Goal: Task Accomplishment & Management: Complete application form

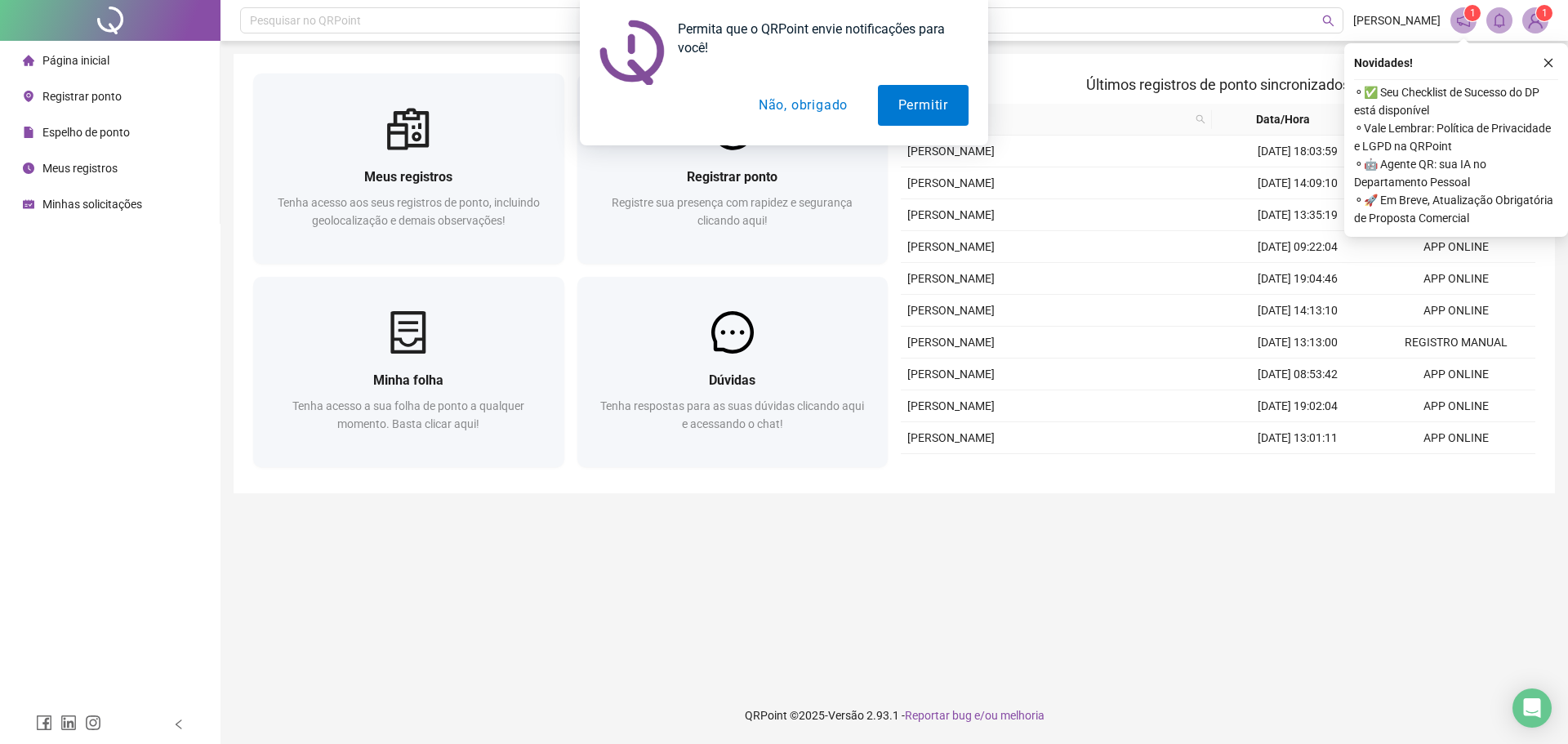
click at [822, 103] on button "Não, obrigado" at bounding box center [803, 106] width 129 height 41
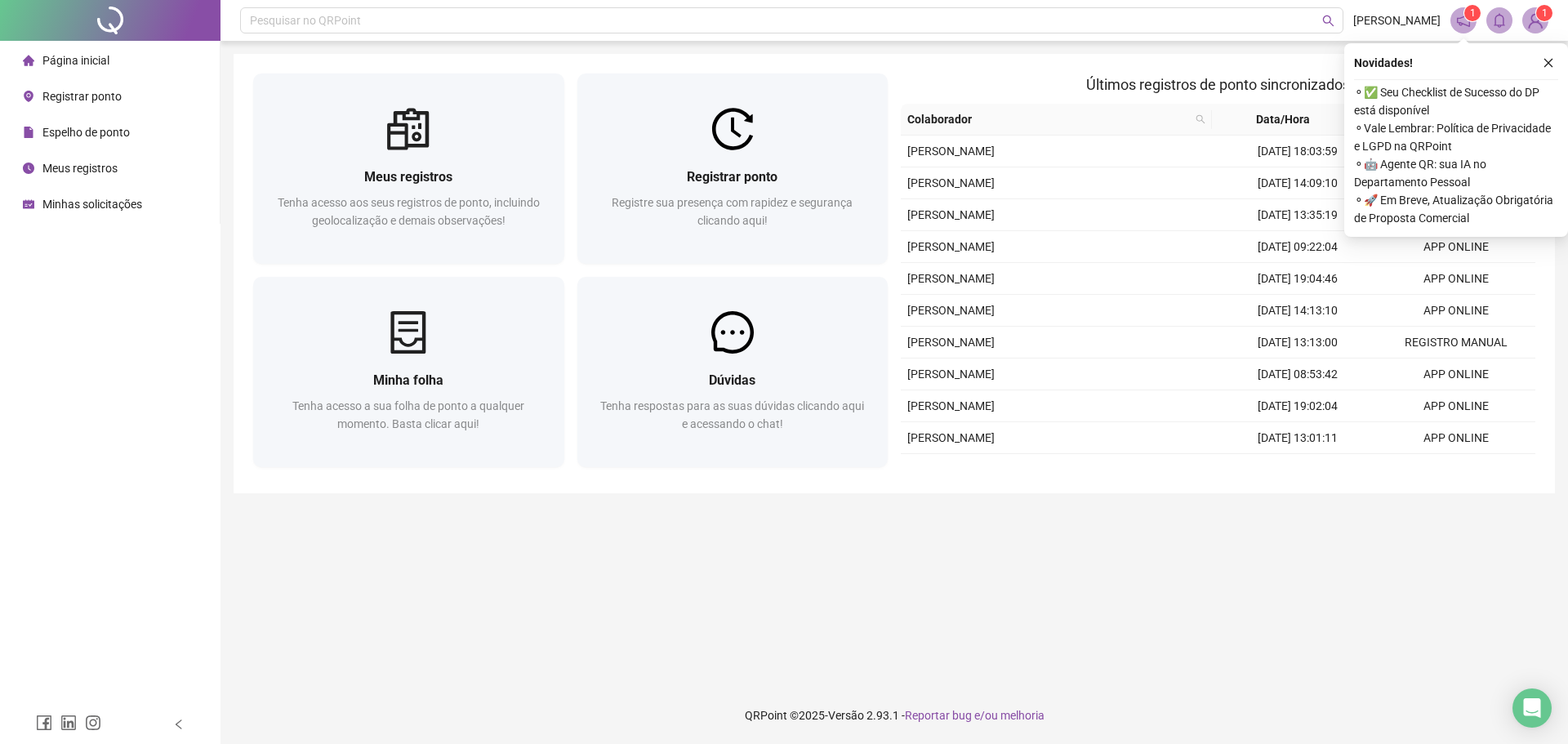
click at [1538, 17] on sup "1" at bounding box center [1544, 13] width 16 height 16
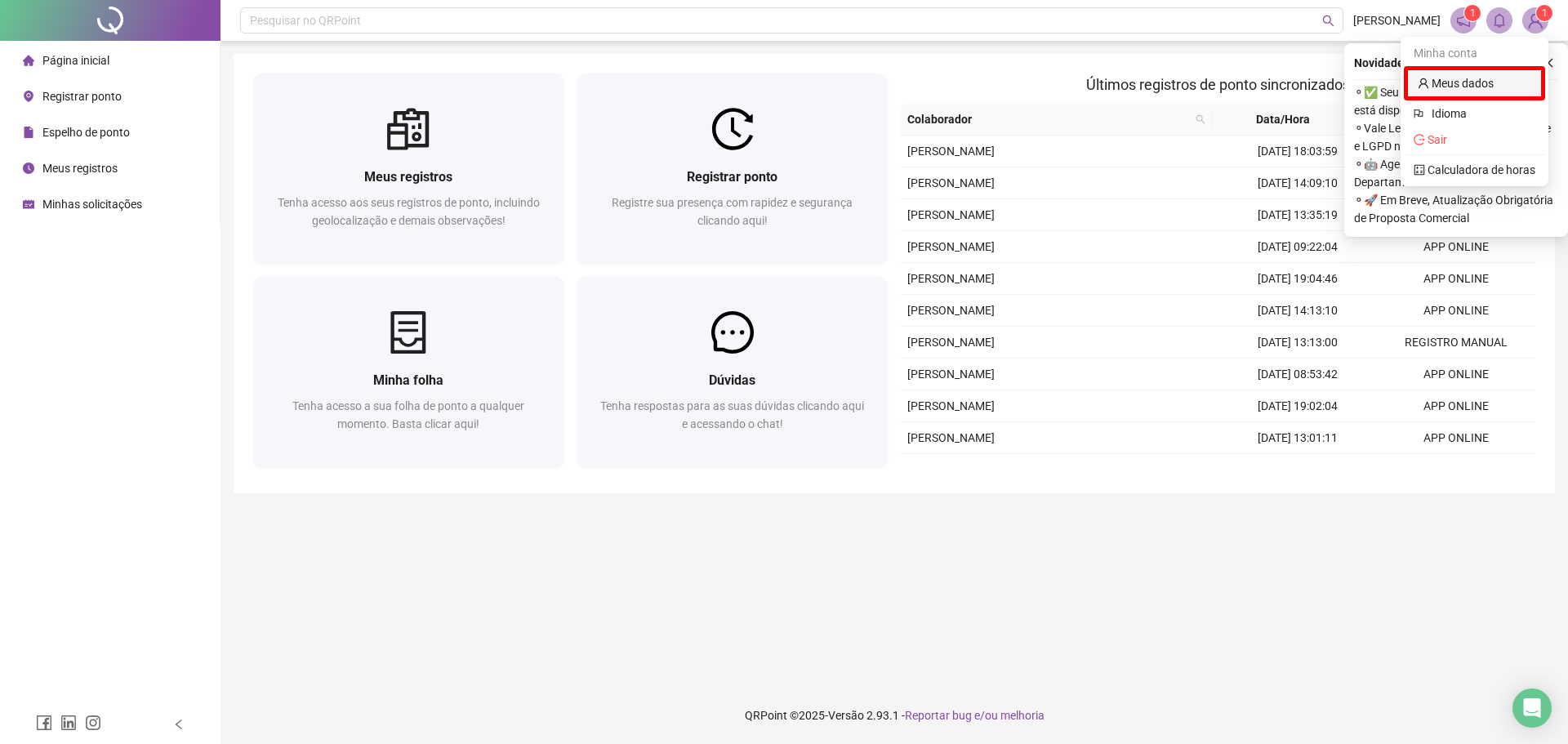
click at [1490, 86] on link "Meus dados" at bounding box center [1456, 83] width 76 height 13
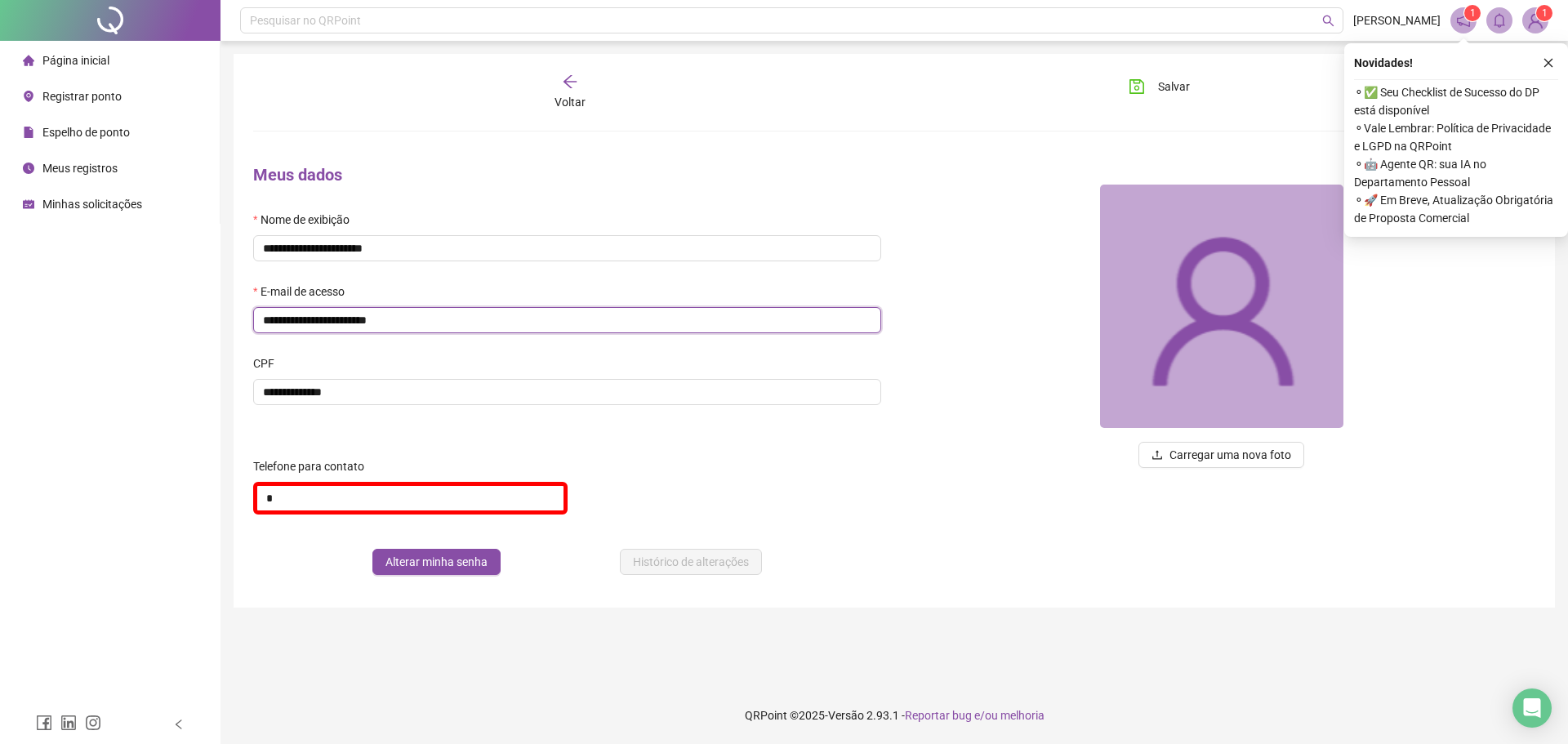
click at [336, 320] on input "**********" at bounding box center [566, 320] width 628 height 26
click at [325, 320] on input "**********" at bounding box center [566, 320] width 628 height 26
click at [302, 323] on input "**********" at bounding box center [566, 320] width 628 height 26
type input "**********"
click at [179, 375] on div "Página inicial Registrar ponto Espelho de ponto Meus registros Minhas solicitaç…" at bounding box center [110, 352] width 221 height 705
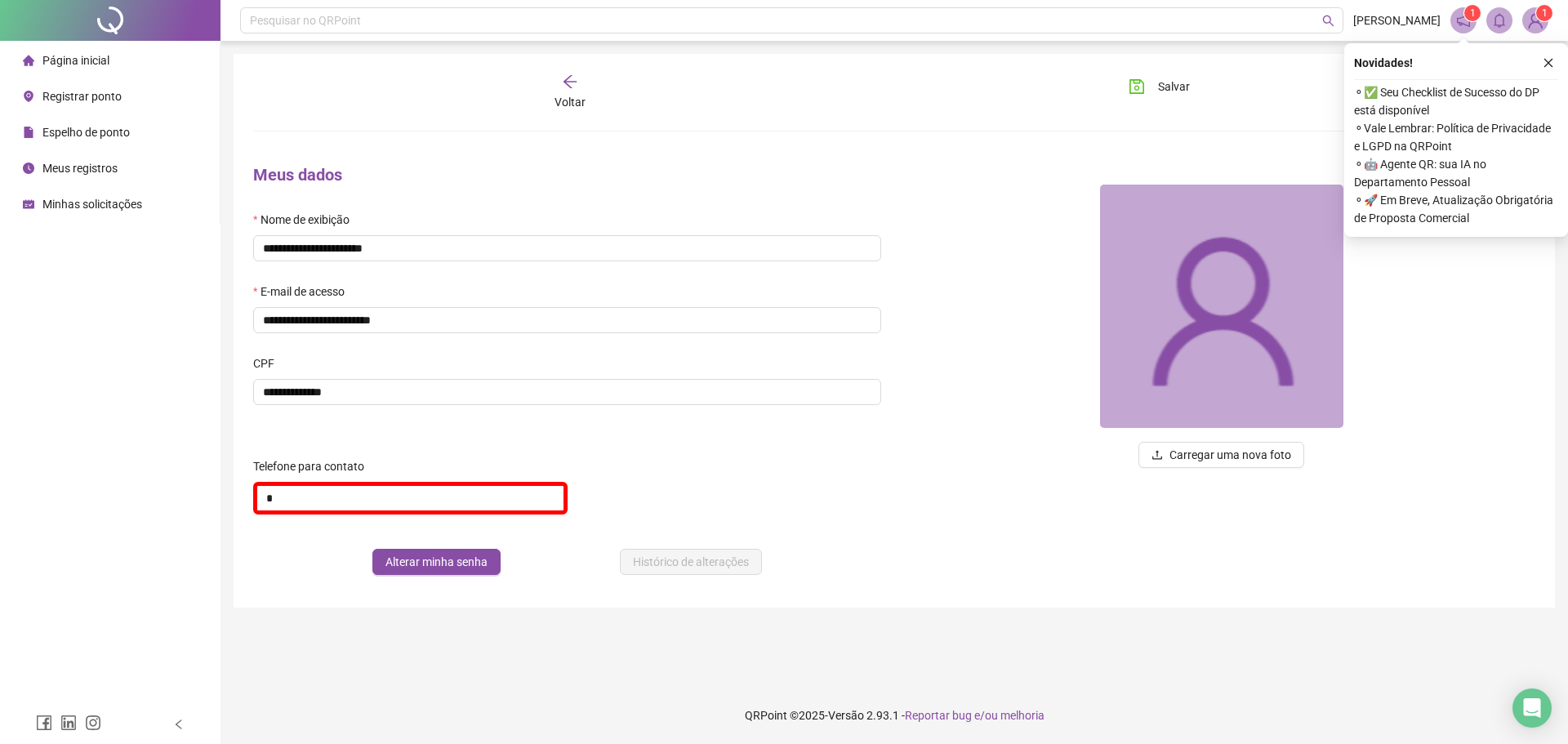
click at [580, 89] on div "Voltar" at bounding box center [570, 92] width 203 height 37
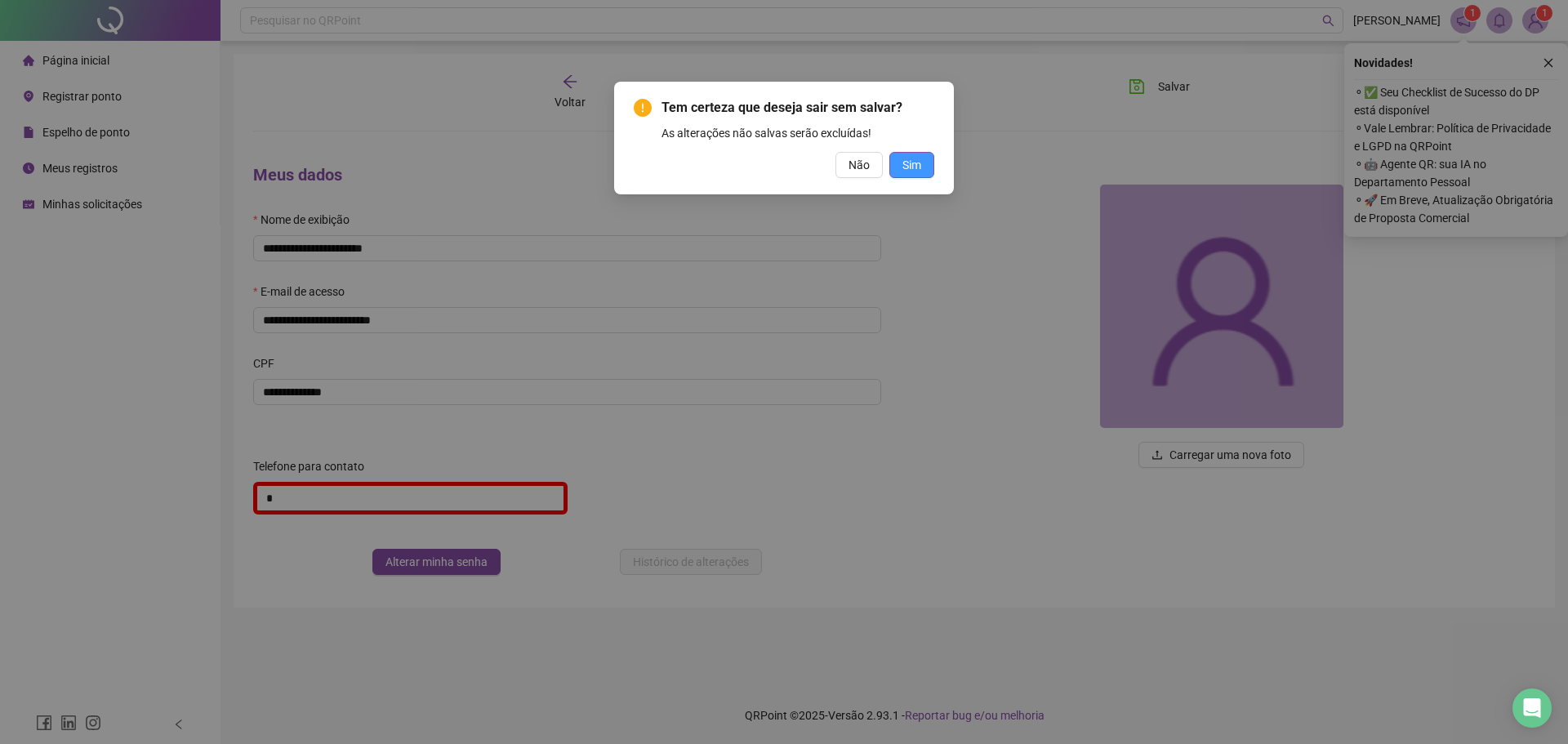
click at [910, 169] on span "Sim" at bounding box center [912, 164] width 19 height 18
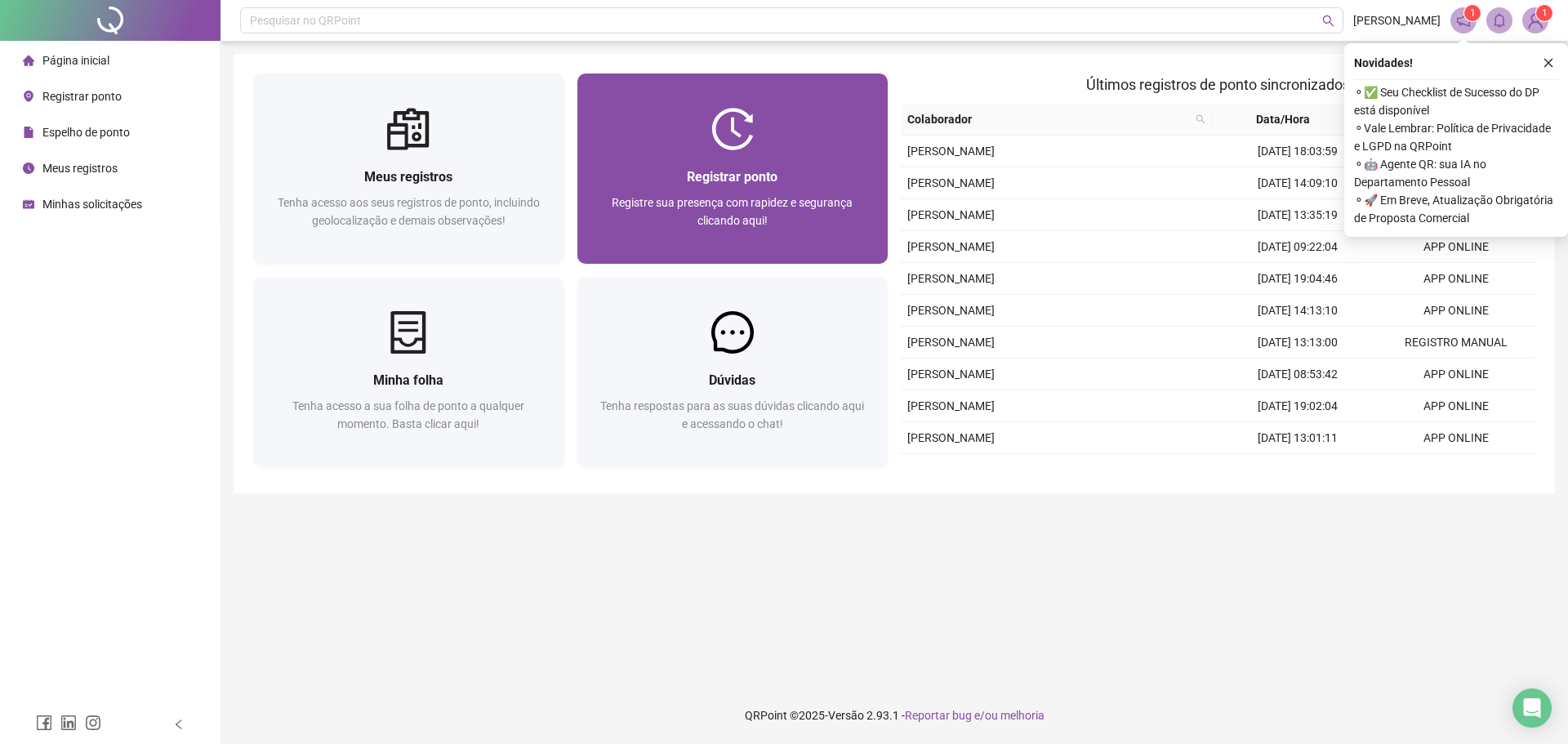
click at [702, 192] on div "Registrar ponto Registre sua presença com rapidez e segurança clicando aqui!" at bounding box center [732, 207] width 272 height 81
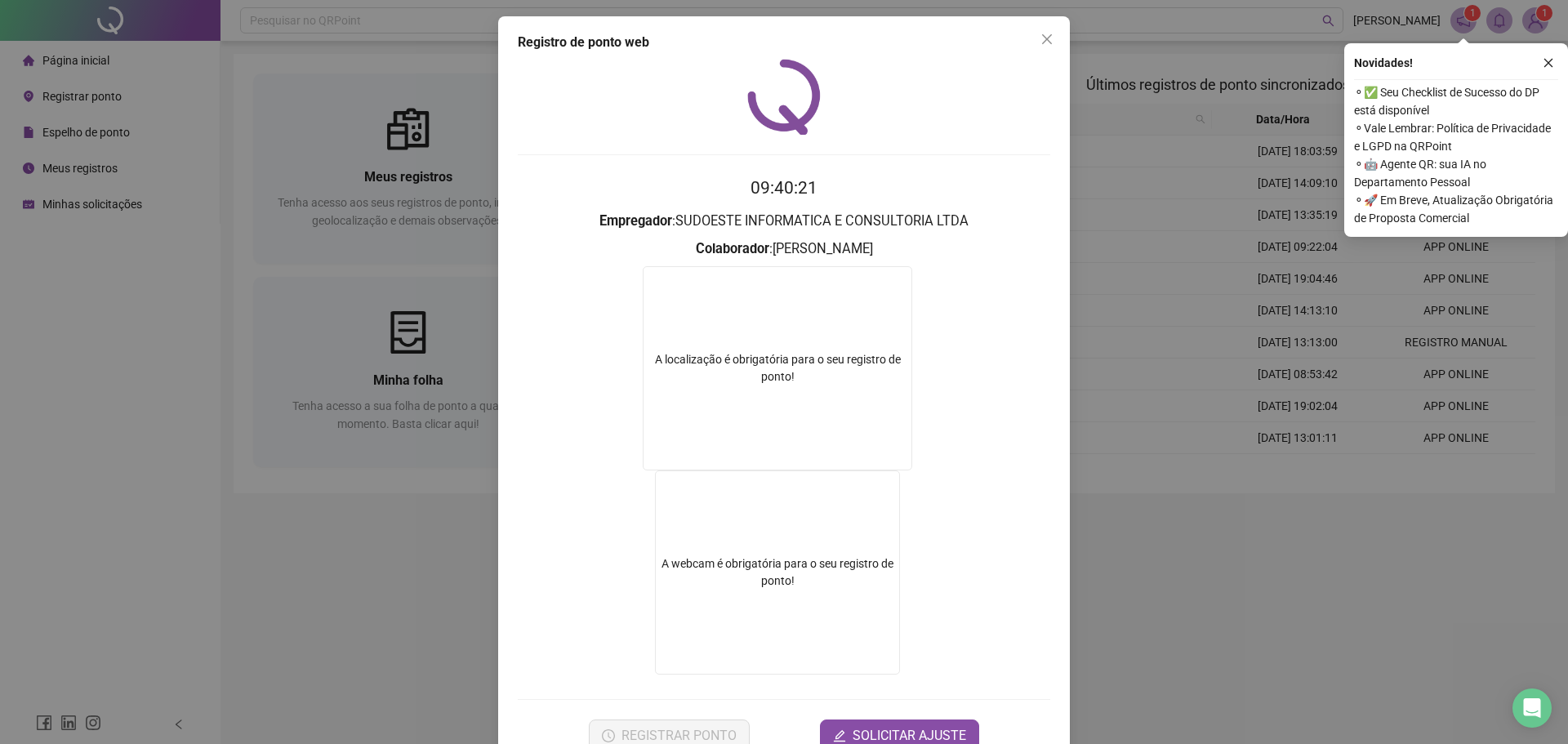
click at [719, 295] on div "A localização é obrigatória para o seu registro de ponto!" at bounding box center [778, 369] width 269 height 204
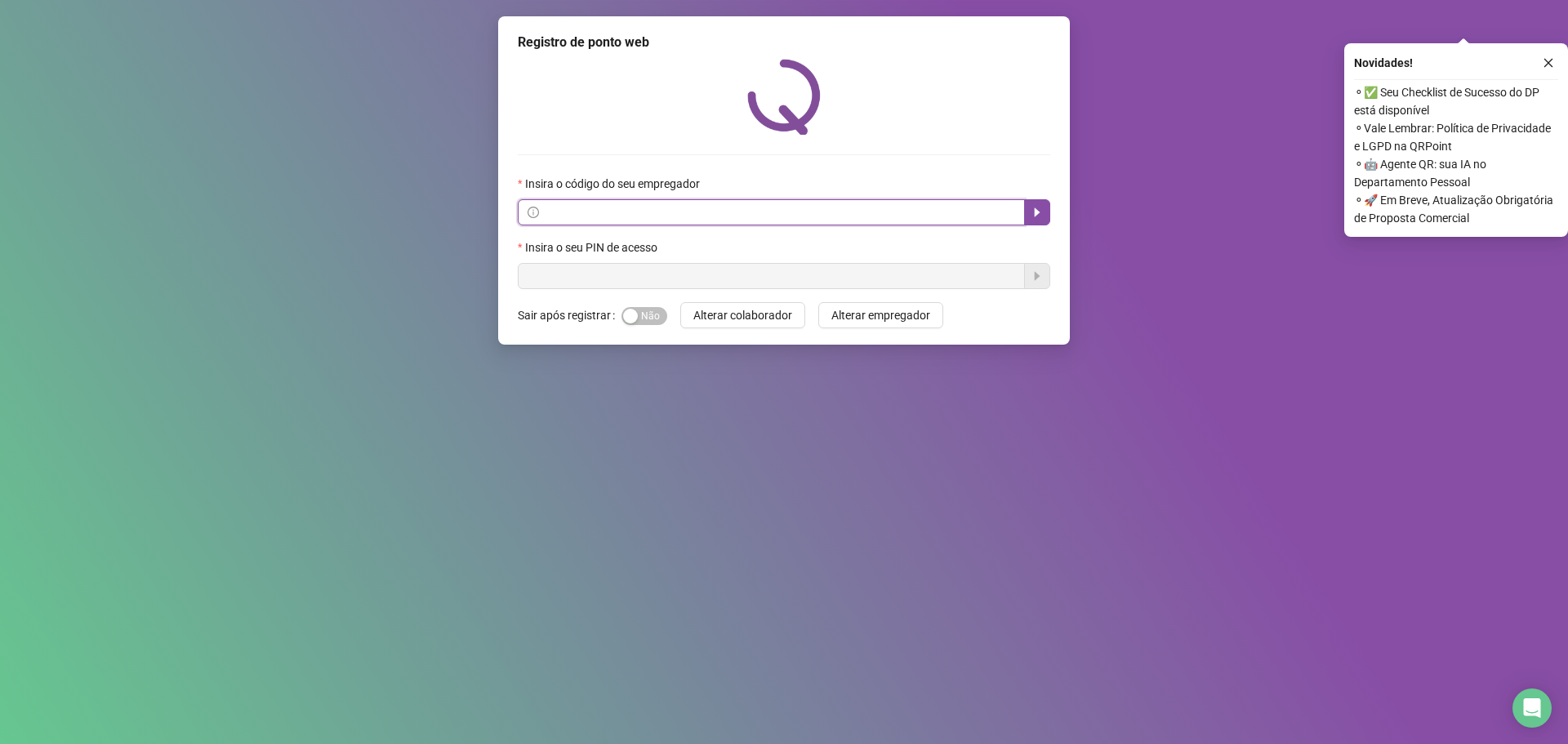
click at [640, 208] on input "text" at bounding box center [778, 212] width 473 height 18
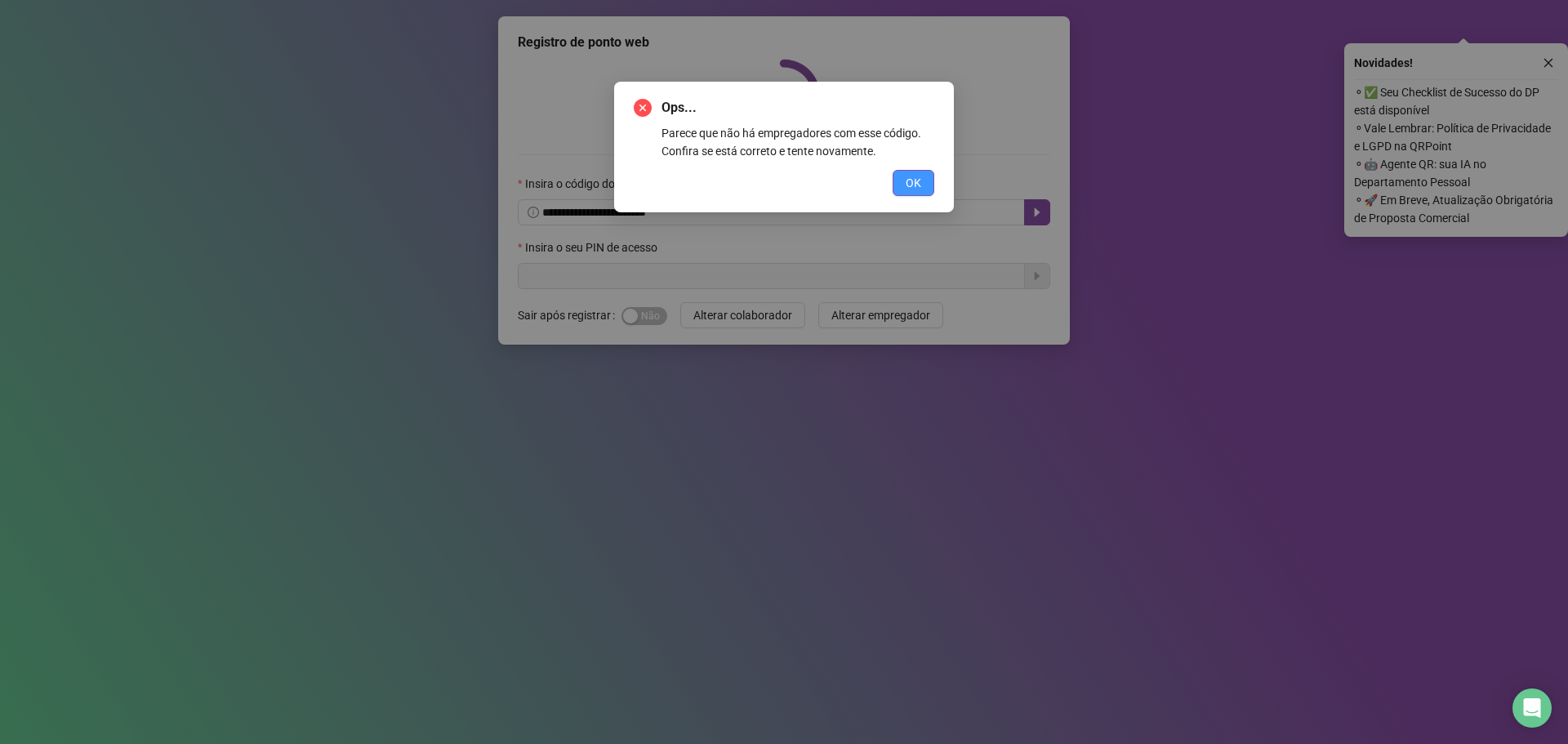
click at [902, 190] on button "OK" at bounding box center [913, 182] width 42 height 26
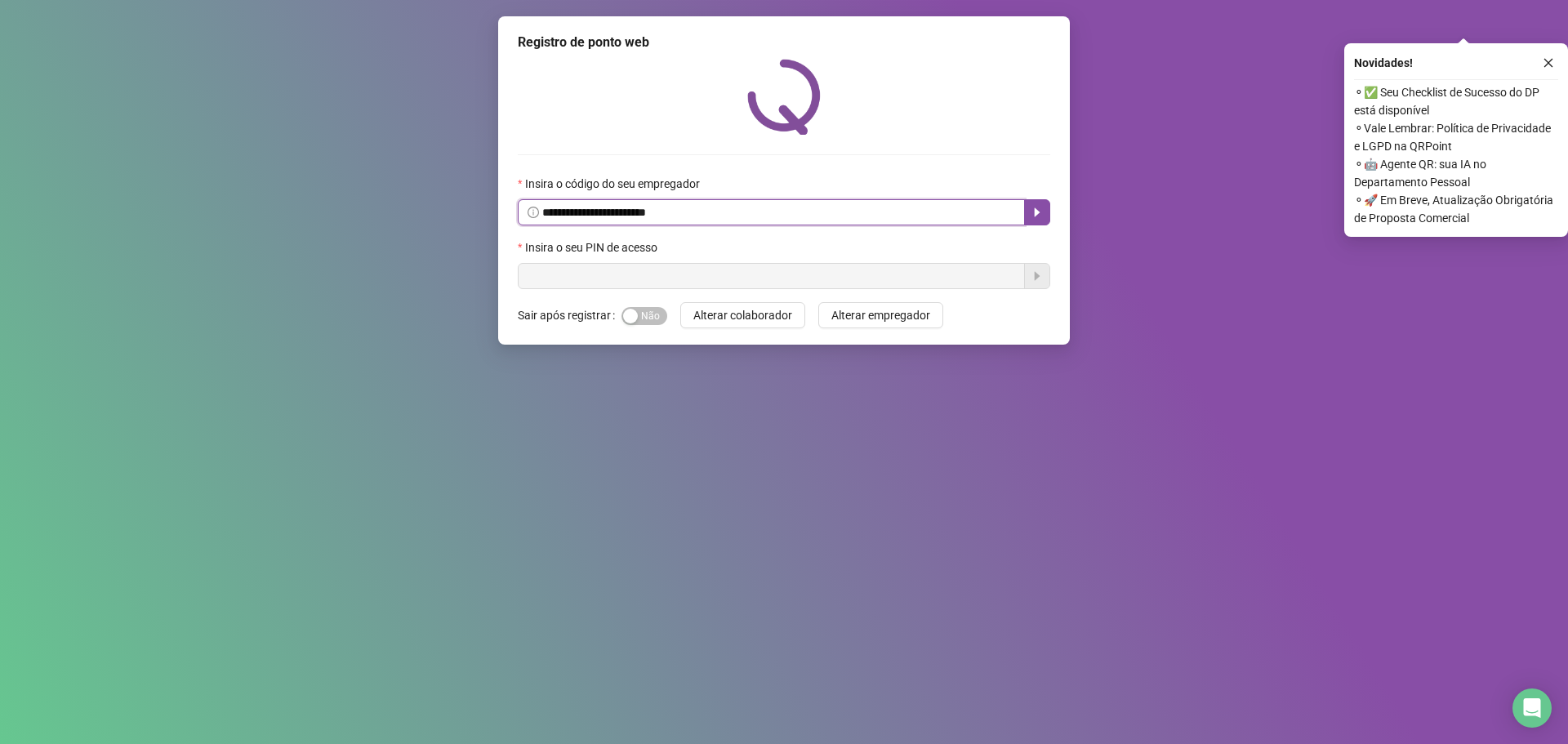
click at [759, 214] on input "**********" at bounding box center [778, 212] width 473 height 18
click at [1025, 204] on button "button" at bounding box center [1037, 212] width 26 height 26
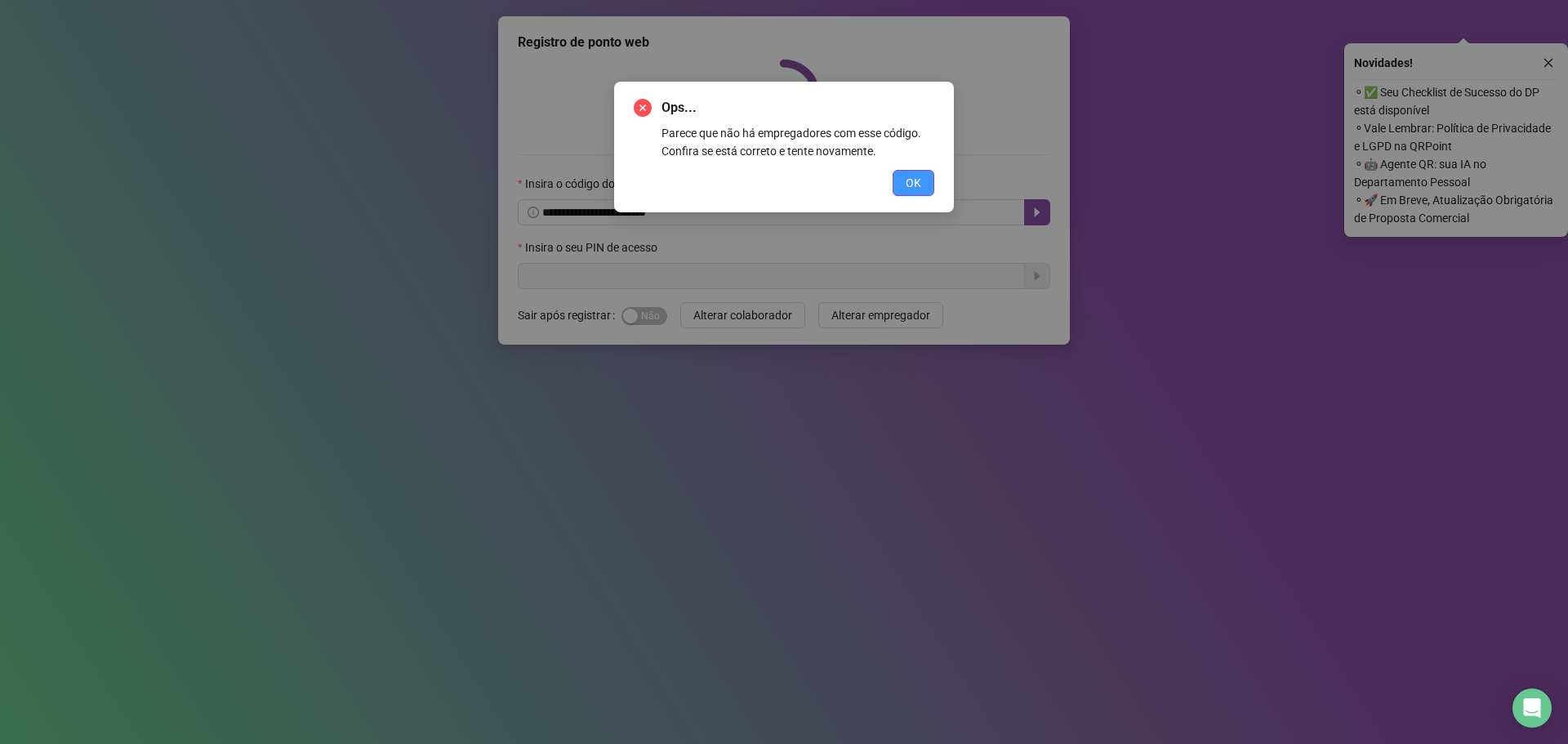
click at [927, 189] on button "OK" at bounding box center [913, 182] width 42 height 26
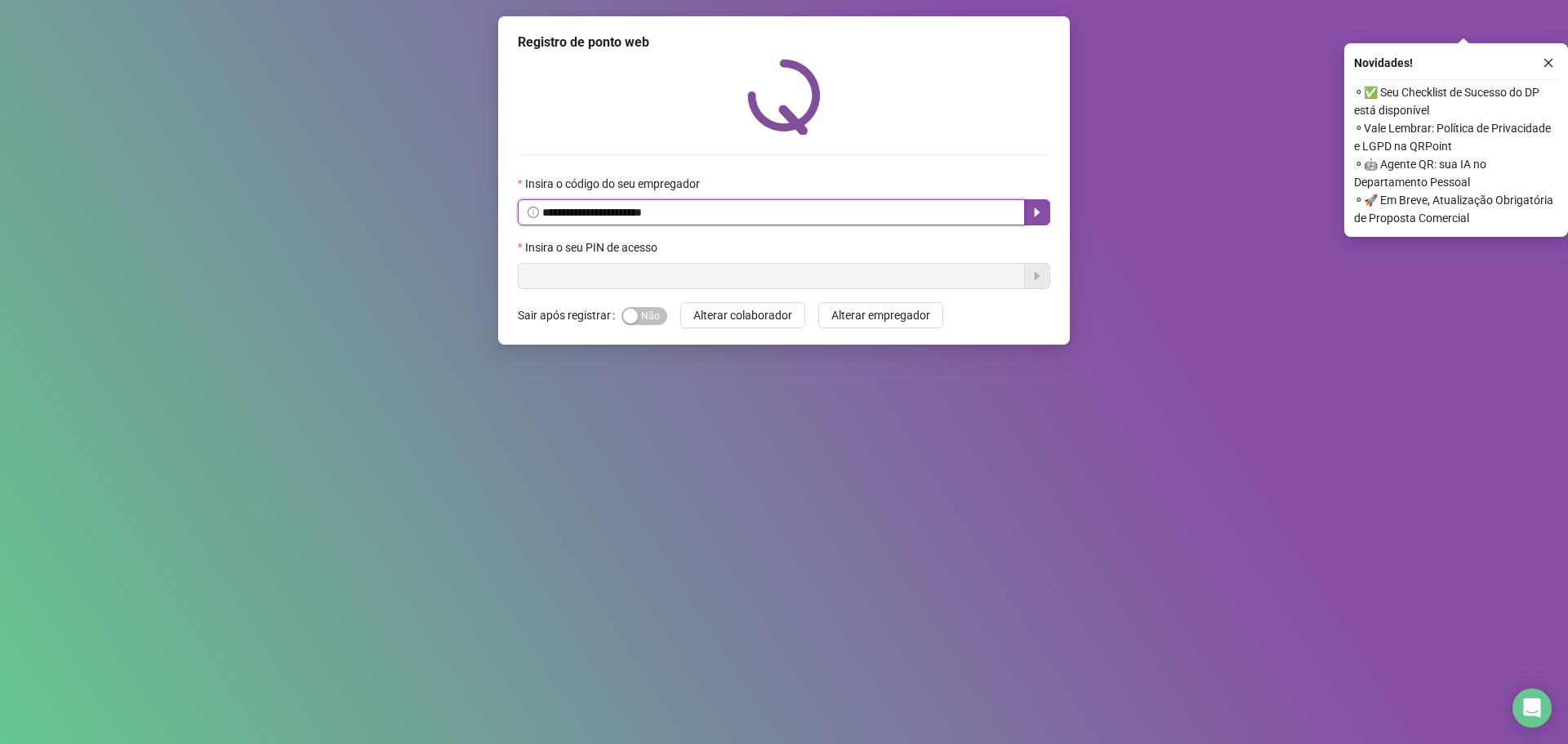
type input "**********"
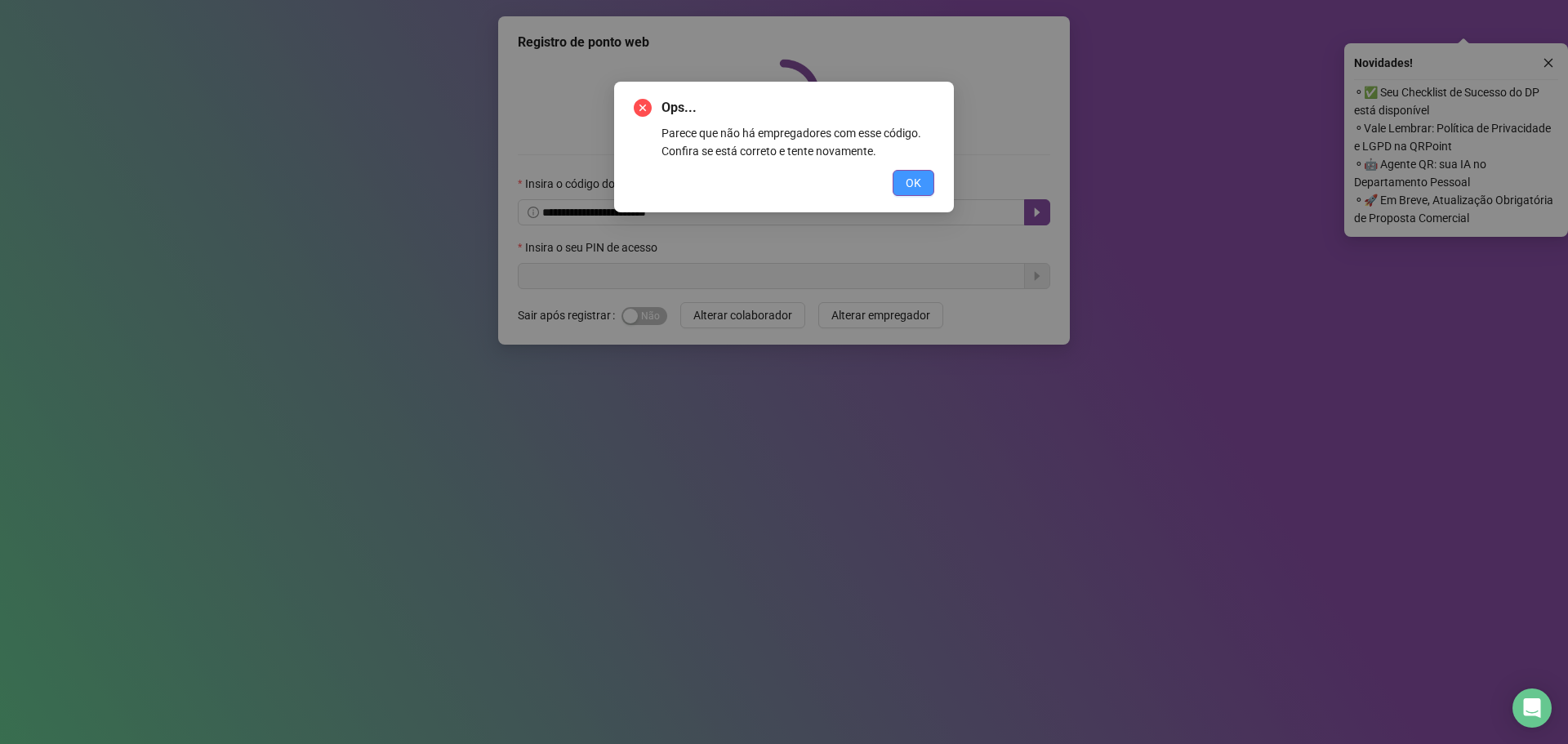
click at [906, 182] on button "OK" at bounding box center [913, 182] width 42 height 26
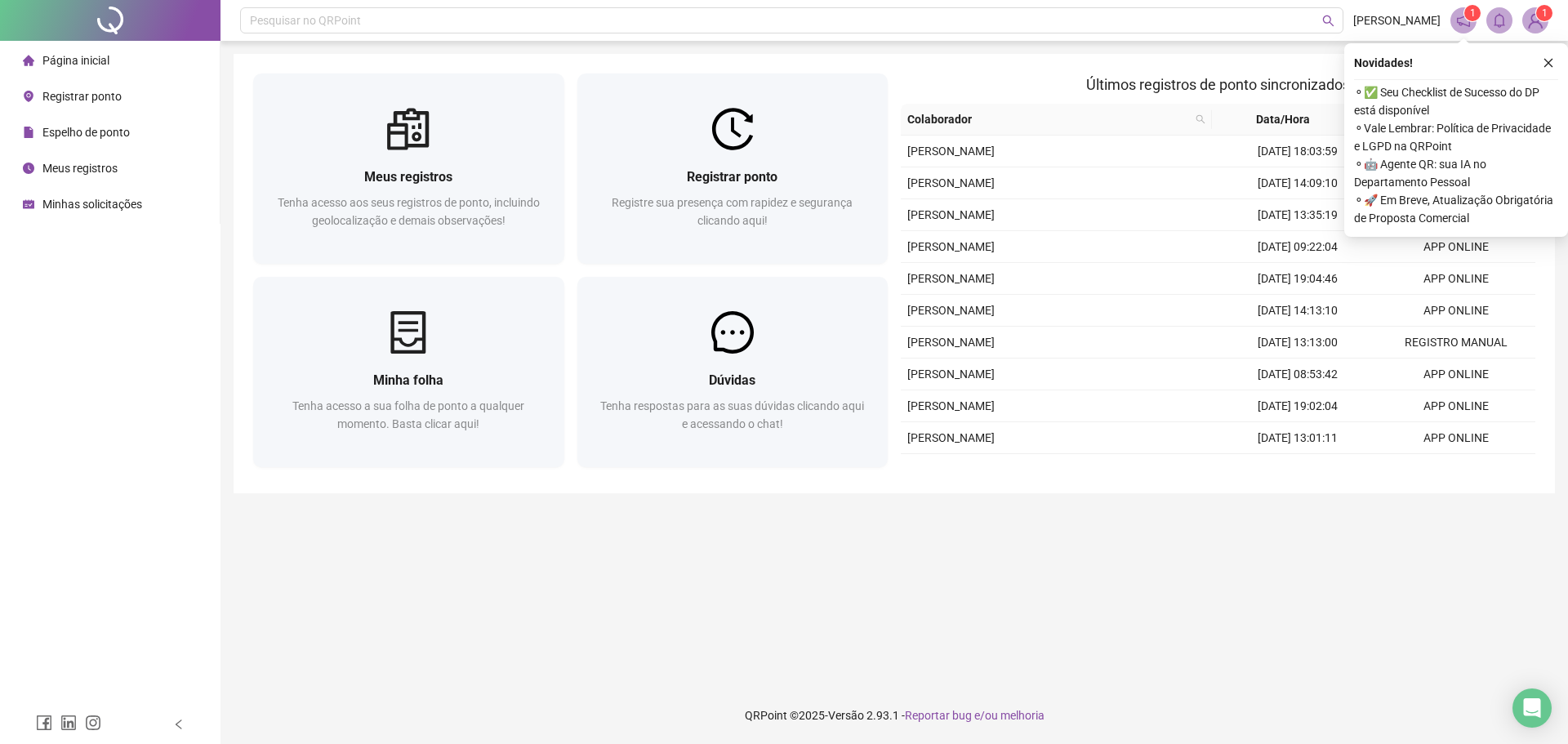
click at [1538, 19] on sup "1" at bounding box center [1544, 13] width 16 height 16
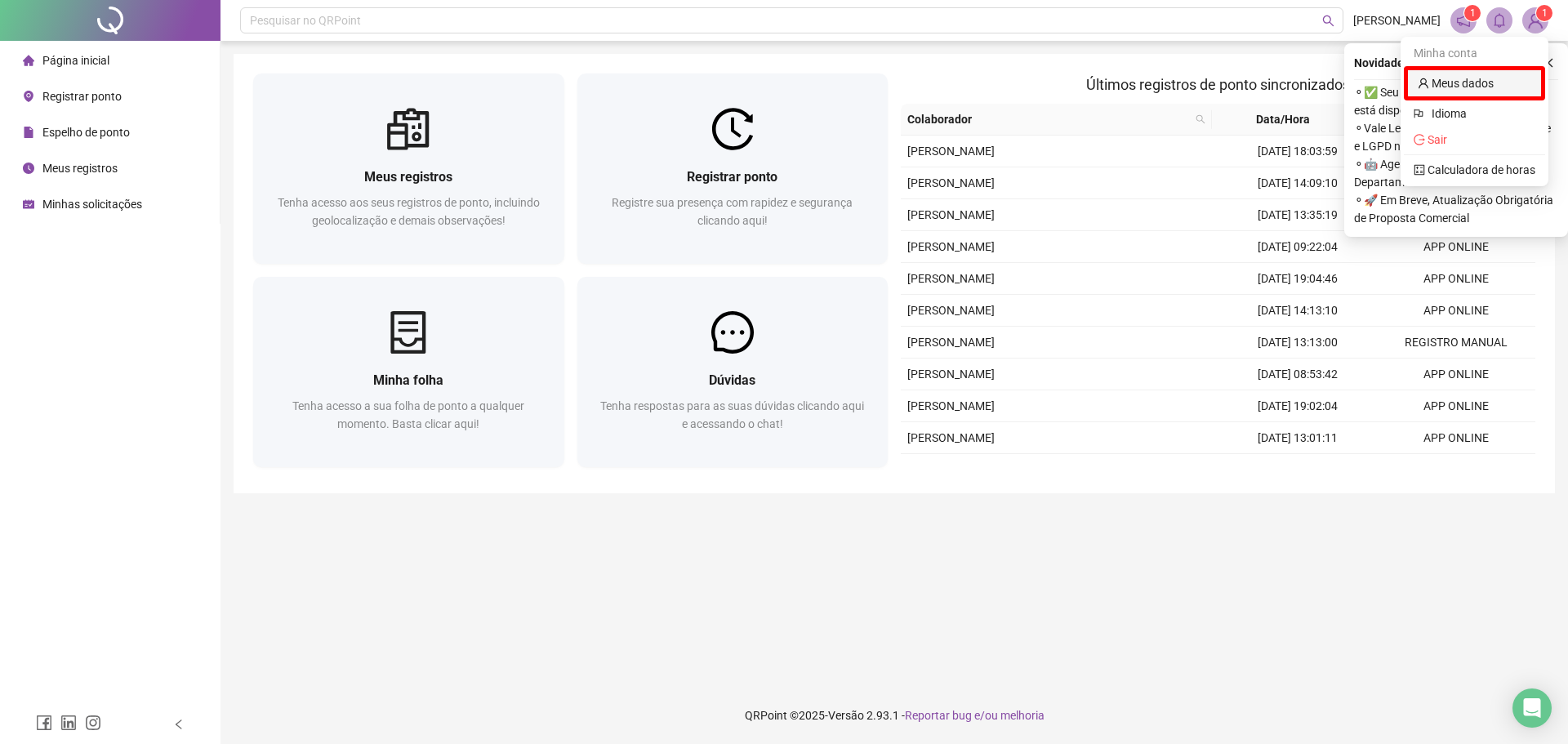
click at [1445, 89] on link "Meus dados" at bounding box center [1456, 83] width 76 height 13
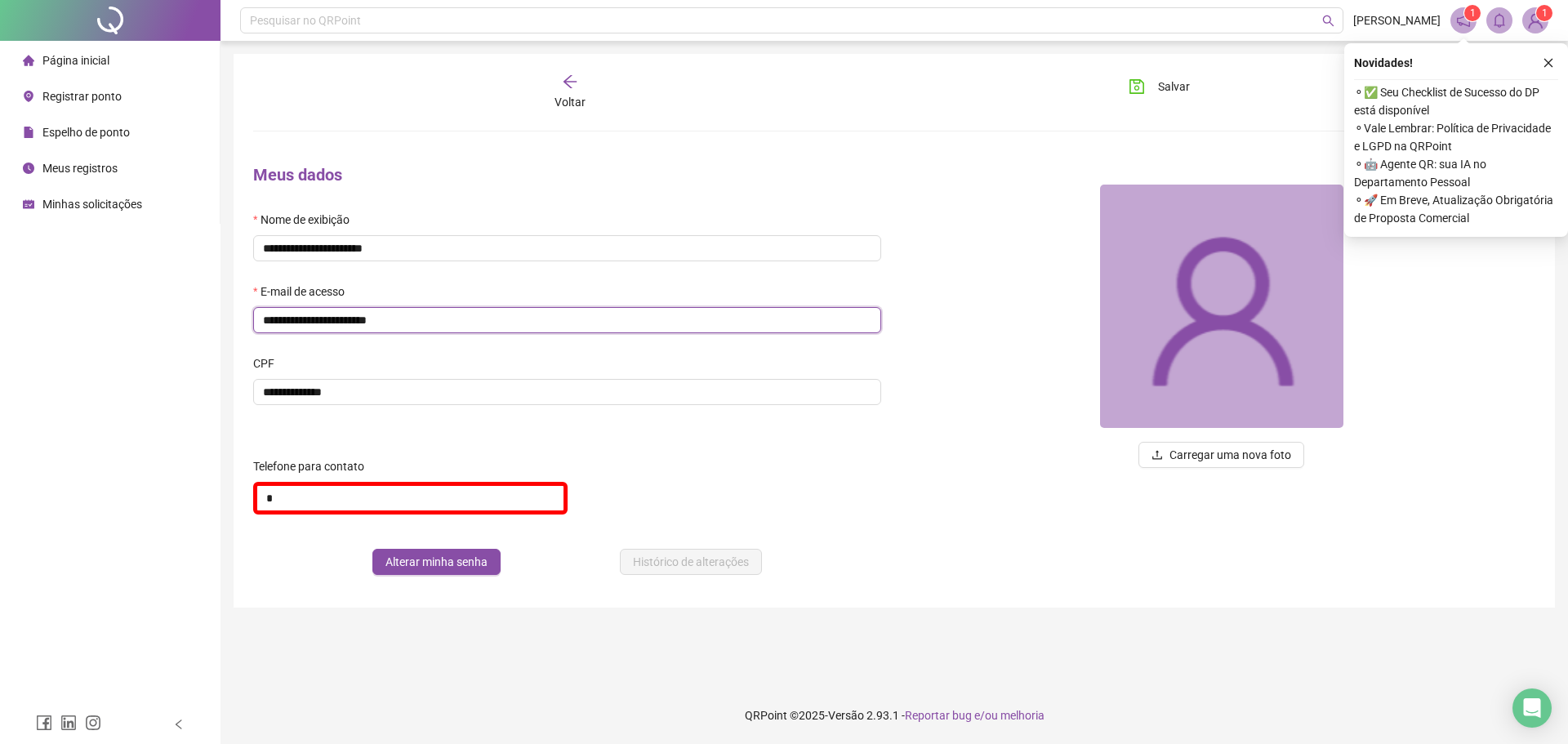
drag, startPoint x: 428, startPoint y: 327, endPoint x: 164, endPoint y: 327, distance: 264.0
click at [164, 327] on div "**********" at bounding box center [784, 372] width 1568 height 744
click at [55, 64] on span "Página inicial" at bounding box center [76, 60] width 67 height 13
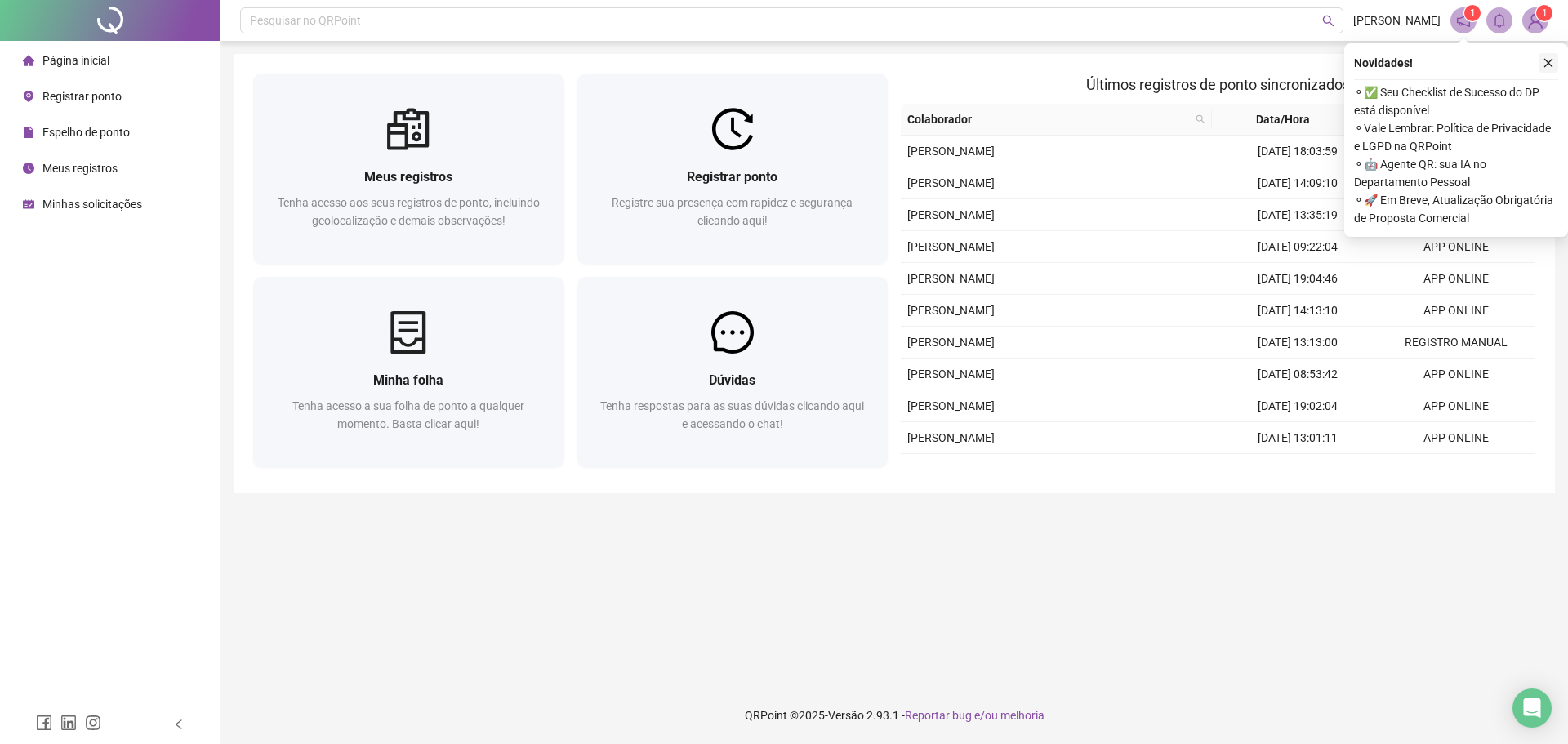
click at [1546, 62] on icon "close" at bounding box center [1548, 62] width 11 height 11
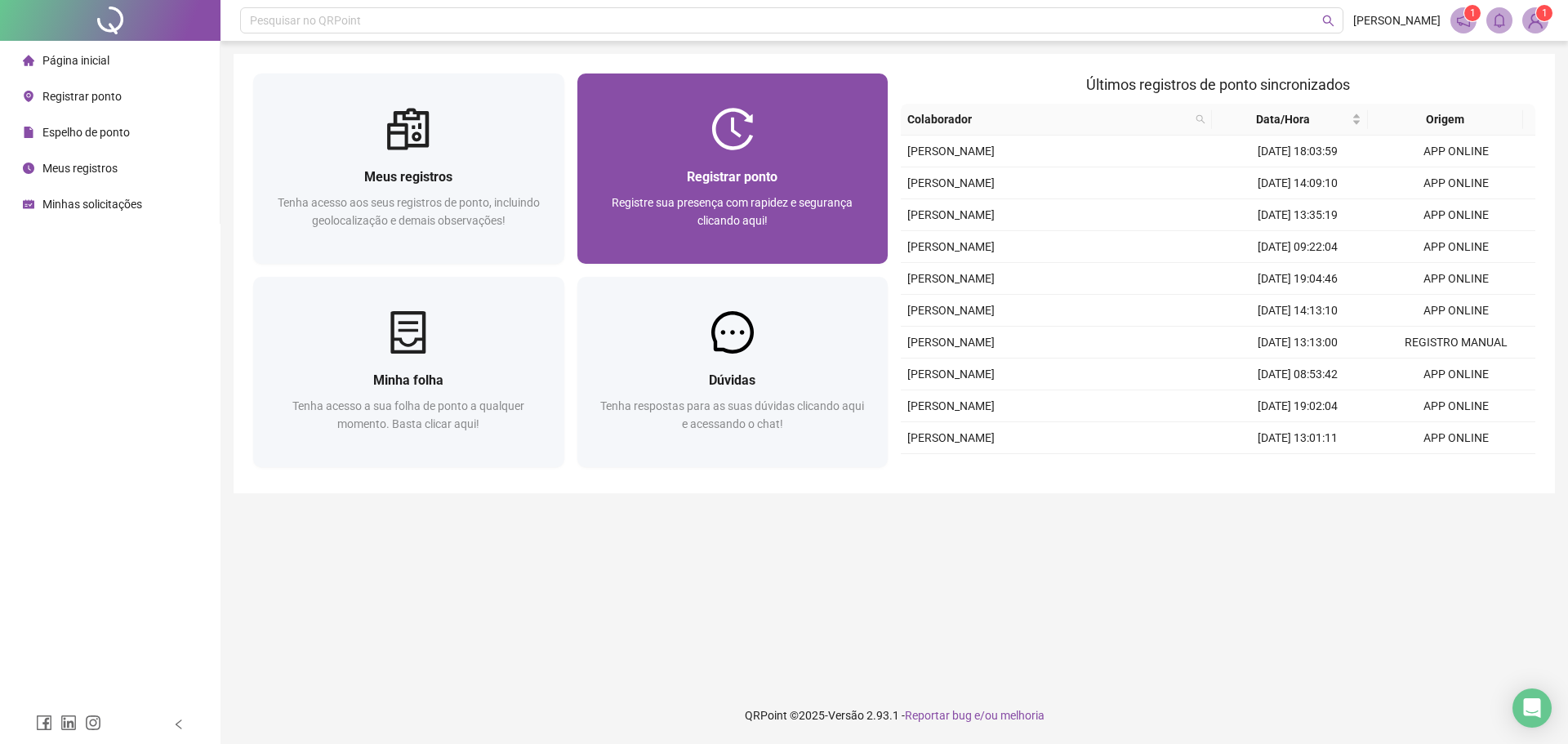
click at [725, 162] on div "Registrar ponto Registre sua presença com rapidez e segurança clicando aqui!" at bounding box center [732, 206] width 311 height 113
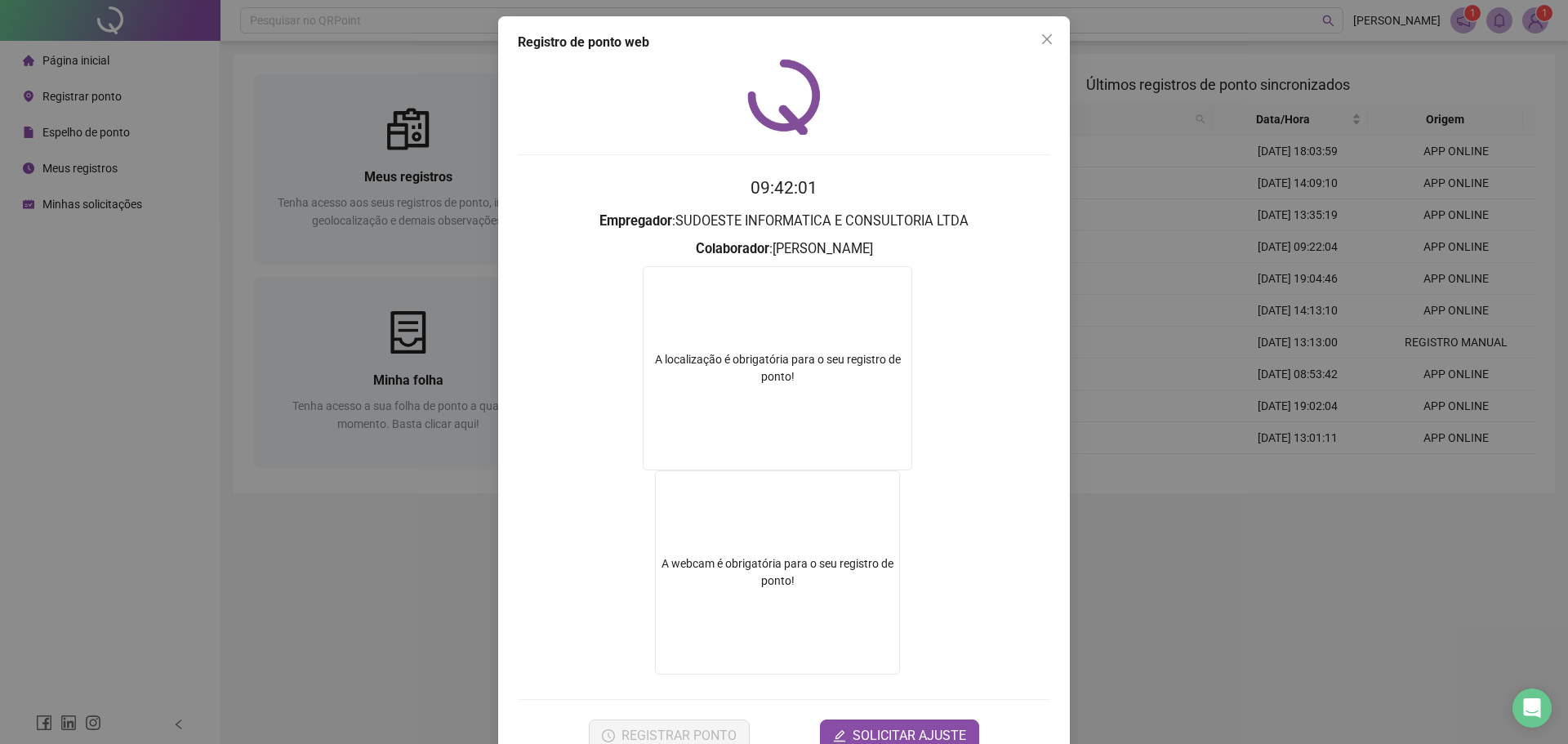
click at [753, 339] on div "A localização é obrigatória para o seu registro de ponto!" at bounding box center [778, 369] width 269 height 204
click at [1045, 44] on icon "close" at bounding box center [1047, 38] width 13 height 13
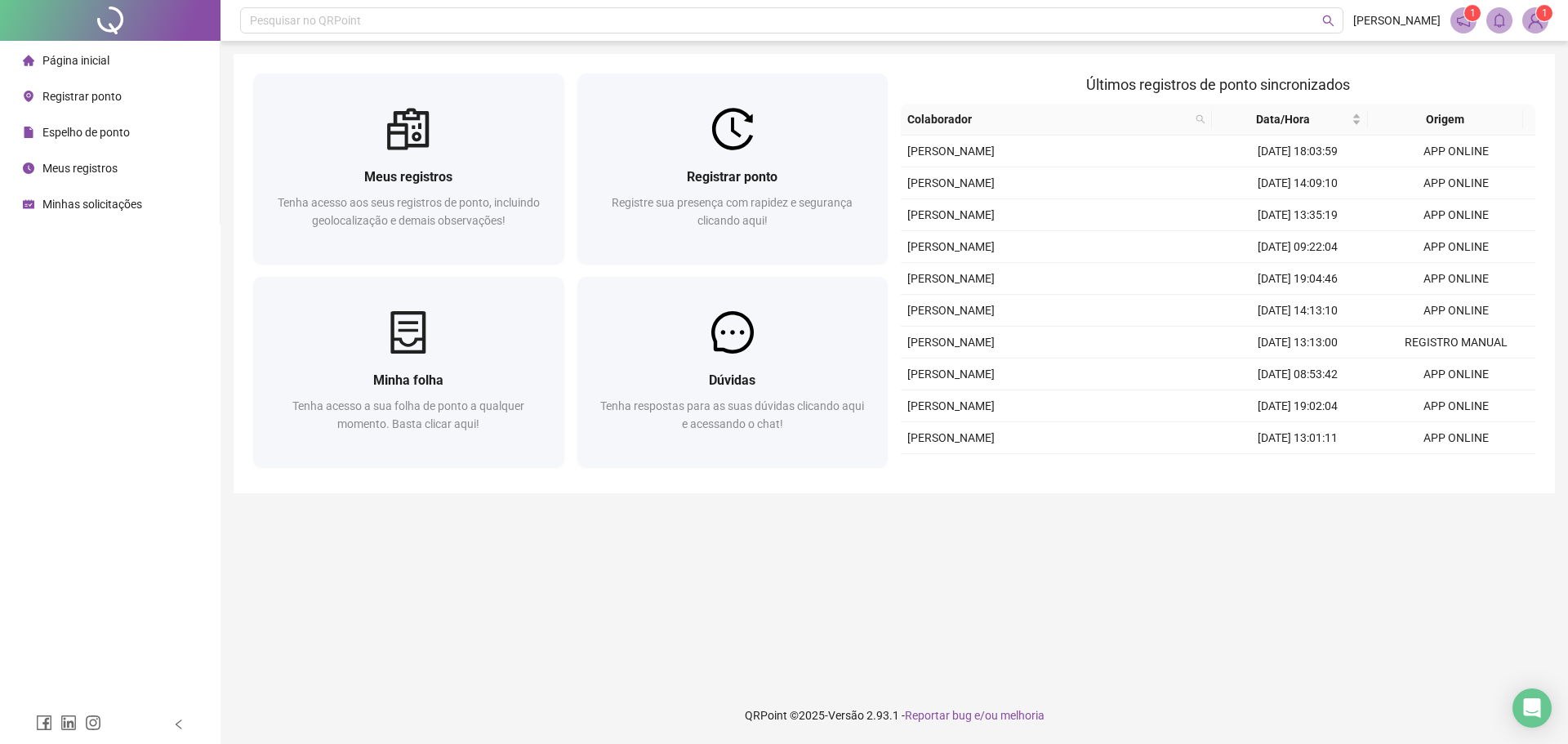
click at [95, 90] on span "Registrar ponto" at bounding box center [82, 95] width 79 height 13
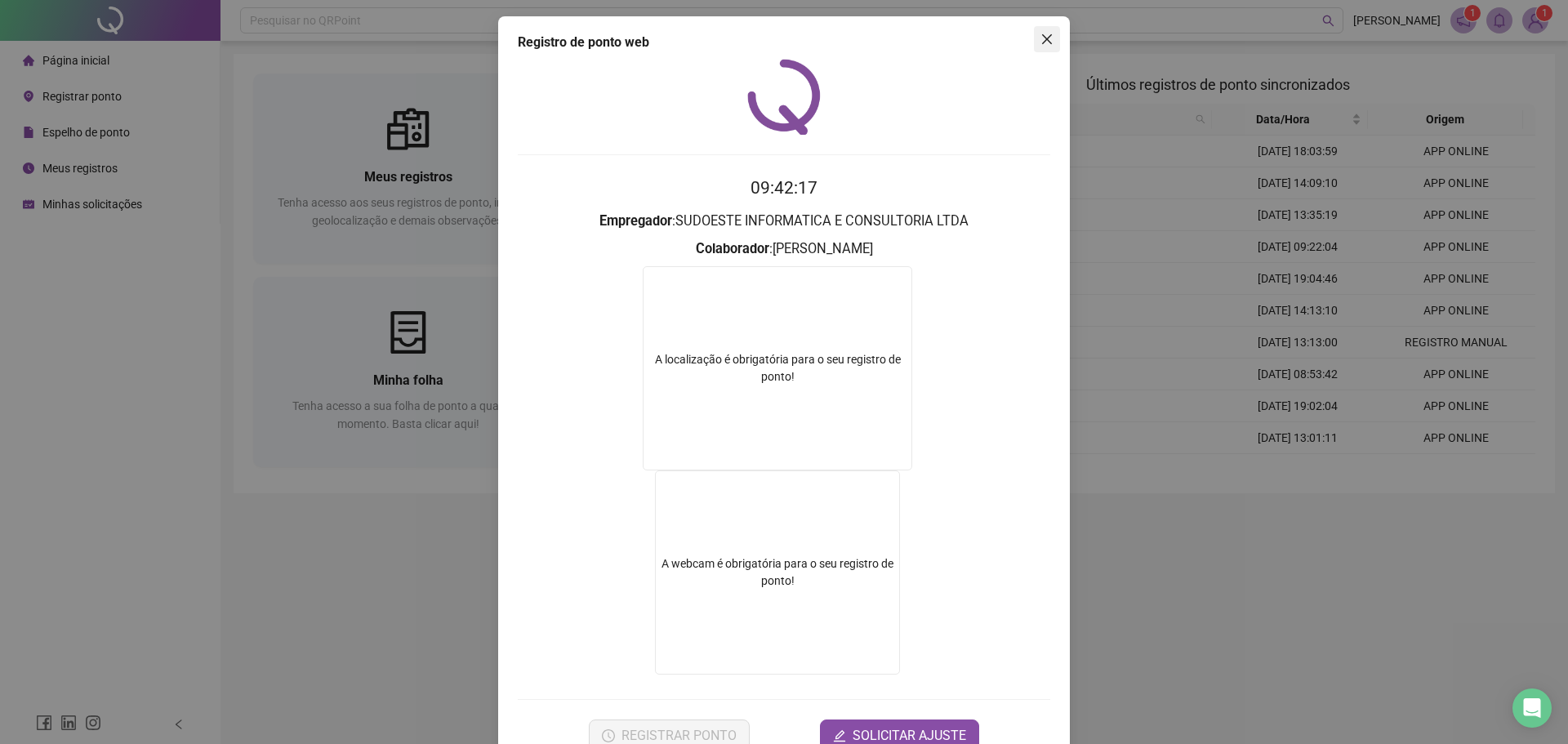
click at [1041, 37] on icon "close" at bounding box center [1047, 38] width 13 height 13
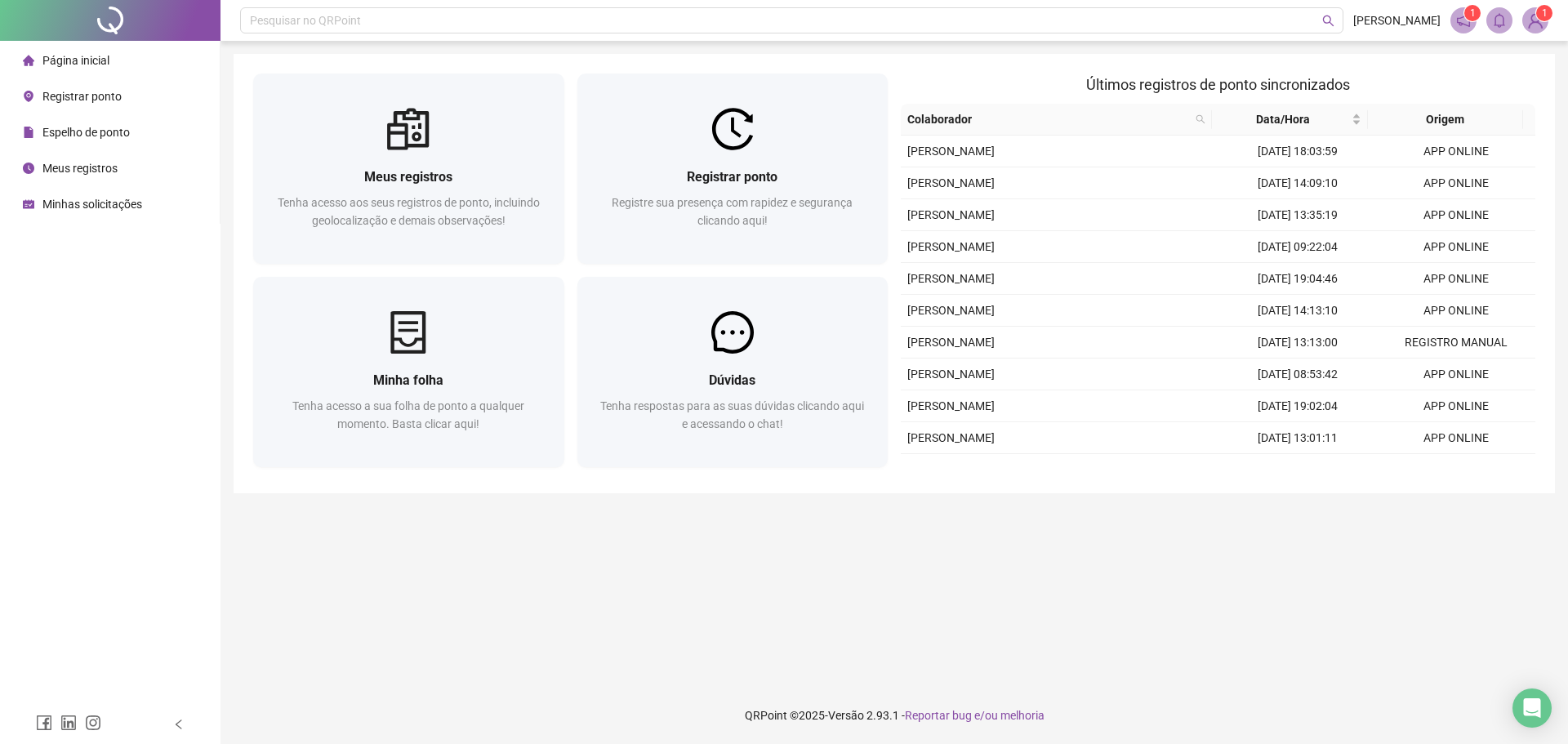
click at [104, 200] on span "Minhas solicitações" at bounding box center [92, 203] width 100 height 13
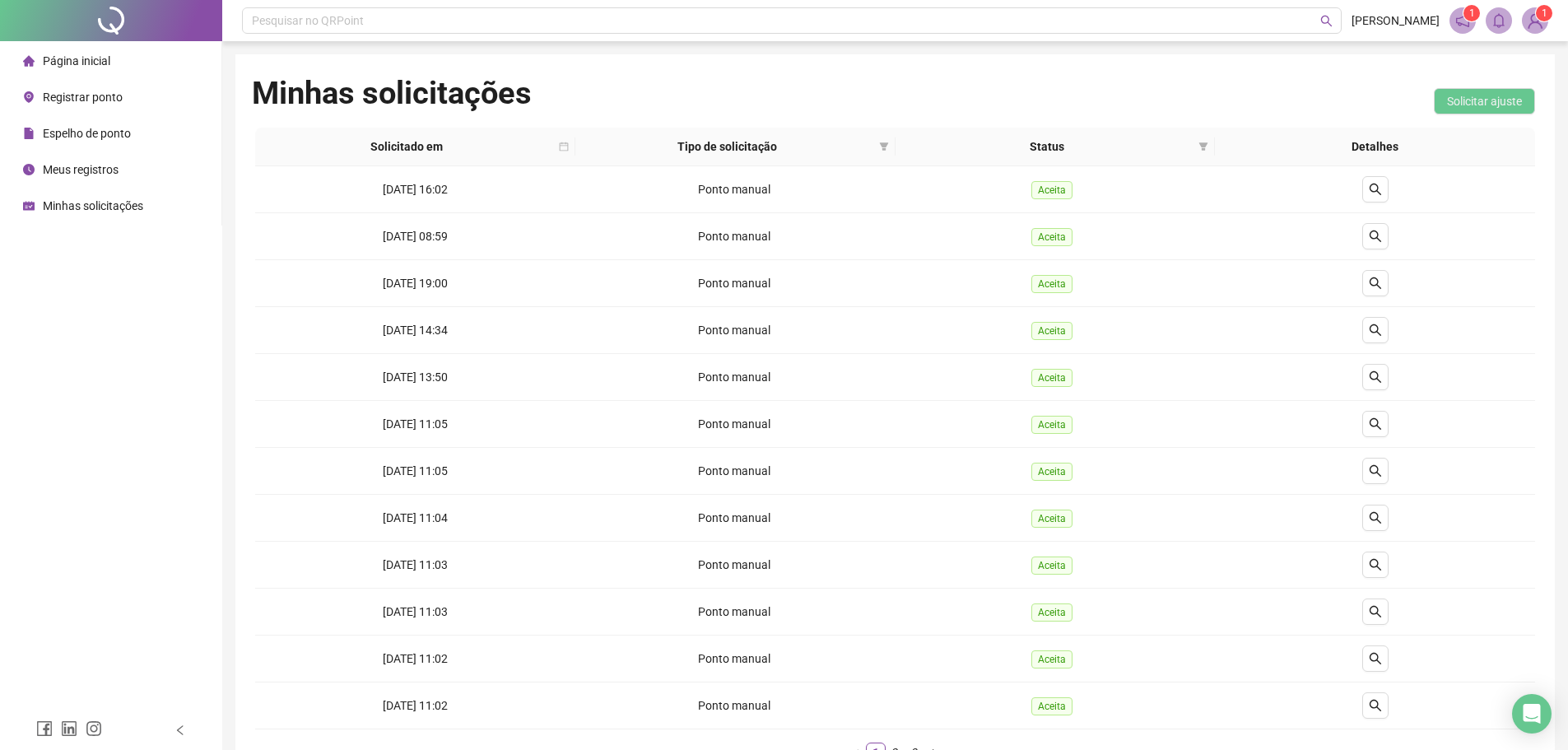
click at [50, 54] on span "Página inicial" at bounding box center [76, 60] width 68 height 13
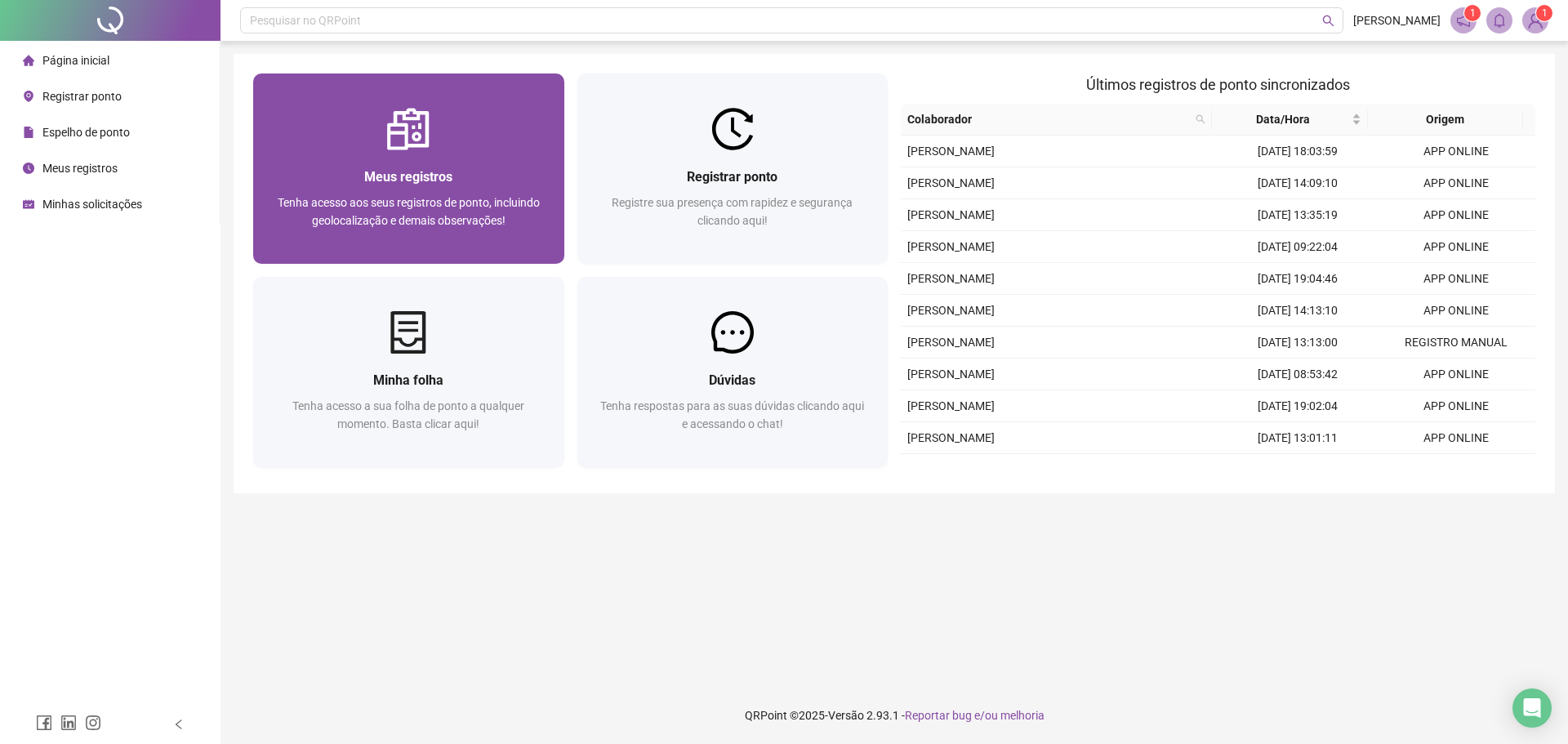
click at [401, 226] on span "Tenha acesso aos seus registros de ponto, incluindo geolocalização e demais obs…" at bounding box center [409, 211] width 262 height 31
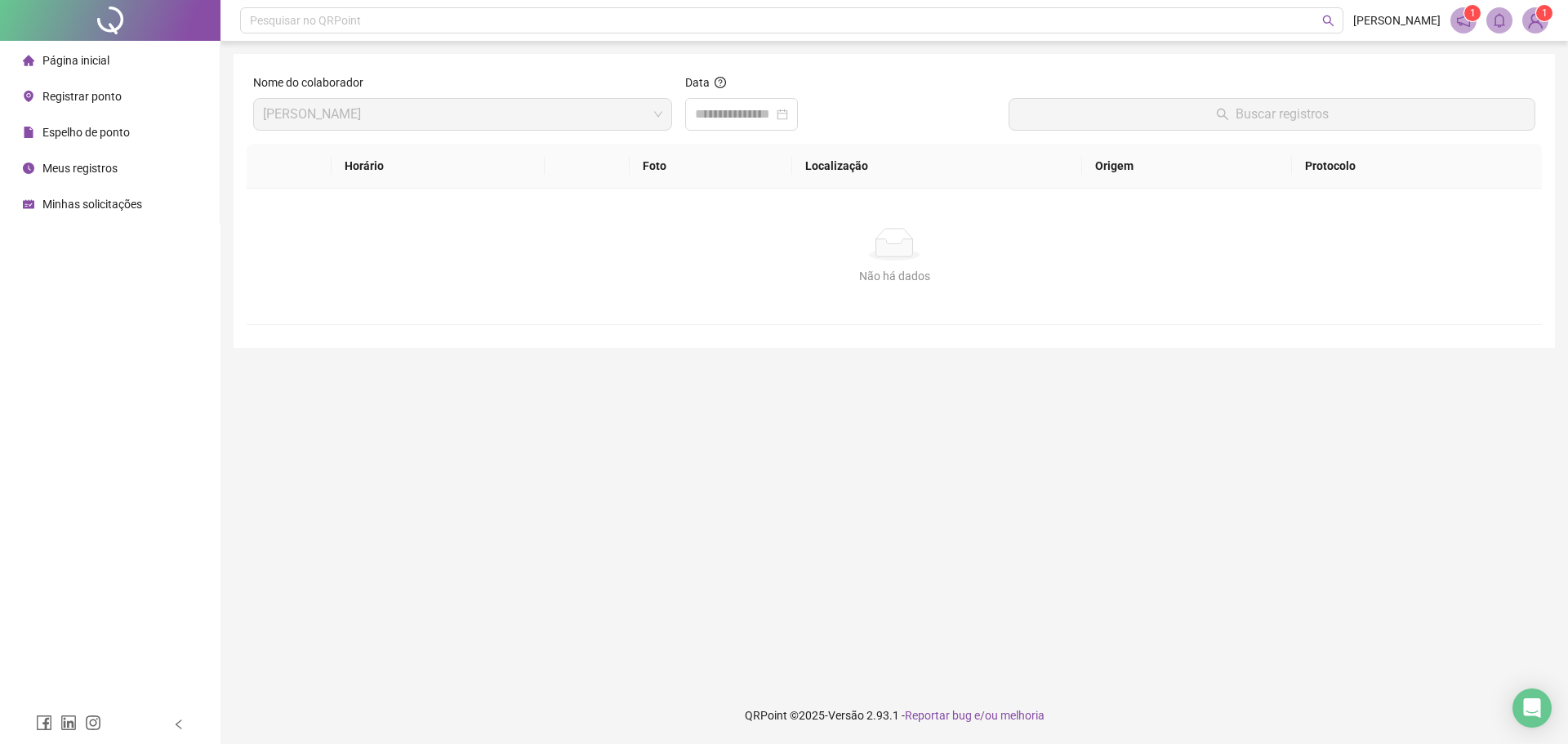
click at [81, 75] on div "Página inicial" at bounding box center [66, 60] width 87 height 32
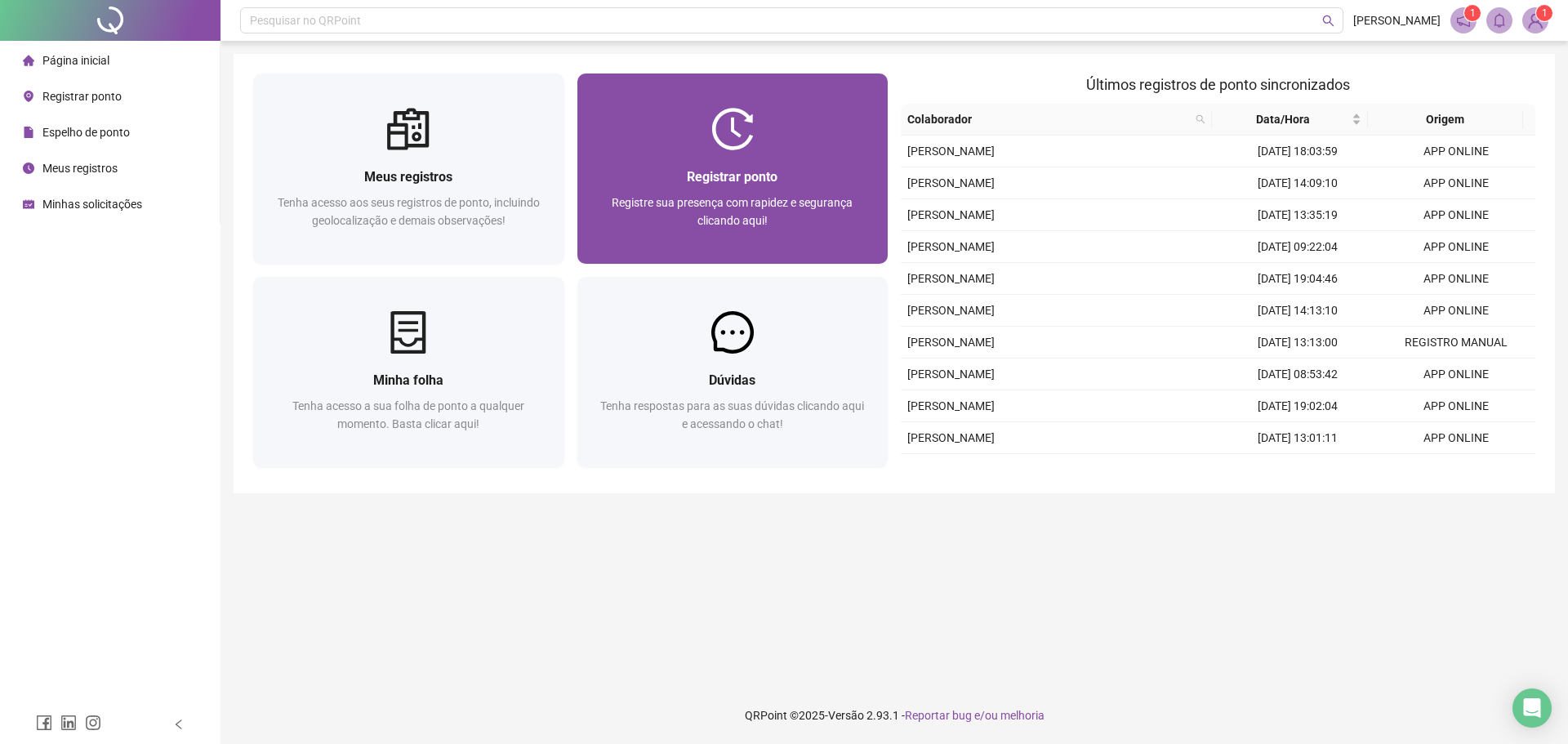
click at [719, 231] on div "Registre sua presença com rapidez e segurança clicando aqui!" at bounding box center [732, 220] width 272 height 54
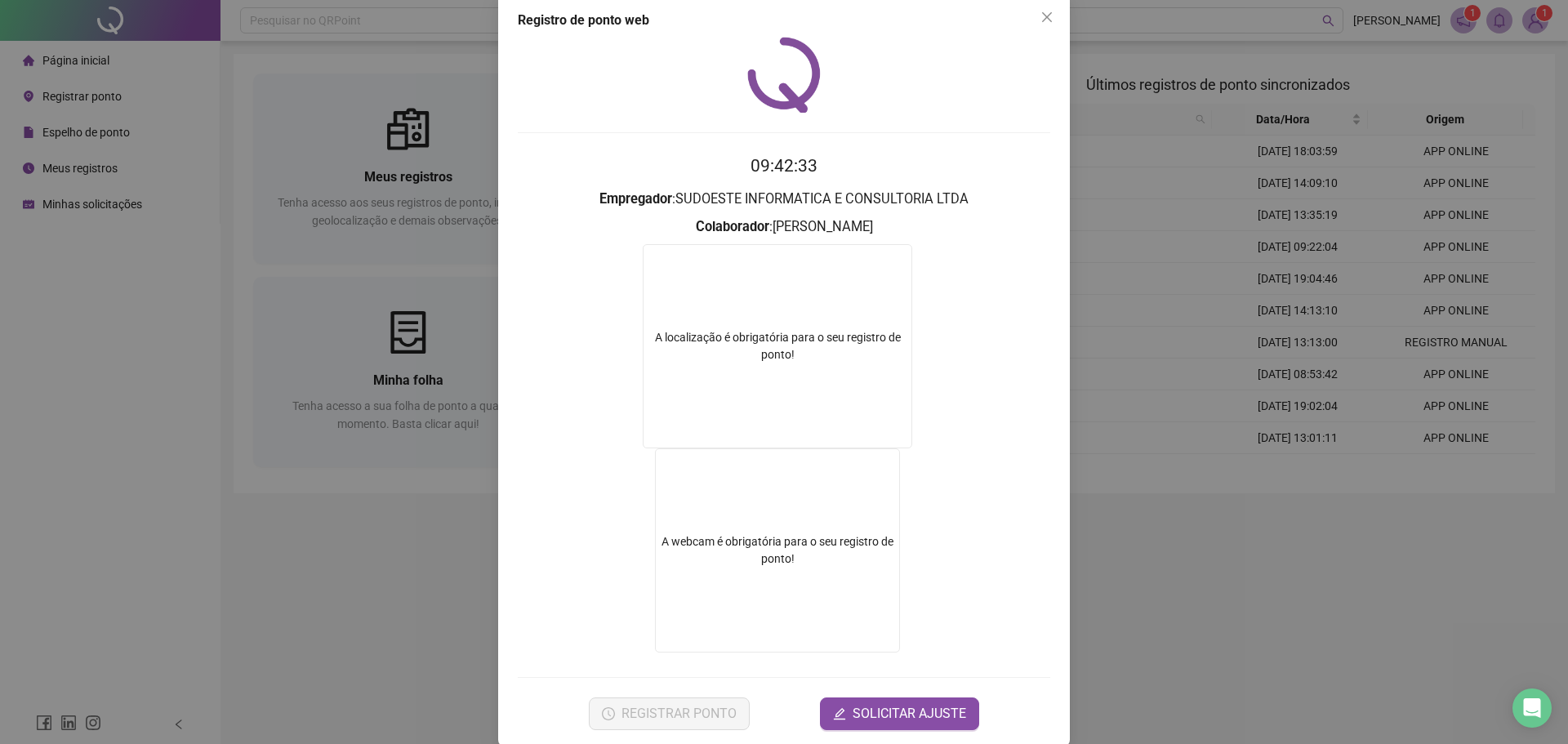
scroll to position [44, 0]
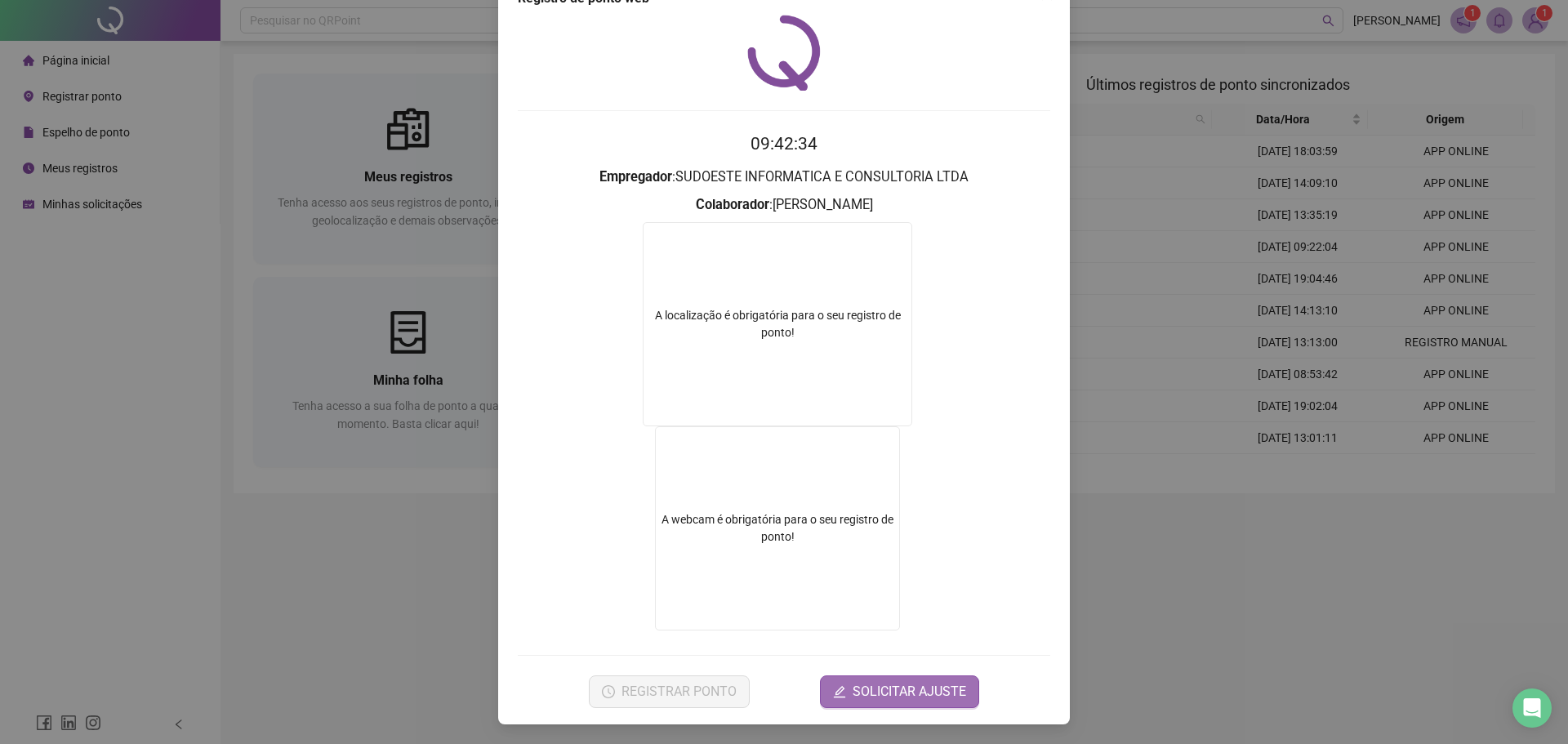
click at [912, 704] on button "SOLICITAR AJUSTE" at bounding box center [899, 691] width 159 height 32
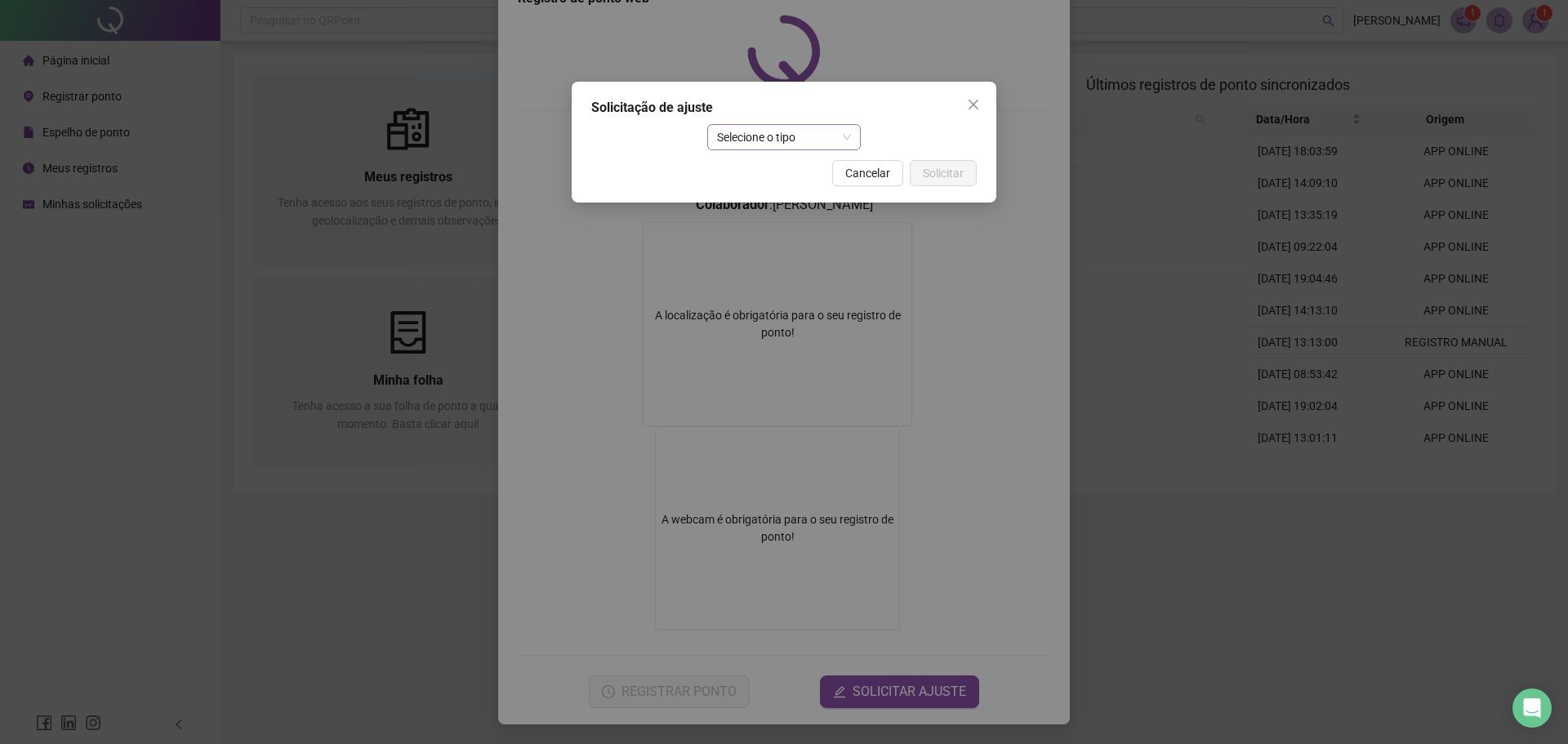
click at [802, 149] on div "Selecione o tipo" at bounding box center [784, 137] width 154 height 26
click at [803, 137] on span "Selecione o tipo" at bounding box center [784, 137] width 135 height 25
click at [777, 165] on div "Ajuste manual" at bounding box center [784, 169] width 129 height 18
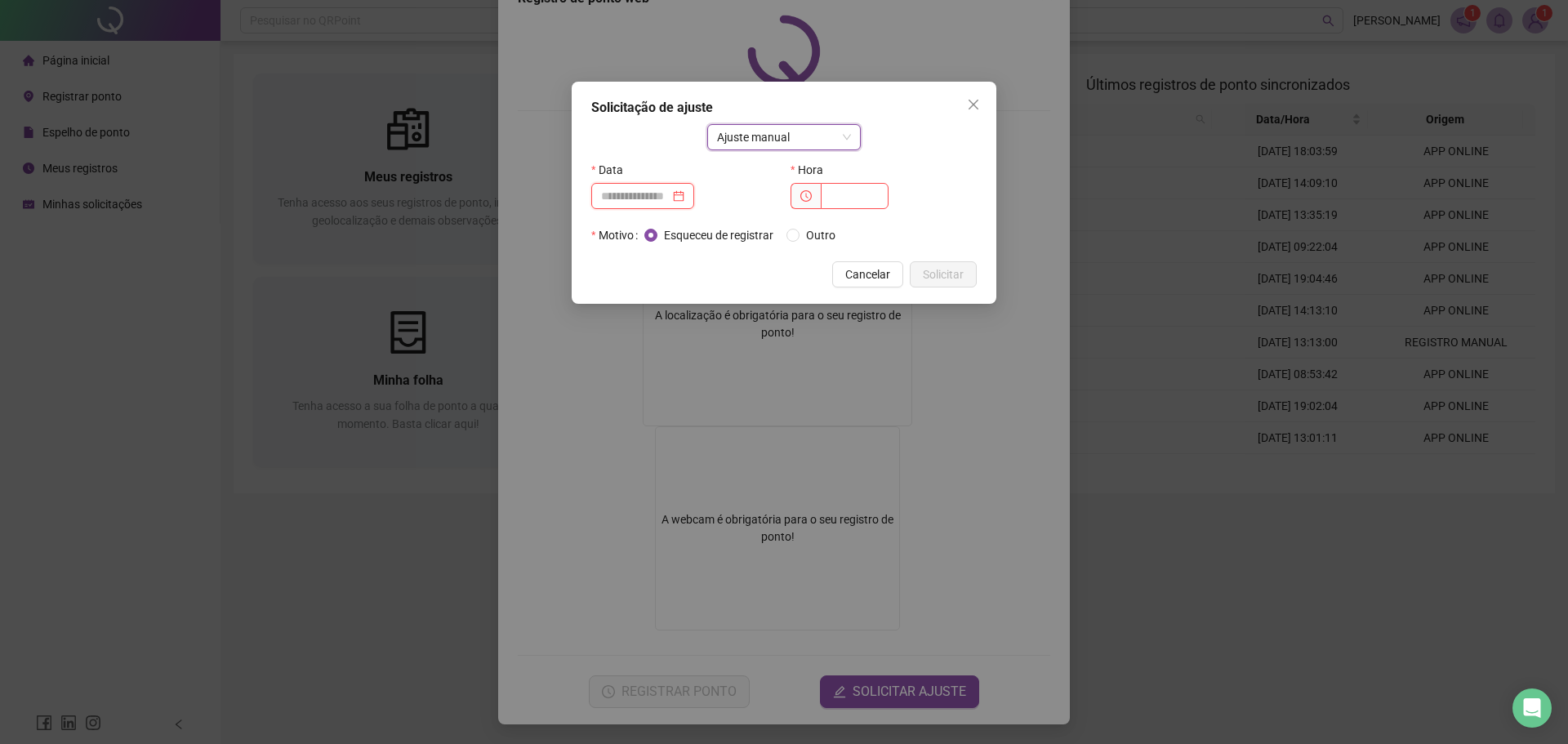
click at [634, 195] on input at bounding box center [635, 196] width 69 height 18
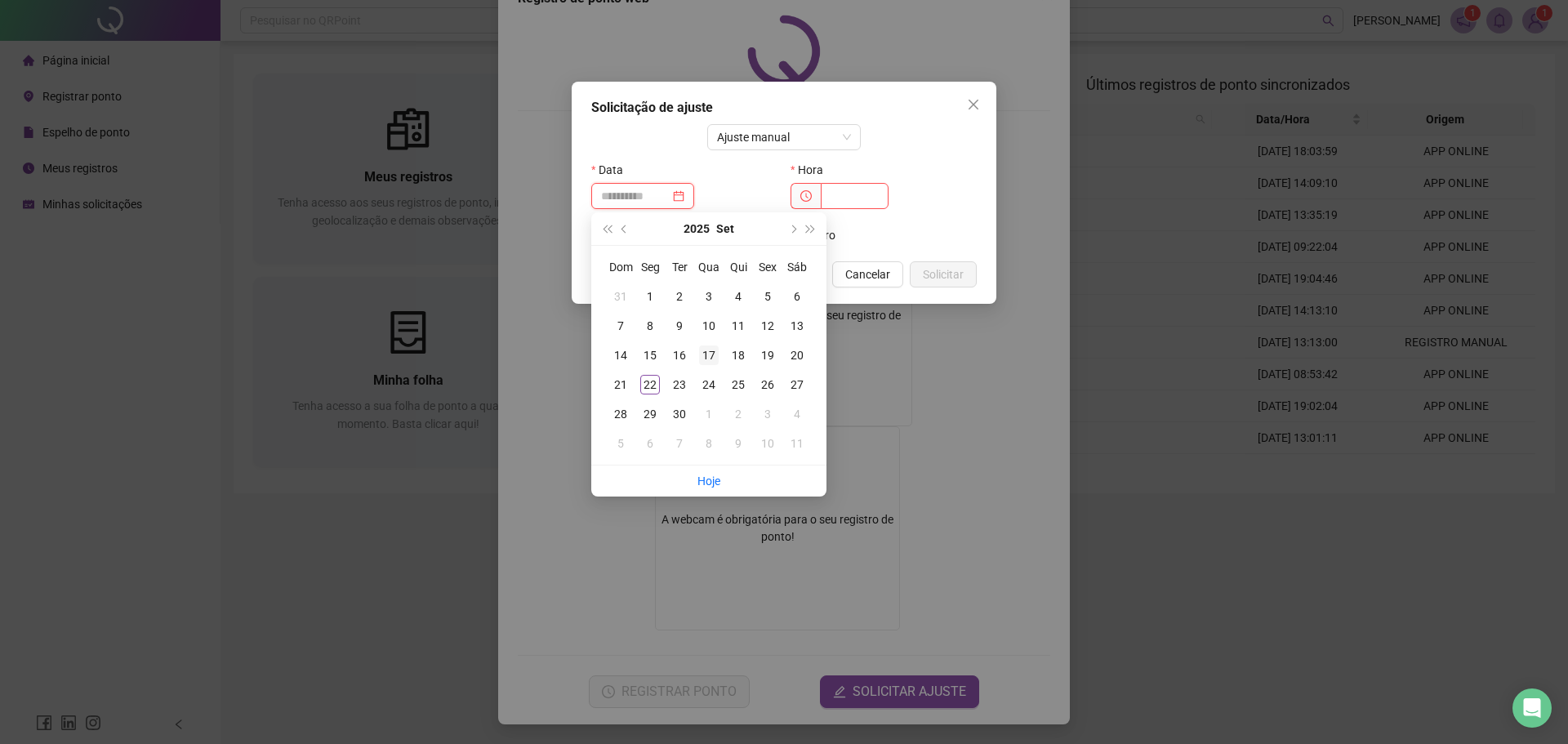
type input "**********"
click at [700, 355] on div "17" at bounding box center [709, 355] width 20 height 20
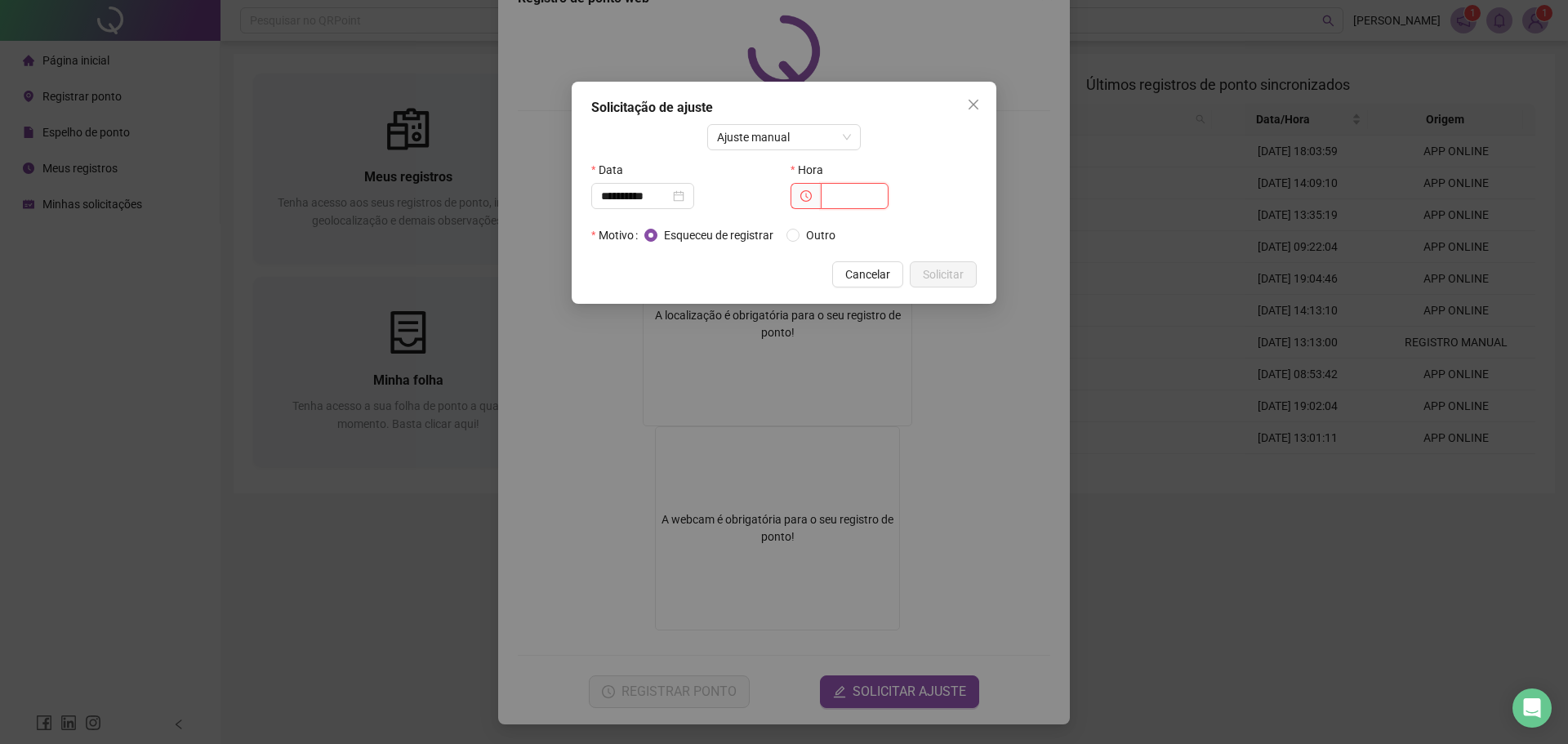
click at [858, 189] on input "text" at bounding box center [855, 196] width 68 height 26
type input "*****"
click at [908, 216] on div "Hora *****" at bounding box center [884, 189] width 199 height 66
click at [839, 142] on span "Ajuste manual" at bounding box center [784, 137] width 135 height 25
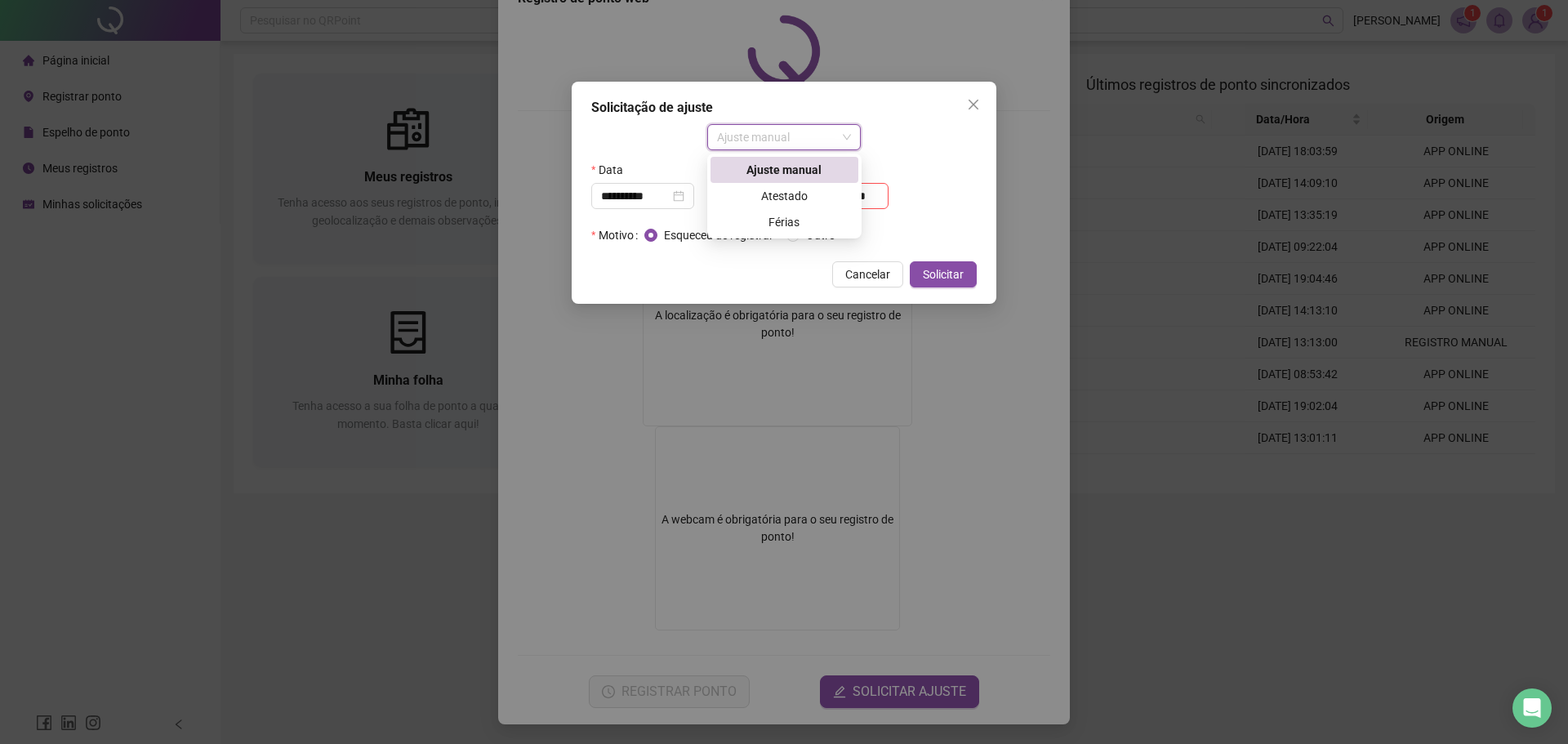
click at [832, 130] on span "Ajuste manual" at bounding box center [784, 137] width 135 height 25
click at [685, 191] on div "**********" at bounding box center [643, 196] width 83 height 18
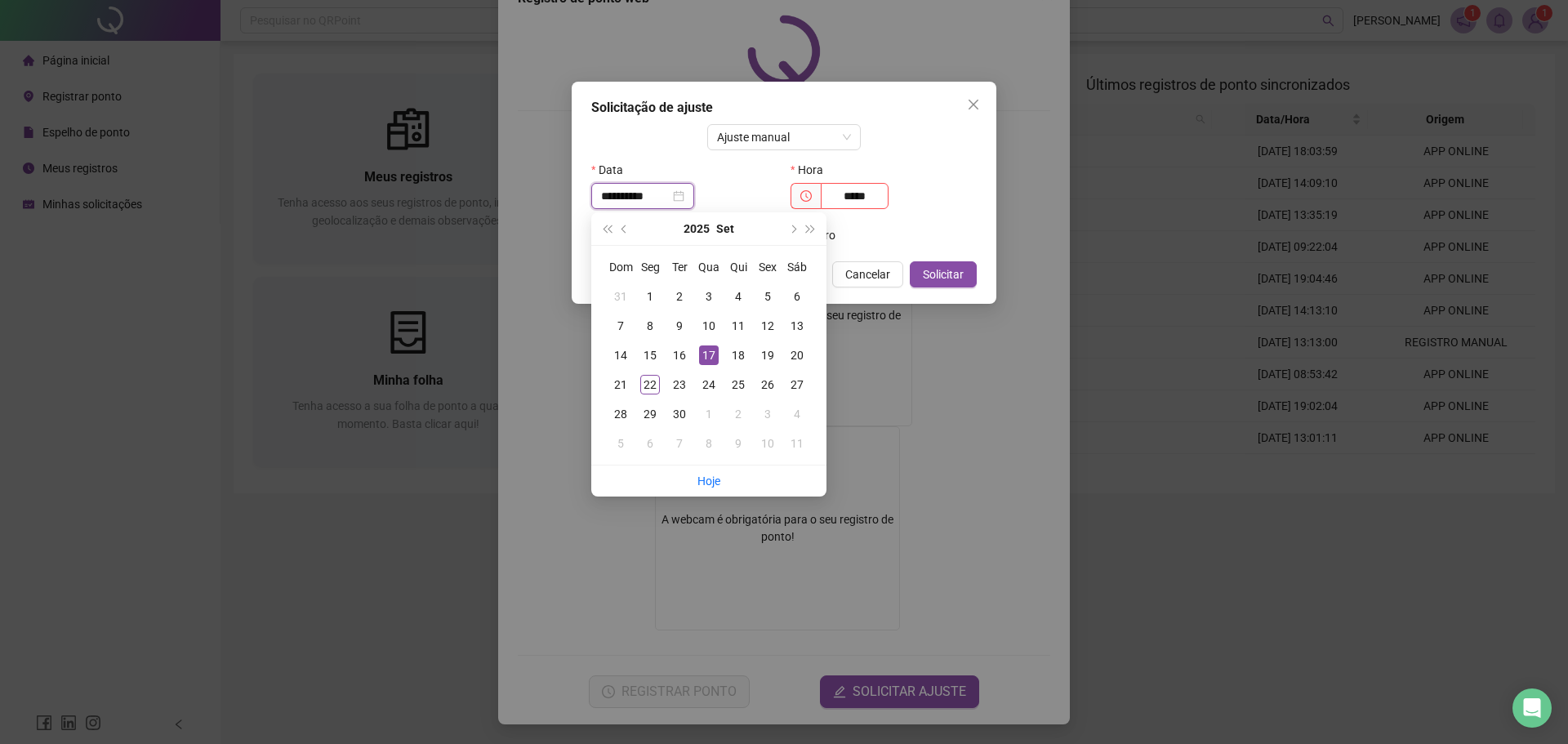
click at [685, 191] on div "**********" at bounding box center [643, 196] width 83 height 18
click at [727, 179] on div "Data" at bounding box center [684, 169] width 187 height 26
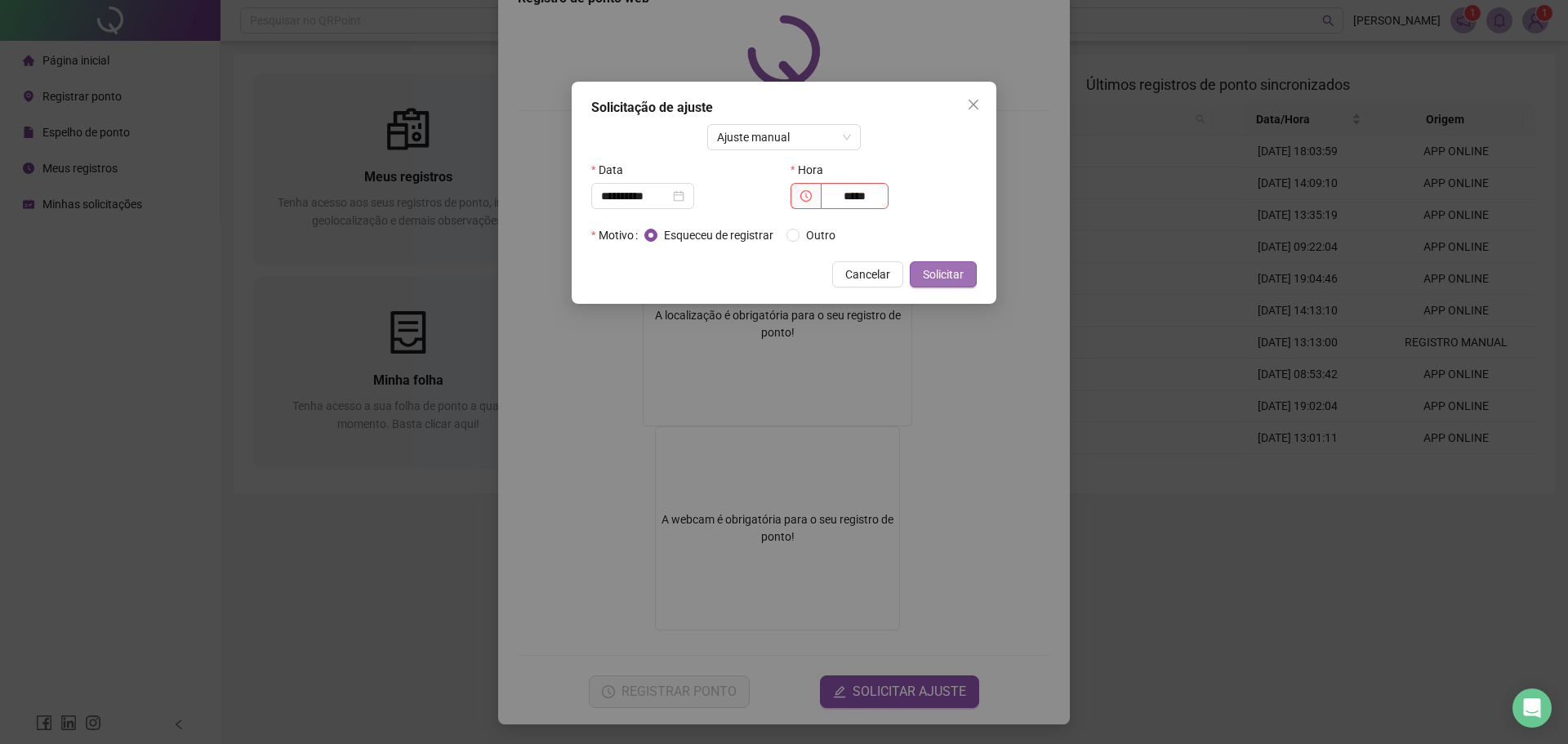
click at [949, 272] on span "Solicitar" at bounding box center [944, 274] width 41 height 18
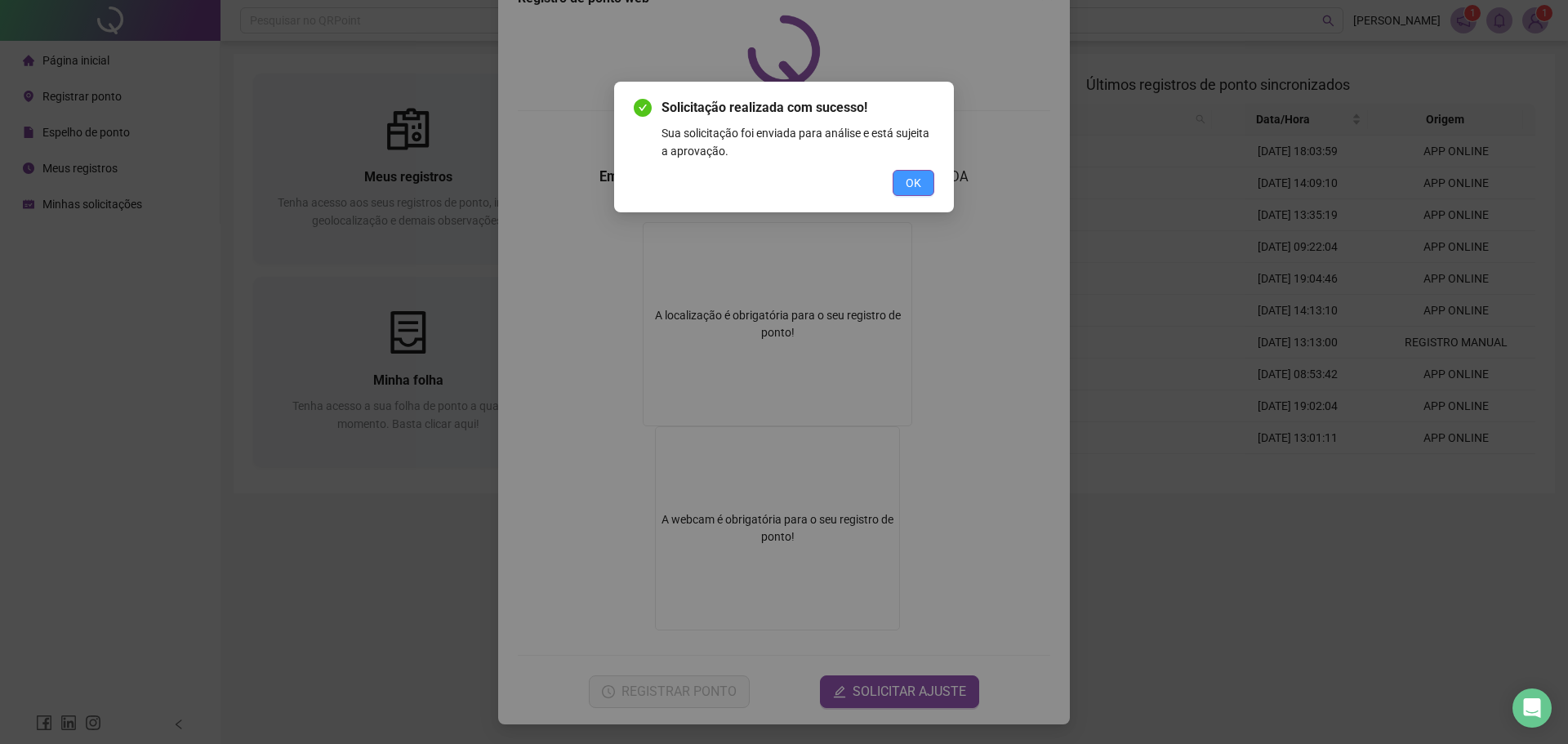
click at [913, 188] on span "OK" at bounding box center [913, 182] width 15 height 18
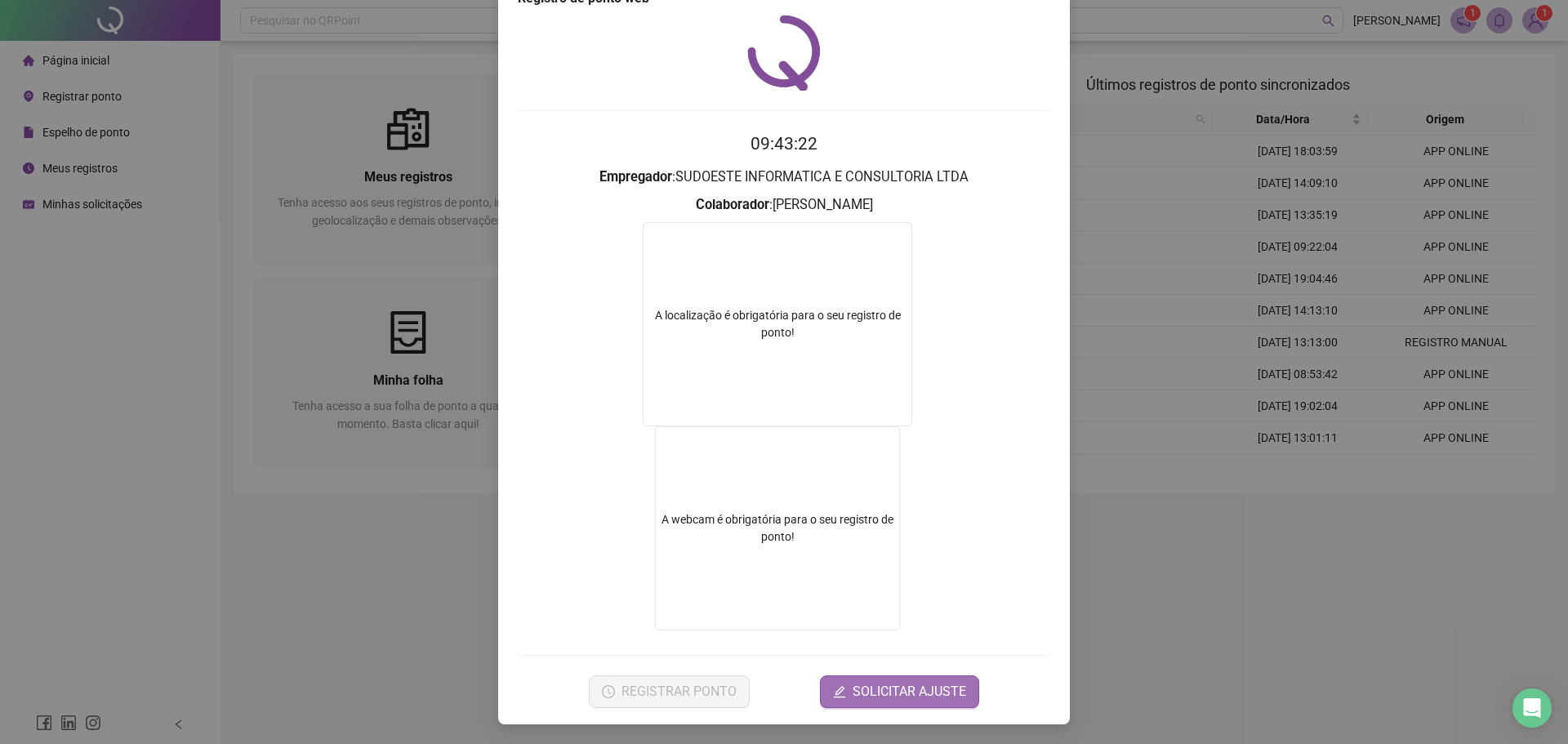
click at [934, 684] on span "SOLICITAR AJUSTE" at bounding box center [909, 691] width 113 height 20
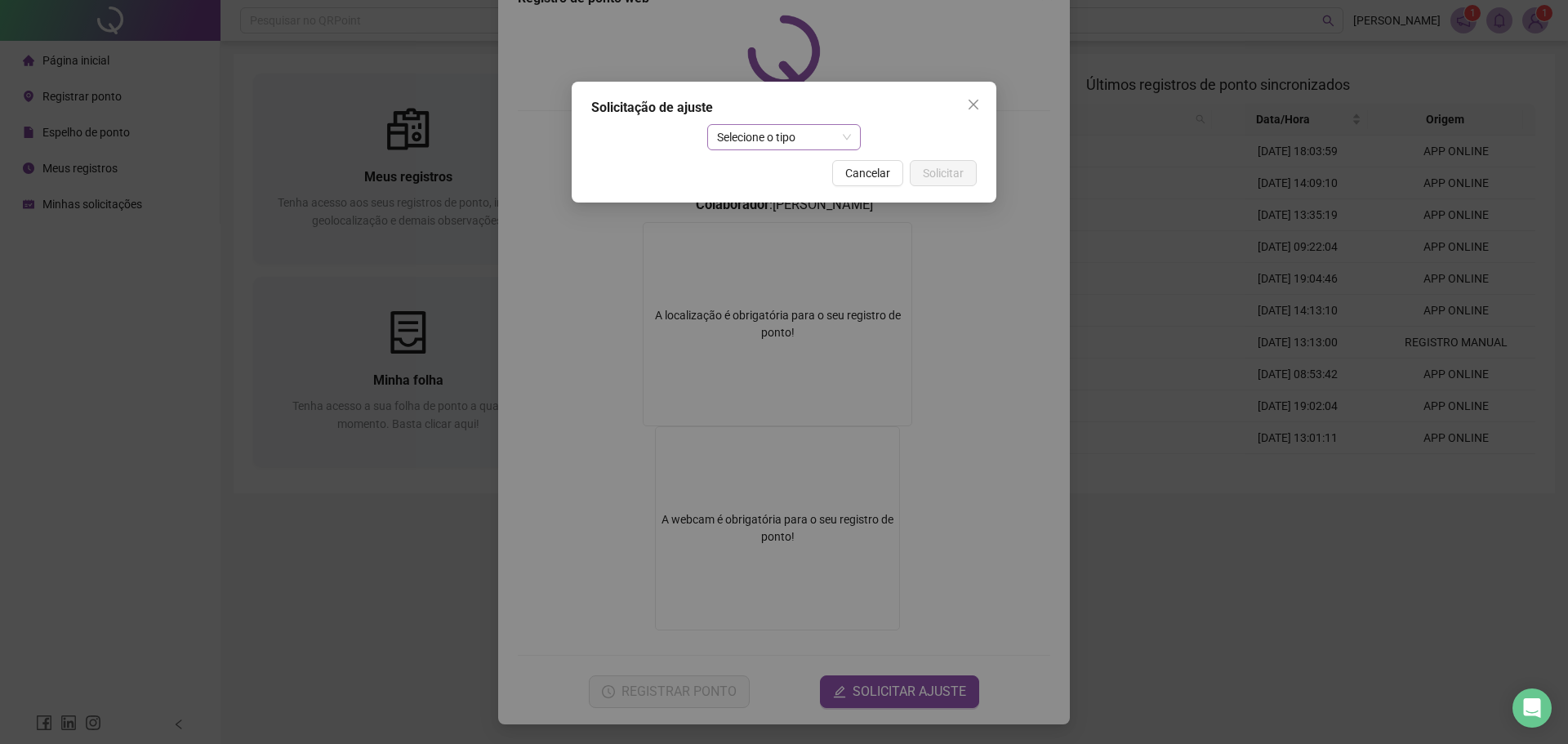
click at [752, 134] on span "Selecione o tipo" at bounding box center [784, 137] width 135 height 25
click at [797, 172] on div "Ajuste manual" at bounding box center [784, 169] width 129 height 18
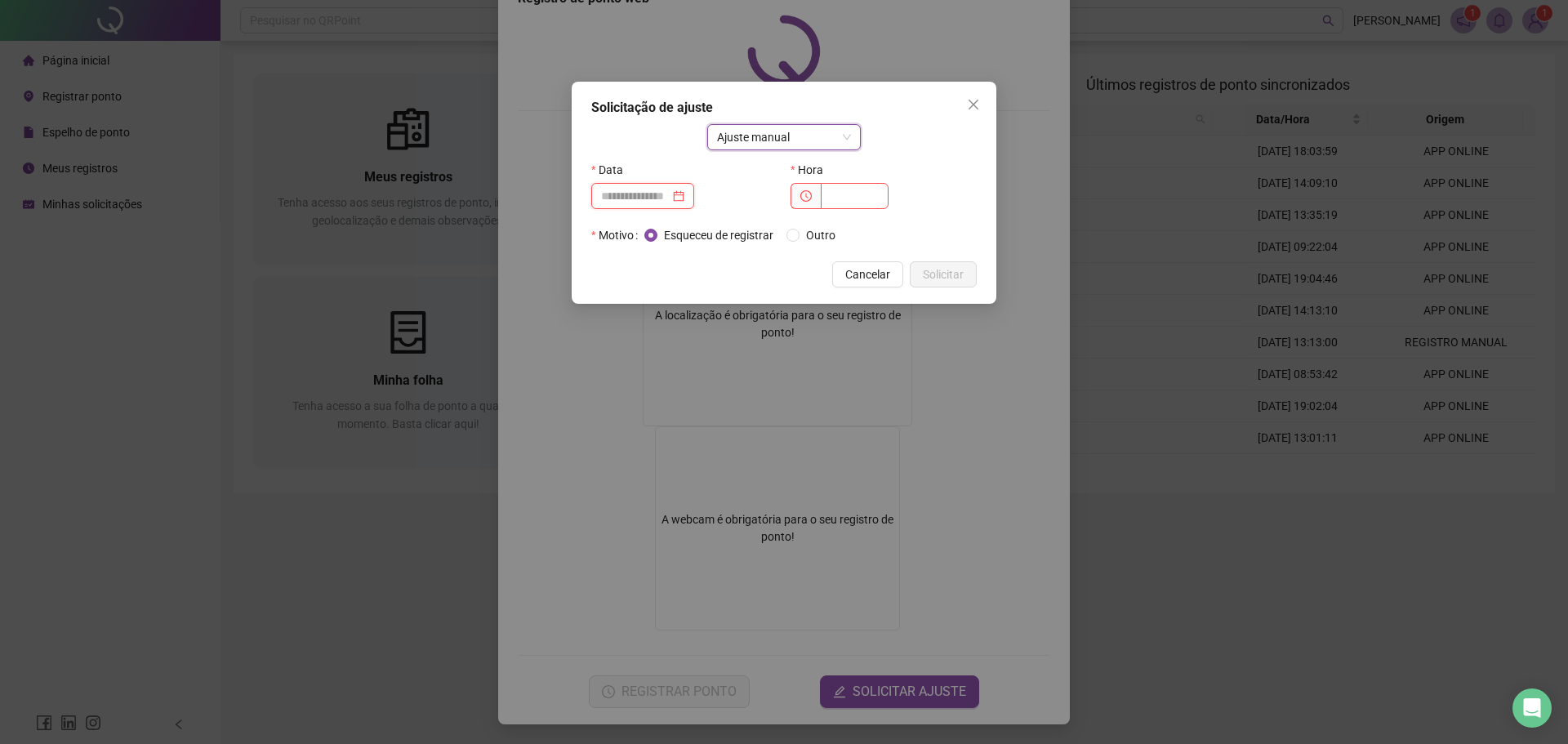
click at [625, 197] on input at bounding box center [635, 196] width 69 height 18
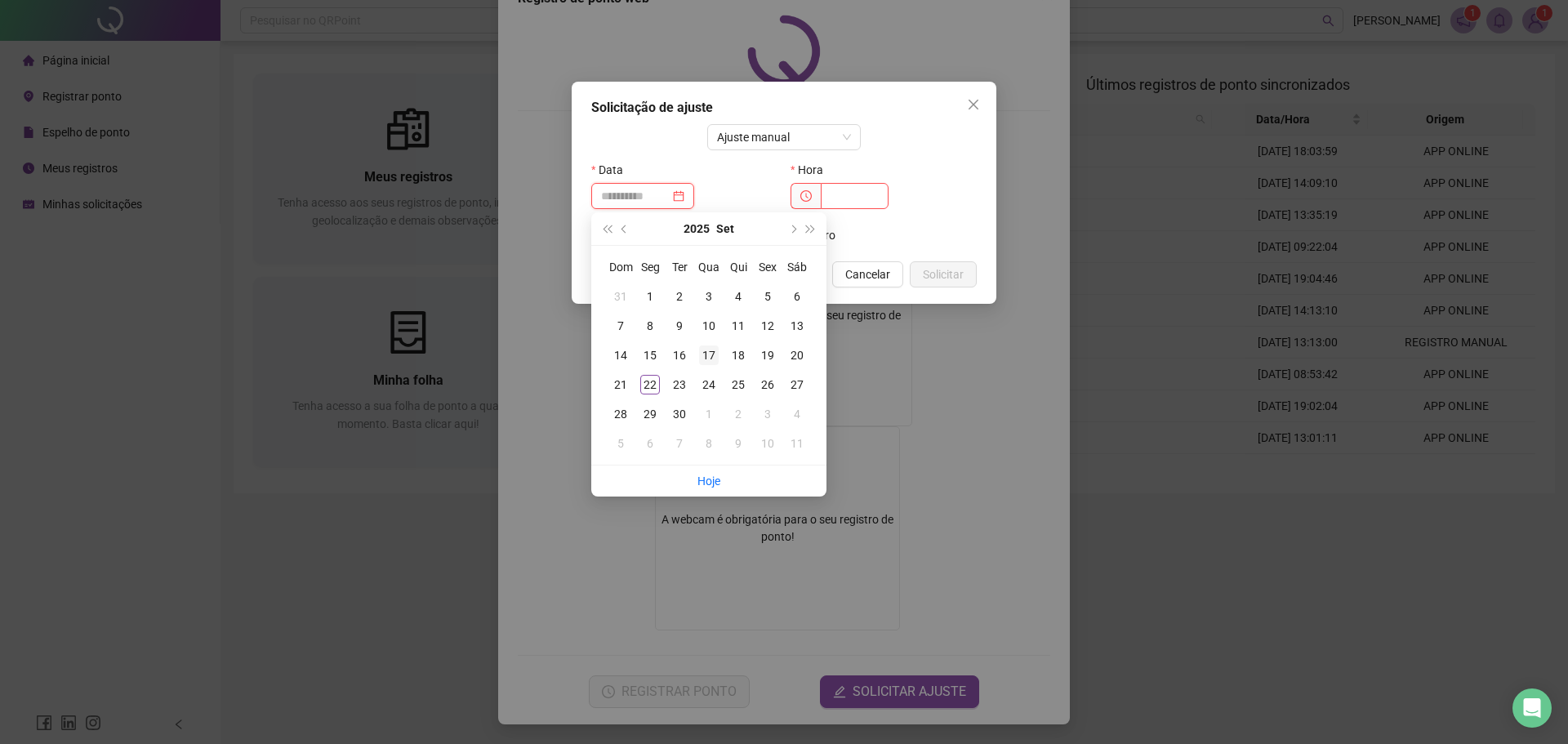
type input "**********"
click at [703, 355] on div "17" at bounding box center [709, 355] width 20 height 20
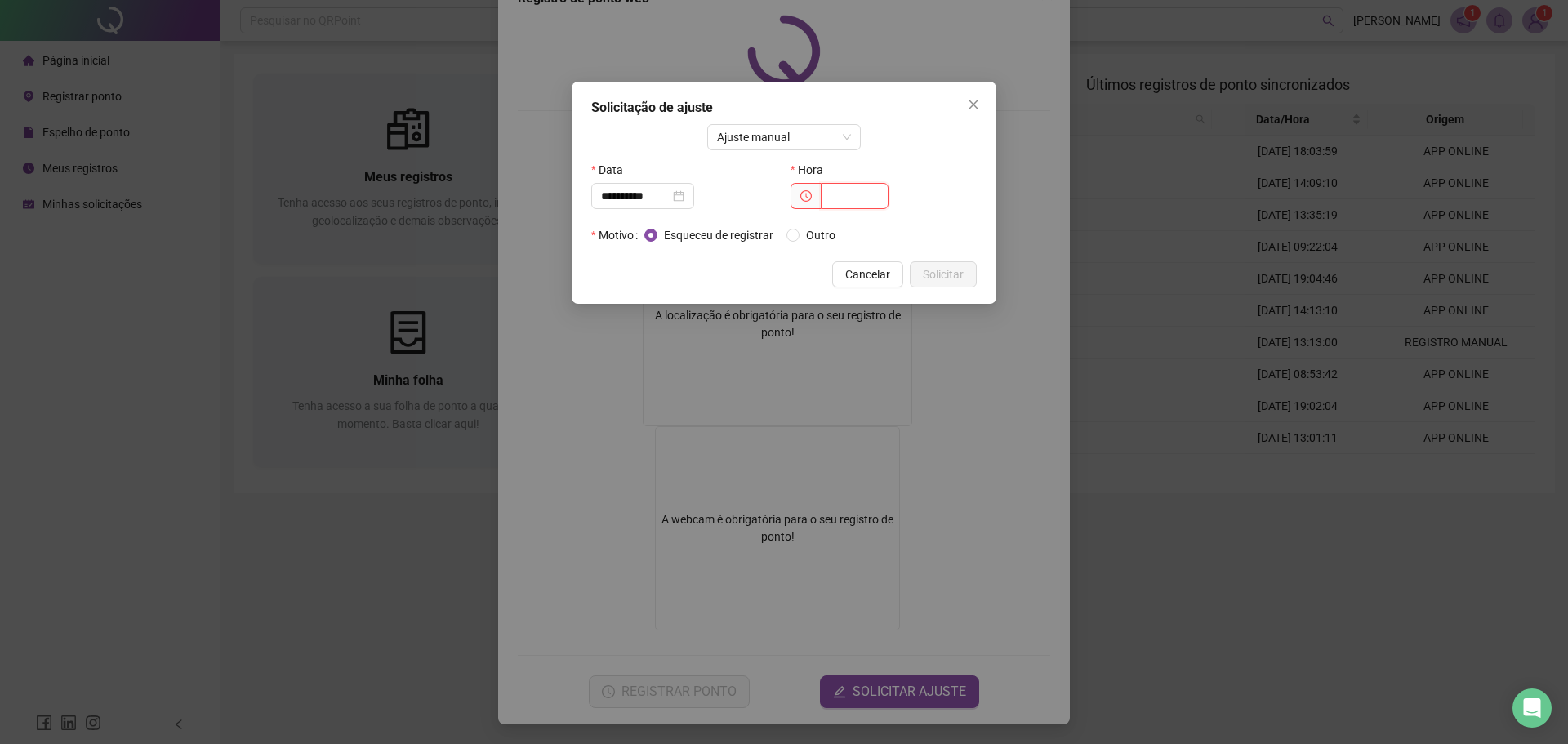
click at [834, 199] on input "text" at bounding box center [855, 196] width 68 height 26
type input "*****"
click at [865, 224] on div "Esqueceu de registrar Outro" at bounding box center [811, 235] width 332 height 26
click at [939, 277] on span "Solicitar" at bounding box center [944, 274] width 41 height 18
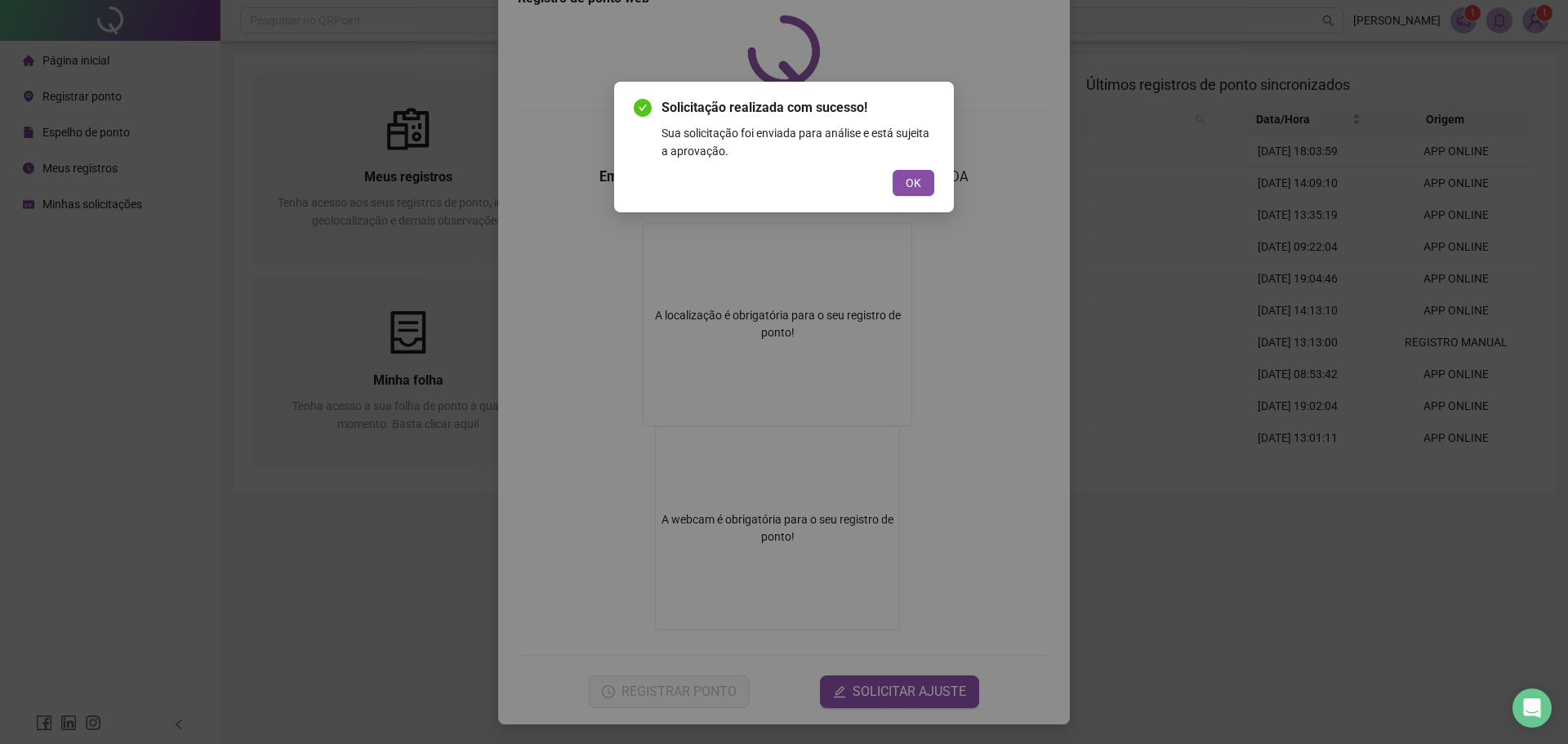
click at [888, 179] on div "OK" at bounding box center [784, 182] width 301 height 26
click at [901, 176] on button "OK" at bounding box center [913, 182] width 42 height 26
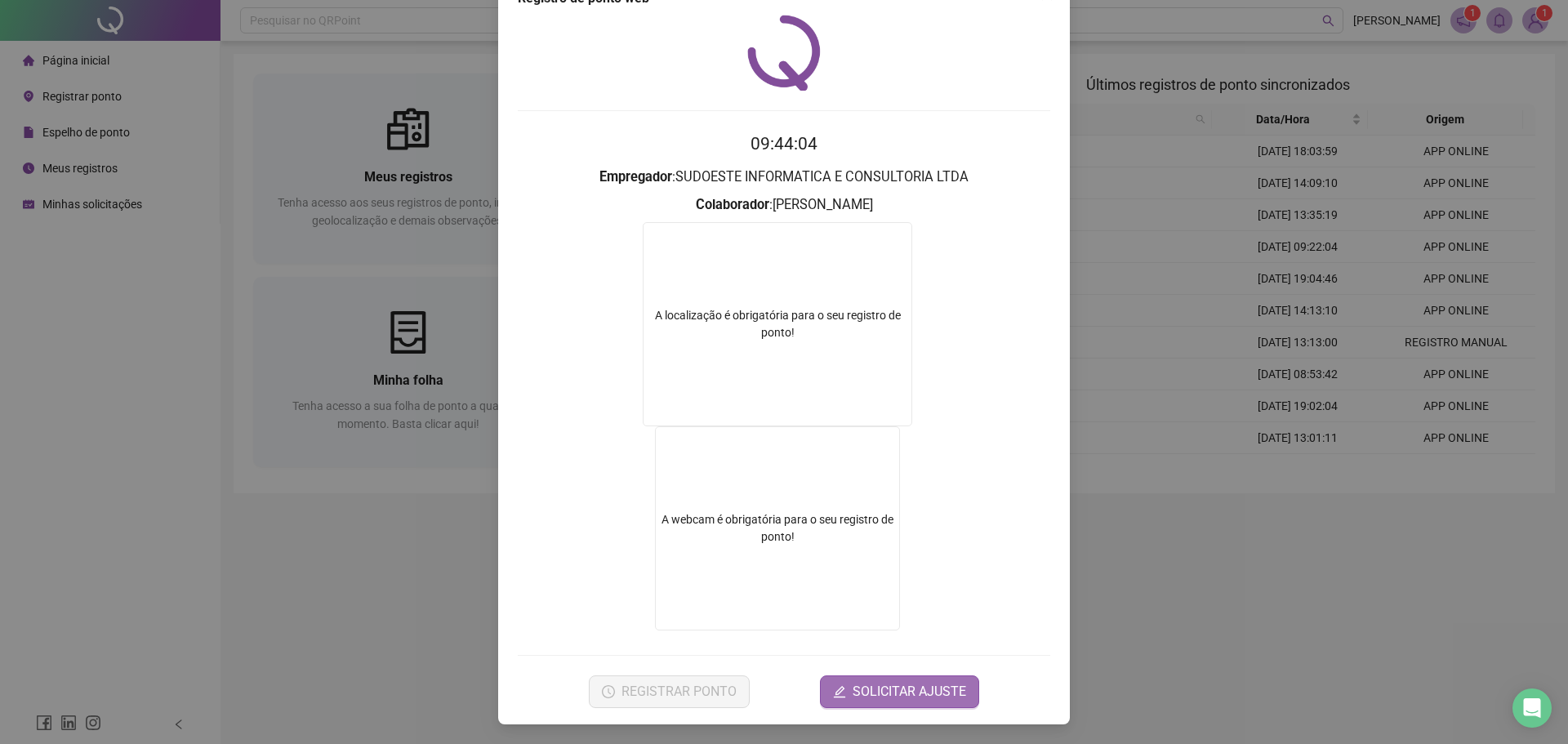
click at [880, 701] on span "SOLICITAR AJUSTE" at bounding box center [909, 691] width 113 height 20
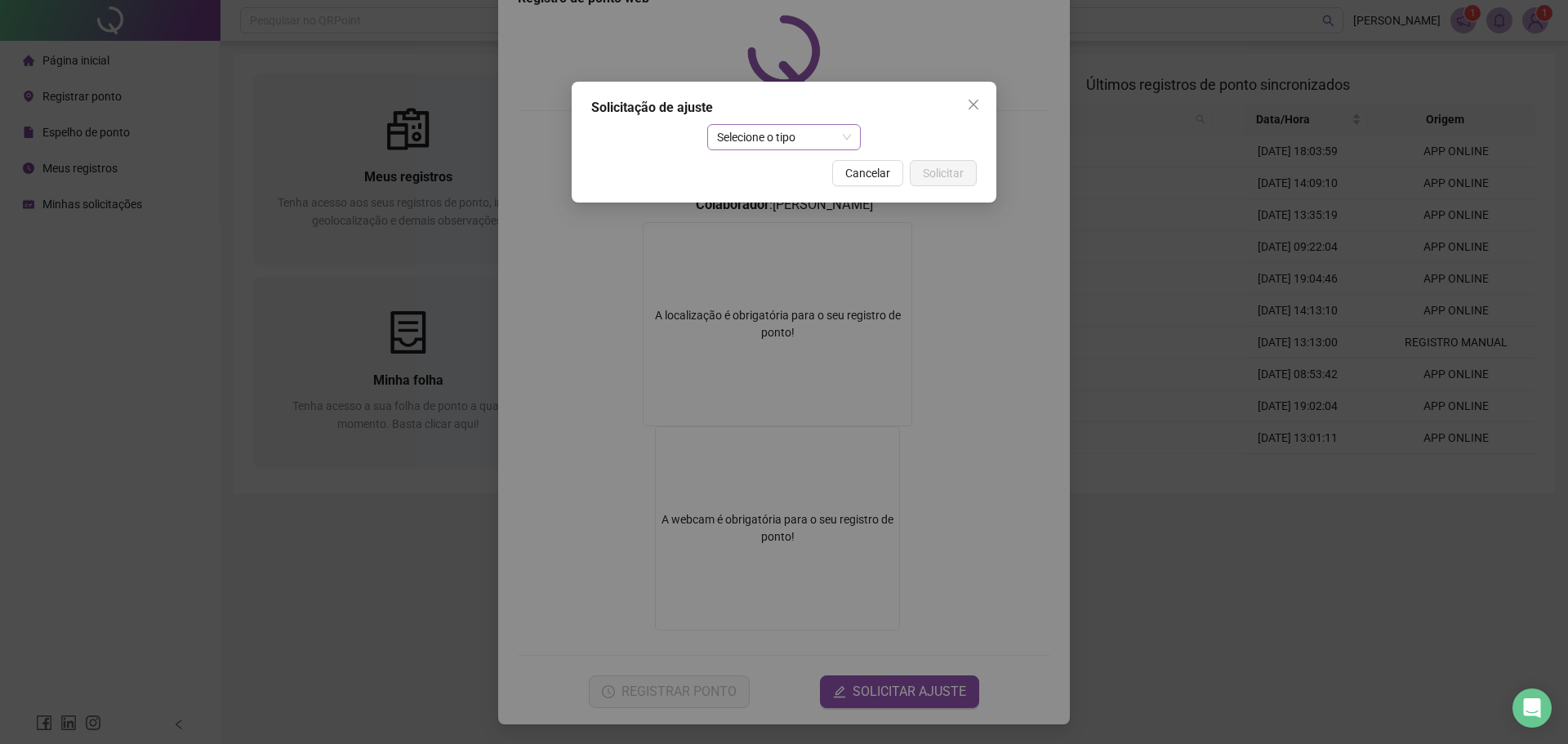
click at [734, 134] on span "Selecione o tipo" at bounding box center [784, 137] width 135 height 25
click at [782, 178] on div "Ajuste manual" at bounding box center [784, 169] width 129 height 18
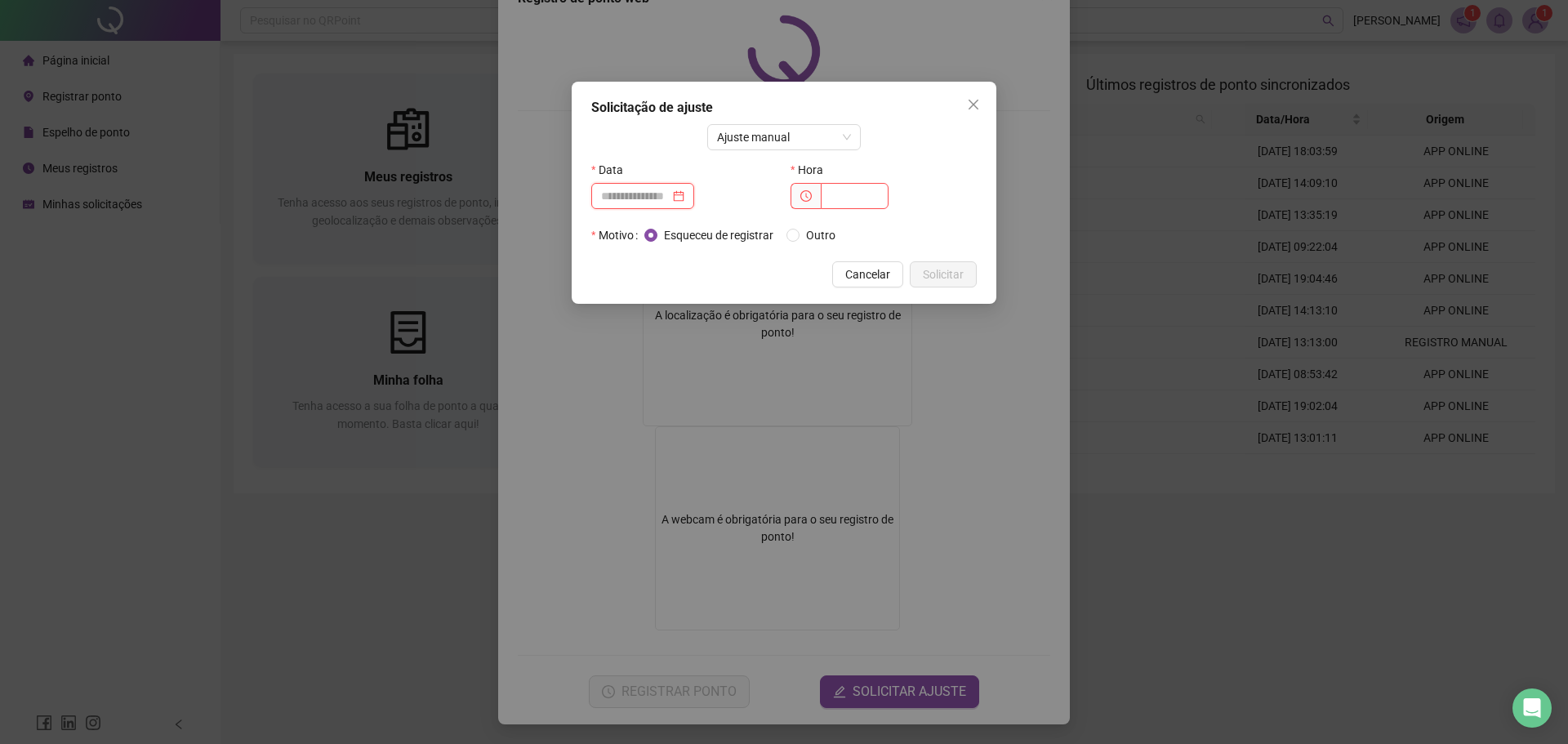
click at [668, 195] on input at bounding box center [635, 196] width 69 height 18
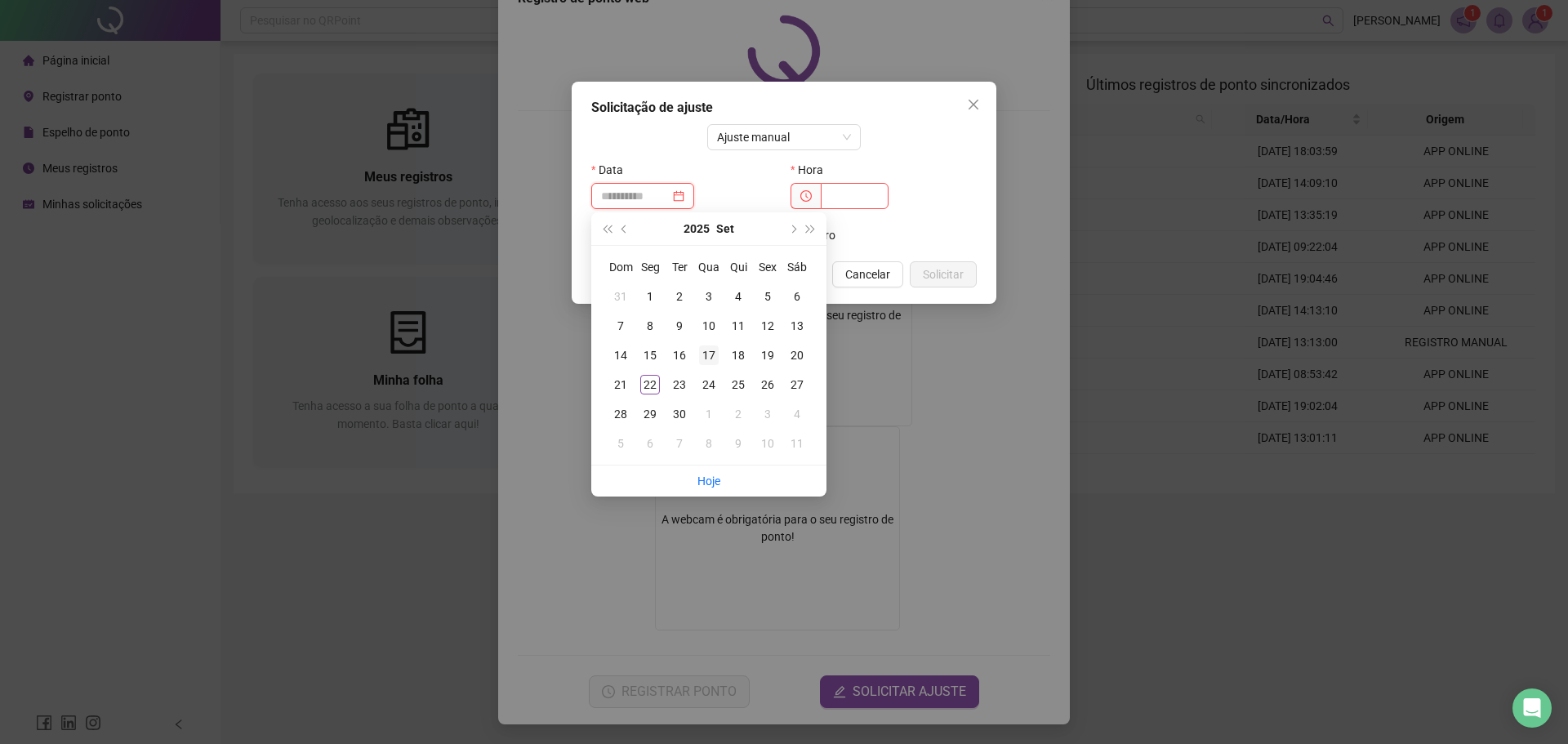
type input "**********"
click at [709, 353] on div "17" at bounding box center [709, 355] width 20 height 20
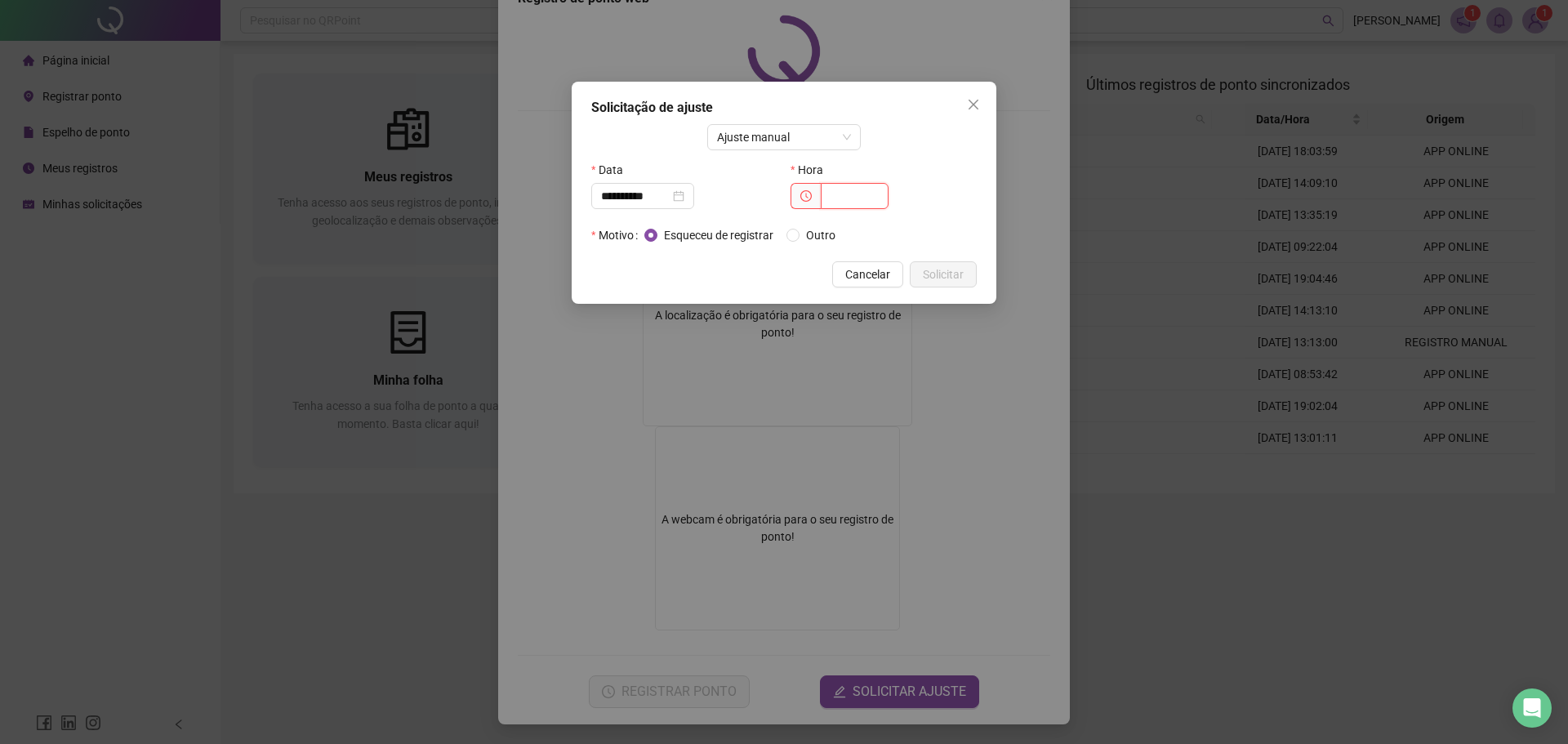
click at [844, 191] on input "text" at bounding box center [855, 196] width 68 height 26
type input "*****"
click at [969, 268] on button "Solicitar" at bounding box center [943, 274] width 67 height 26
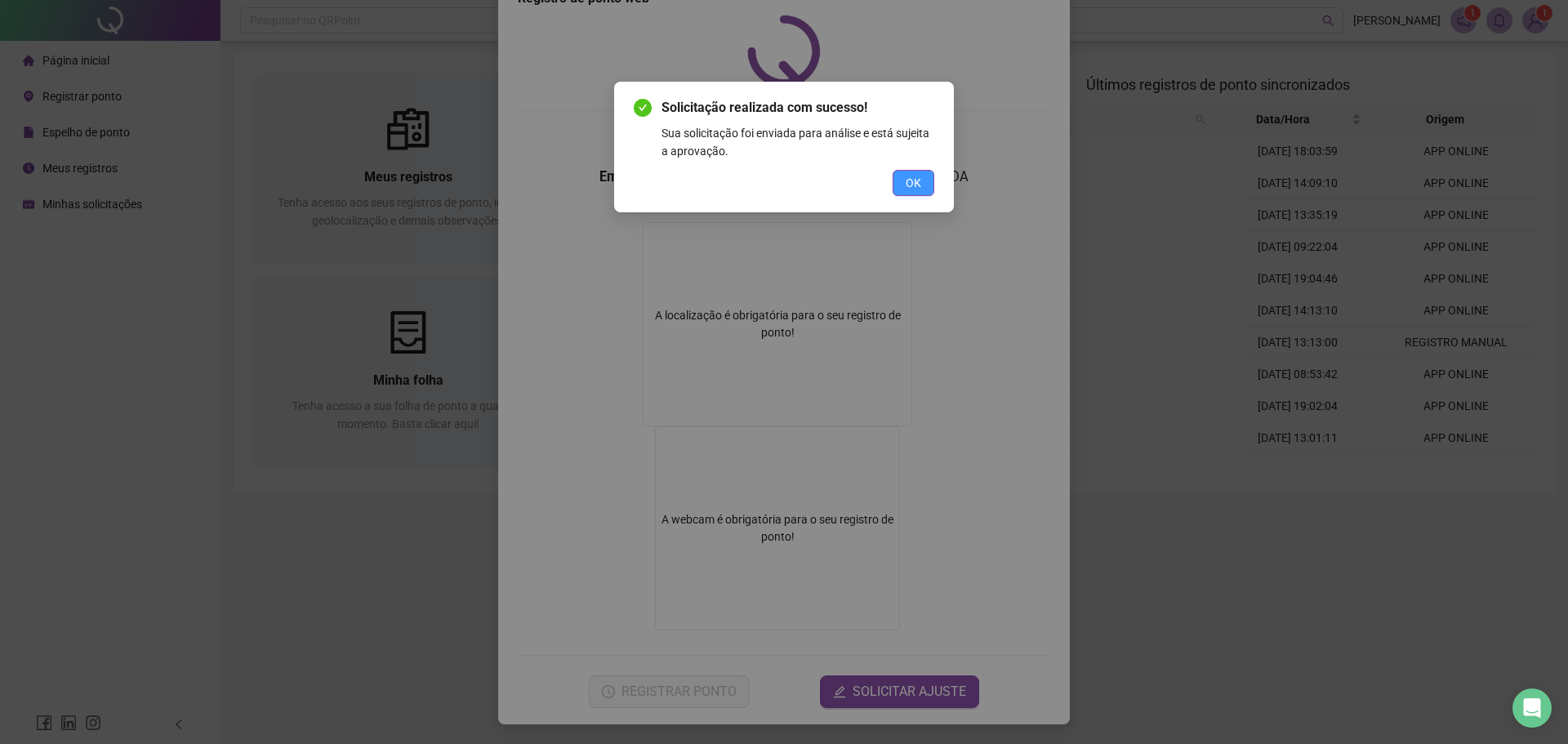
click at [910, 175] on span "OK" at bounding box center [913, 182] width 15 height 18
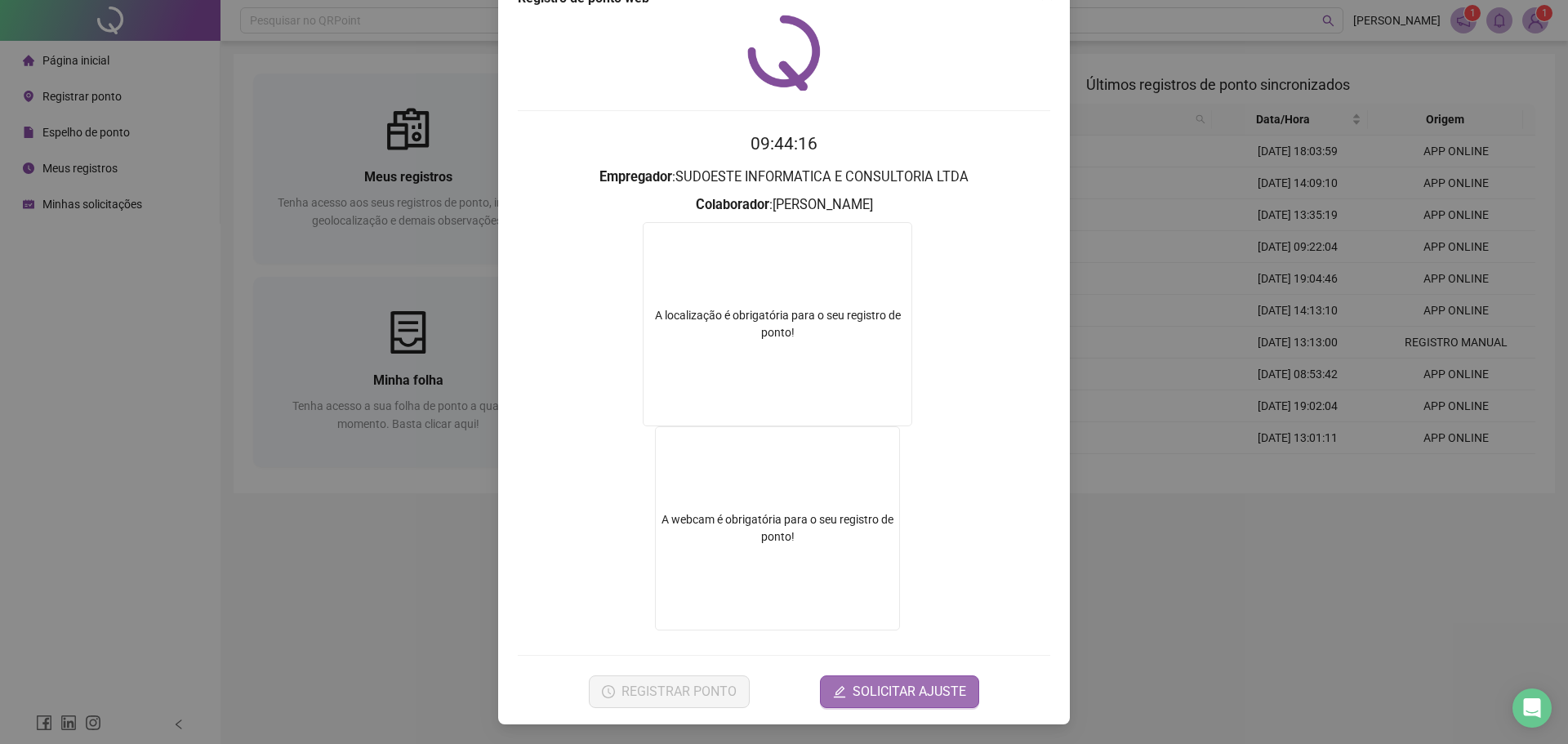
click at [877, 695] on span "SOLICITAR AJUSTE" at bounding box center [909, 691] width 113 height 20
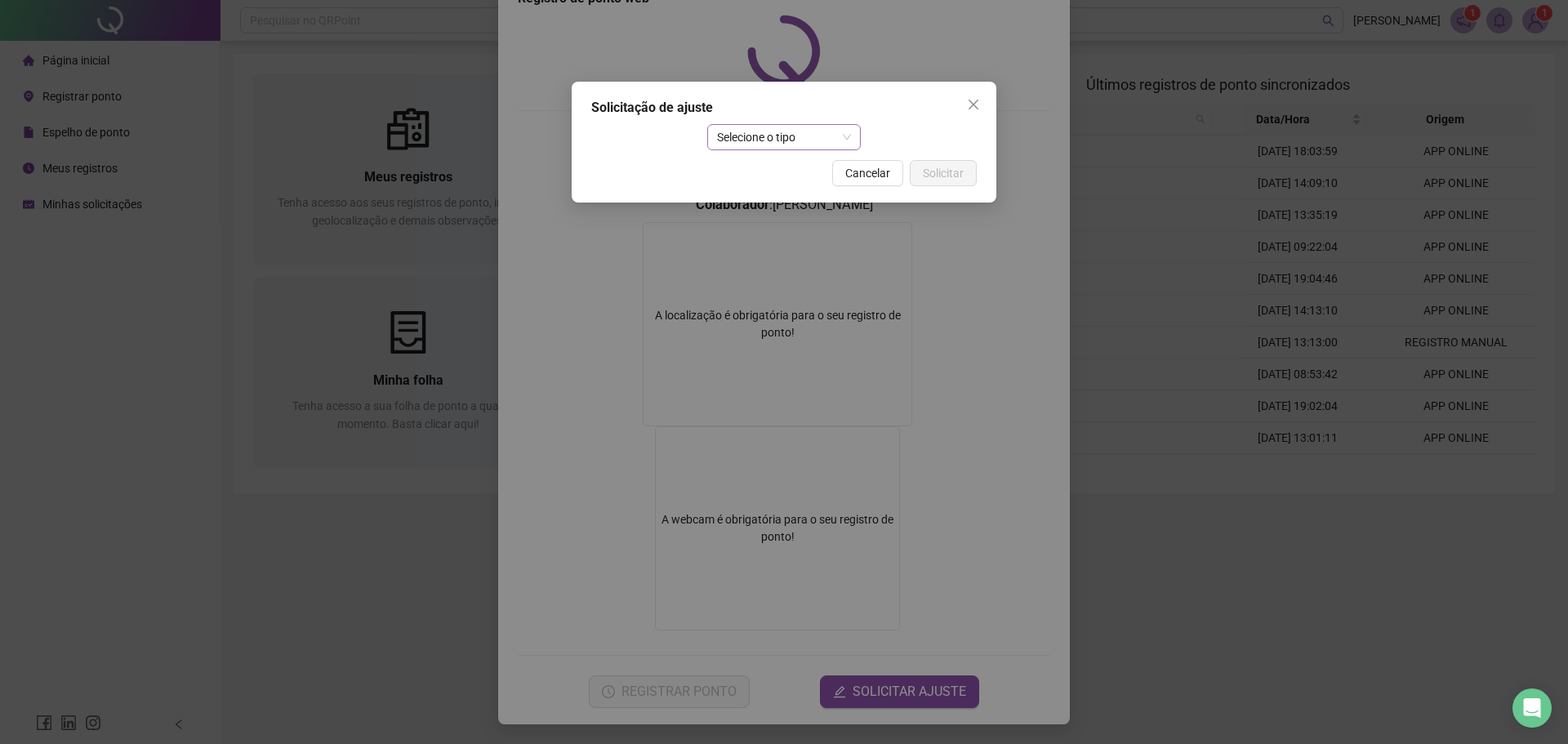
click at [786, 143] on span "Selecione o tipo" at bounding box center [784, 137] width 135 height 25
click at [781, 175] on div "Ajuste manual" at bounding box center [784, 169] width 129 height 18
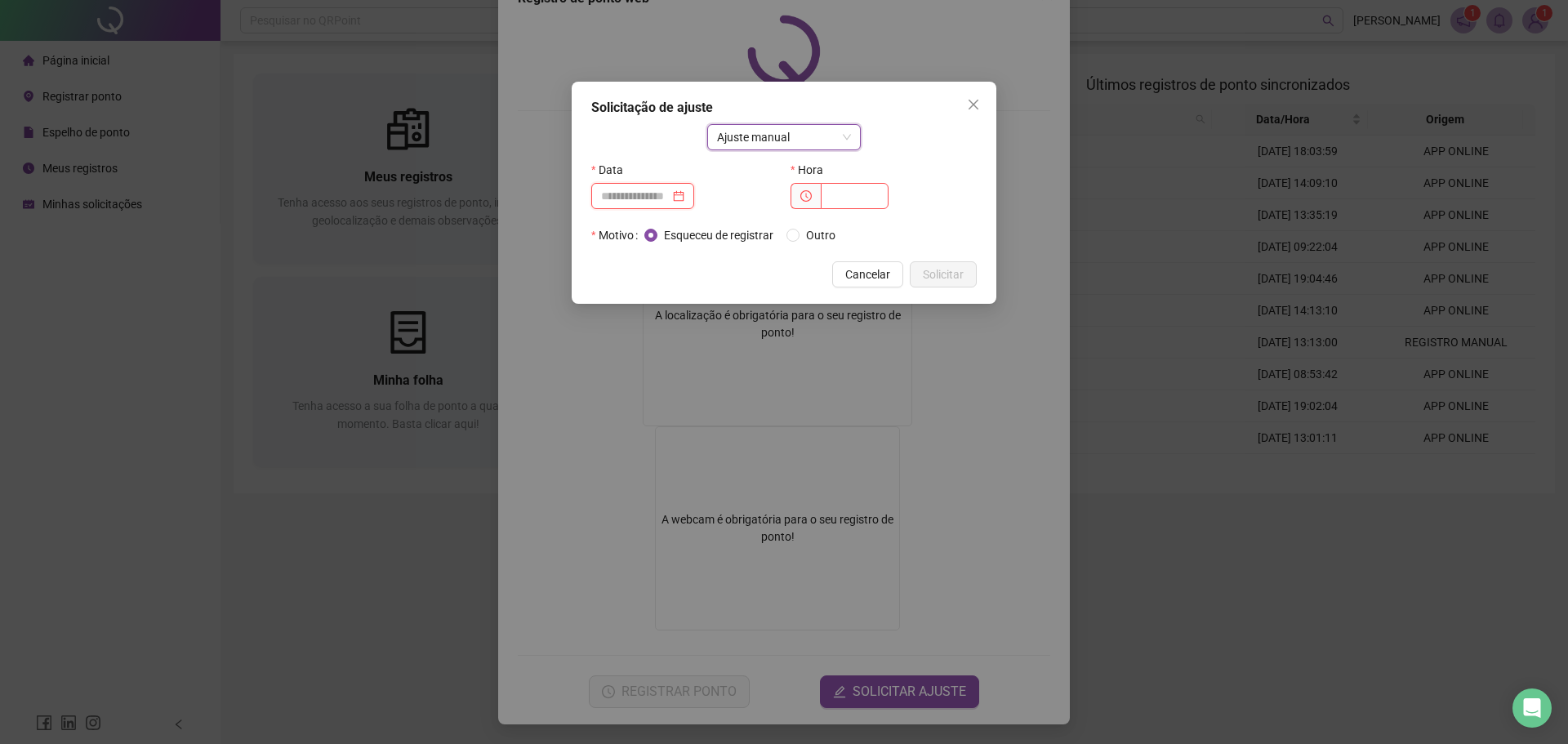
click at [640, 197] on input at bounding box center [635, 196] width 69 height 18
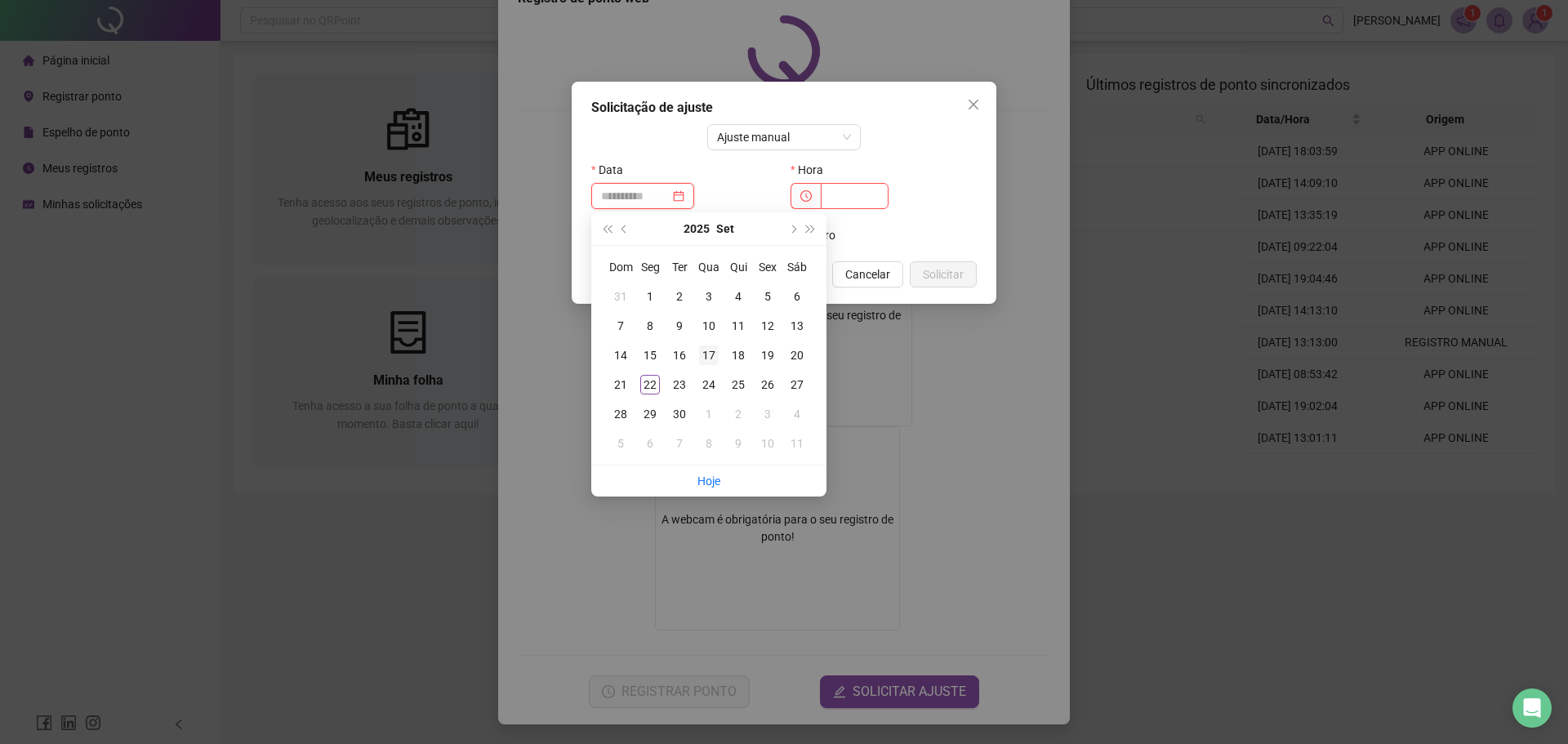
type input "**********"
click at [709, 350] on div "17" at bounding box center [709, 355] width 20 height 20
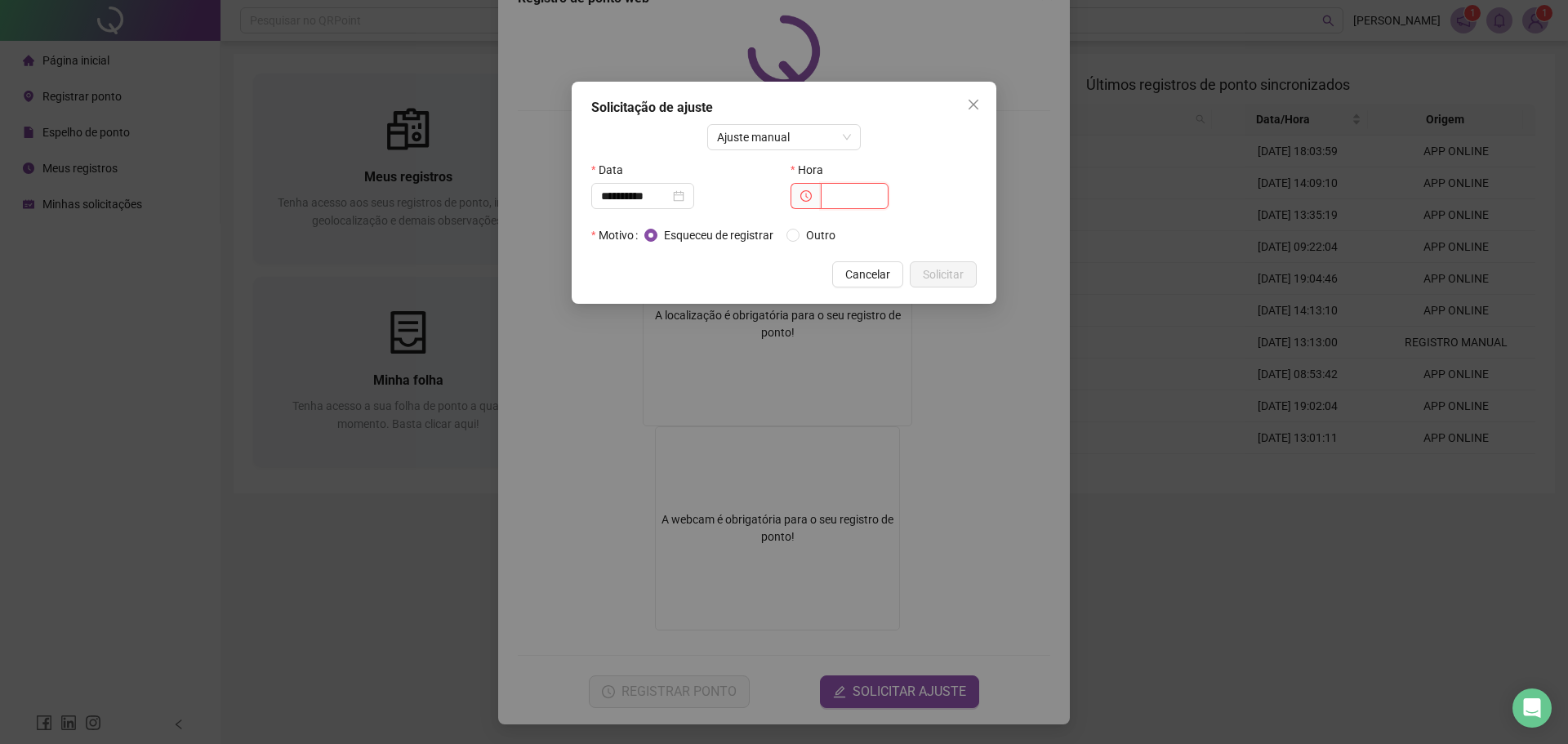
click at [841, 193] on input "text" at bounding box center [855, 196] width 68 height 26
type input "*****"
click at [942, 274] on span "Solicitar" at bounding box center [944, 274] width 41 height 18
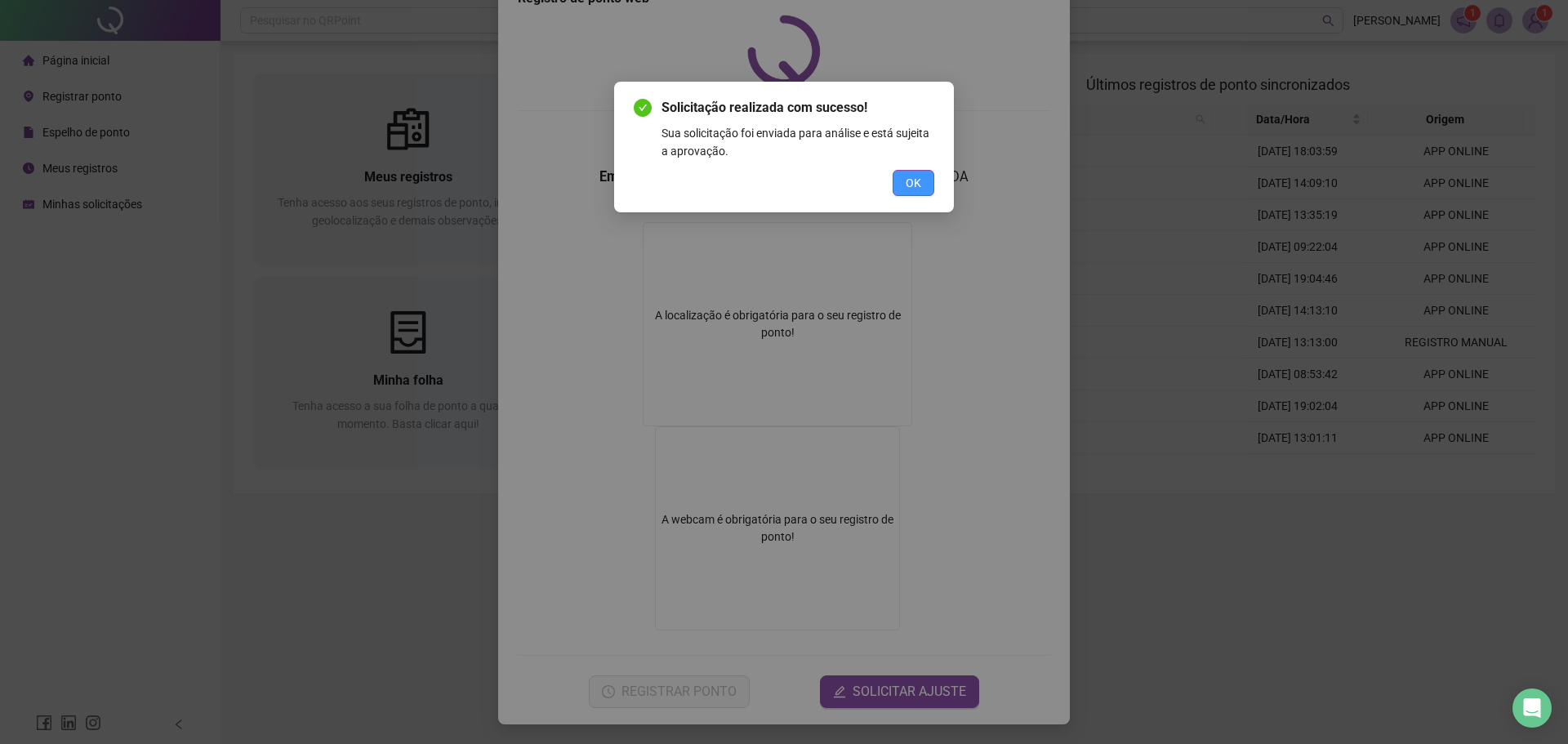
click at [931, 180] on button "OK" at bounding box center [913, 182] width 42 height 26
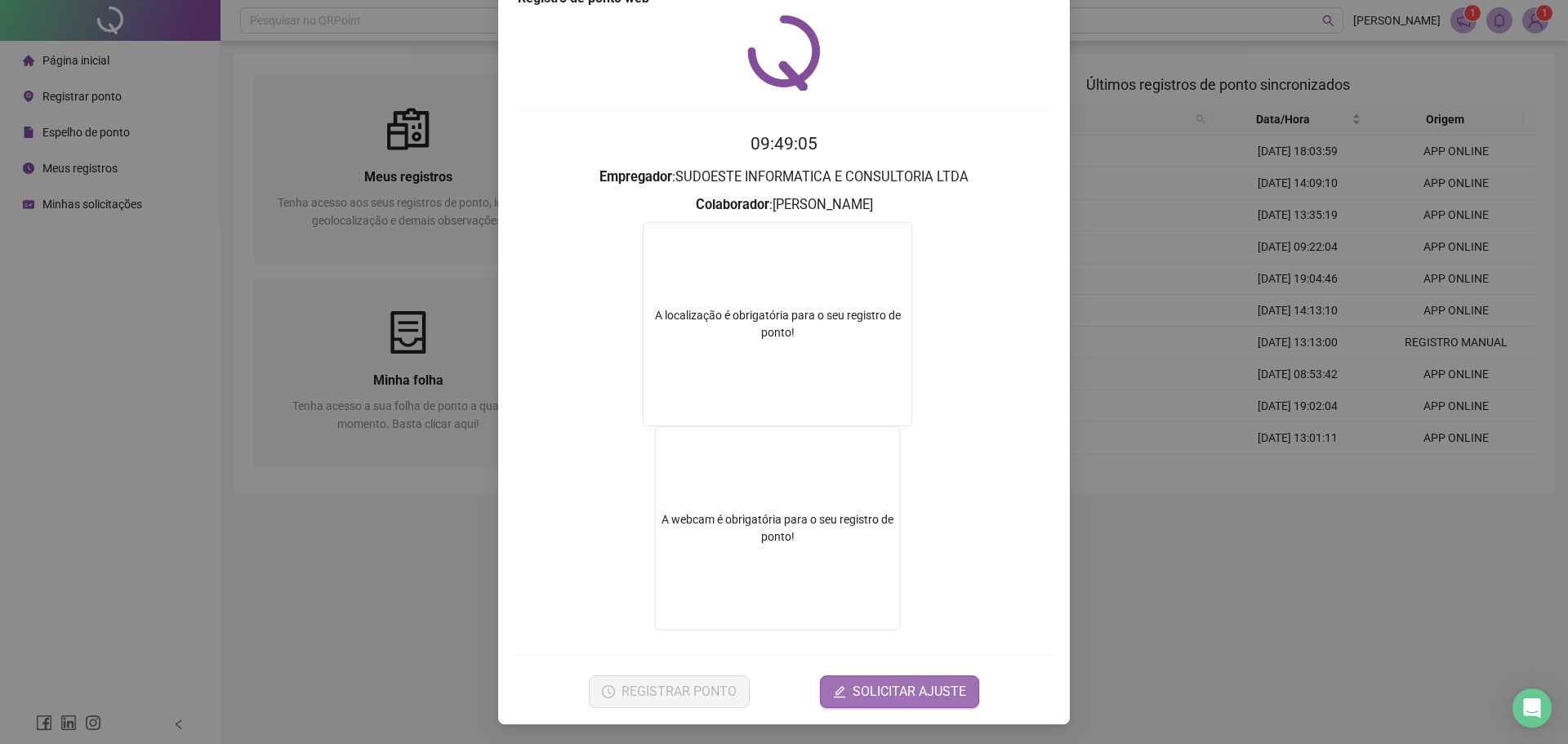
click at [858, 693] on span "SOLICITAR AJUSTE" at bounding box center [909, 691] width 113 height 20
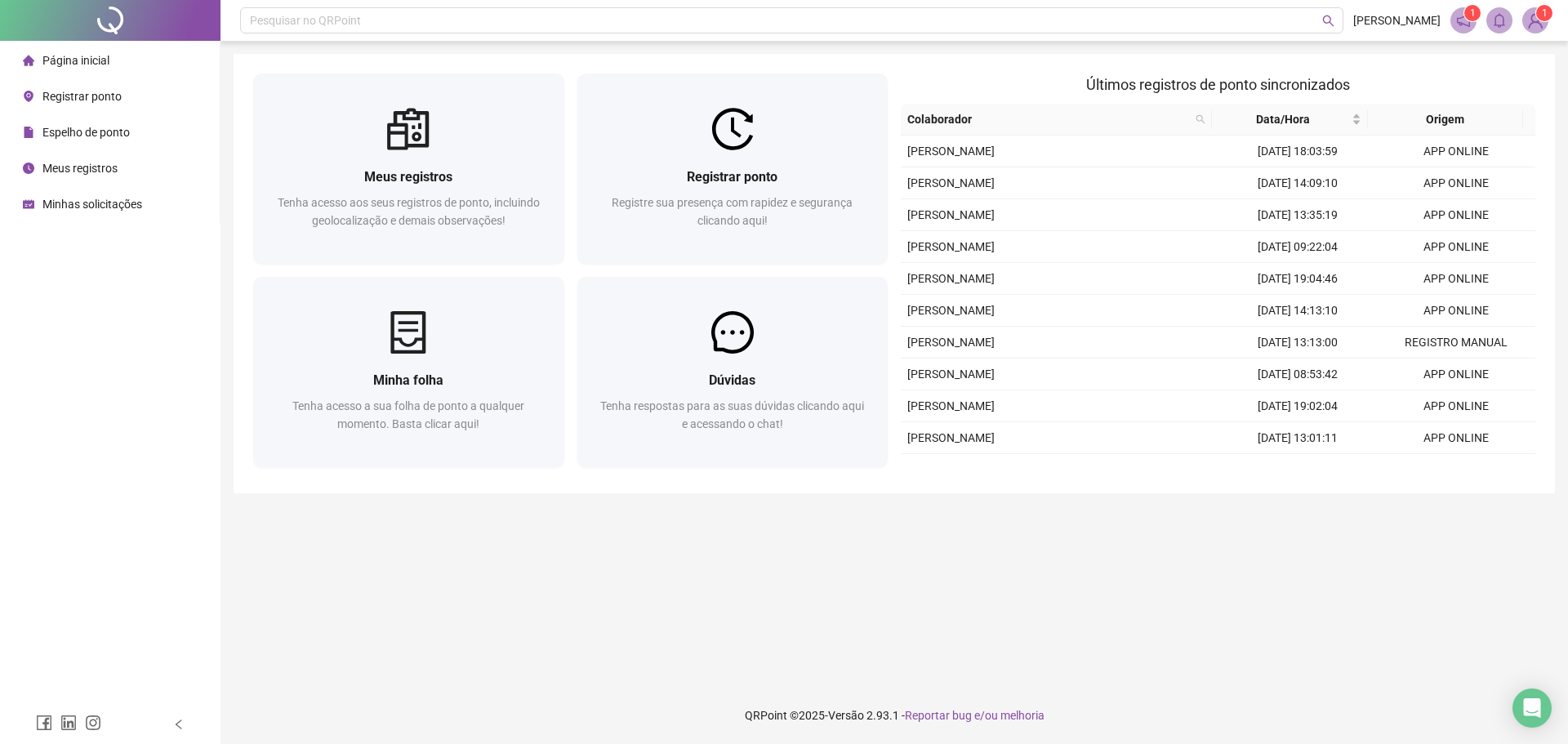
click at [59, 197] on span "Minhas solicitações" at bounding box center [92, 203] width 100 height 13
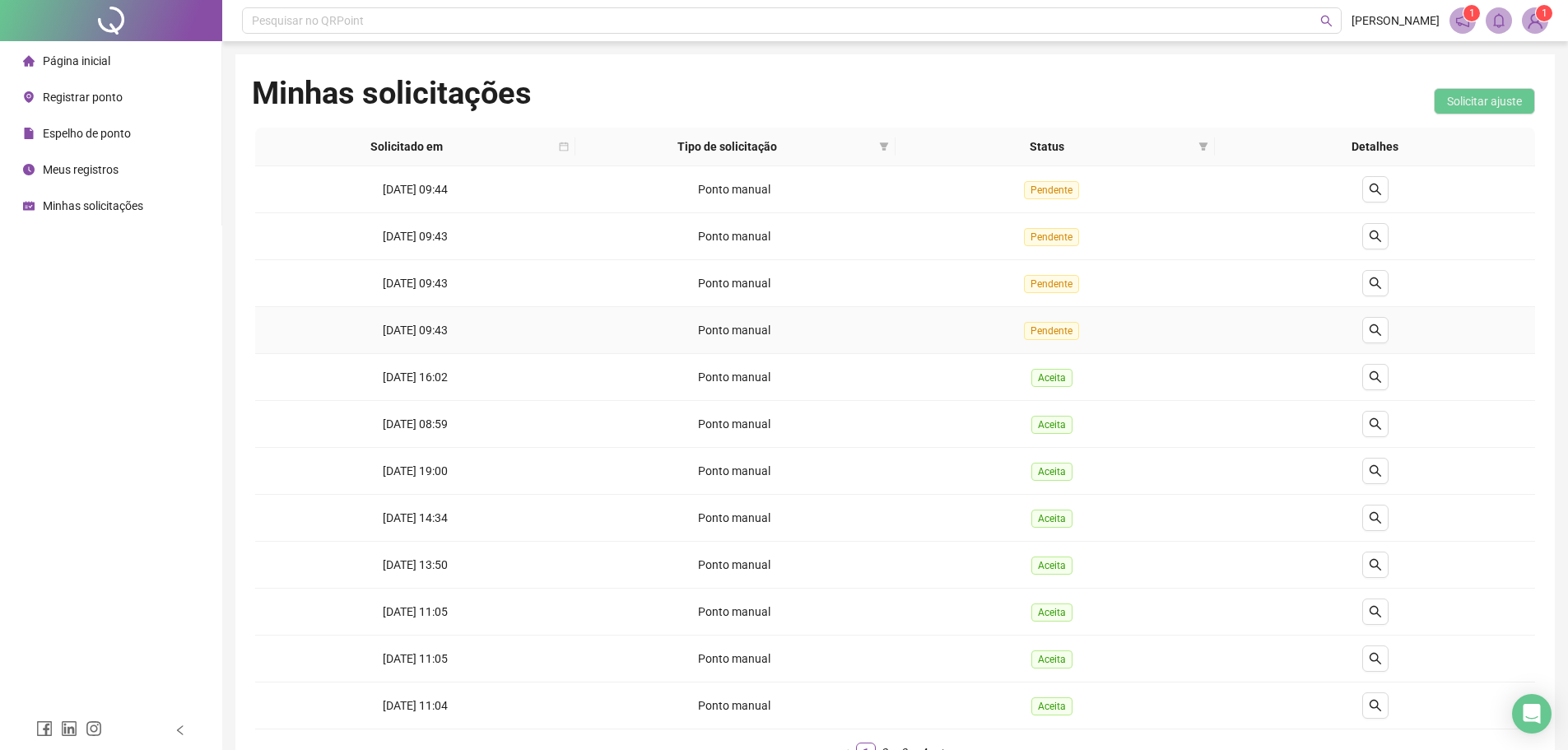
click at [448, 326] on span "[DATE] 09:43" at bounding box center [415, 330] width 65 height 13
click at [1378, 335] on icon "search" at bounding box center [1375, 330] width 13 height 13
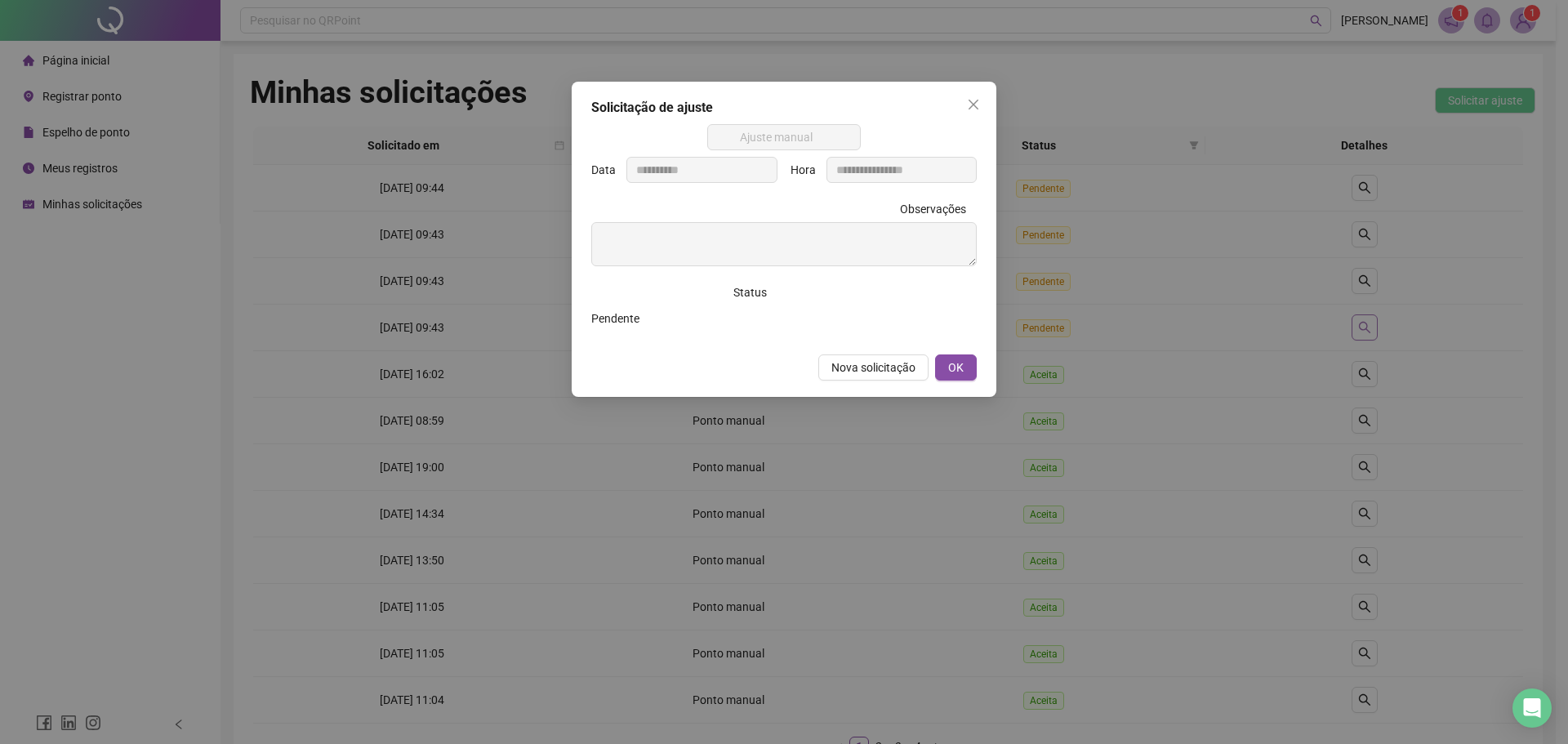
click at [1368, 332] on div "**********" at bounding box center [784, 372] width 1568 height 744
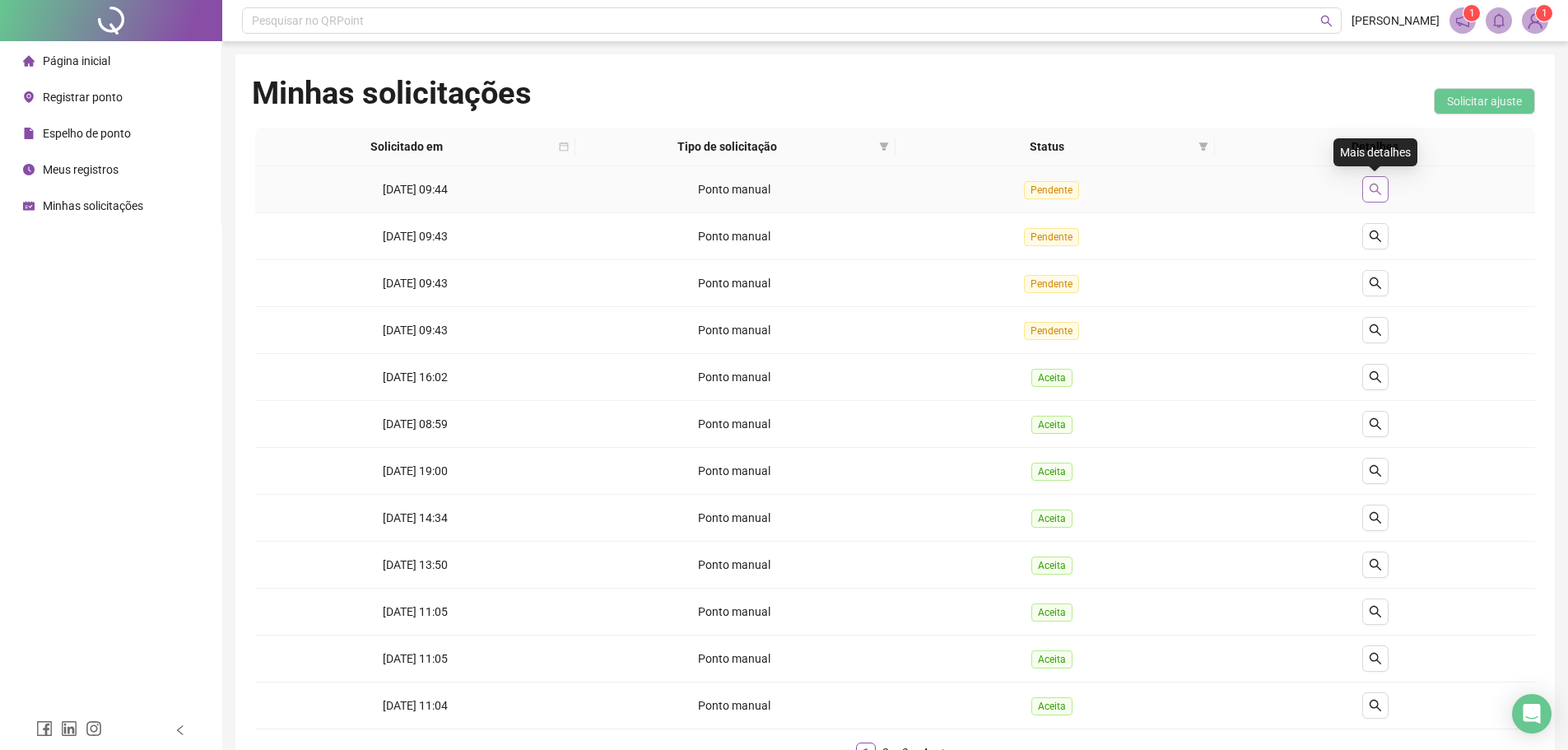
click at [1370, 185] on icon "search" at bounding box center [1375, 189] width 13 height 13
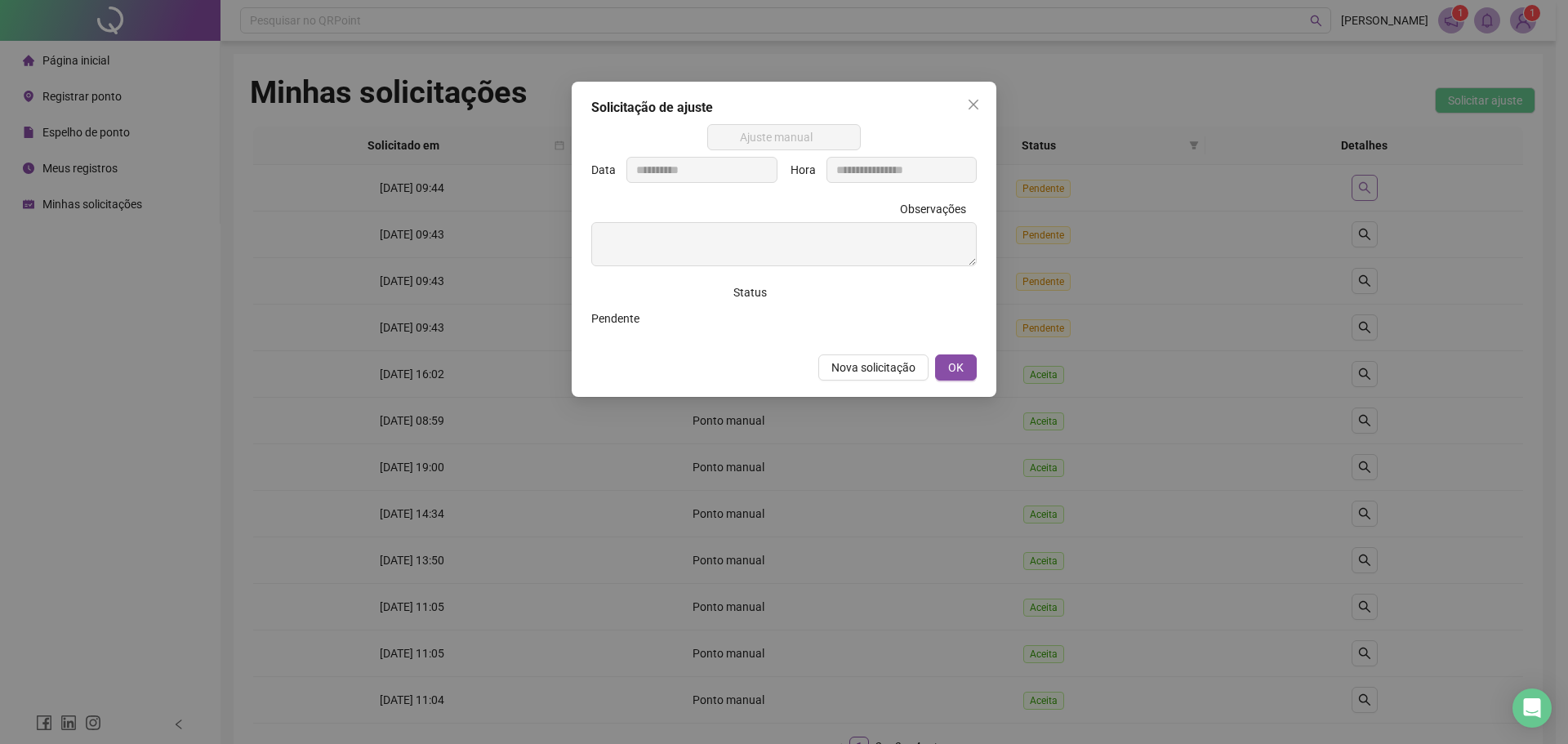
click at [1359, 184] on div "**********" at bounding box center [784, 372] width 1568 height 744
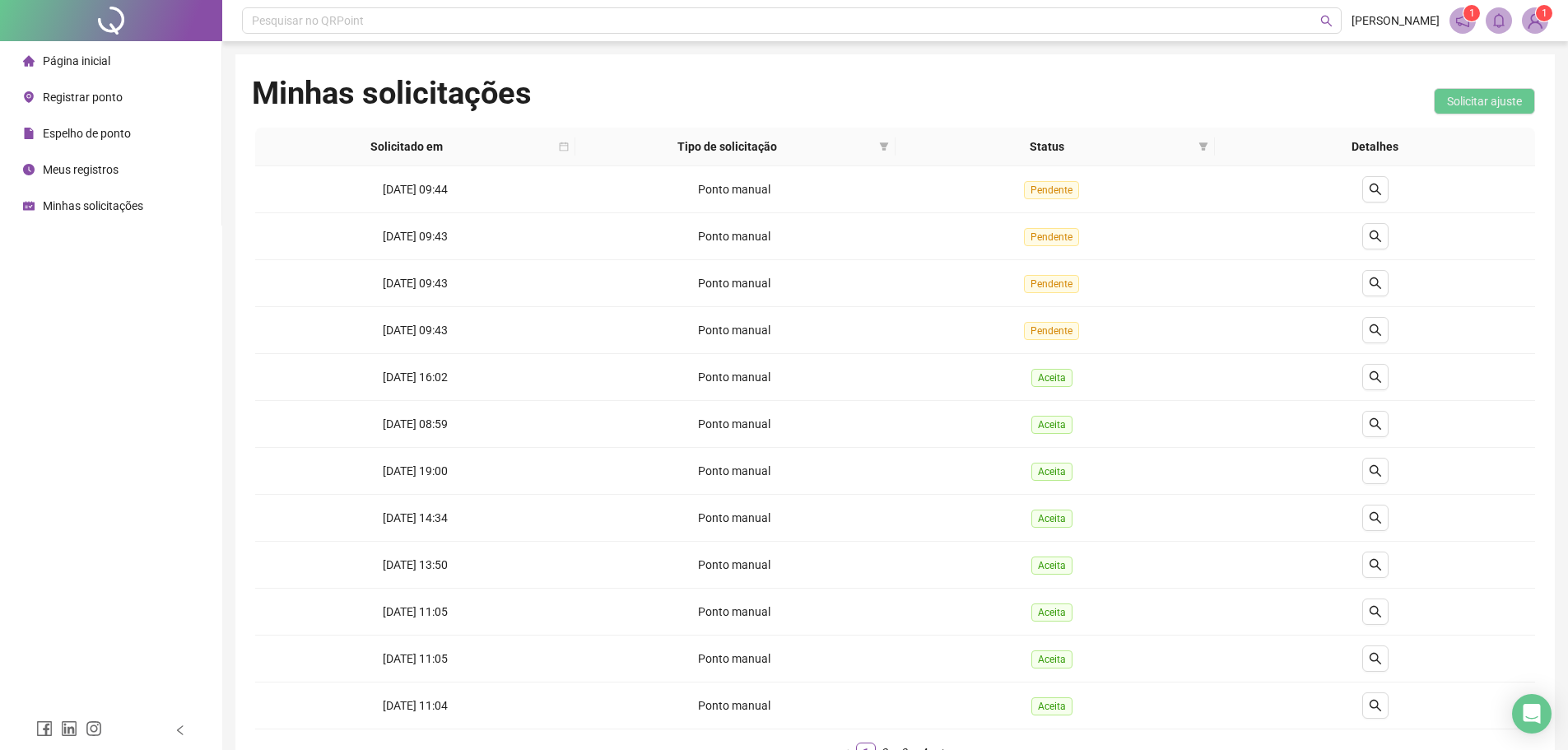
click at [87, 90] on span "Registrar ponto" at bounding box center [82, 96] width 80 height 13
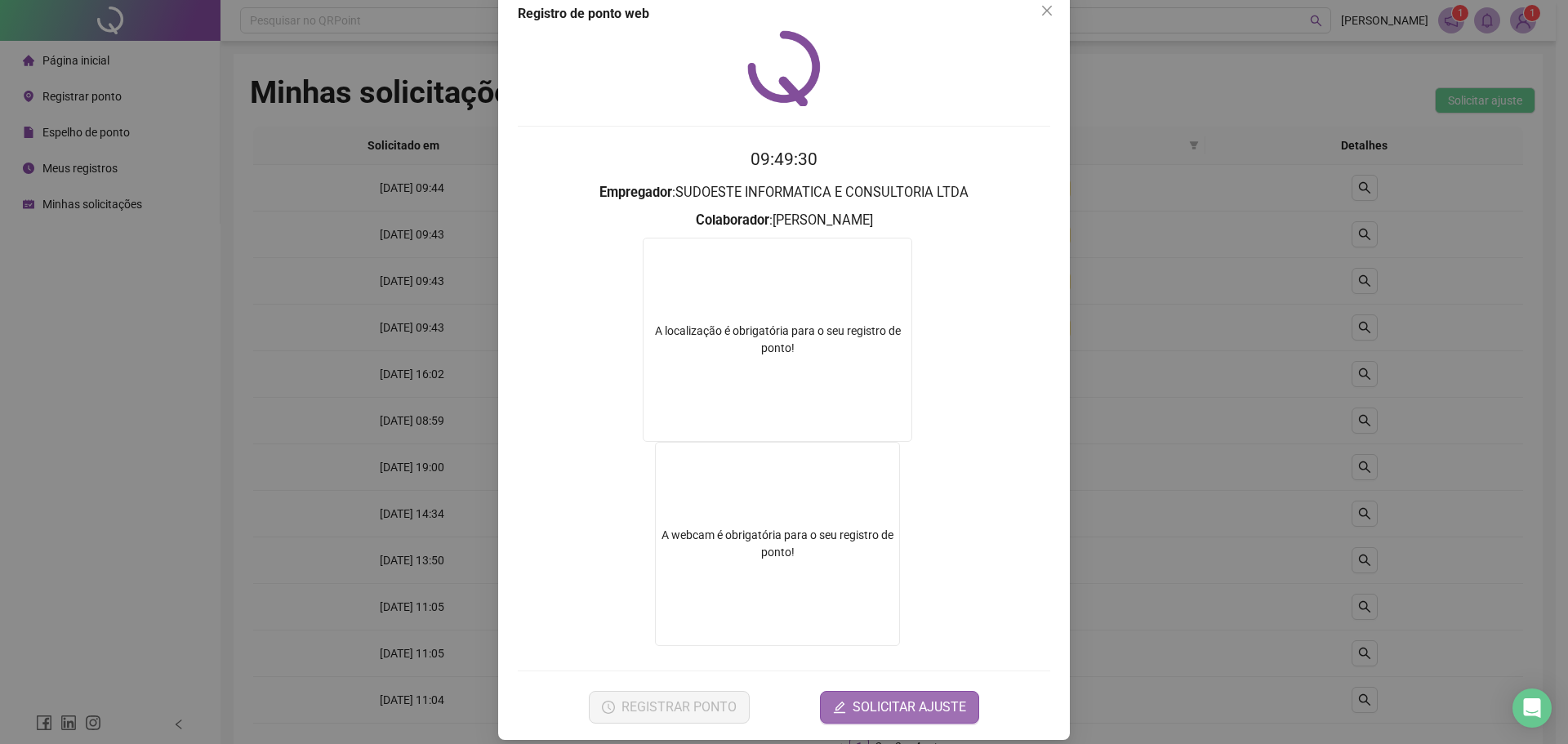
scroll to position [44, 0]
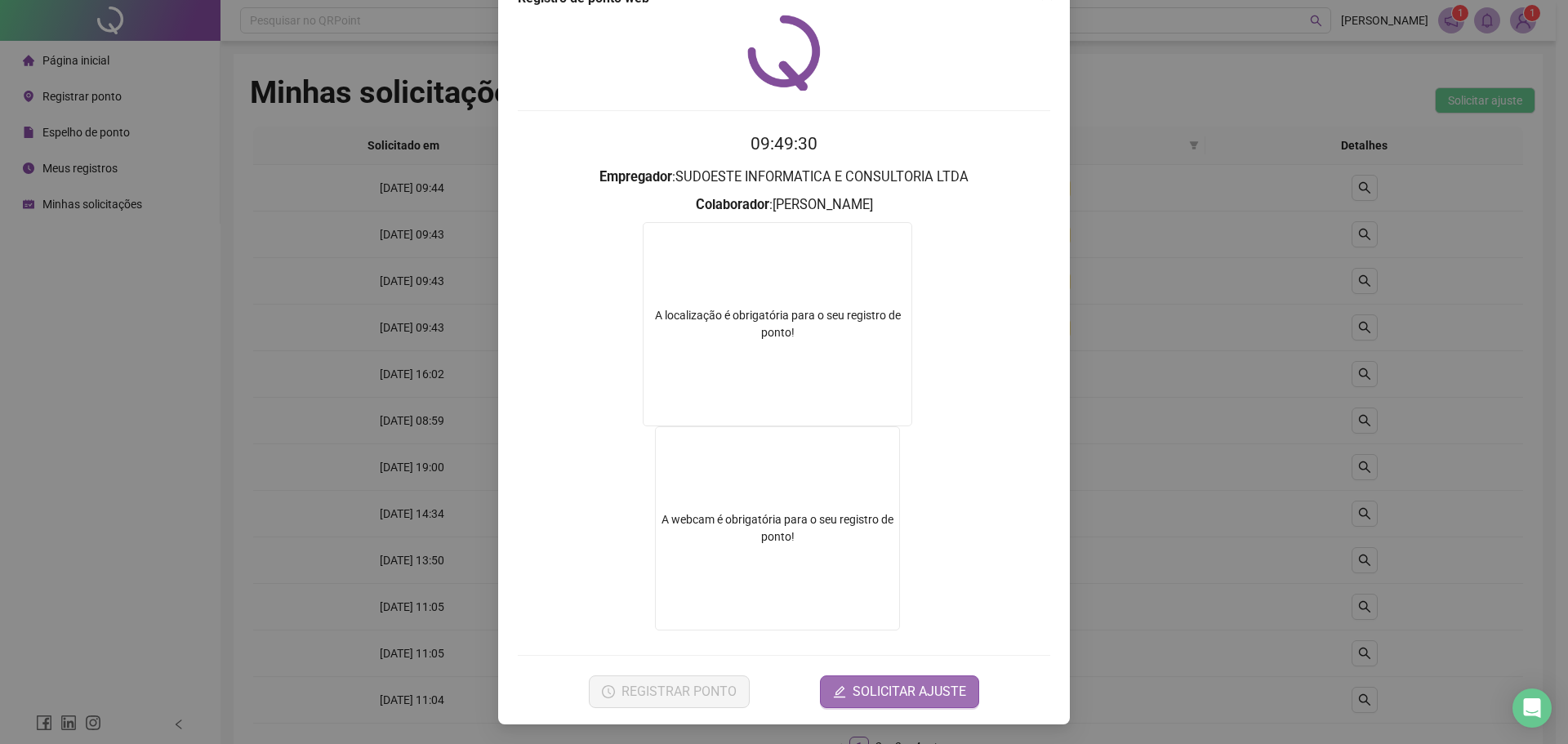
click at [932, 690] on span "SOLICITAR AJUSTE" at bounding box center [909, 691] width 113 height 20
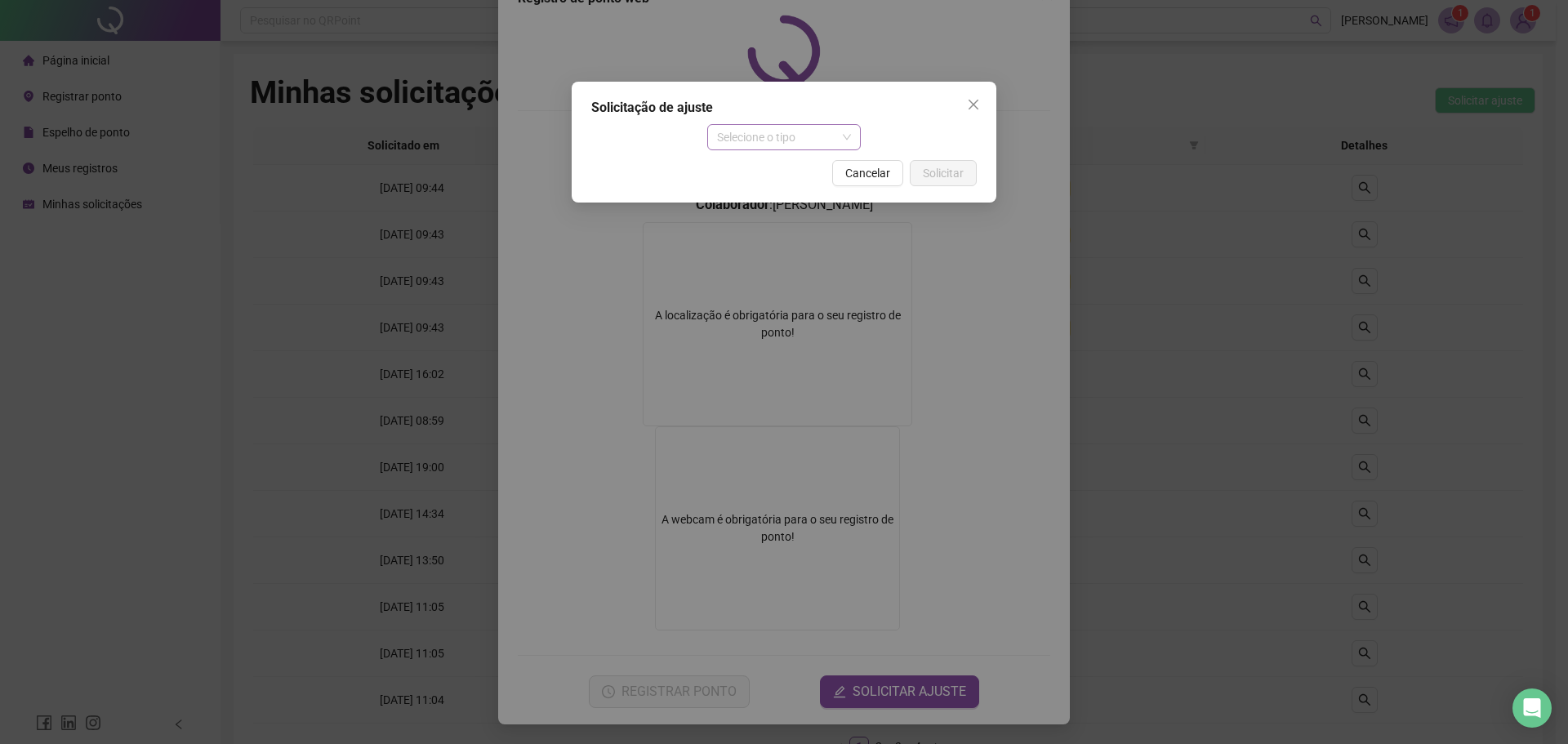
click at [760, 137] on span "Selecione o tipo" at bounding box center [784, 137] width 135 height 25
click at [766, 165] on div "Ajuste manual" at bounding box center [784, 169] width 129 height 18
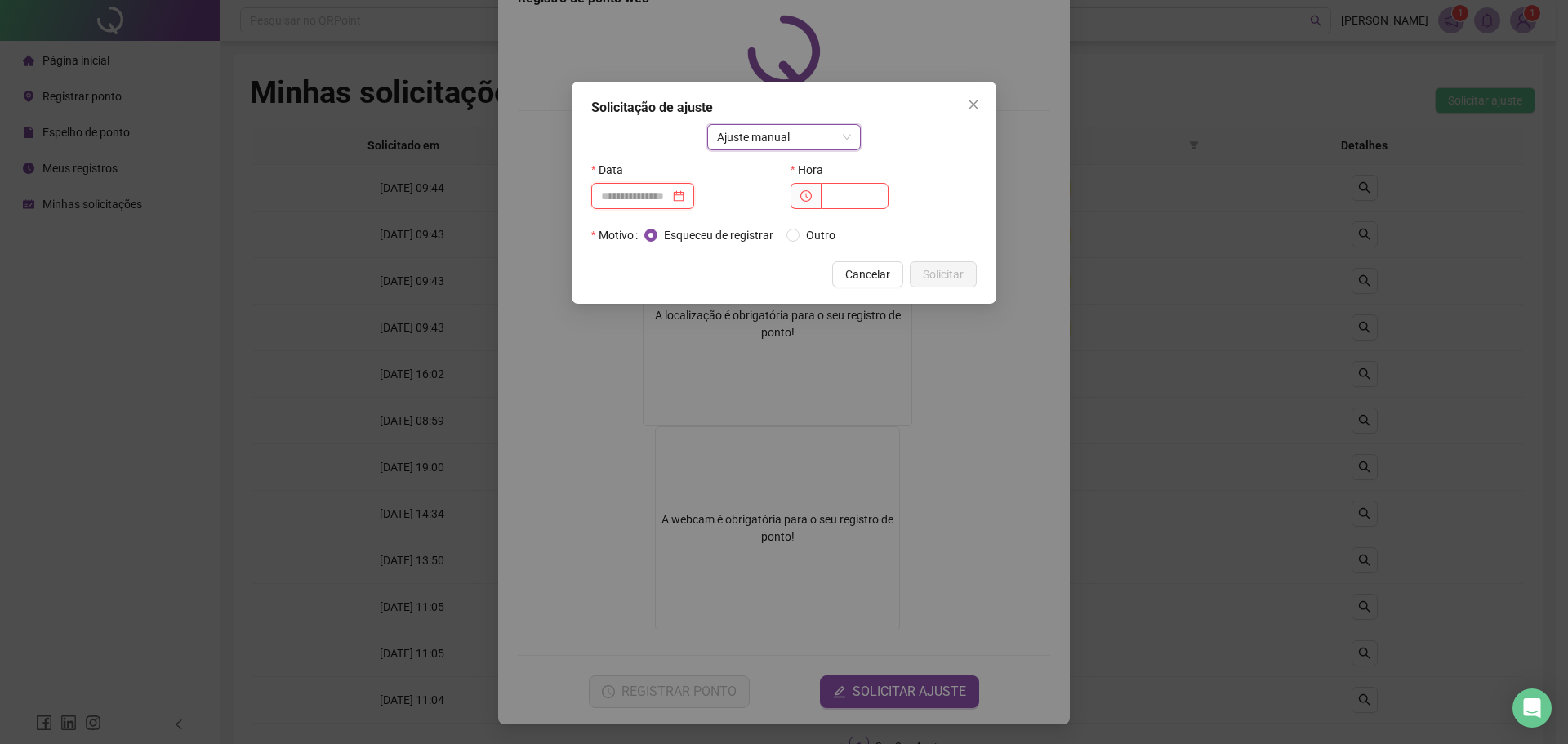
click at [620, 199] on input at bounding box center [635, 196] width 69 height 18
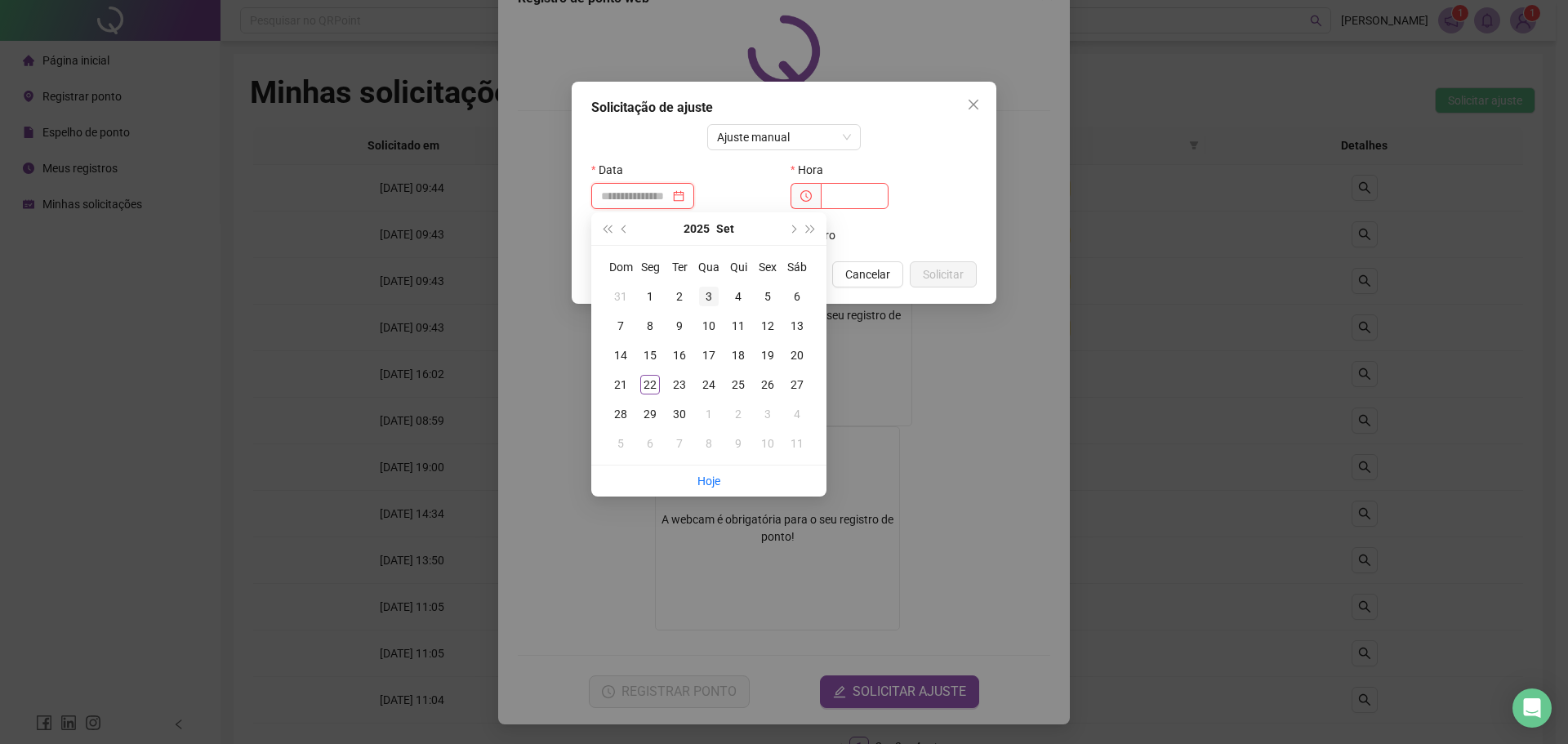
type input "**********"
click at [739, 353] on div "18" at bounding box center [738, 355] width 20 height 20
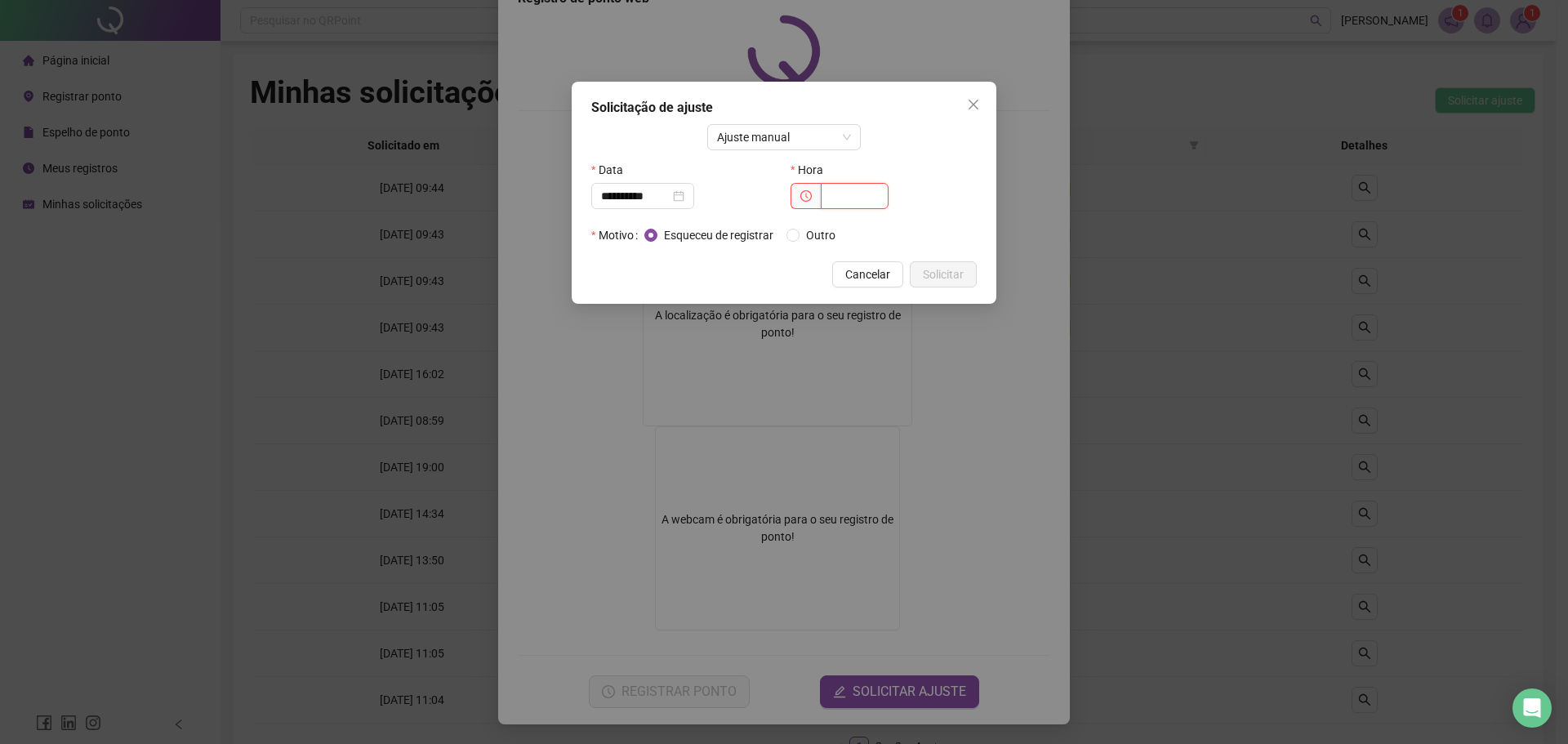
click at [858, 195] on input "text" at bounding box center [855, 196] width 68 height 26
type input "****"
click at [941, 266] on span "Solicitar" at bounding box center [944, 274] width 41 height 18
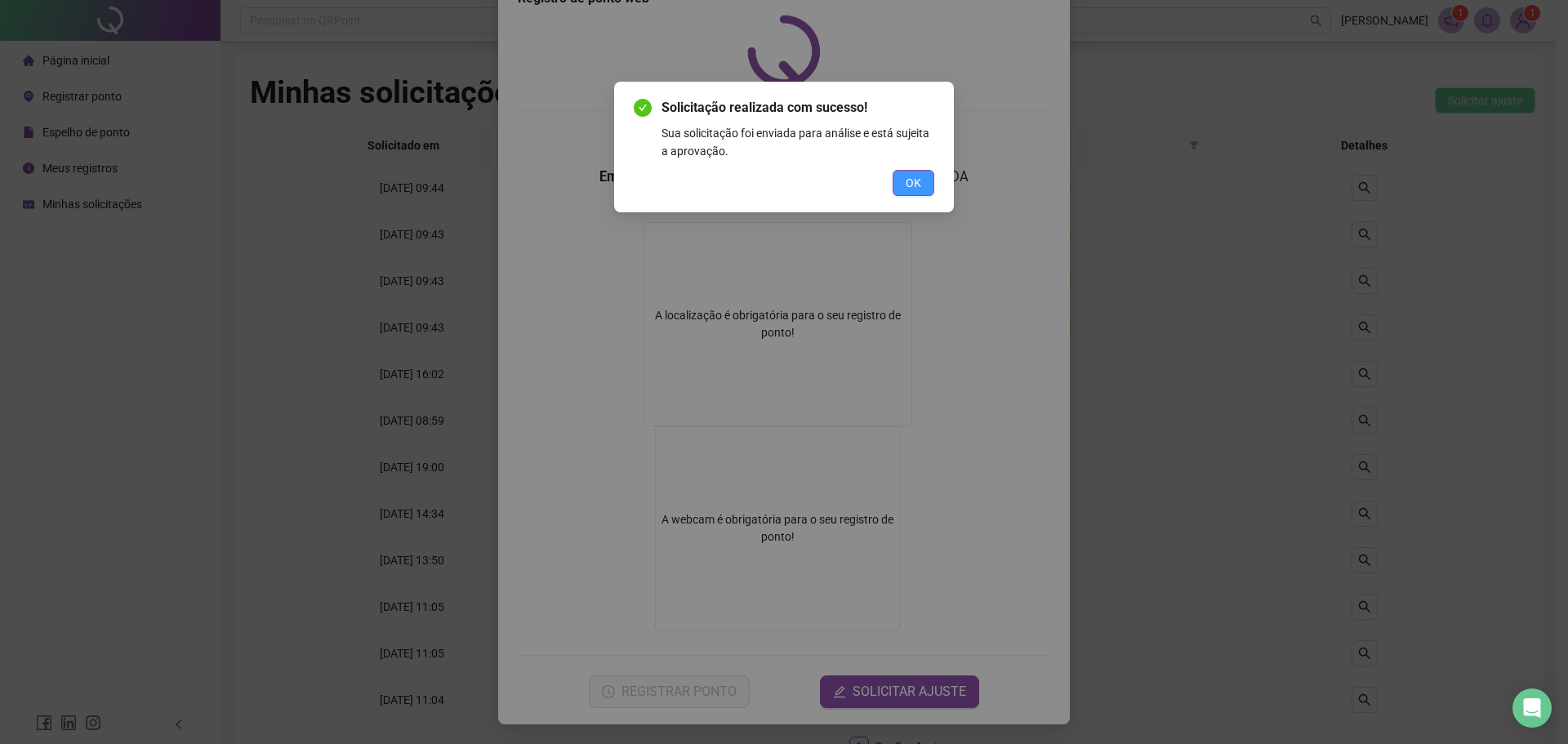
click at [917, 184] on span "OK" at bounding box center [913, 182] width 15 height 18
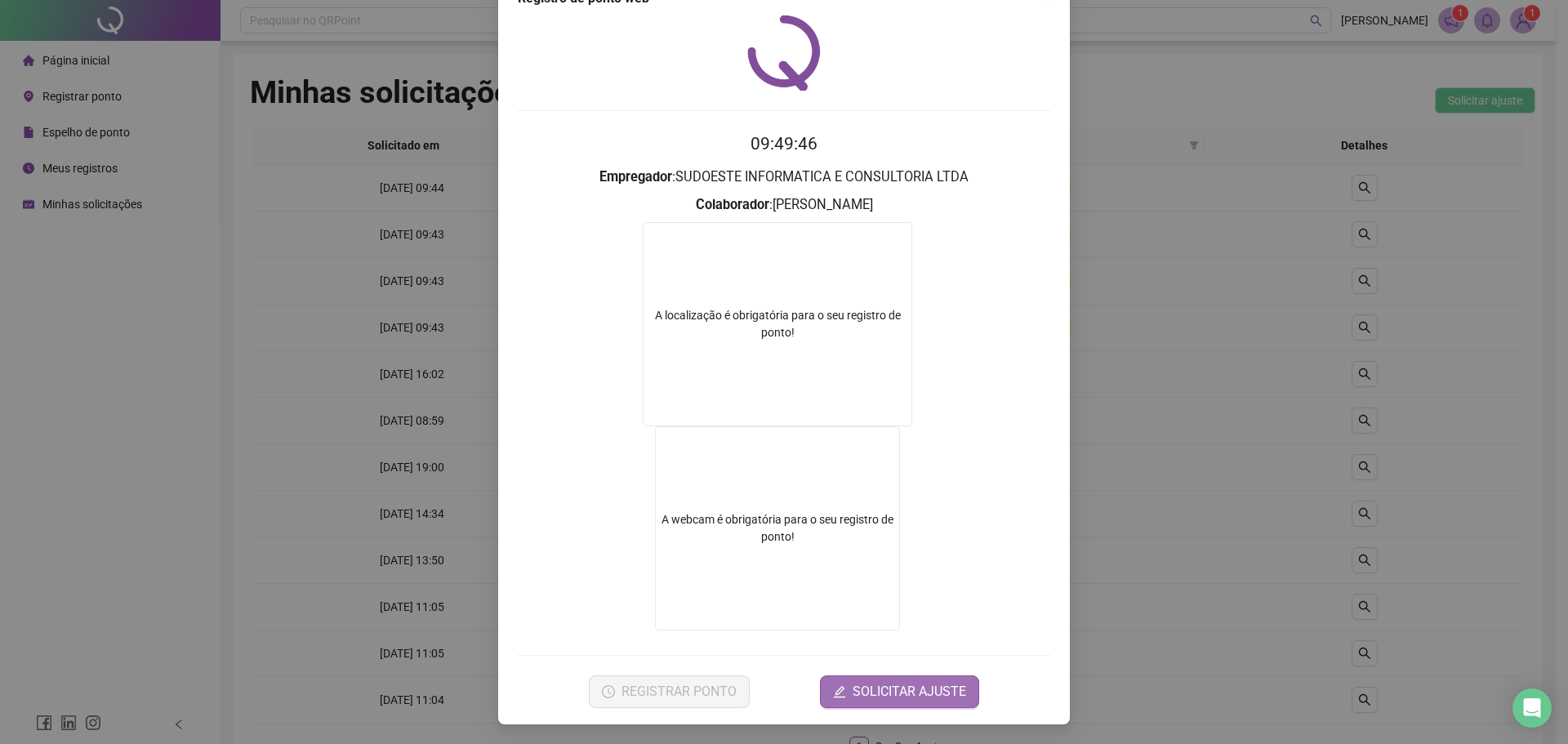
click at [901, 686] on span "SOLICITAR AJUSTE" at bounding box center [909, 691] width 113 height 20
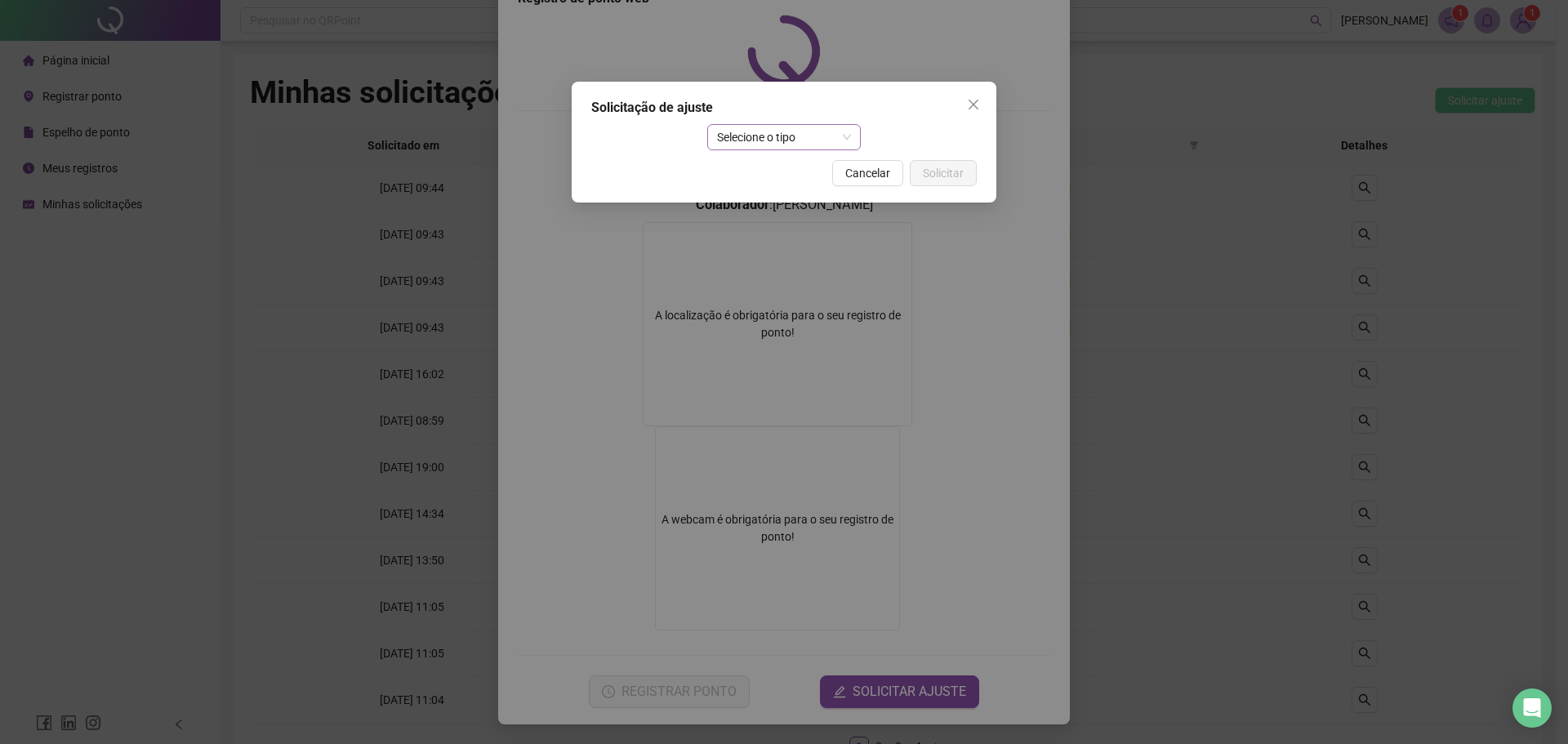
click at [806, 130] on span "Selecione o tipo" at bounding box center [784, 137] width 135 height 25
click at [780, 171] on div "Ajuste manual" at bounding box center [784, 169] width 129 height 18
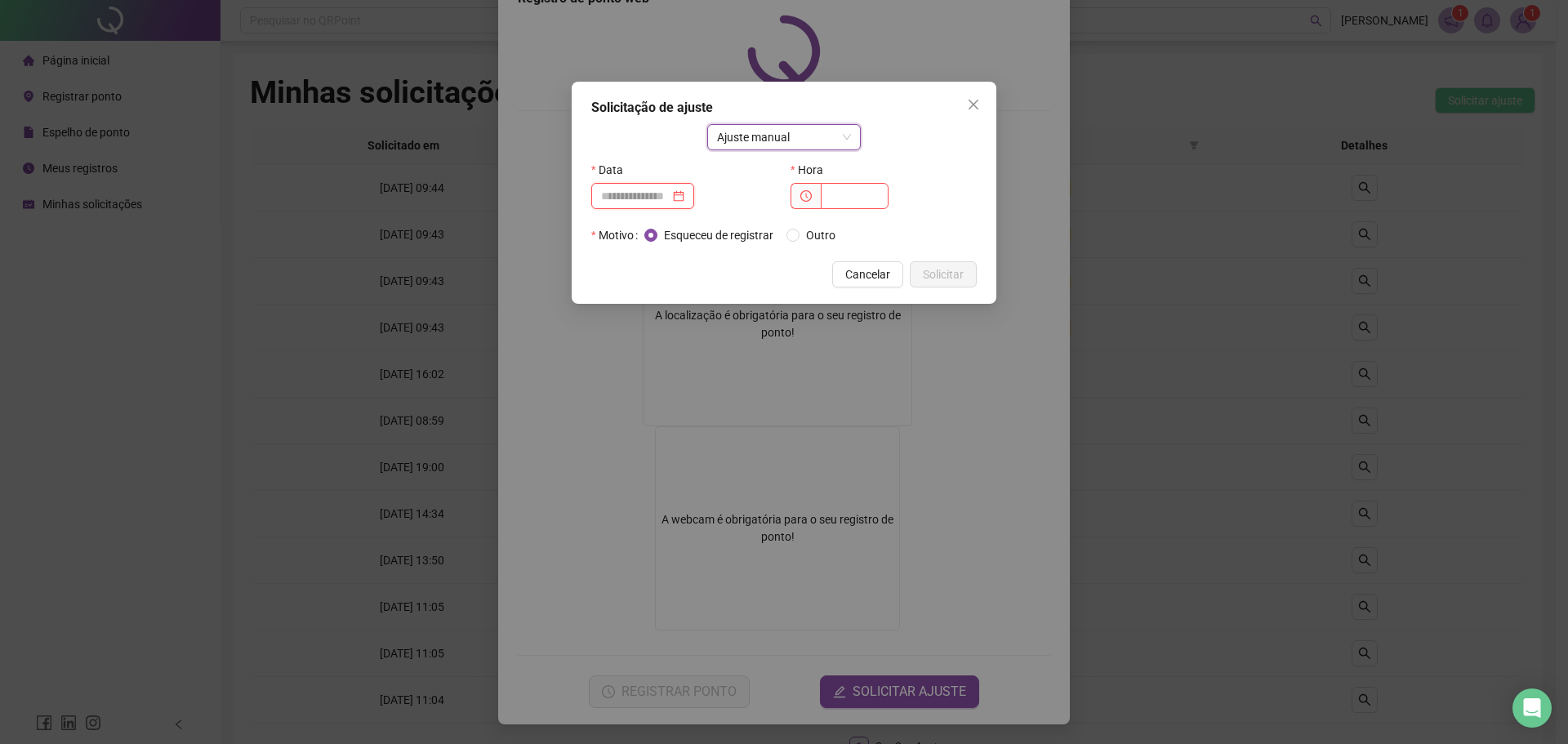
click at [656, 191] on input at bounding box center [635, 196] width 69 height 18
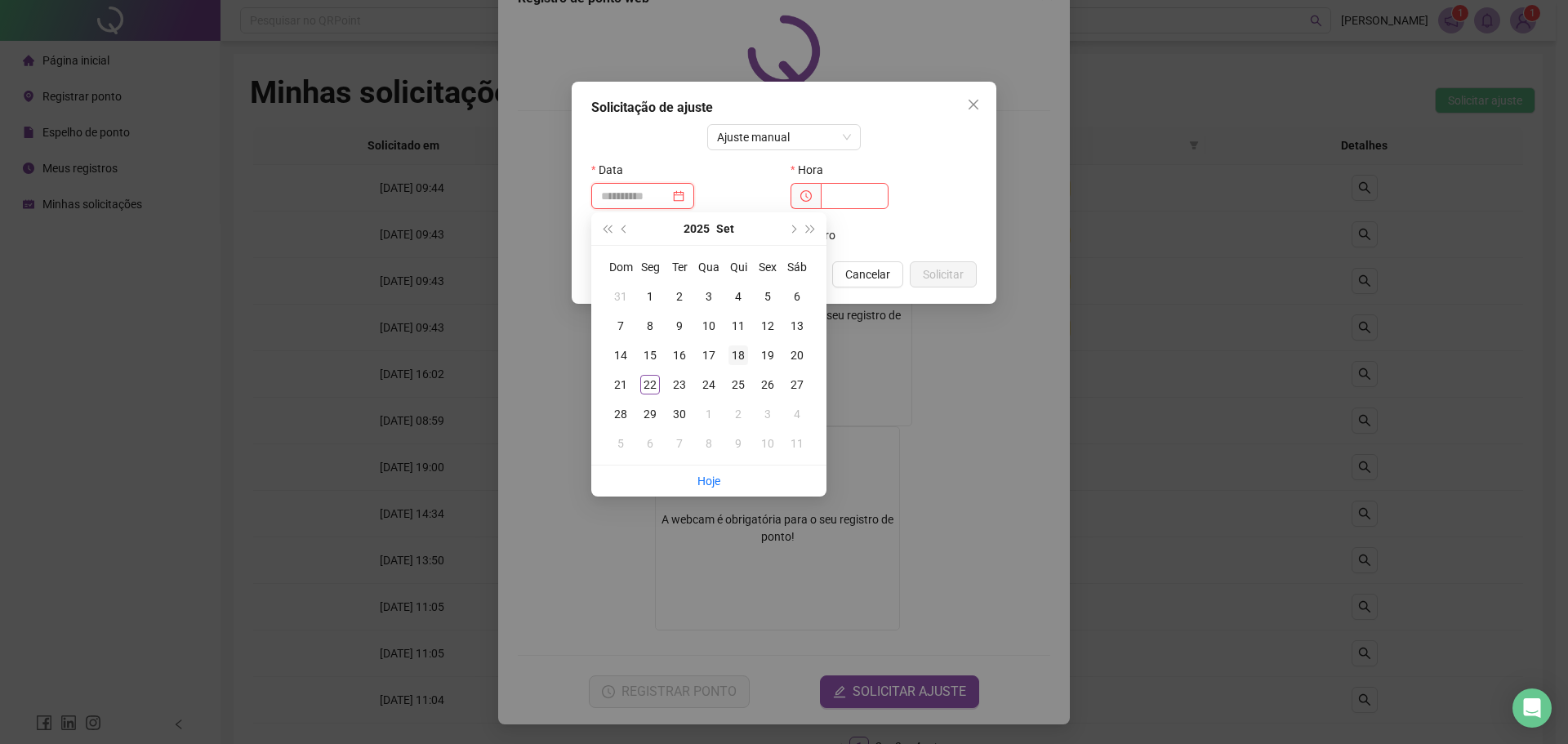
type input "**********"
click at [738, 353] on div "18" at bounding box center [738, 355] width 20 height 20
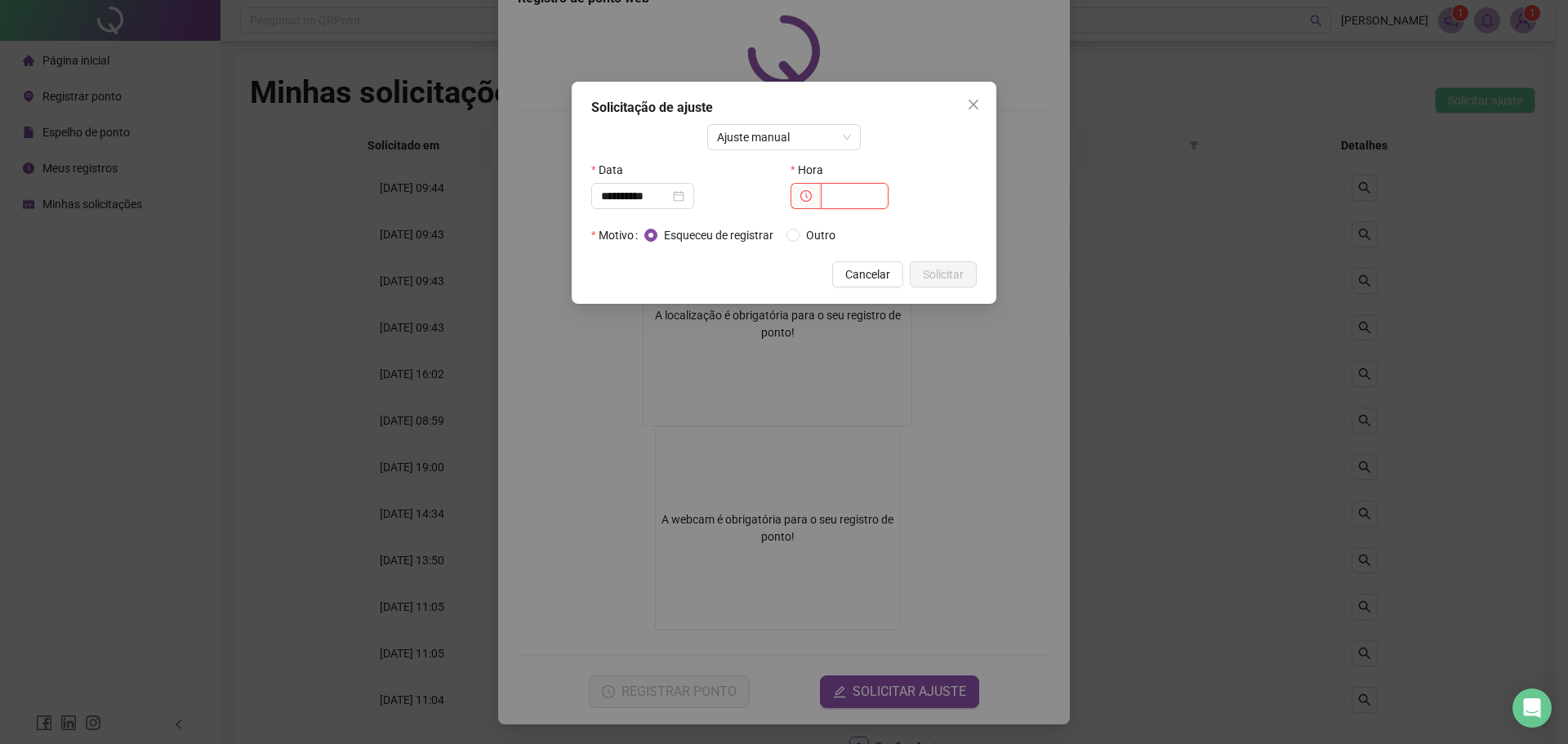
click at [836, 201] on input "text" at bounding box center [855, 196] width 68 height 26
type input "*****"
click at [945, 268] on span "Solicitar" at bounding box center [944, 274] width 41 height 18
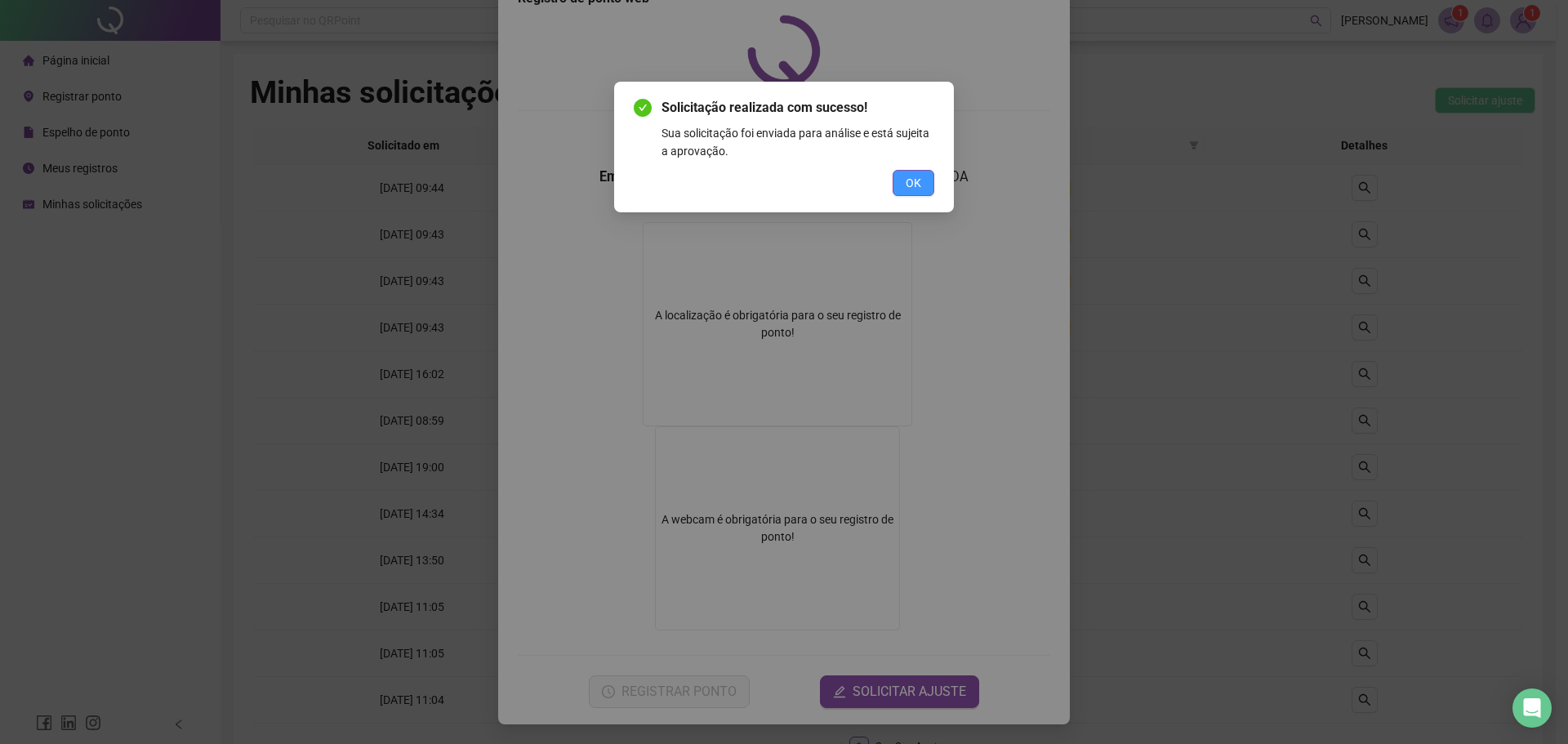
click at [917, 180] on span "OK" at bounding box center [913, 182] width 15 height 18
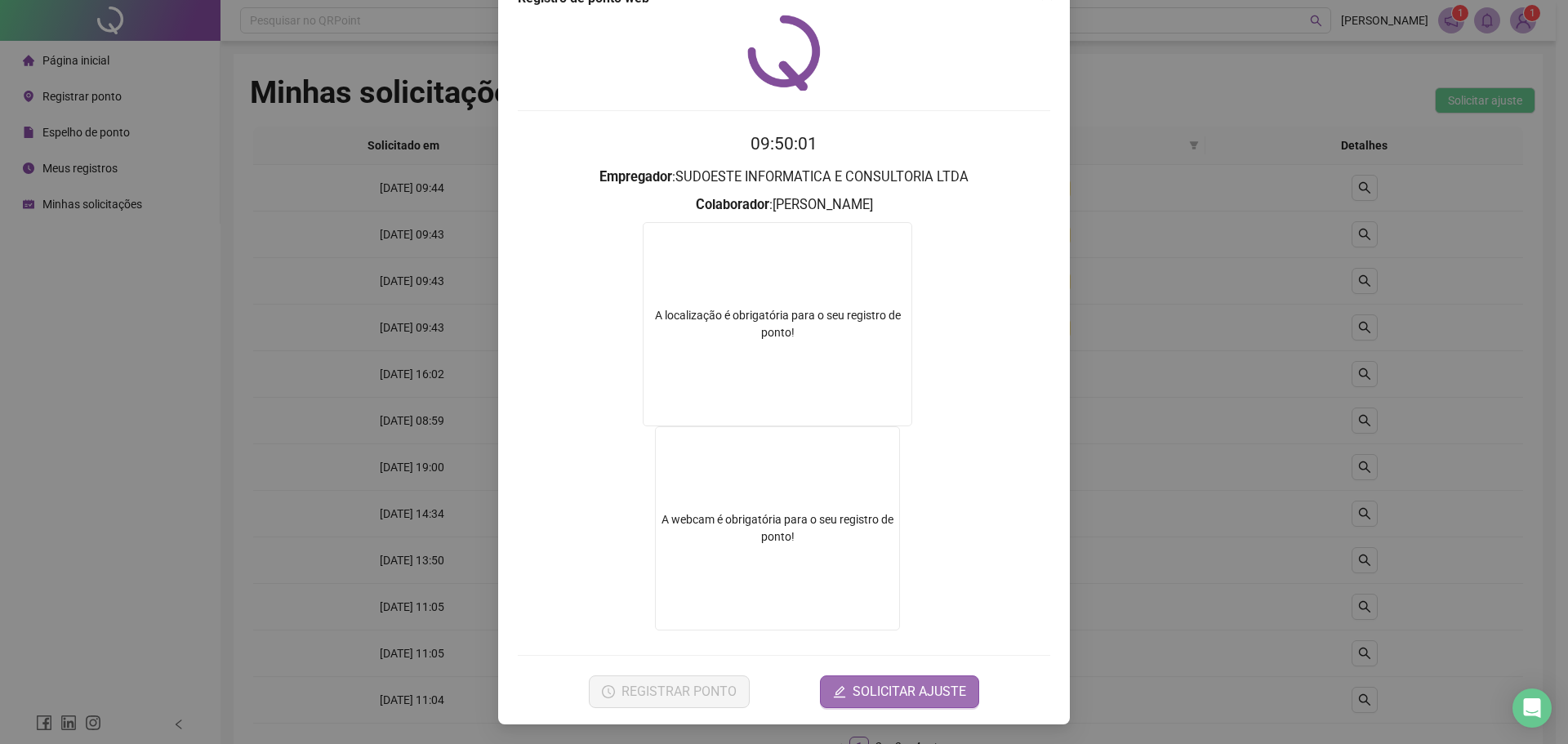
click at [876, 696] on span "SOLICITAR AJUSTE" at bounding box center [909, 691] width 113 height 20
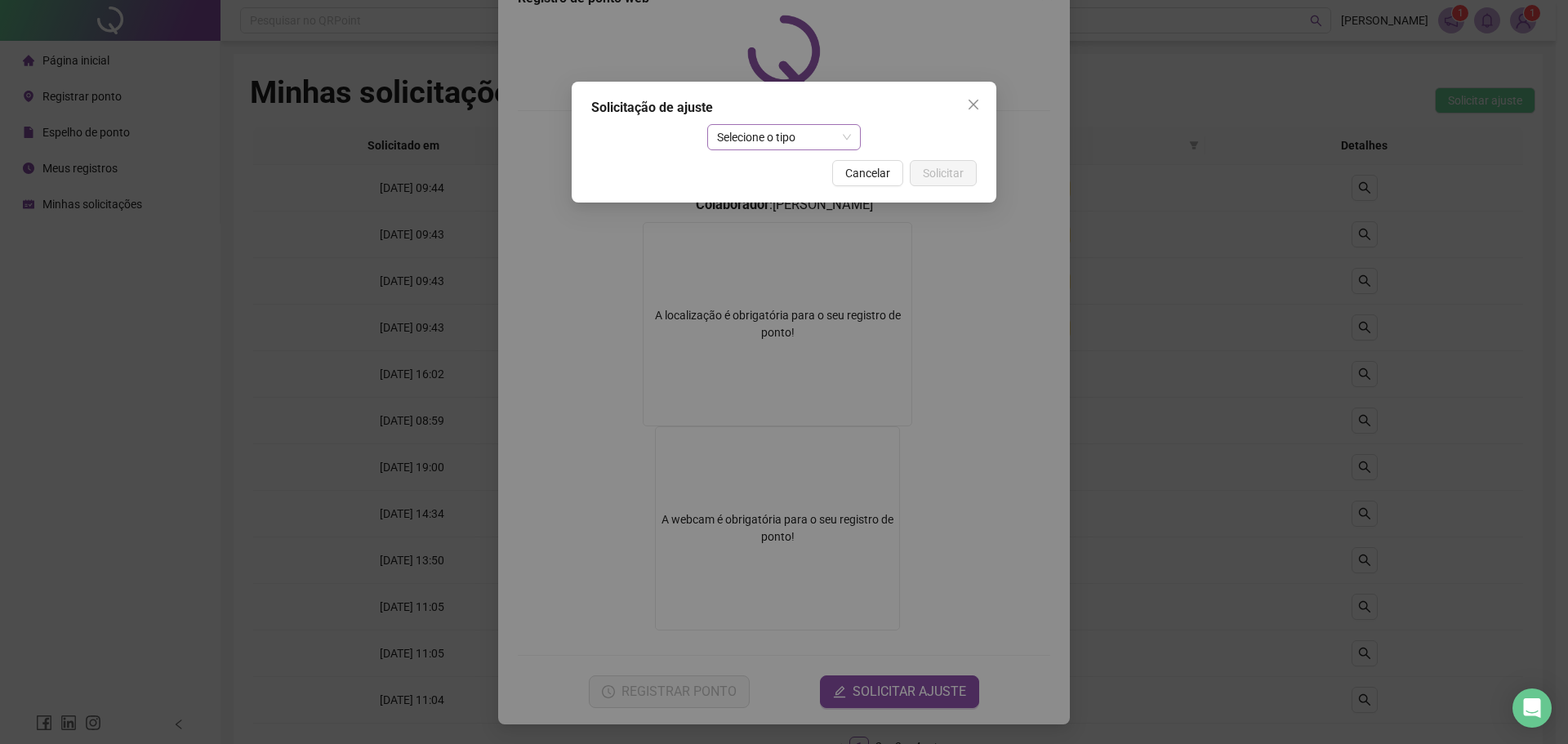
click at [755, 134] on span "Selecione o tipo" at bounding box center [784, 137] width 135 height 25
click at [764, 167] on div "Ajuste manual" at bounding box center [784, 169] width 129 height 18
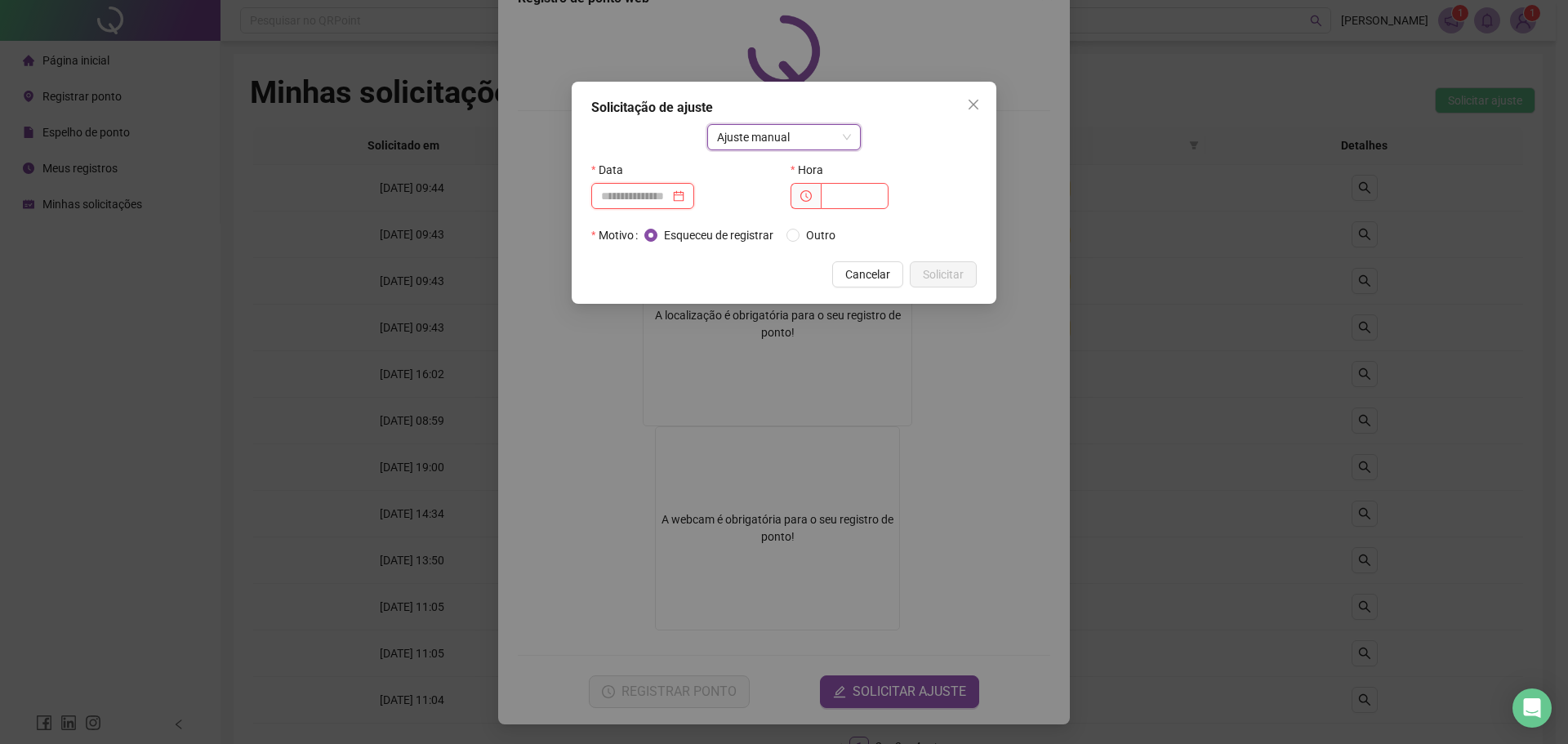
click at [662, 198] on input at bounding box center [635, 196] width 69 height 18
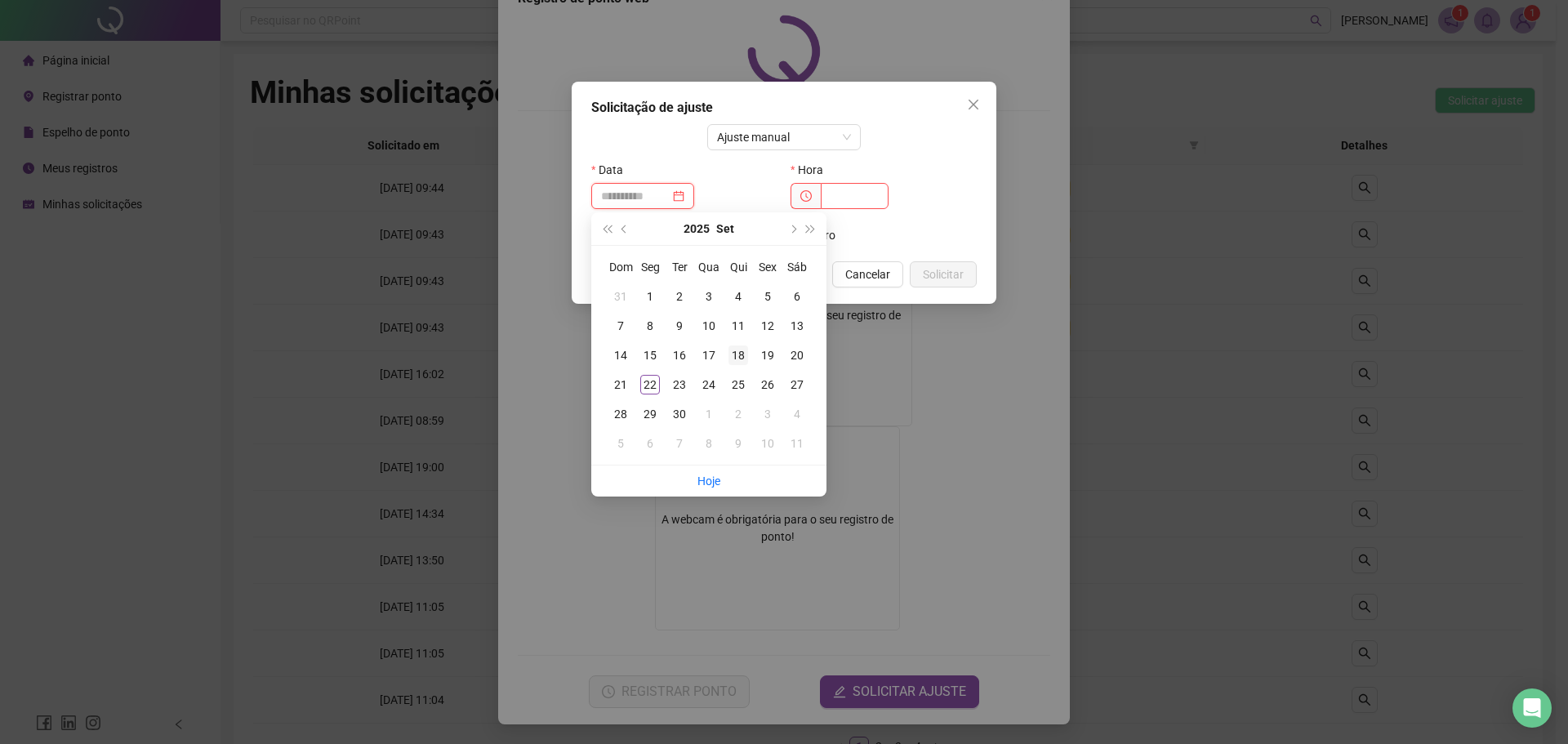
type input "**********"
click at [734, 352] on div "18" at bounding box center [738, 355] width 20 height 20
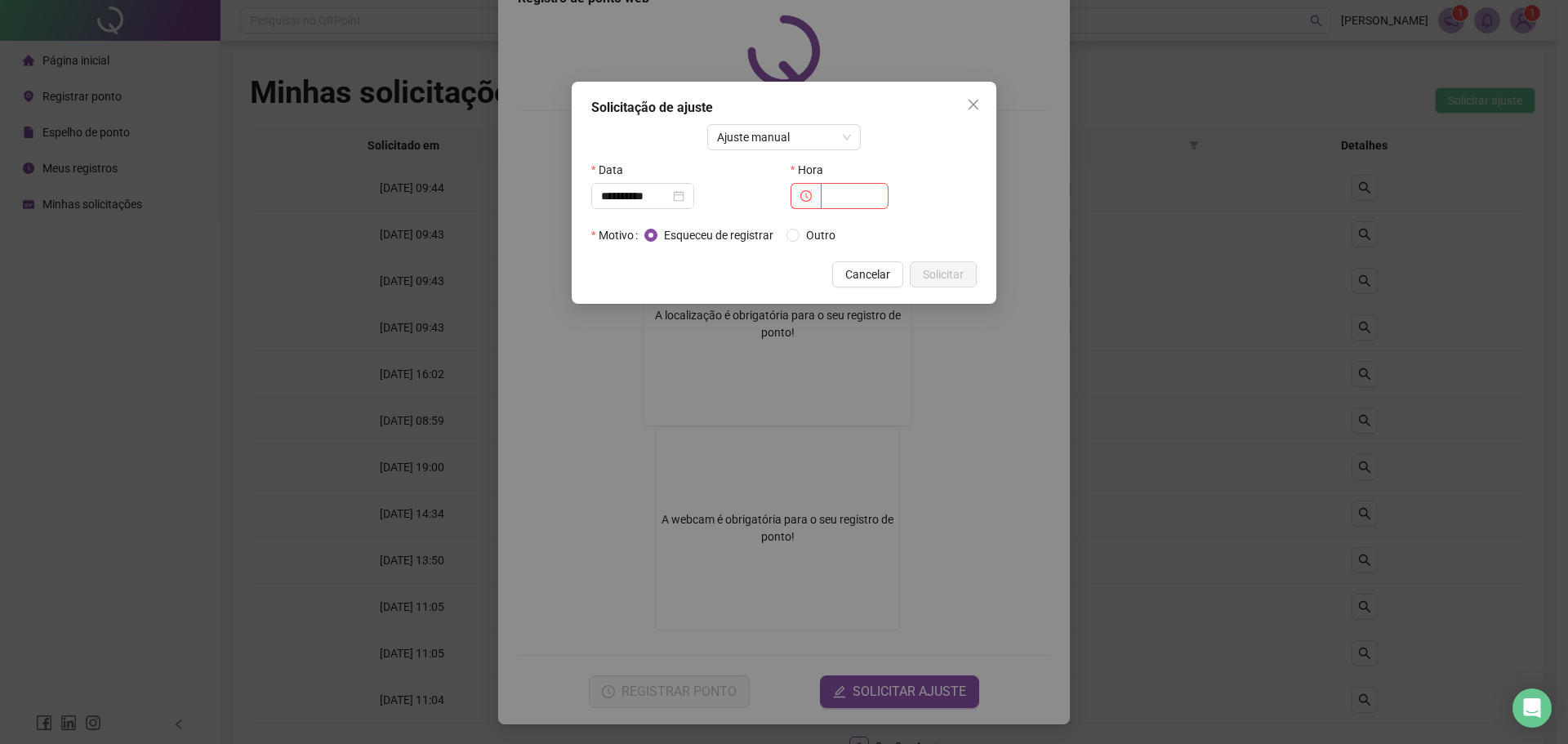
click at [840, 182] on div "Hora" at bounding box center [883, 169] width 187 height 26
click at [841, 191] on input "text" at bounding box center [855, 196] width 68 height 26
type input "*****"
click at [943, 266] on span "Solicitar" at bounding box center [944, 274] width 41 height 18
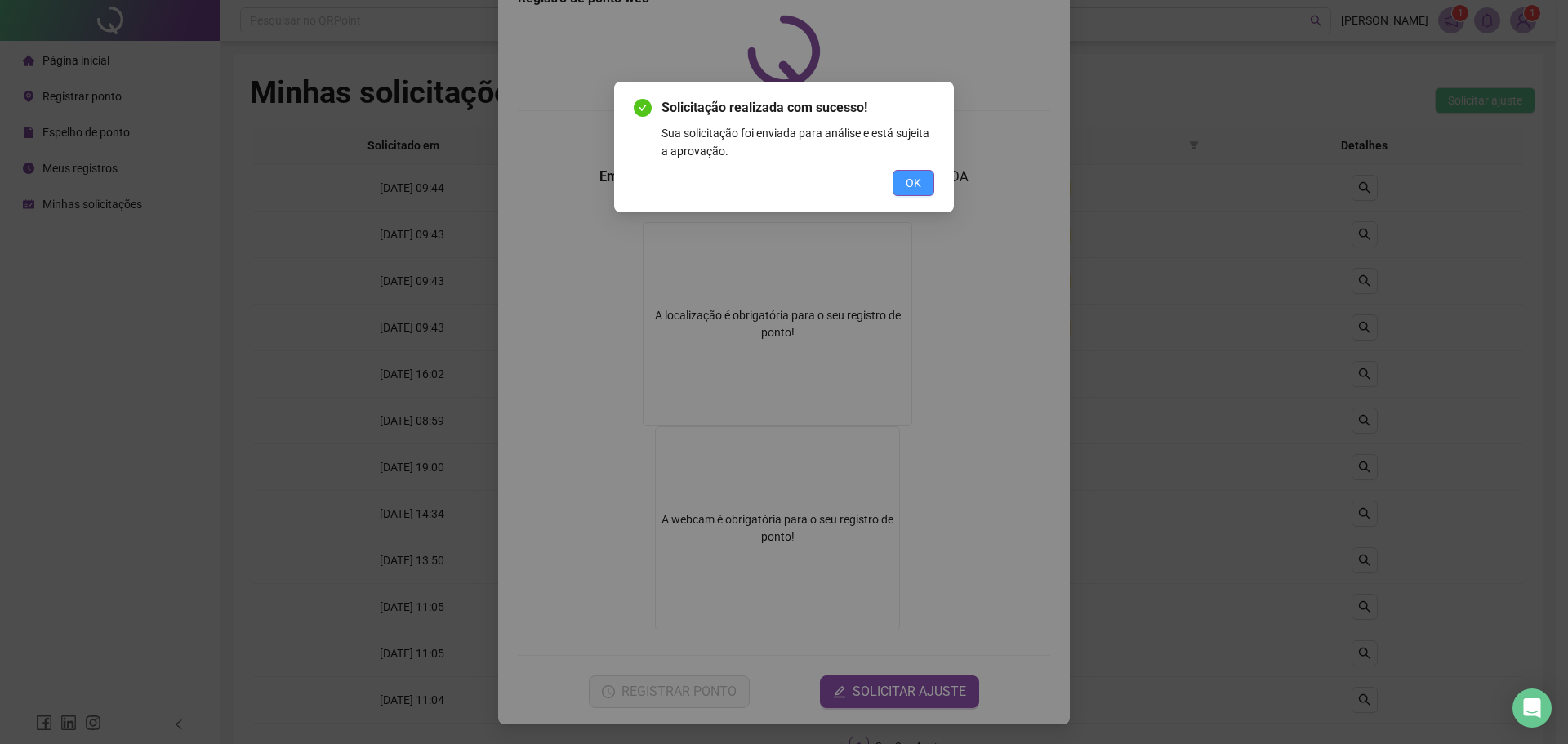
click at [922, 174] on button "OK" at bounding box center [913, 182] width 42 height 26
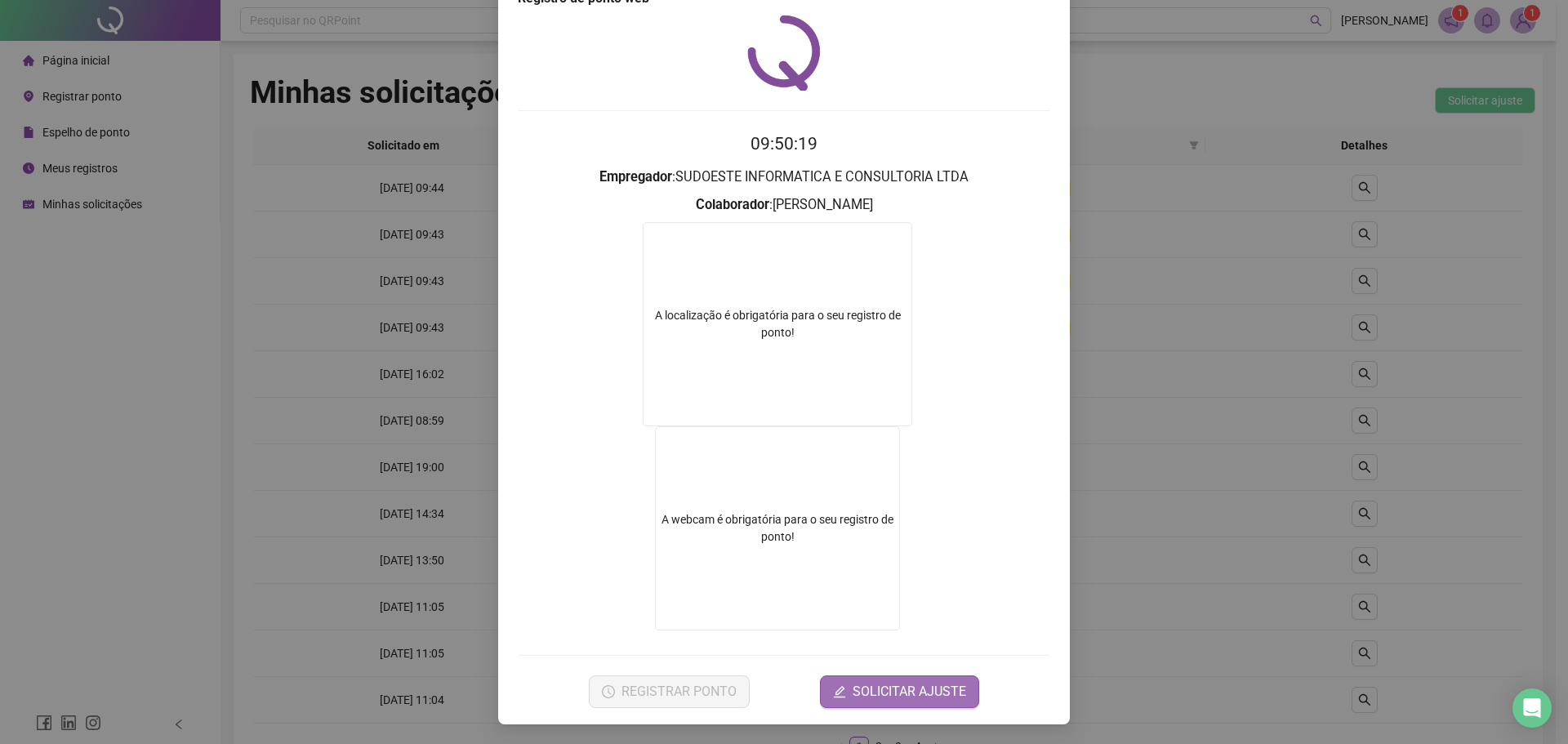
click at [855, 677] on button "SOLICITAR AJUSTE" at bounding box center [899, 691] width 159 height 32
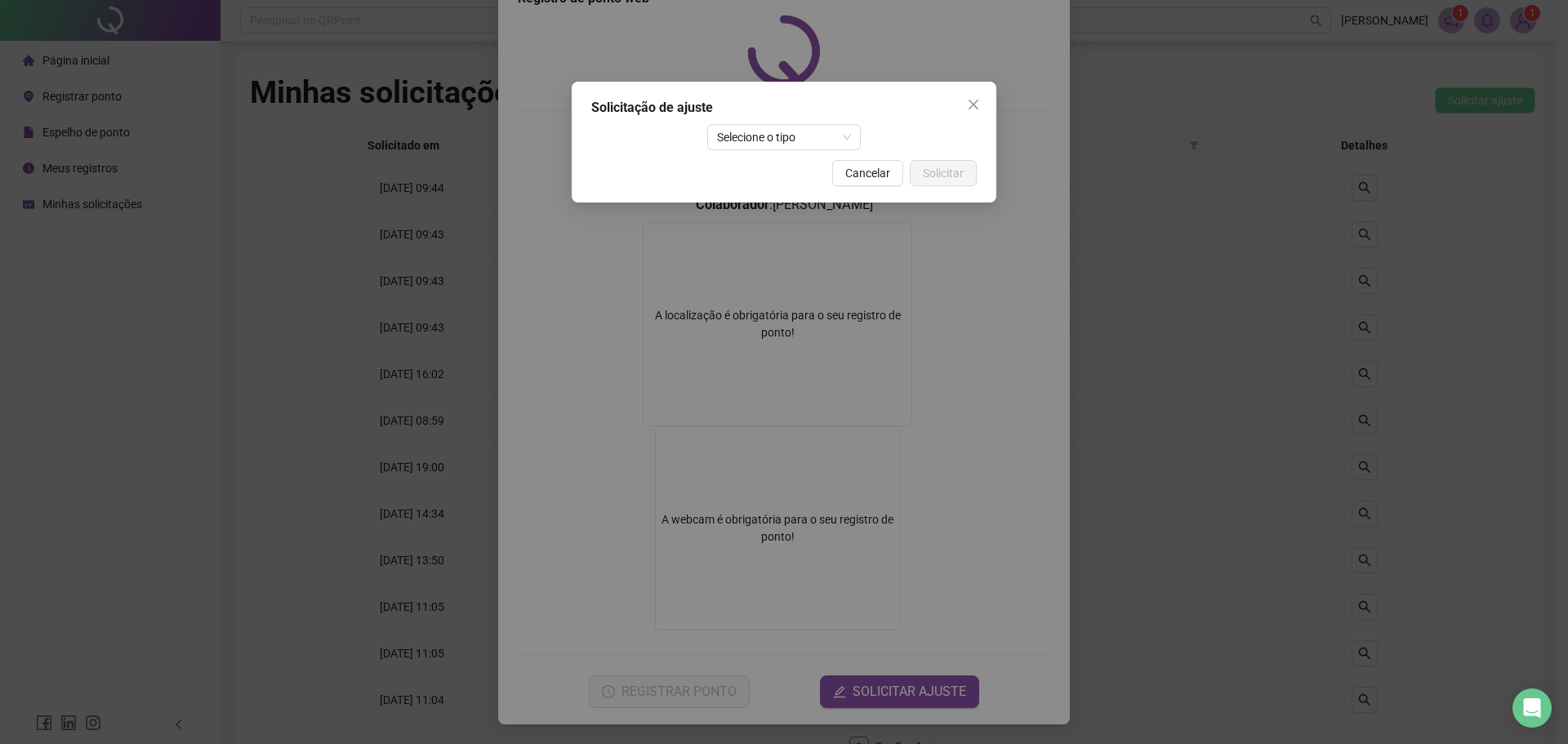
click at [773, 123] on div "Solicitação de ajuste Selecione o tipo Cancelar Solicitar" at bounding box center [784, 142] width 425 height 121
click at [768, 131] on span "Selecione o tipo" at bounding box center [784, 137] width 135 height 25
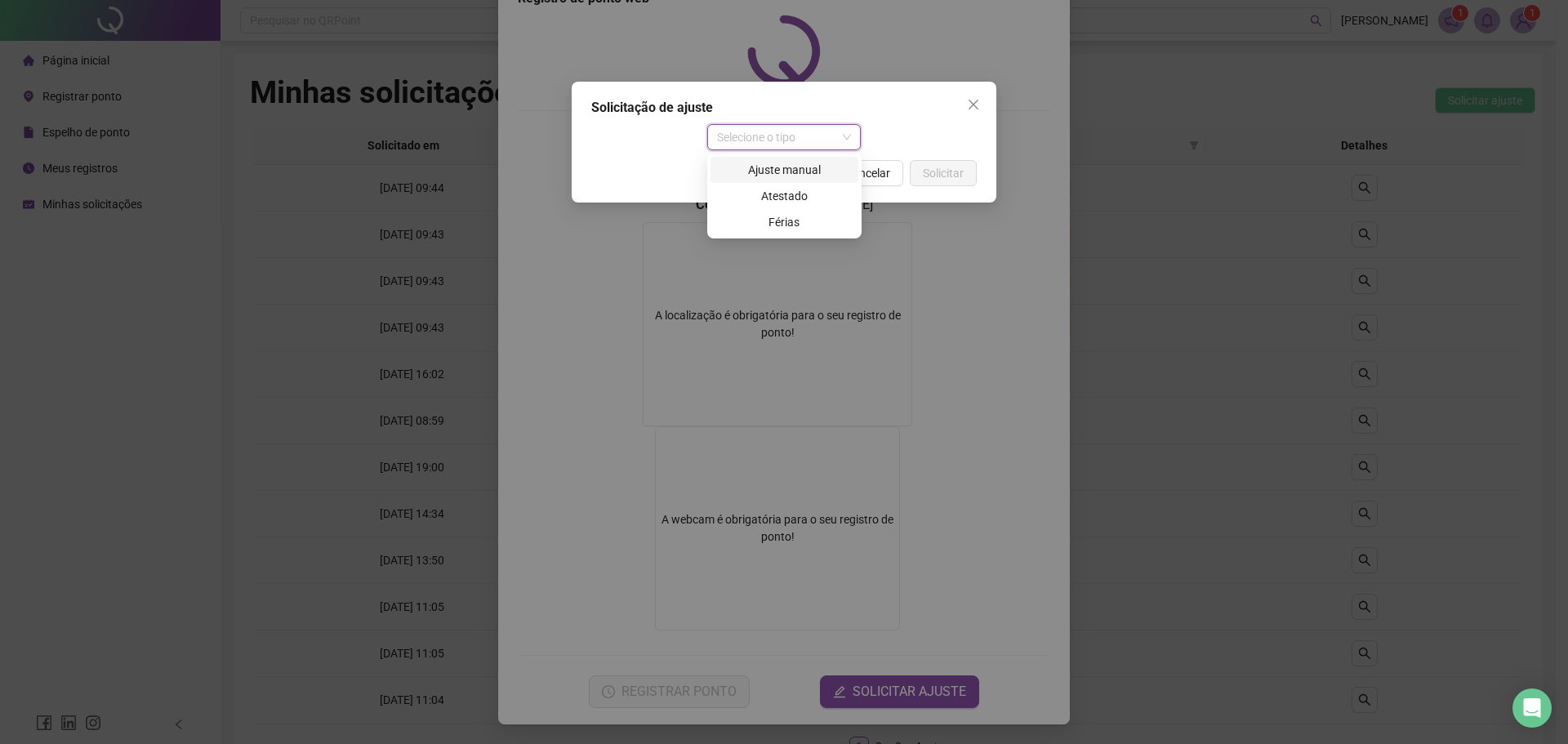
click at [788, 174] on div "Ajuste manual" at bounding box center [784, 169] width 129 height 18
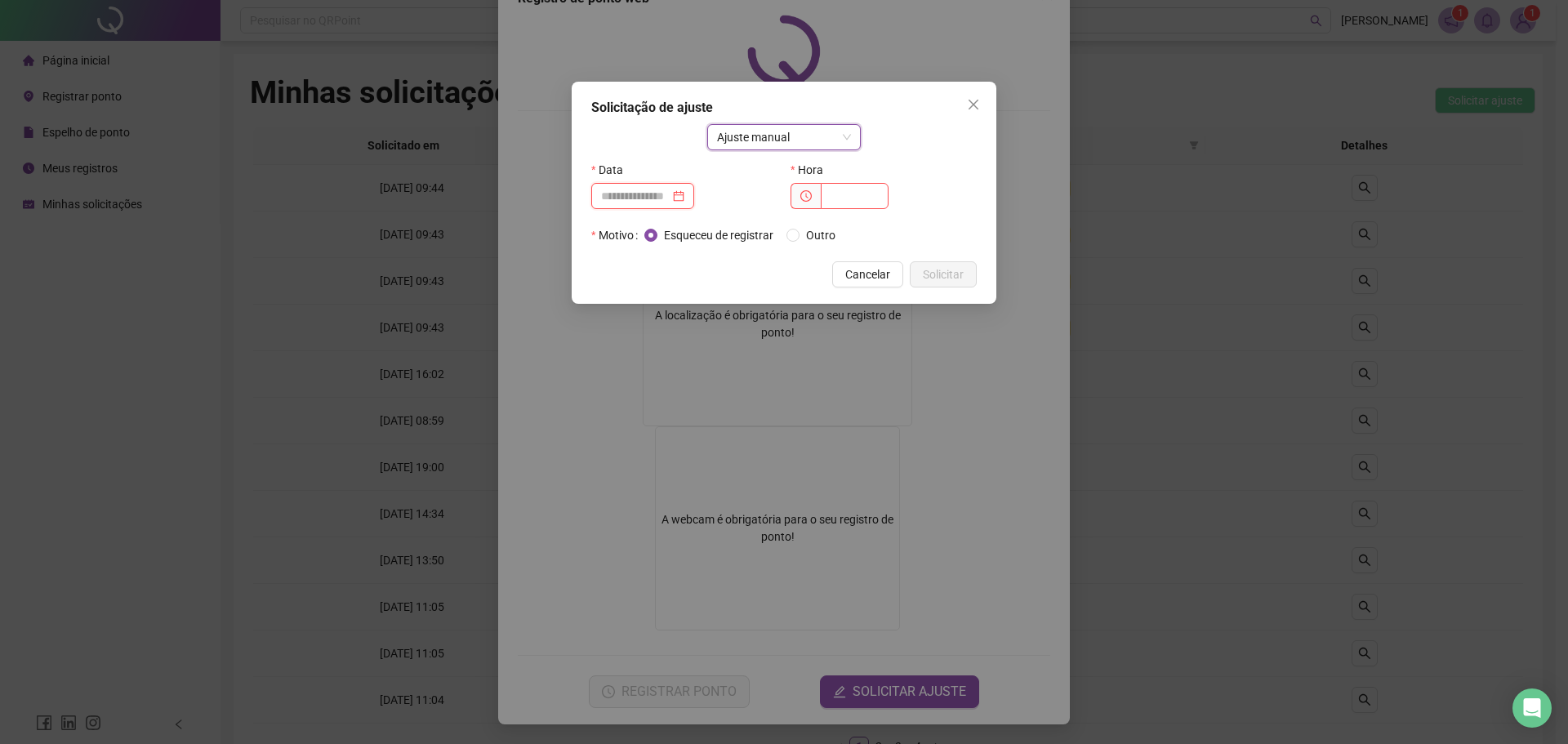
click at [647, 194] on input at bounding box center [635, 196] width 69 height 18
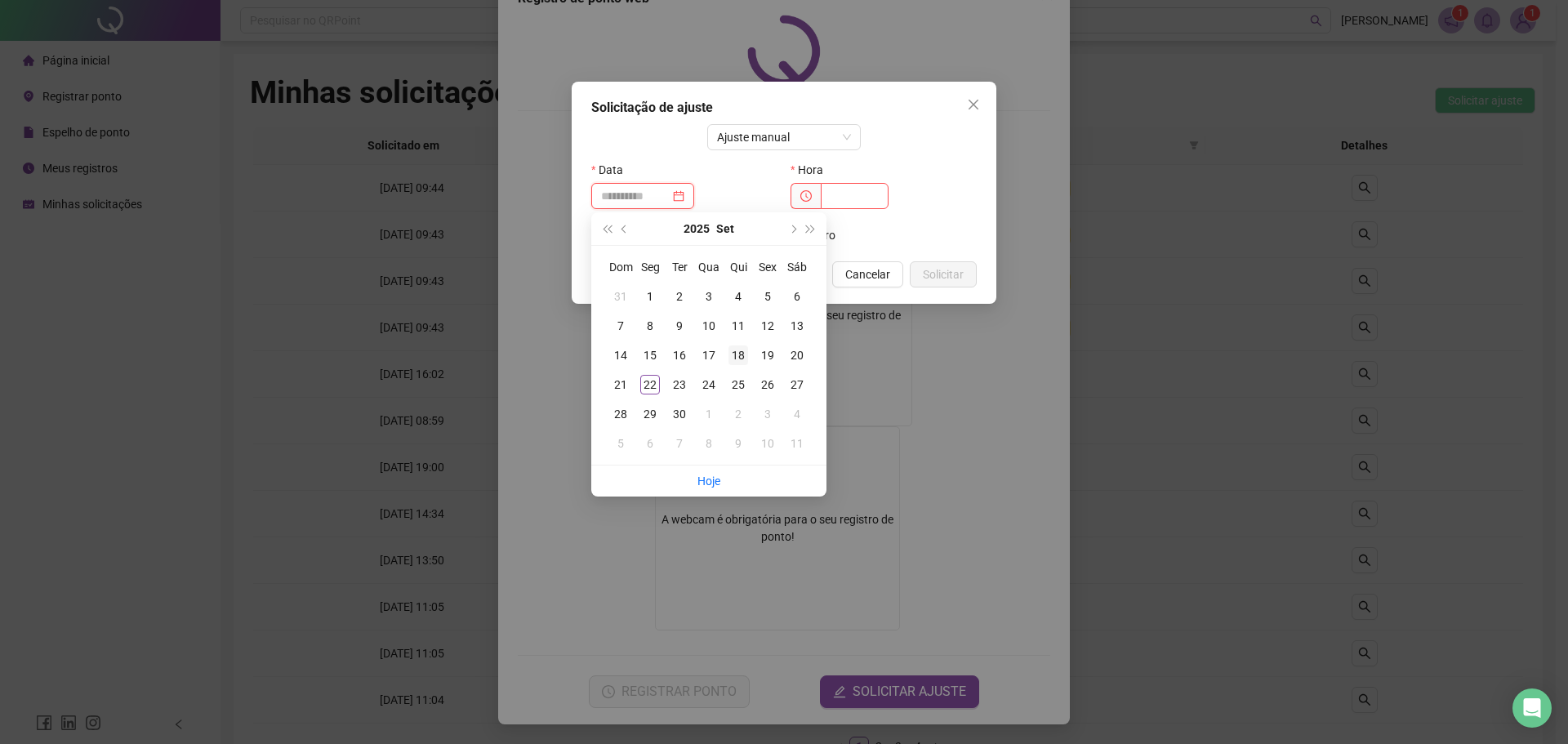
type input "**********"
click at [740, 352] on div "18" at bounding box center [738, 355] width 20 height 20
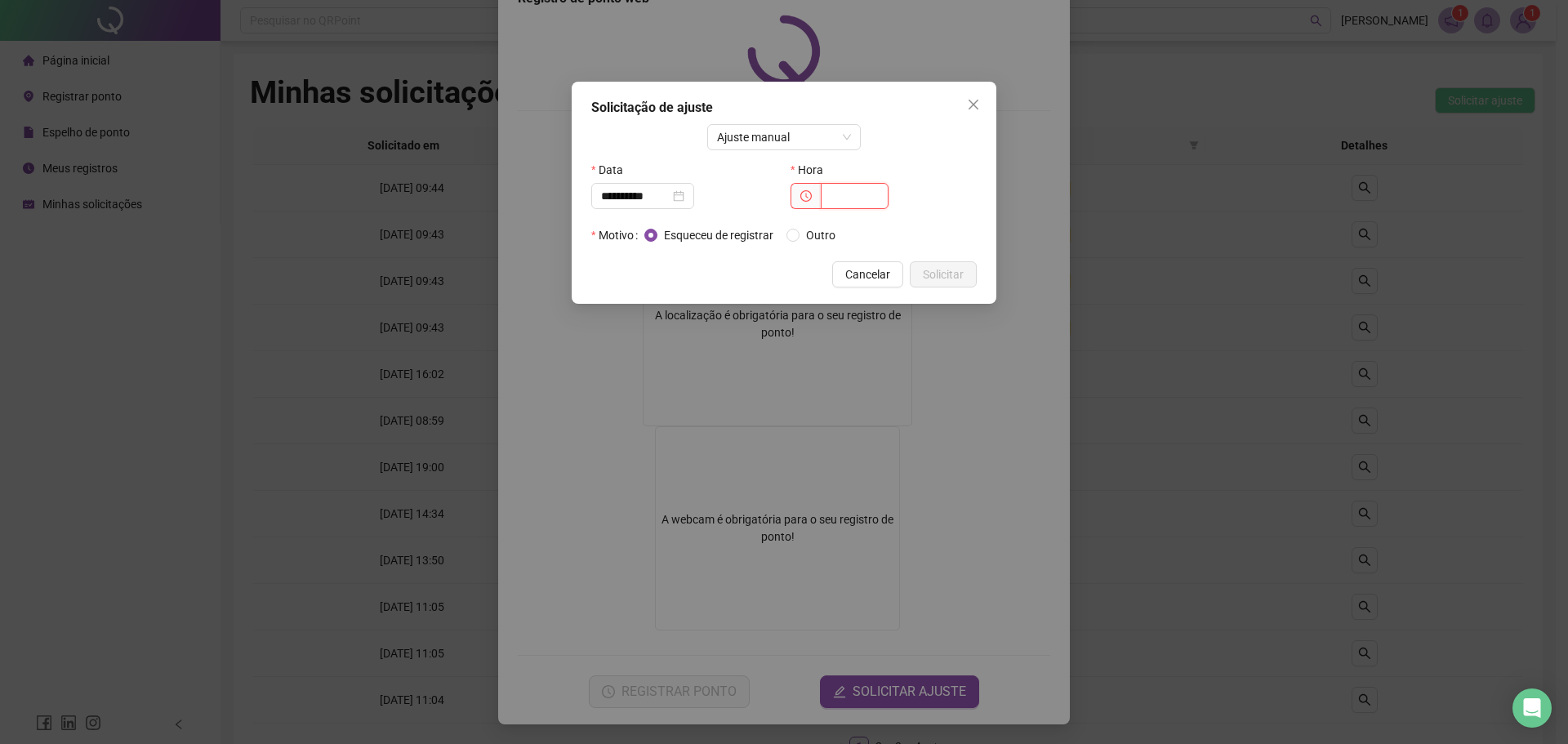
click at [840, 197] on input "text" at bounding box center [855, 196] width 68 height 26
type input "*****"
click at [961, 269] on span "Solicitar" at bounding box center [944, 274] width 41 height 18
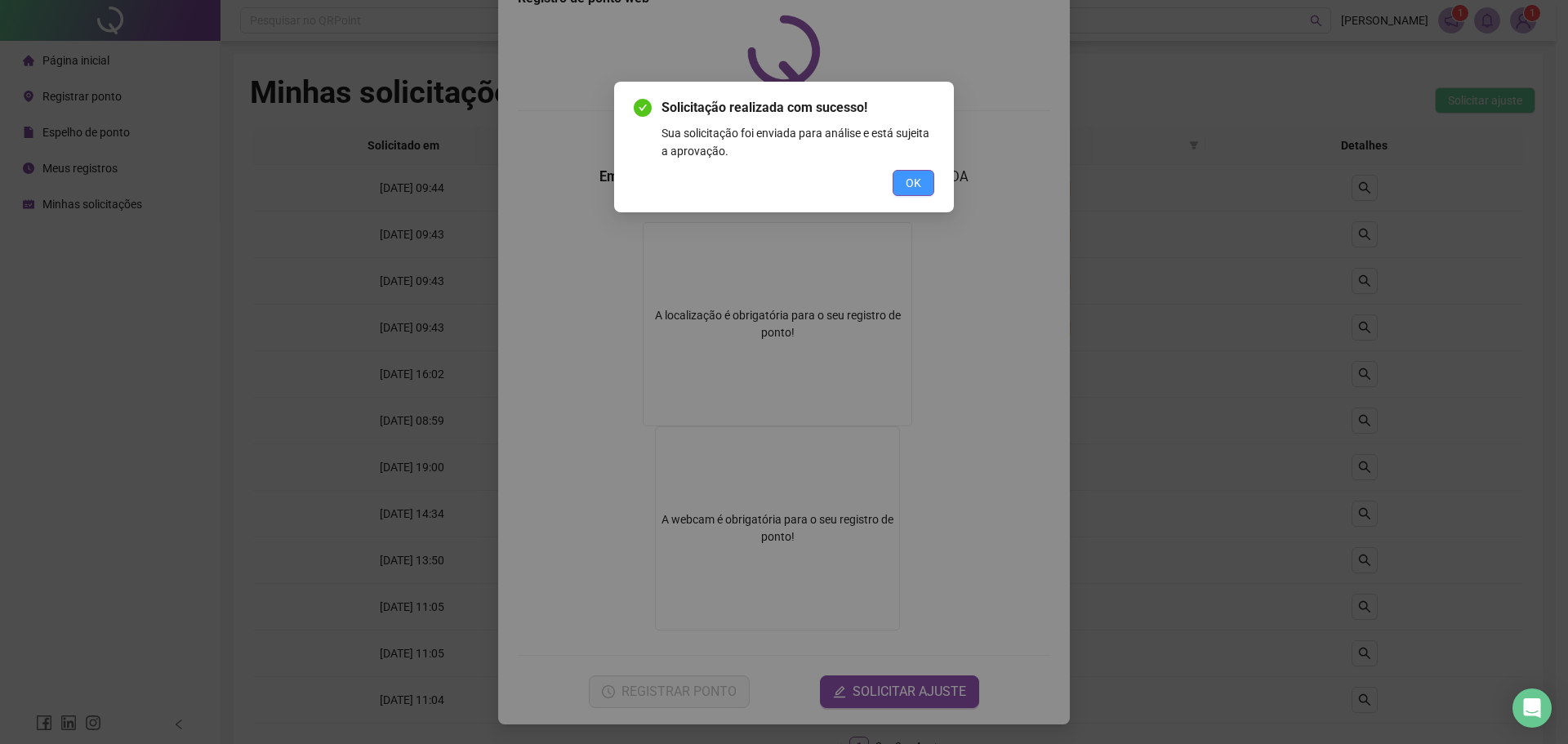
click at [916, 186] on span "OK" at bounding box center [913, 182] width 15 height 18
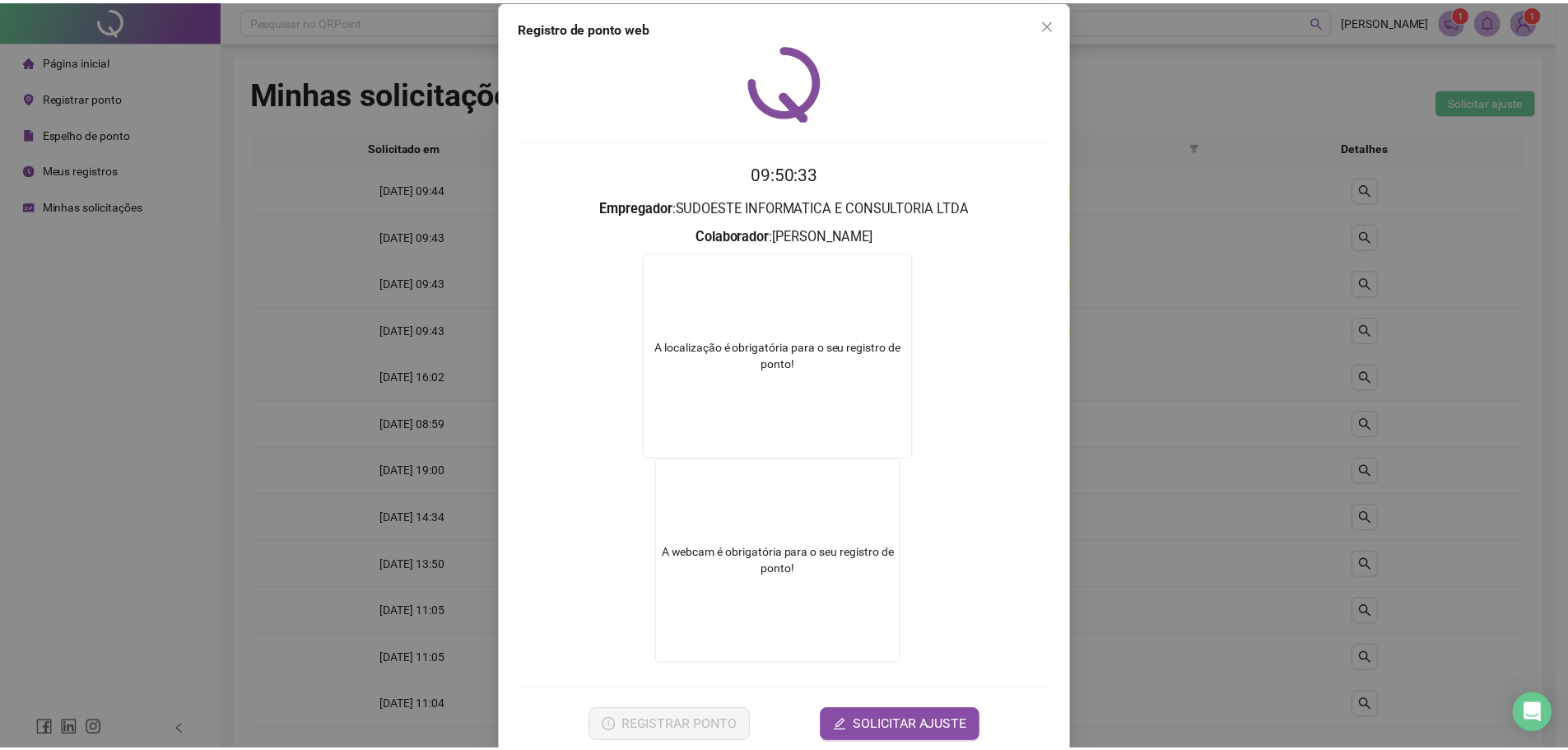
scroll to position [0, 0]
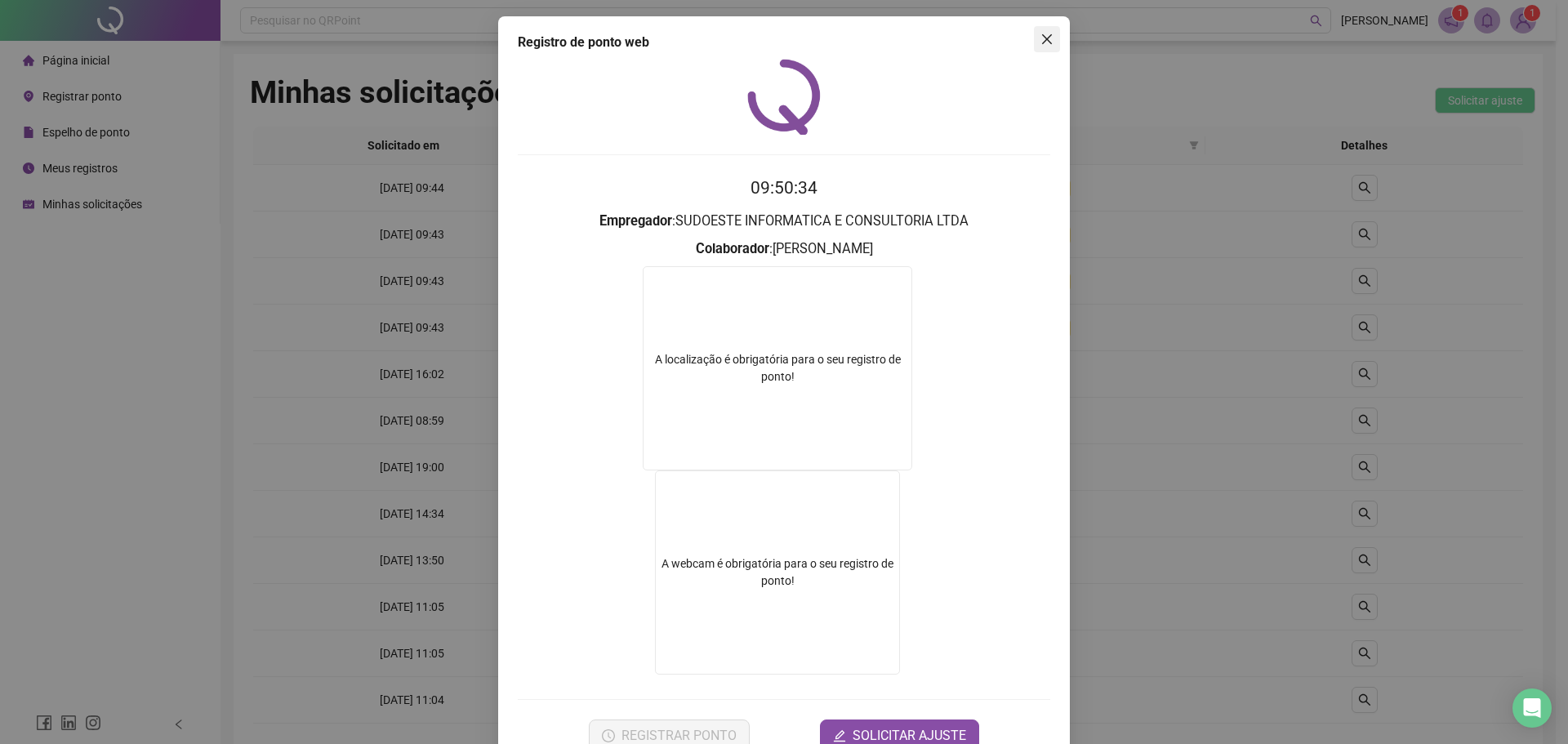
click at [1042, 31] on button "Close" at bounding box center [1047, 39] width 26 height 26
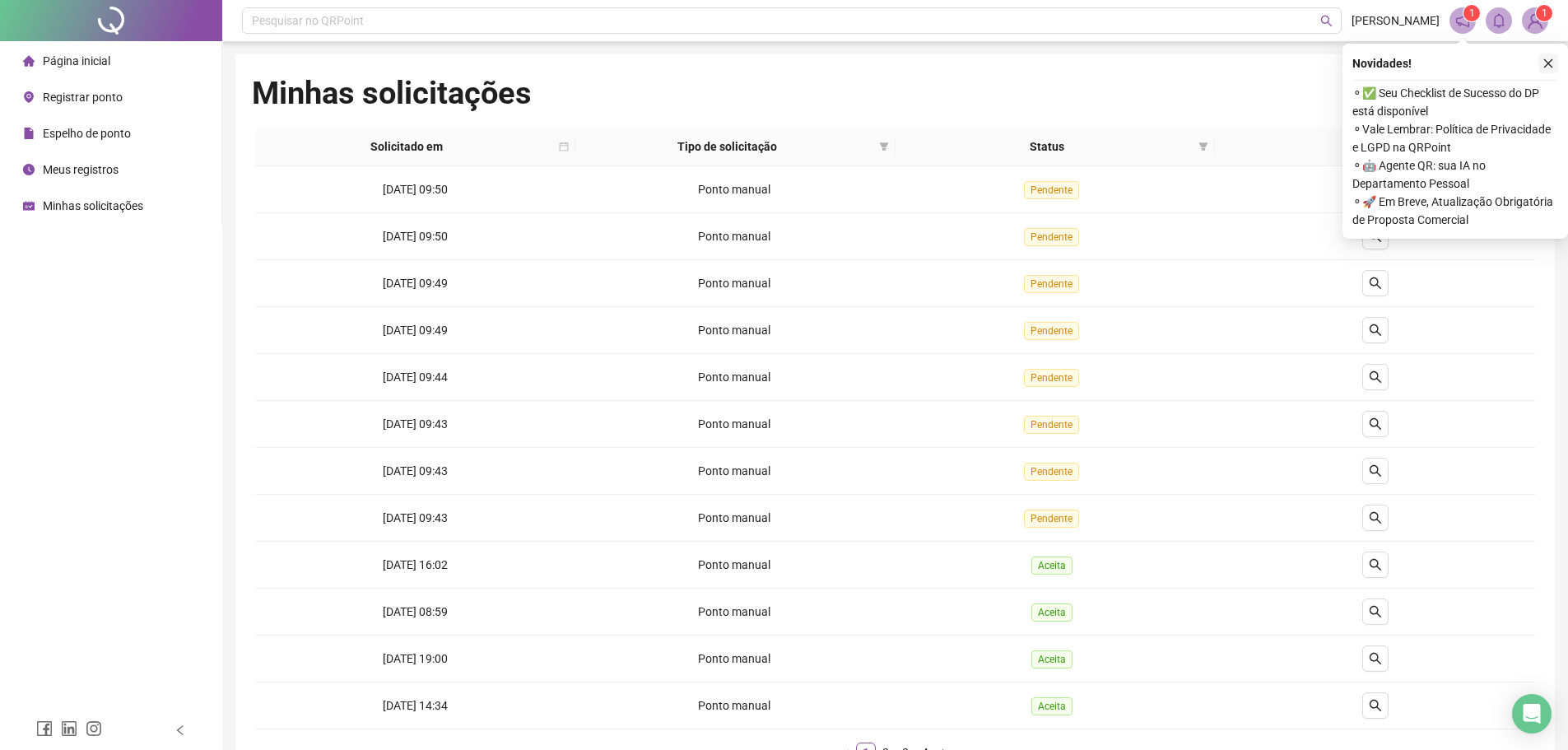
click at [1547, 57] on icon "close" at bounding box center [1547, 63] width 11 height 11
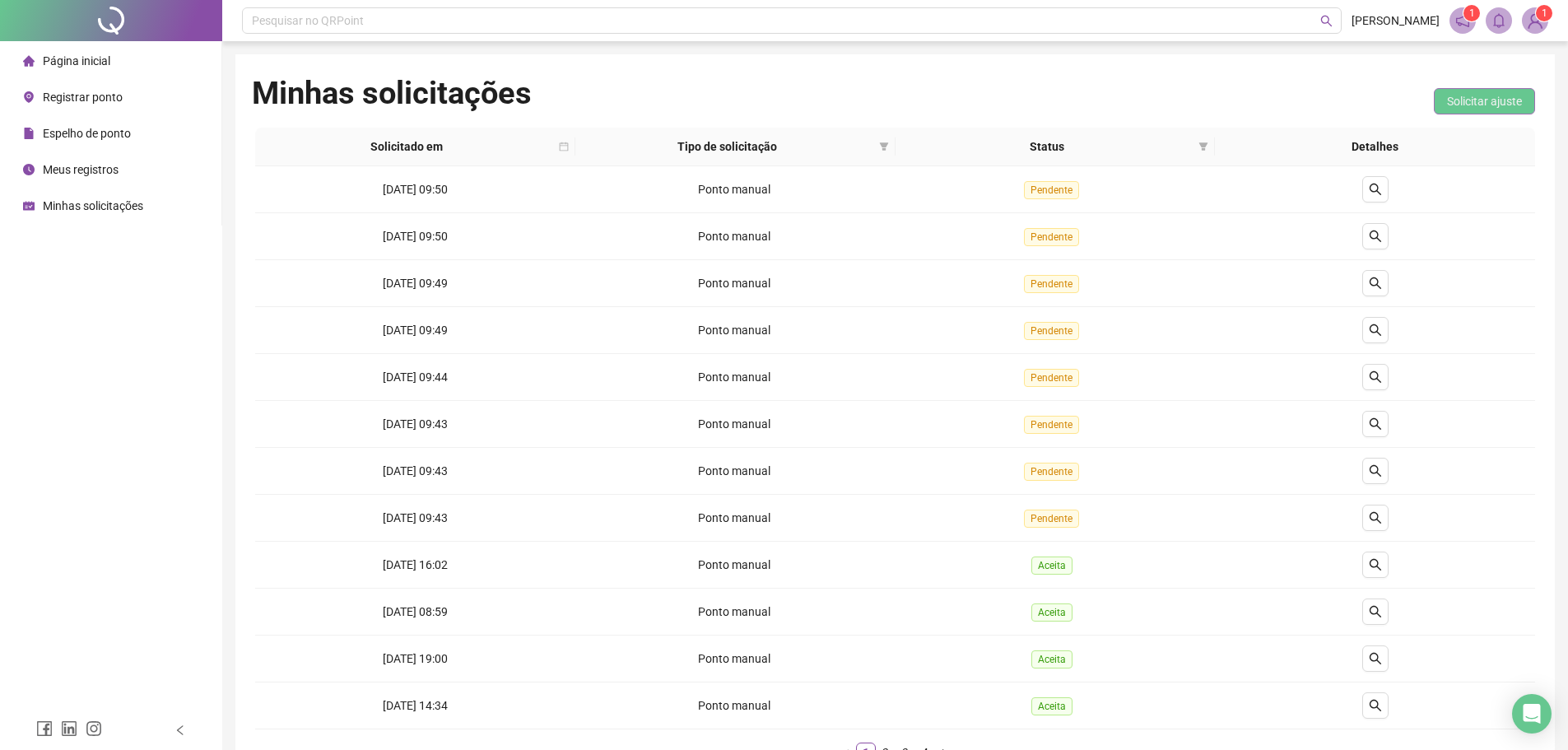
click at [1513, 92] on span "Solicitar ajuste" at bounding box center [1484, 100] width 75 height 18
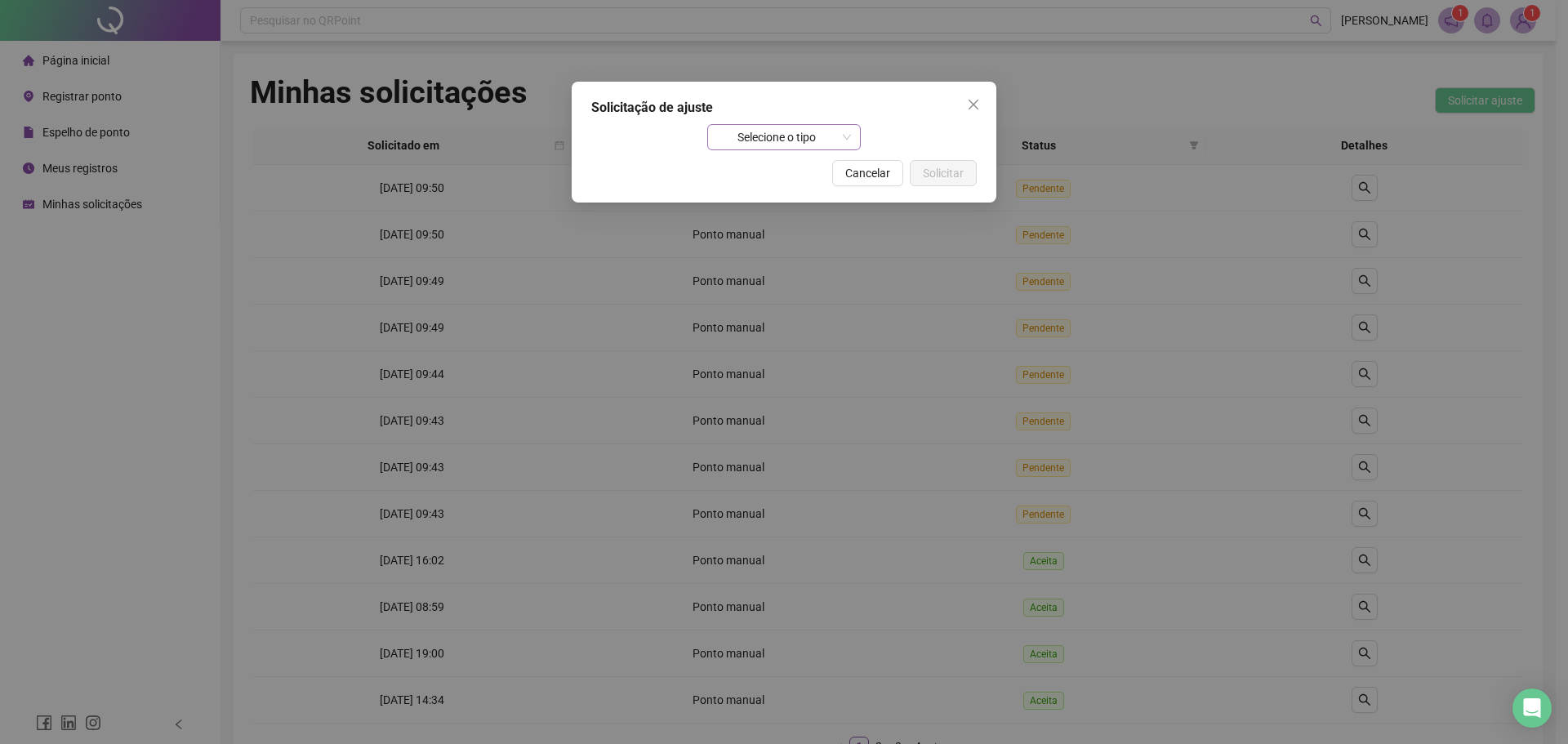
click at [830, 139] on span "Selecione o tipo" at bounding box center [784, 137] width 135 height 25
click at [975, 109] on icon "close" at bounding box center [973, 104] width 13 height 13
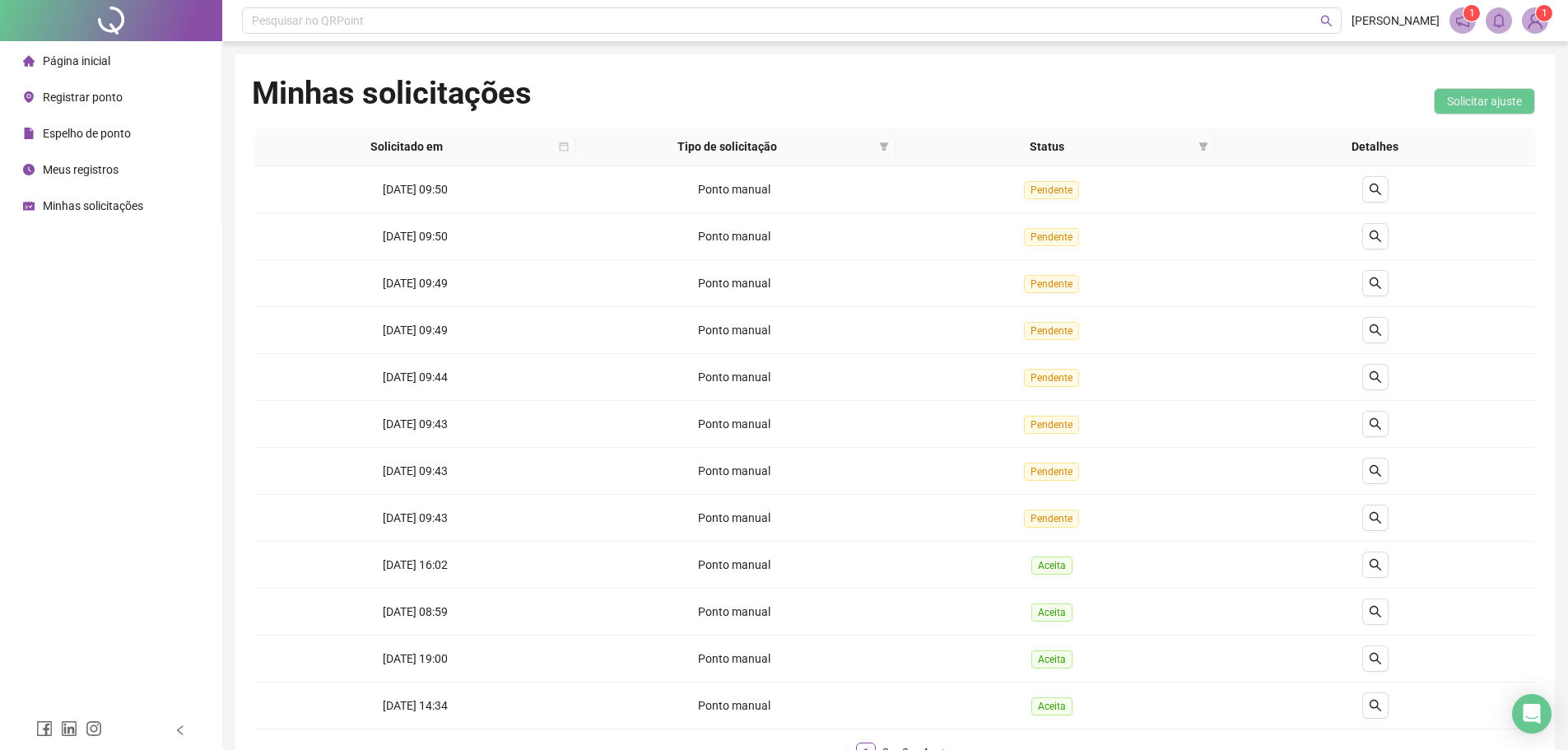
click at [120, 100] on span "Registrar ponto" at bounding box center [82, 96] width 80 height 13
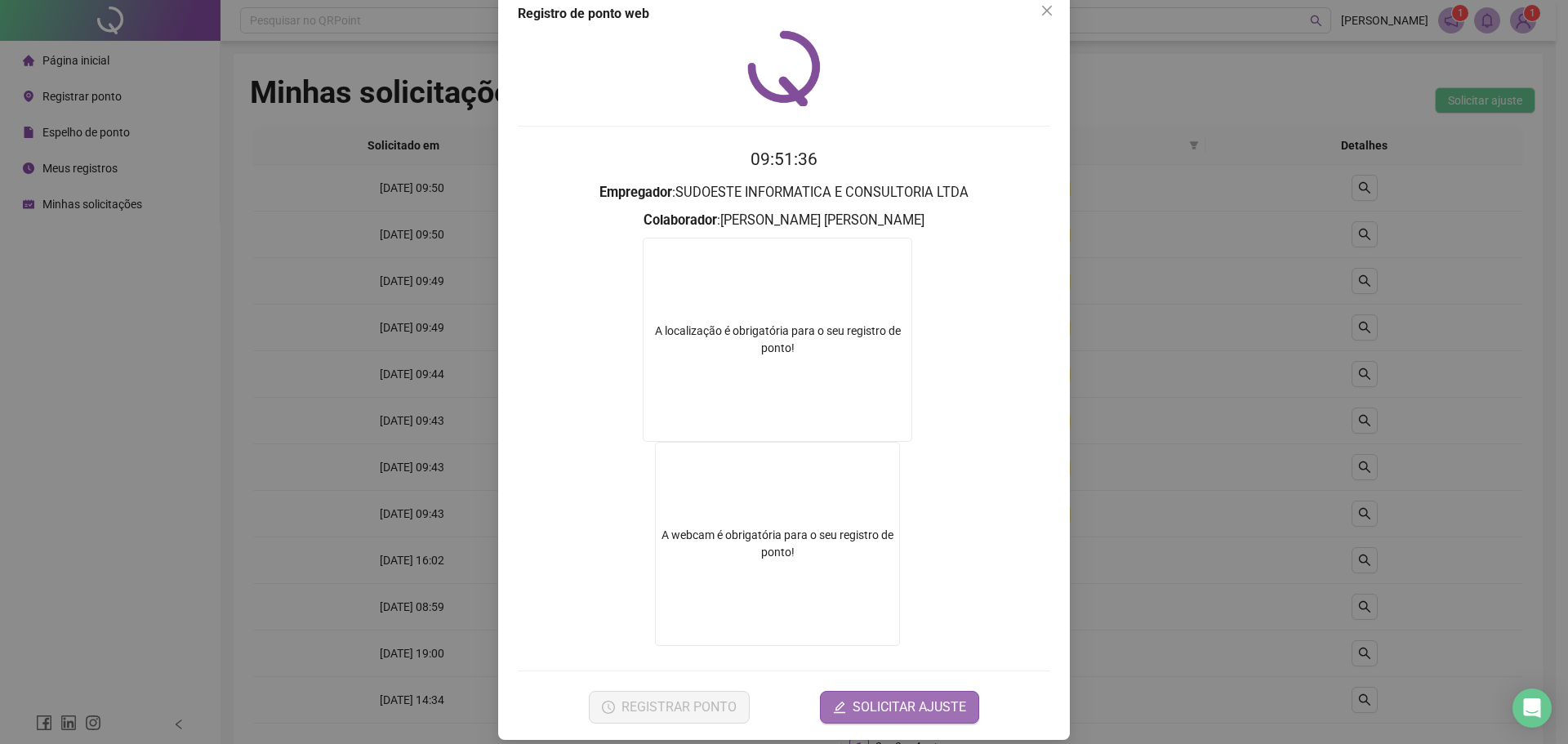
scroll to position [44, 0]
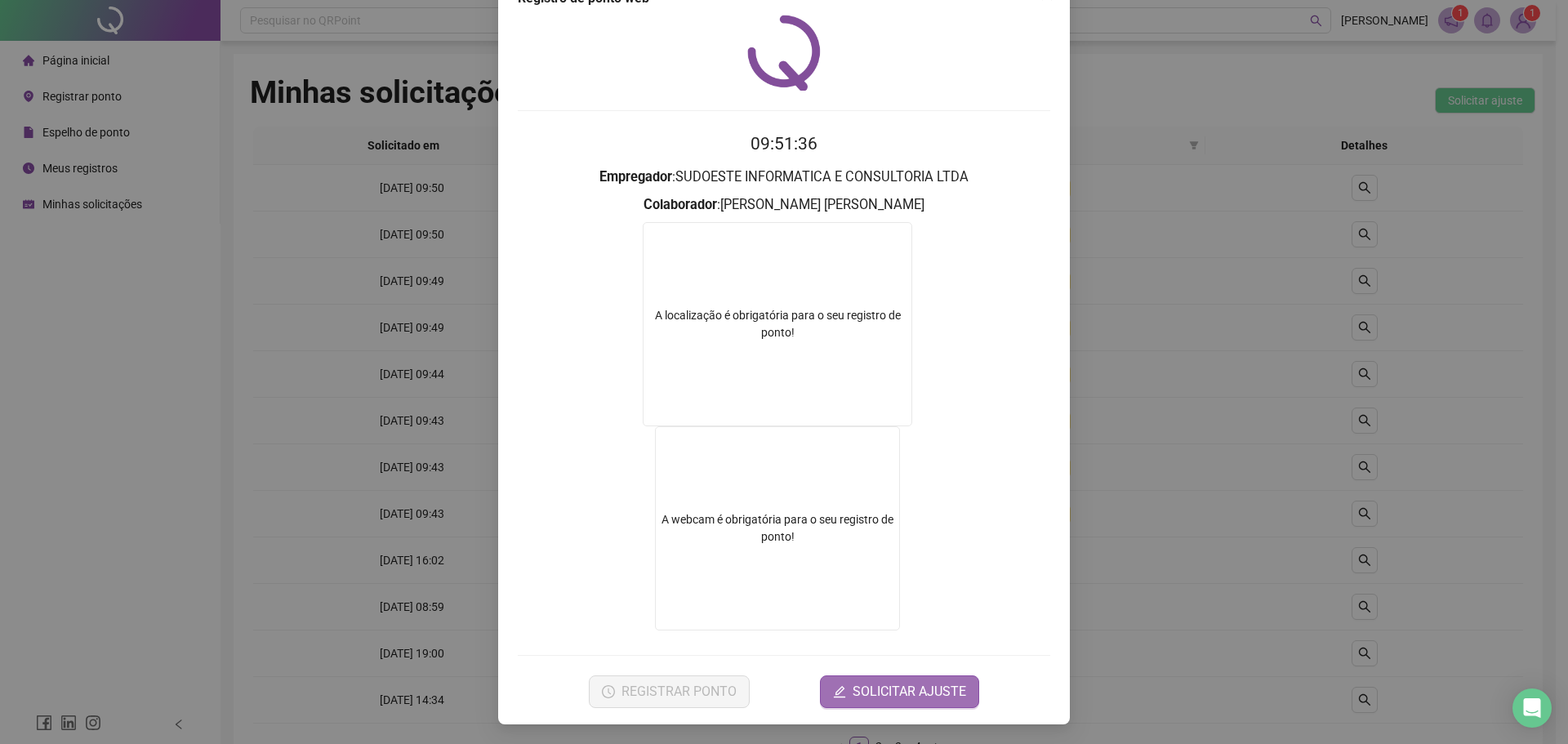
click at [890, 682] on span "SOLICITAR AJUSTE" at bounding box center [909, 691] width 113 height 20
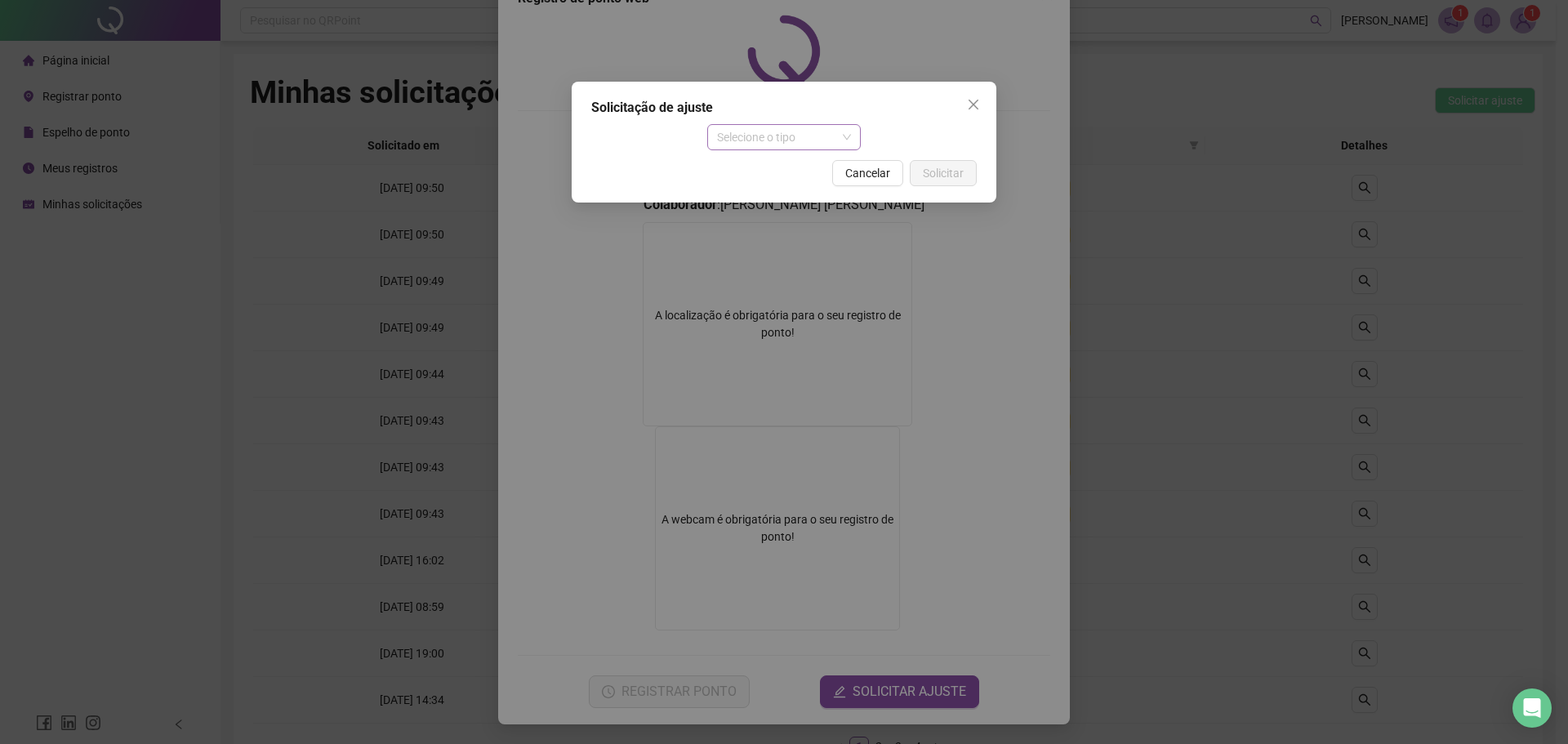
click at [783, 141] on span "Selecione o tipo" at bounding box center [784, 137] width 135 height 25
click at [773, 177] on div "Ajuste manual" at bounding box center [784, 169] width 129 height 18
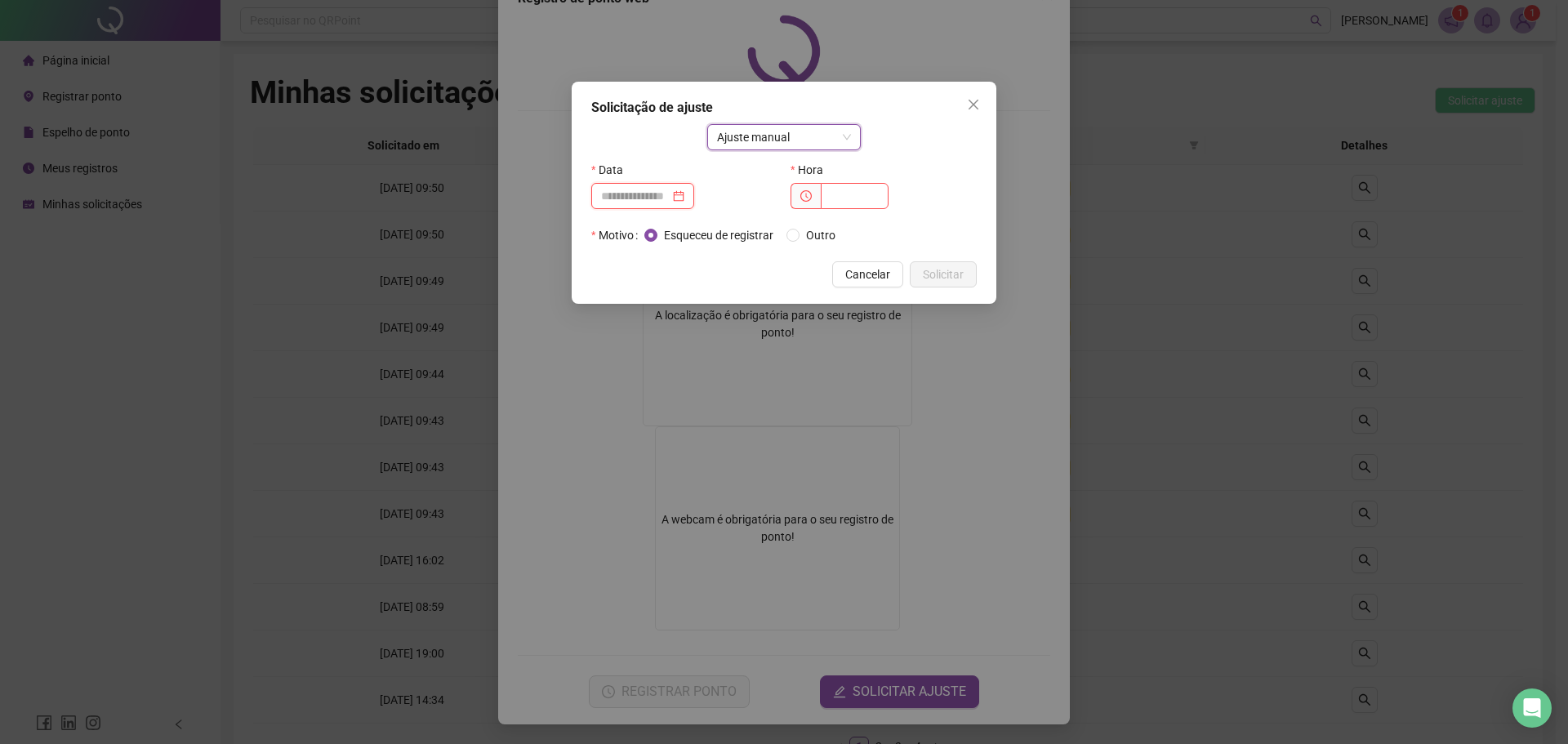
click at [663, 197] on input at bounding box center [635, 196] width 69 height 18
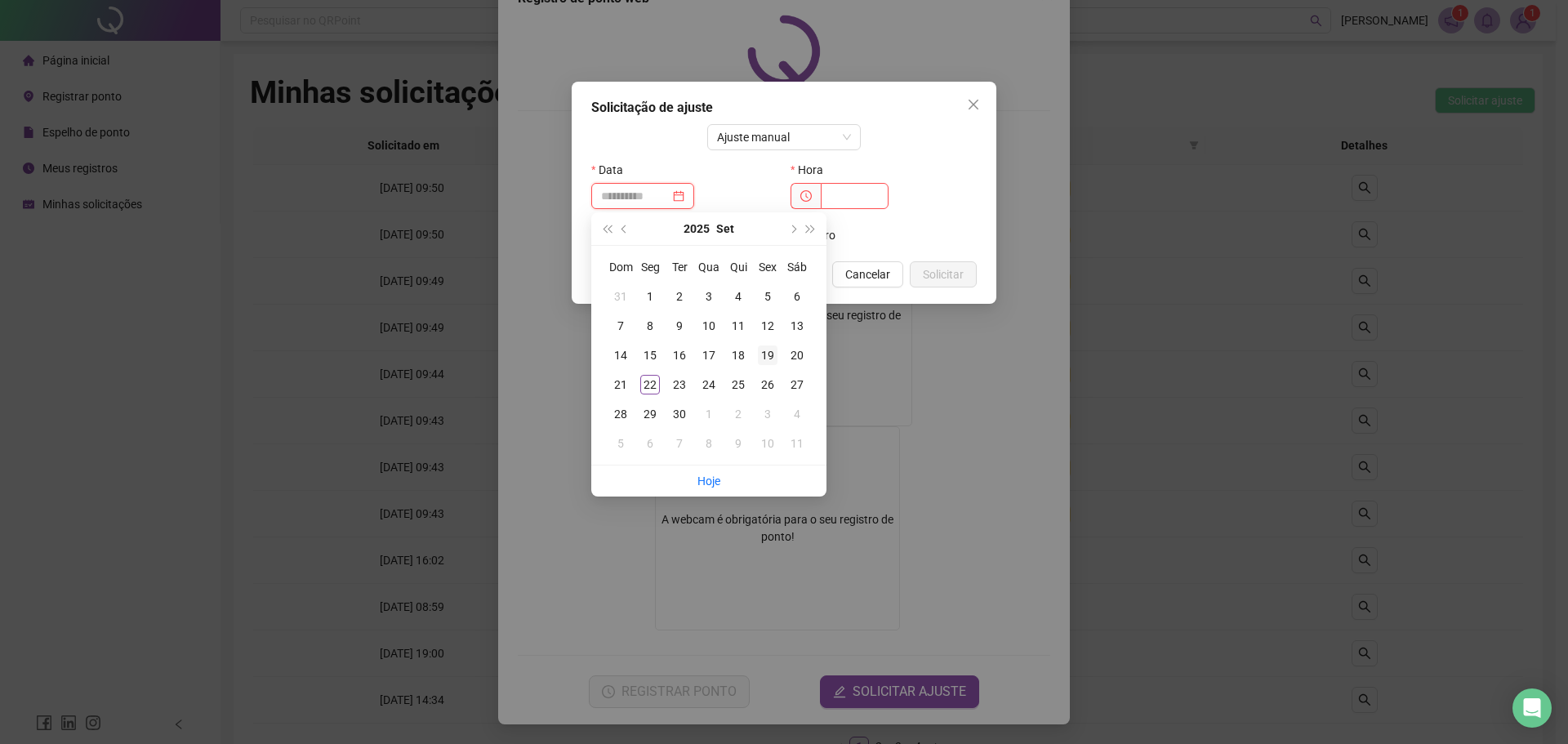
type input "**********"
click at [763, 351] on div "19" at bounding box center [767, 355] width 20 height 20
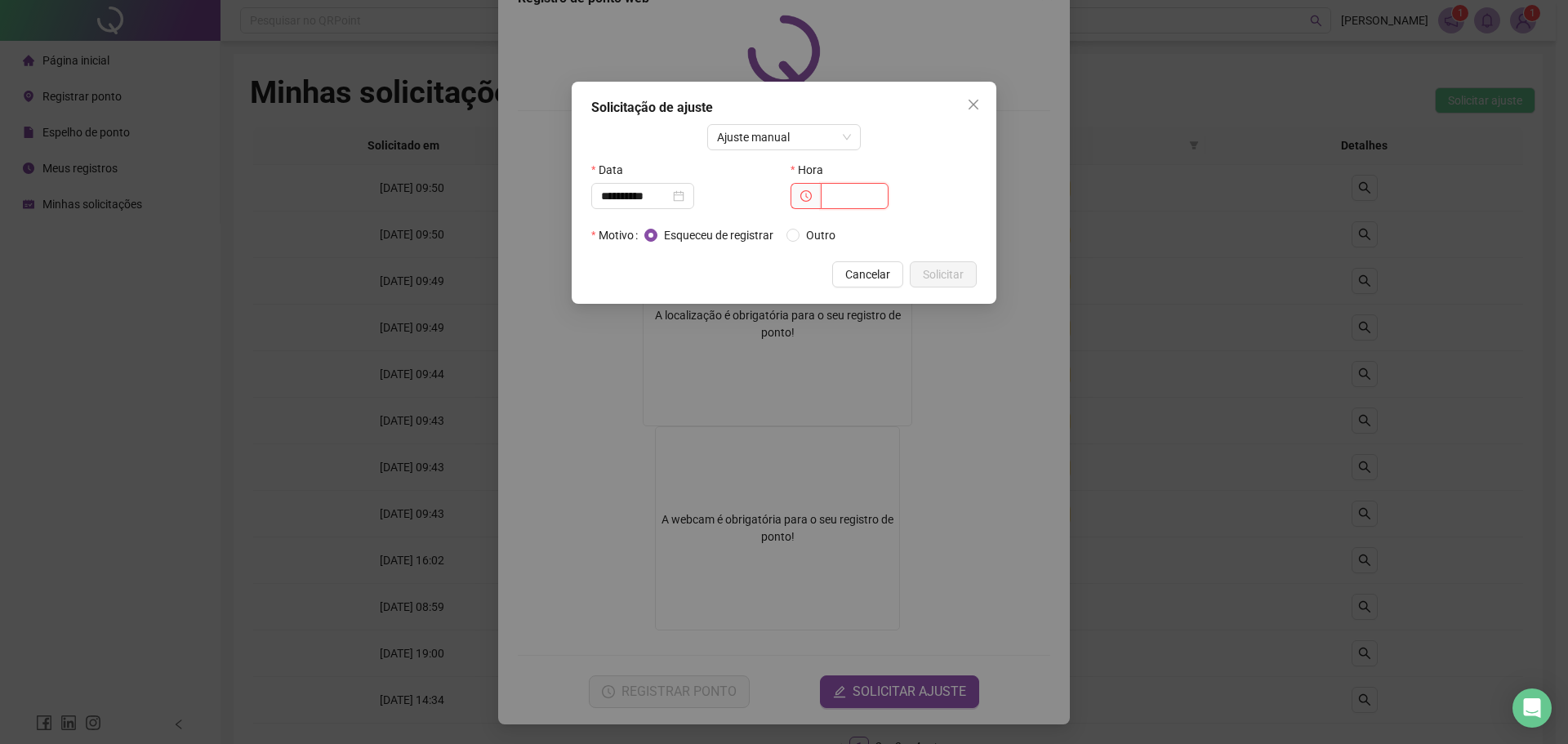
click at [858, 203] on input "text" at bounding box center [855, 196] width 68 height 26
type input "**"
click at [925, 270] on span "Solicitar" at bounding box center [944, 274] width 41 height 18
click at [855, 198] on input "**" at bounding box center [855, 196] width 68 height 26
click at [839, 270] on span "Cancelar" at bounding box center [849, 276] width 45 height 18
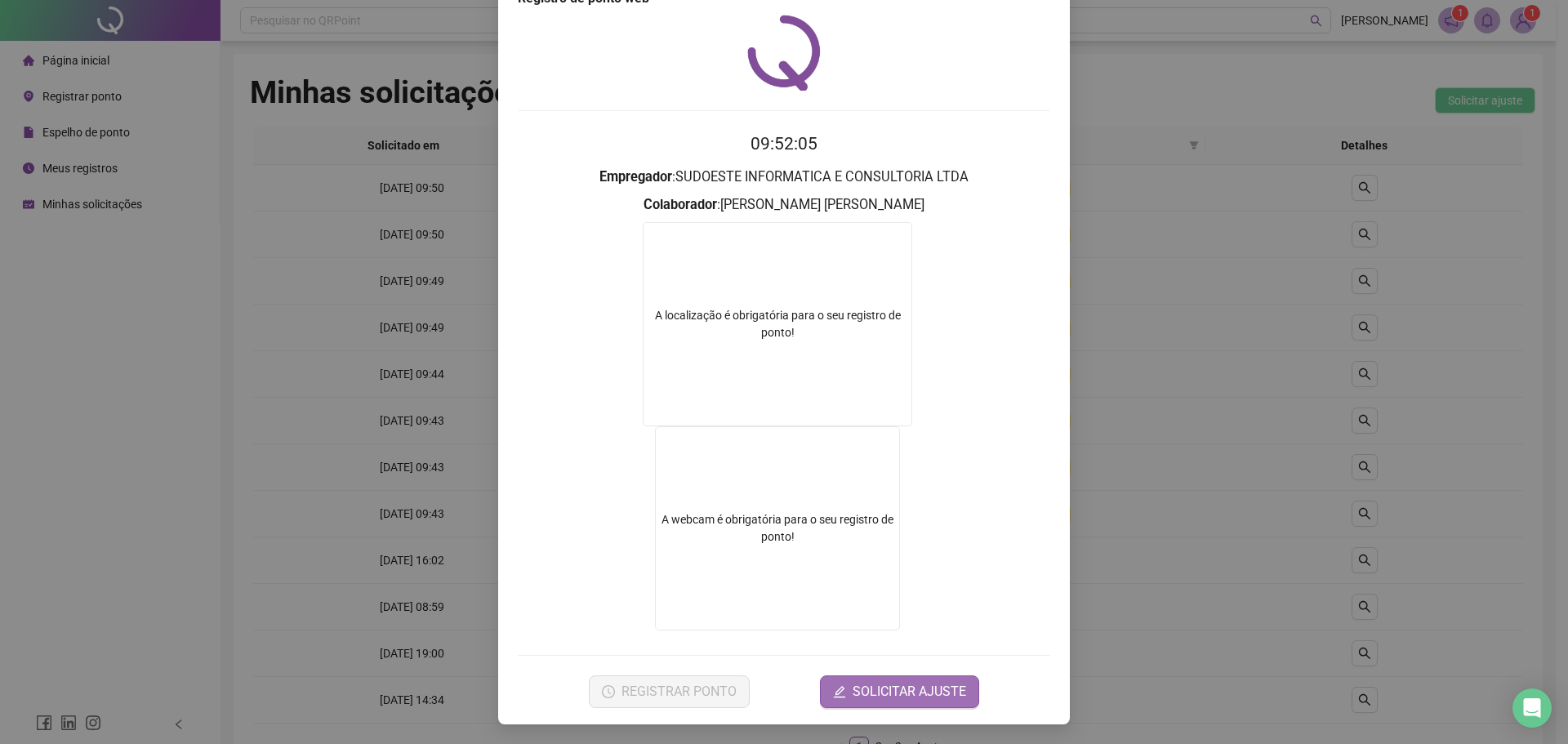
click at [847, 696] on button "SOLICITAR AJUSTE" at bounding box center [899, 691] width 159 height 32
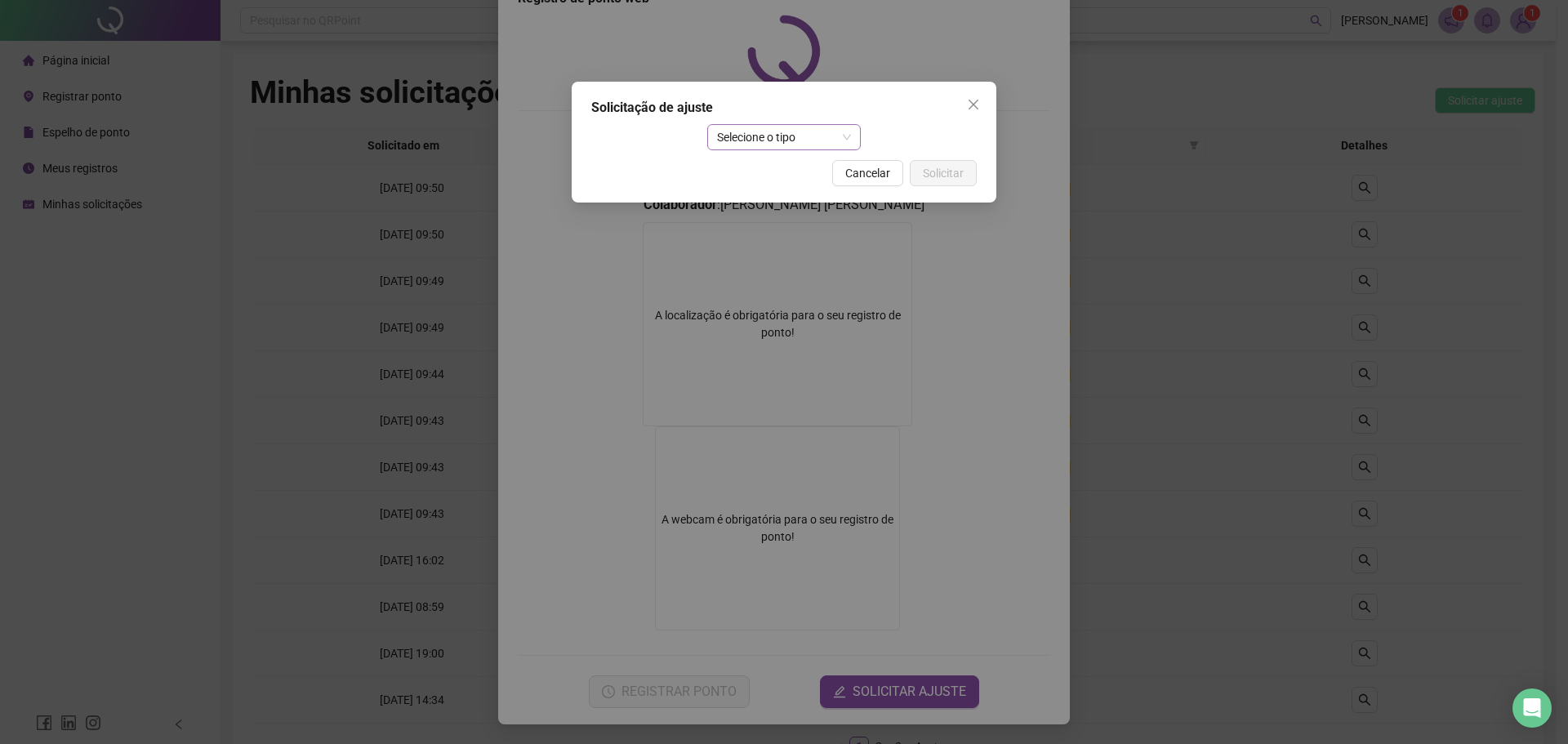
click at [790, 129] on span "Selecione o tipo" at bounding box center [784, 137] width 135 height 25
click at [773, 166] on div "Ajuste manual" at bounding box center [784, 169] width 129 height 18
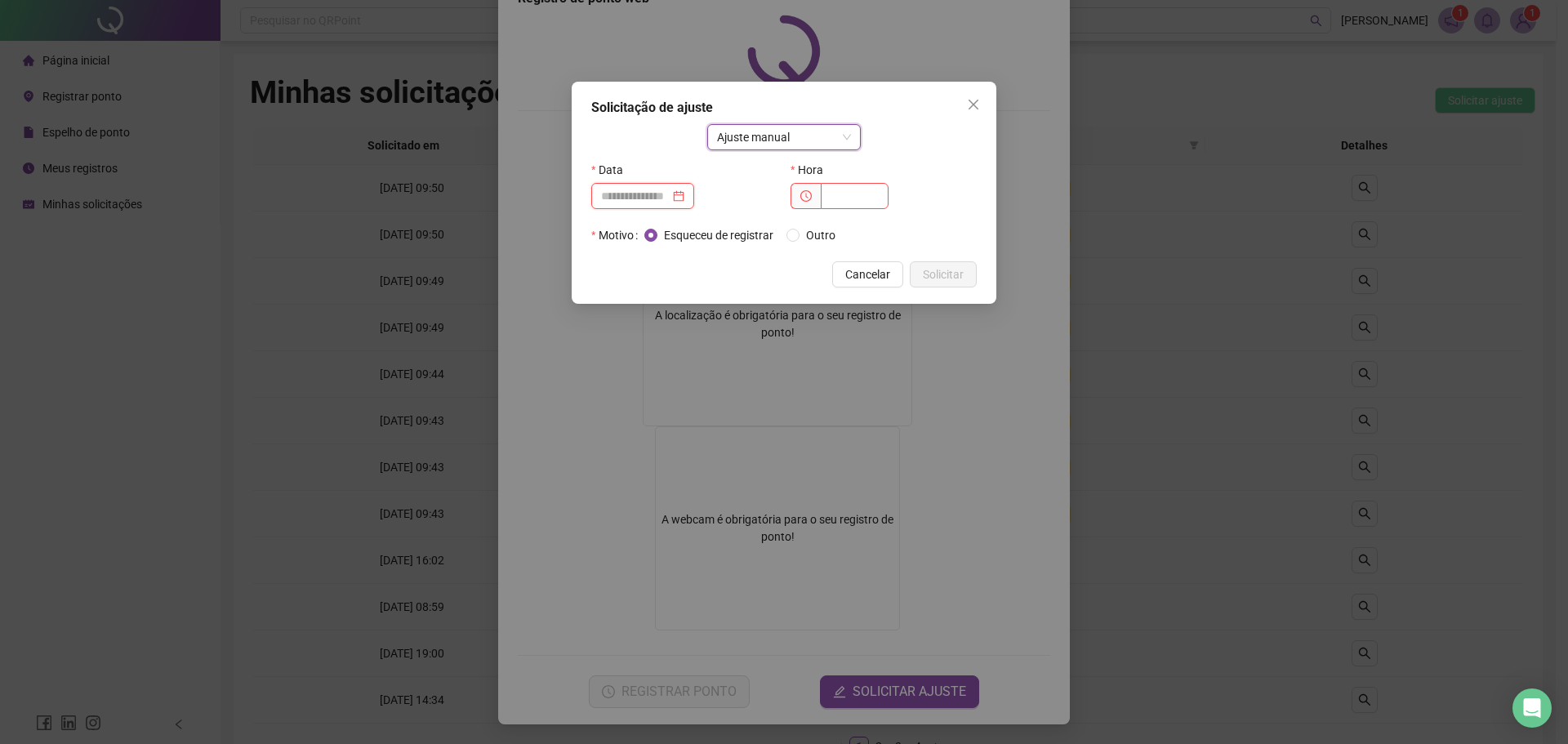
click at [650, 202] on input at bounding box center [635, 196] width 69 height 18
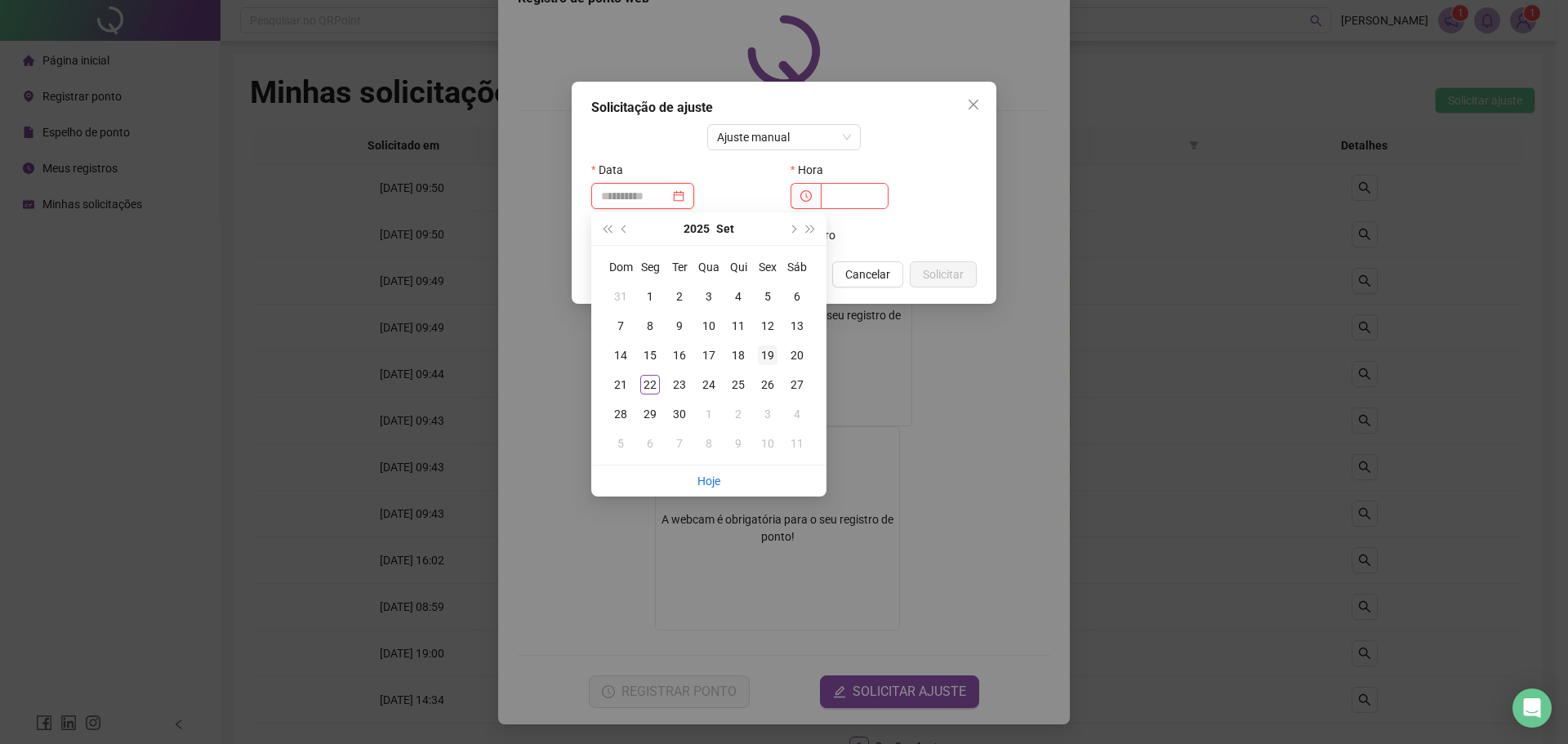
type input "**********"
click at [761, 354] on div "19" at bounding box center [767, 355] width 20 height 20
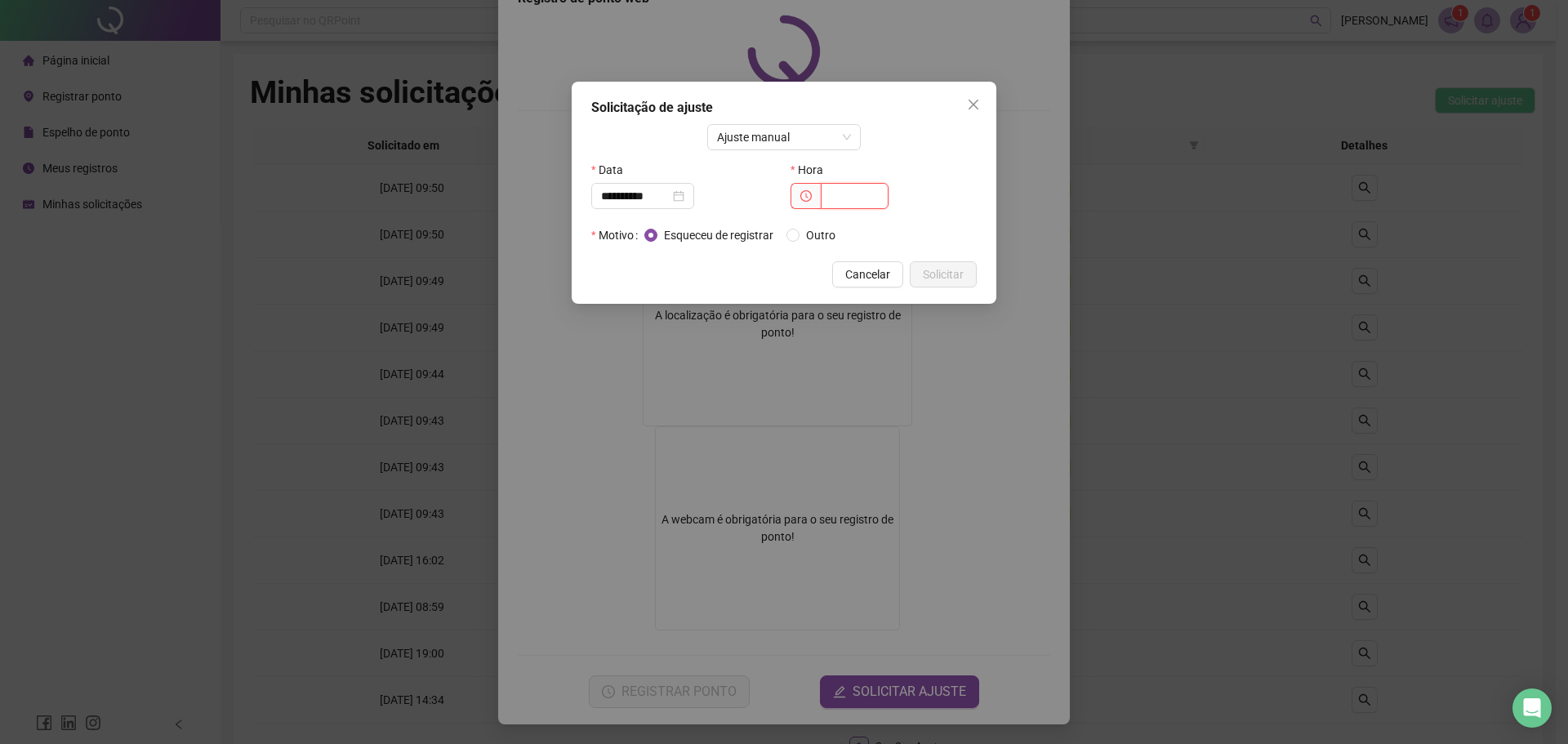
click at [850, 197] on input "text" at bounding box center [855, 196] width 68 height 26
type input "*****"
click at [940, 272] on span "Solicitar" at bounding box center [944, 274] width 41 height 18
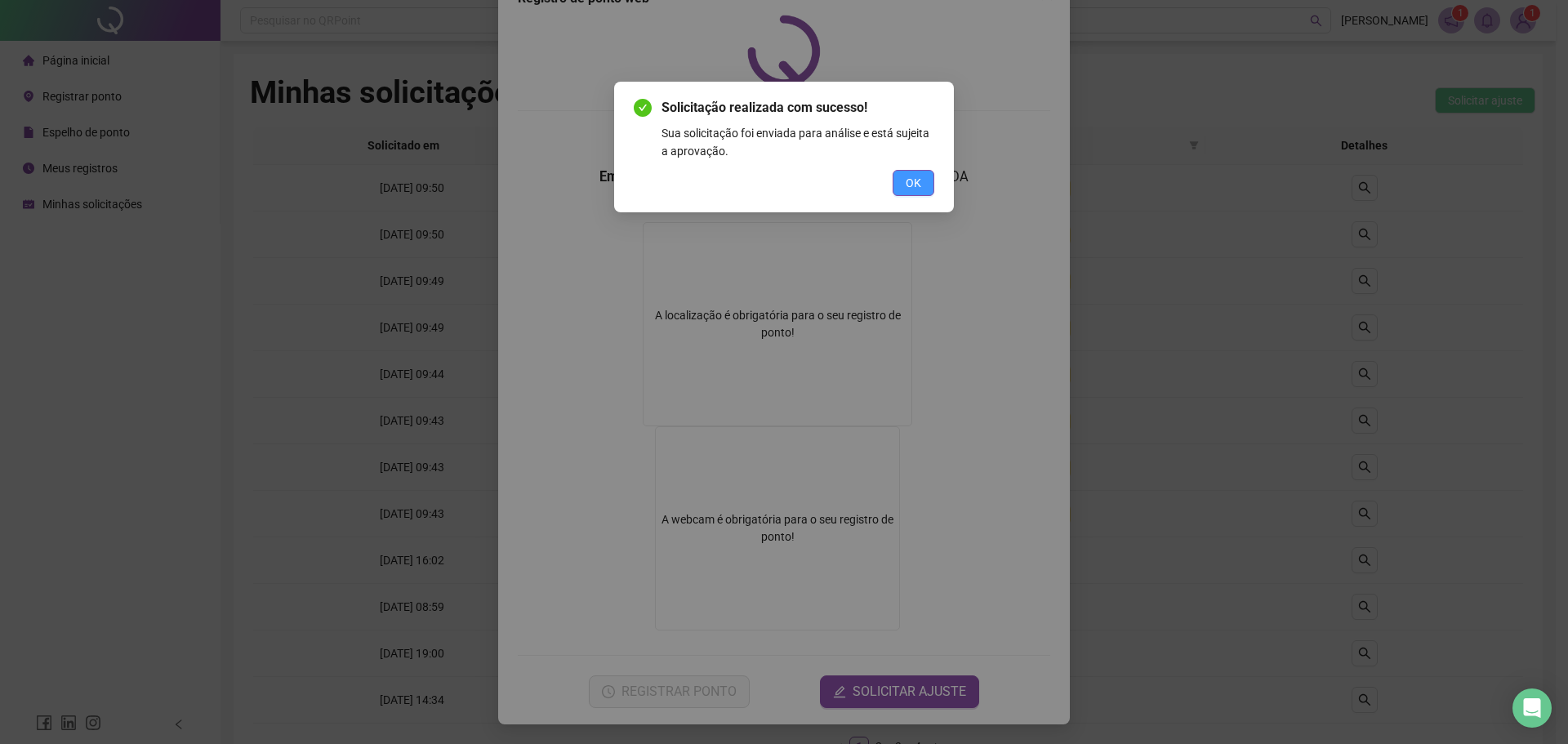
click at [918, 187] on span "OK" at bounding box center [913, 182] width 15 height 18
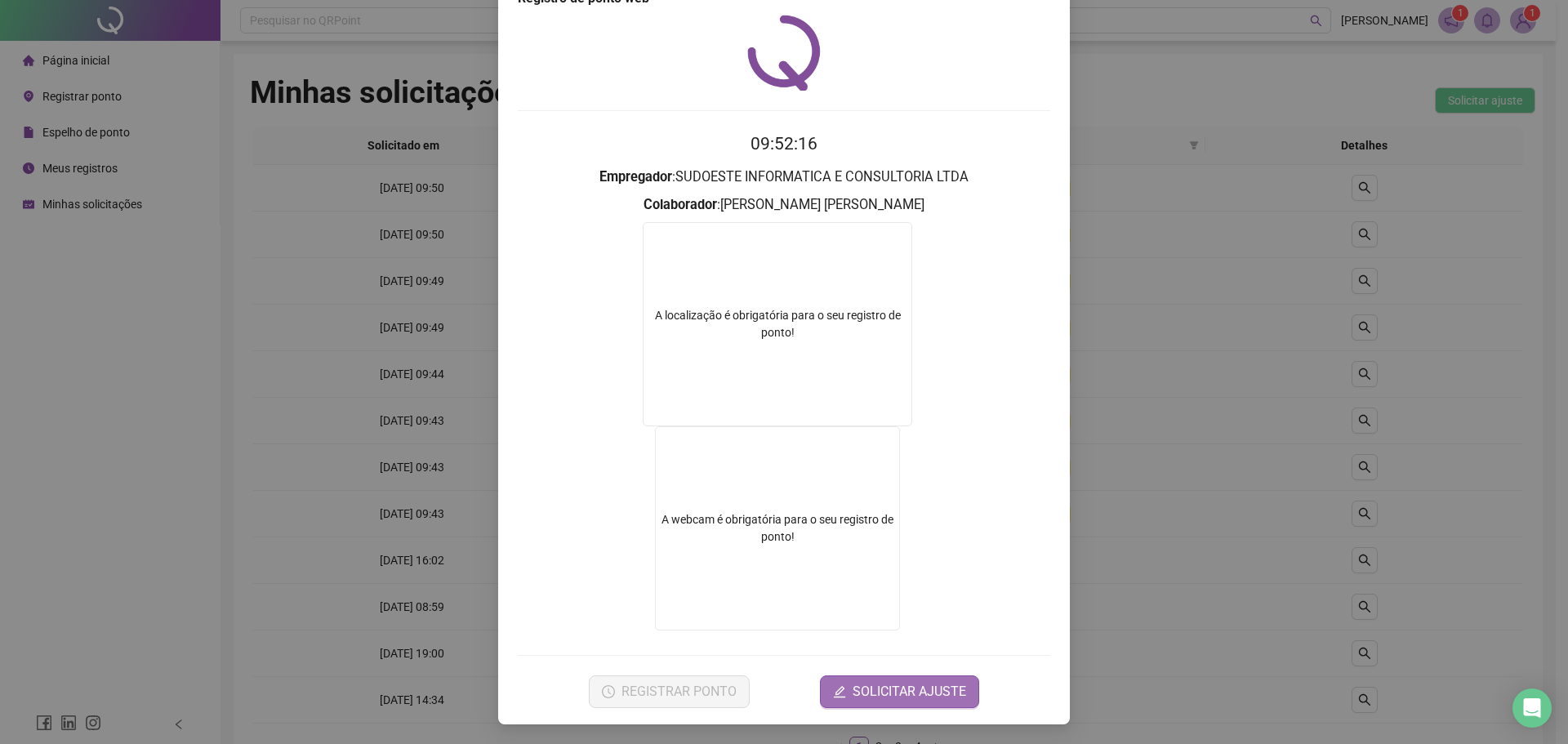
click at [898, 677] on button "SOLICITAR AJUSTE" at bounding box center [899, 691] width 159 height 32
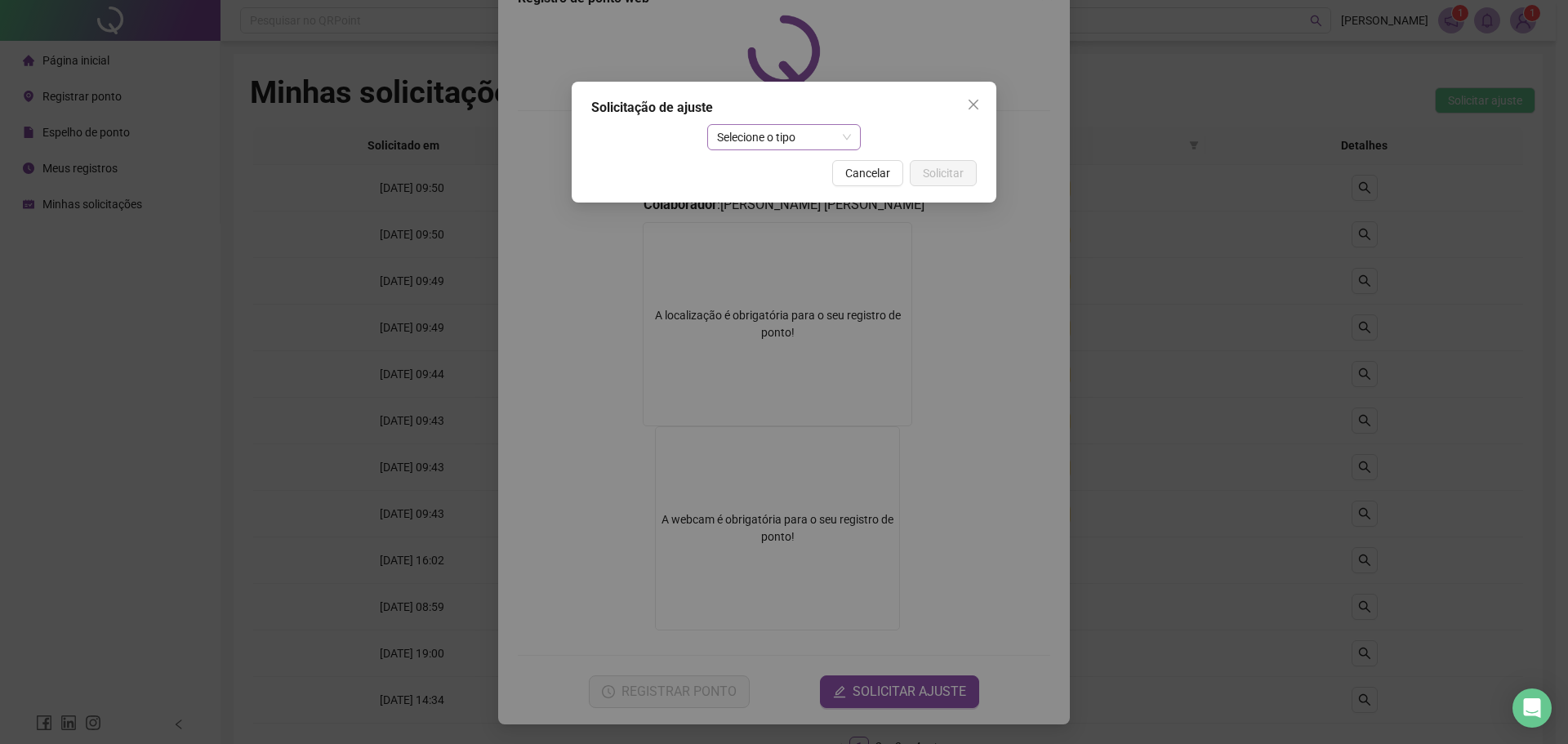
click at [748, 140] on span "Selecione o tipo" at bounding box center [784, 137] width 135 height 25
click at [754, 169] on div "Ajuste manual" at bounding box center [784, 169] width 129 height 18
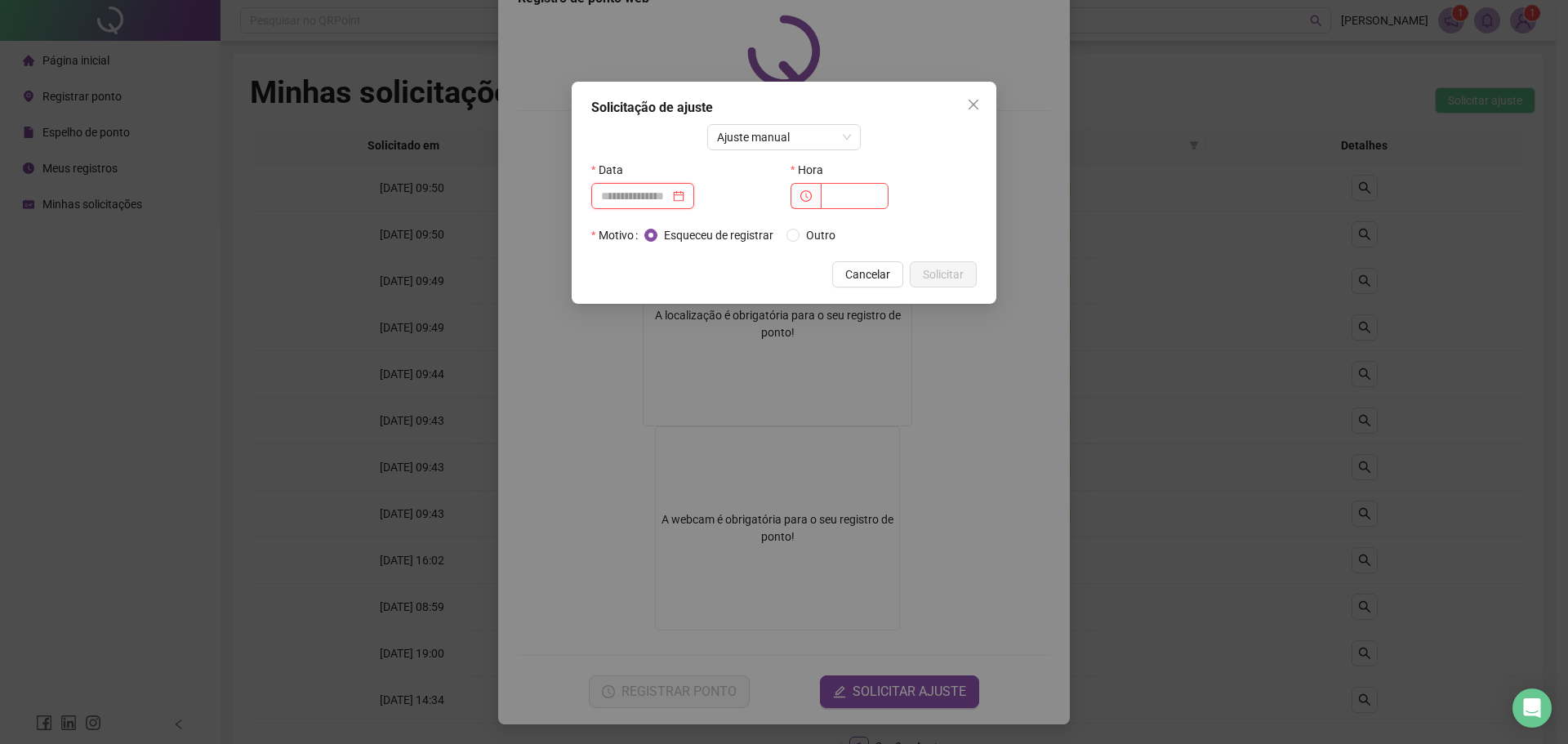
click at [637, 195] on input at bounding box center [635, 196] width 69 height 18
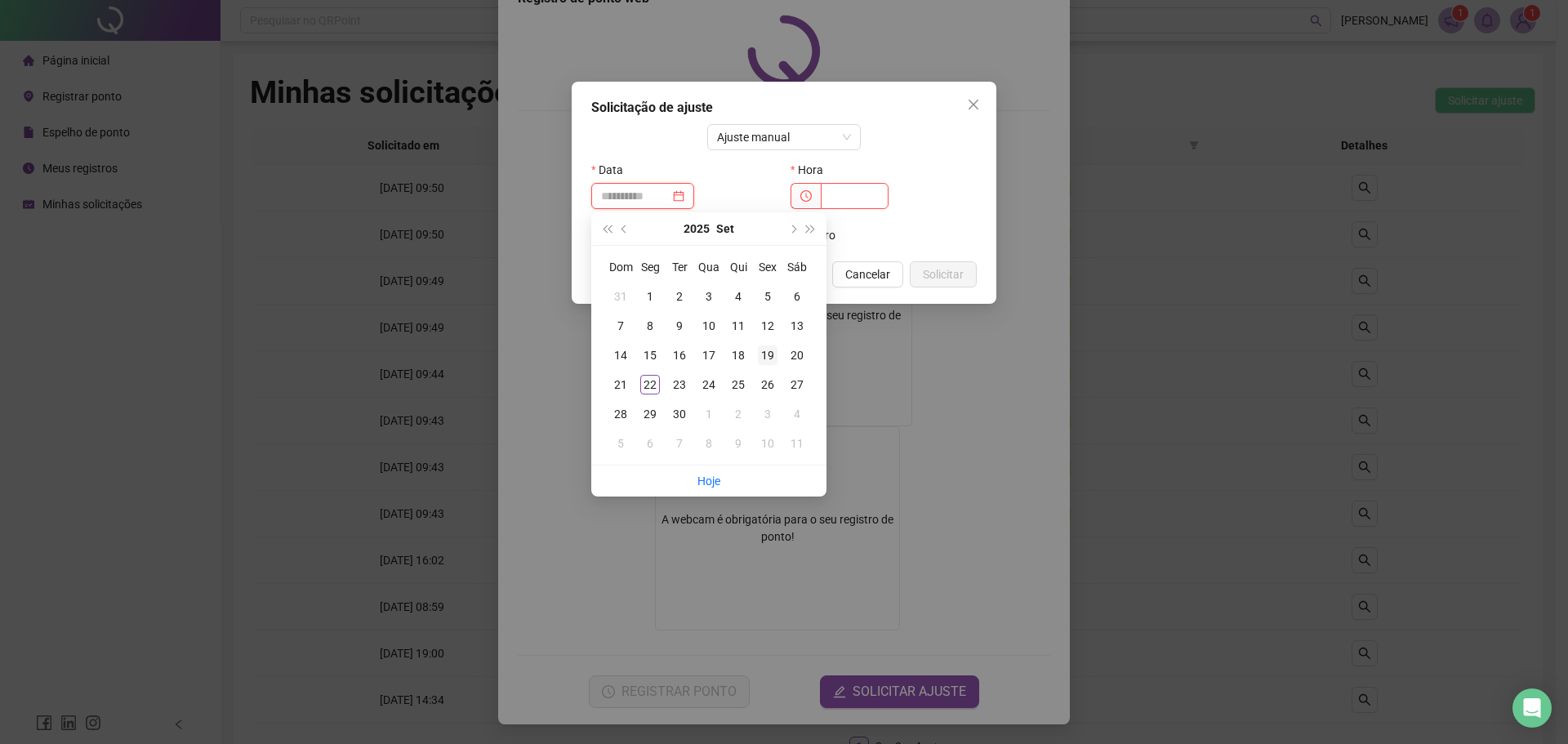
type input "**********"
click at [769, 356] on div "19" at bounding box center [767, 355] width 20 height 20
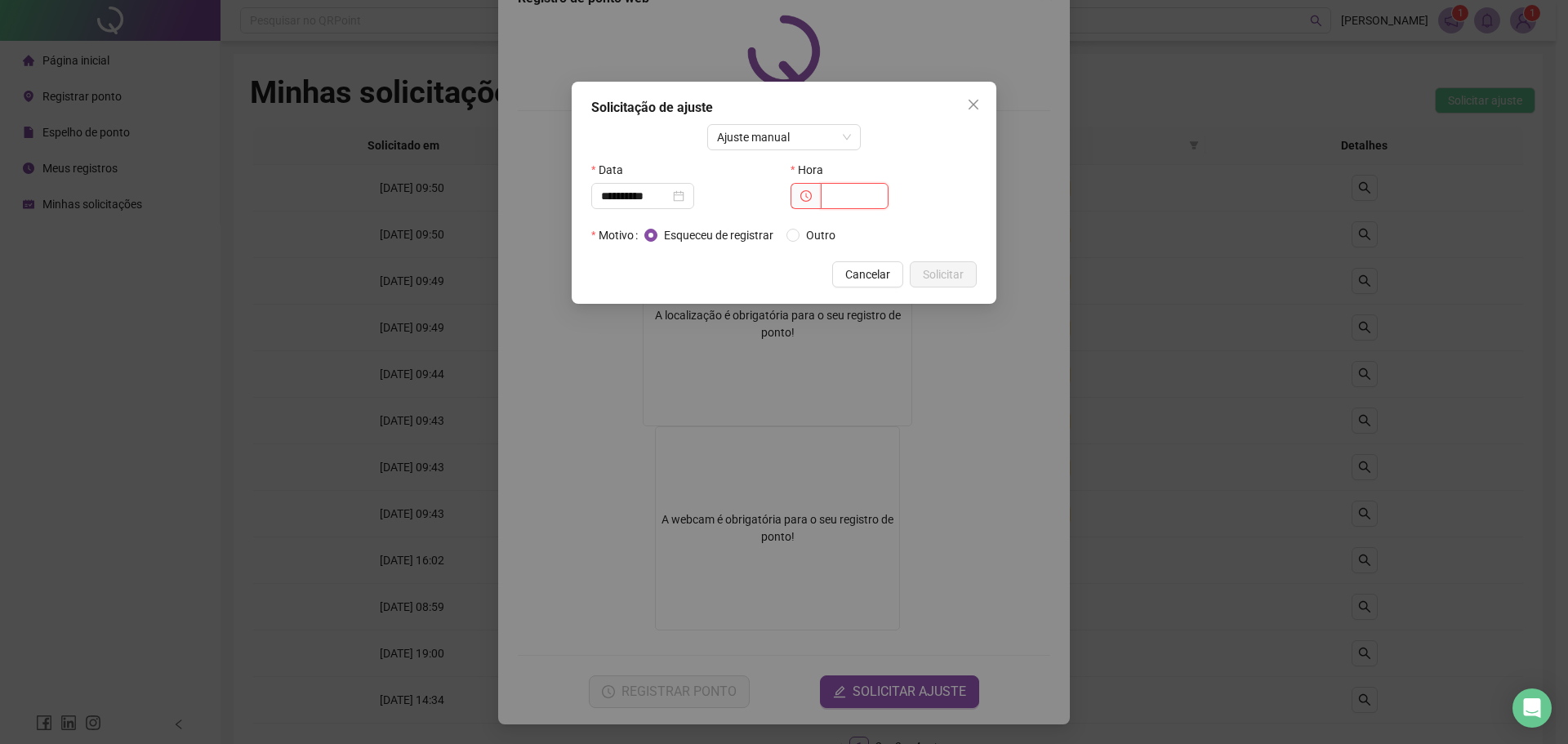
click at [854, 201] on input "text" at bounding box center [855, 196] width 68 height 26
type input "*****"
click at [949, 283] on span "Solicitar" at bounding box center [944, 274] width 41 height 18
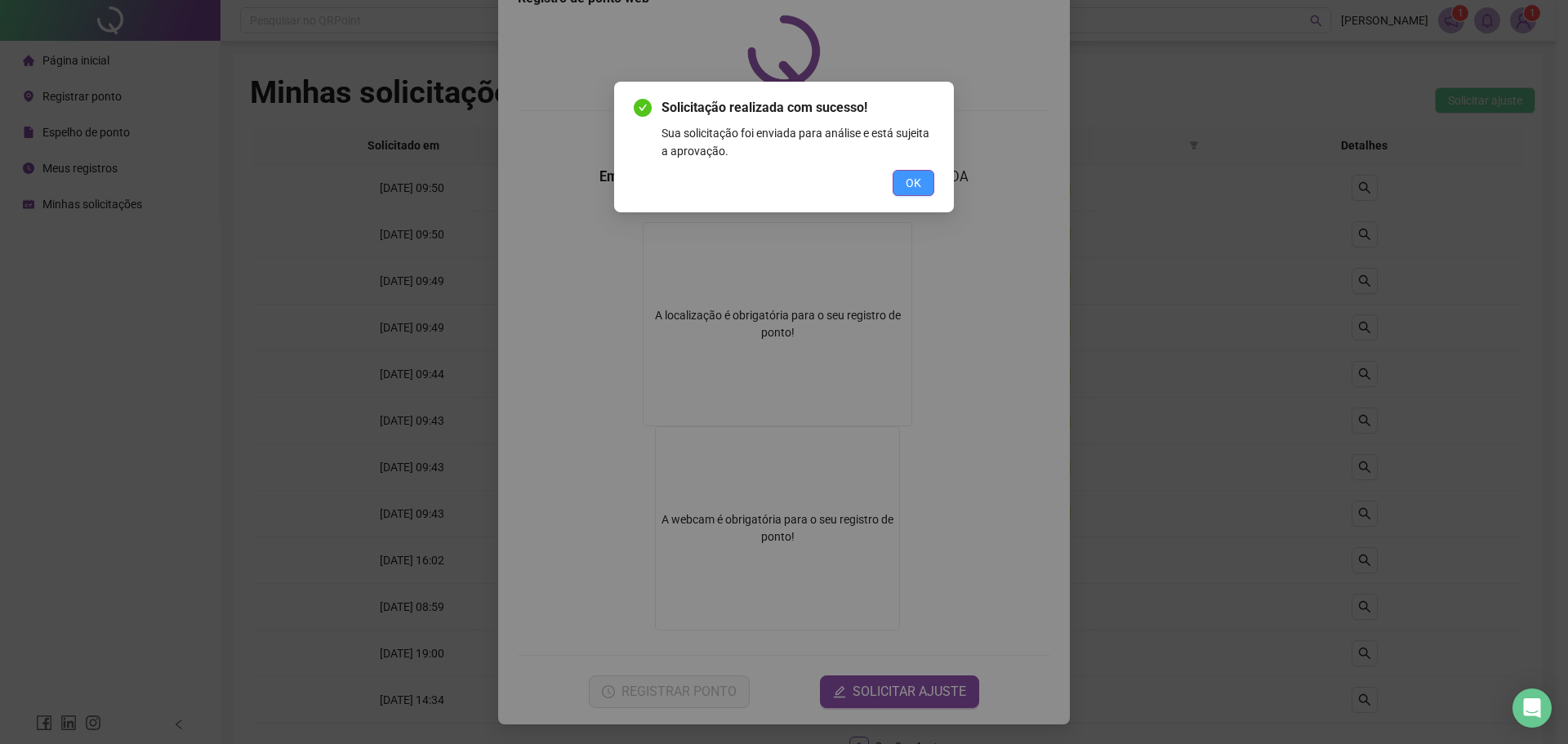
click at [924, 180] on button "OK" at bounding box center [913, 182] width 42 height 26
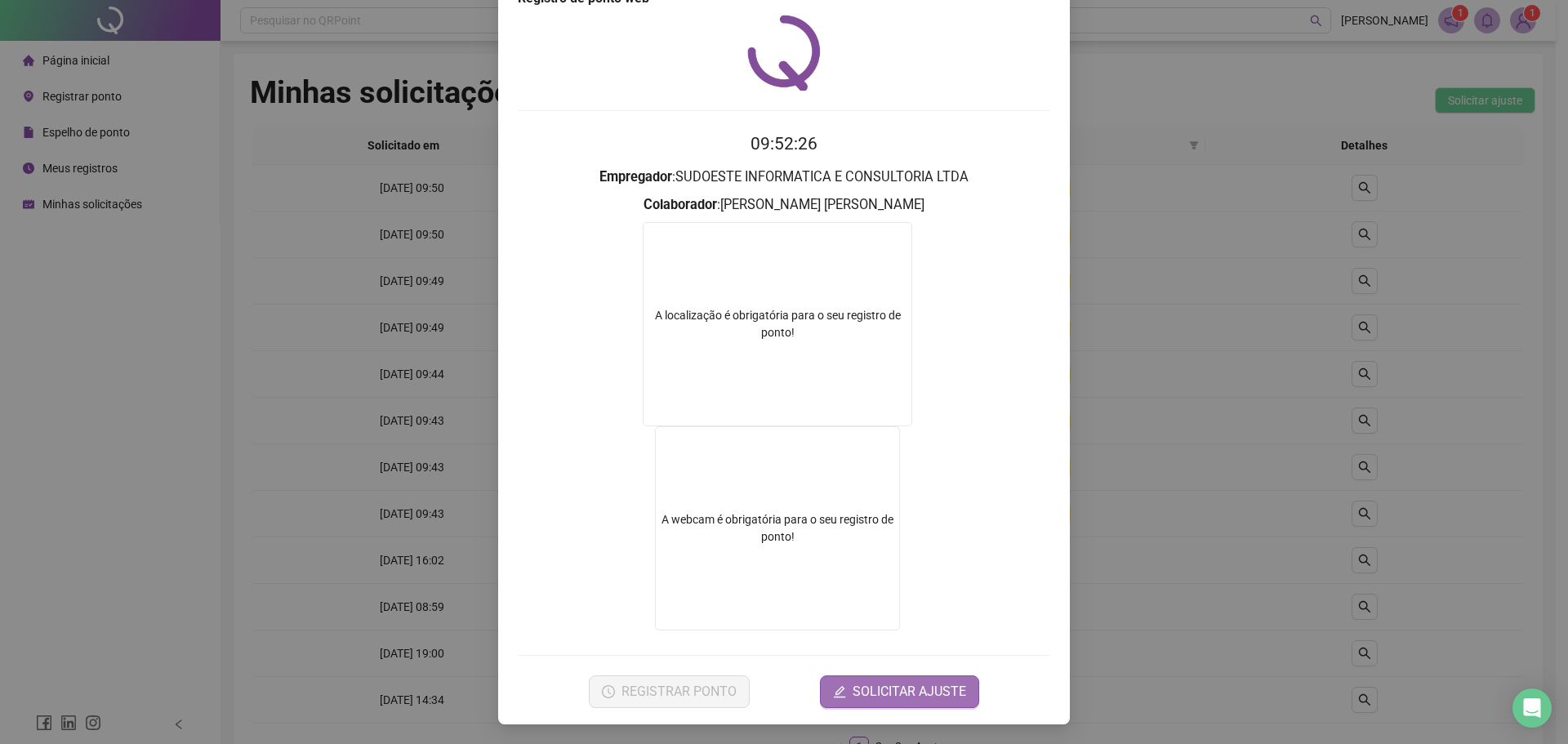
click at [853, 684] on span "SOLICITAR AJUSTE" at bounding box center [909, 691] width 113 height 20
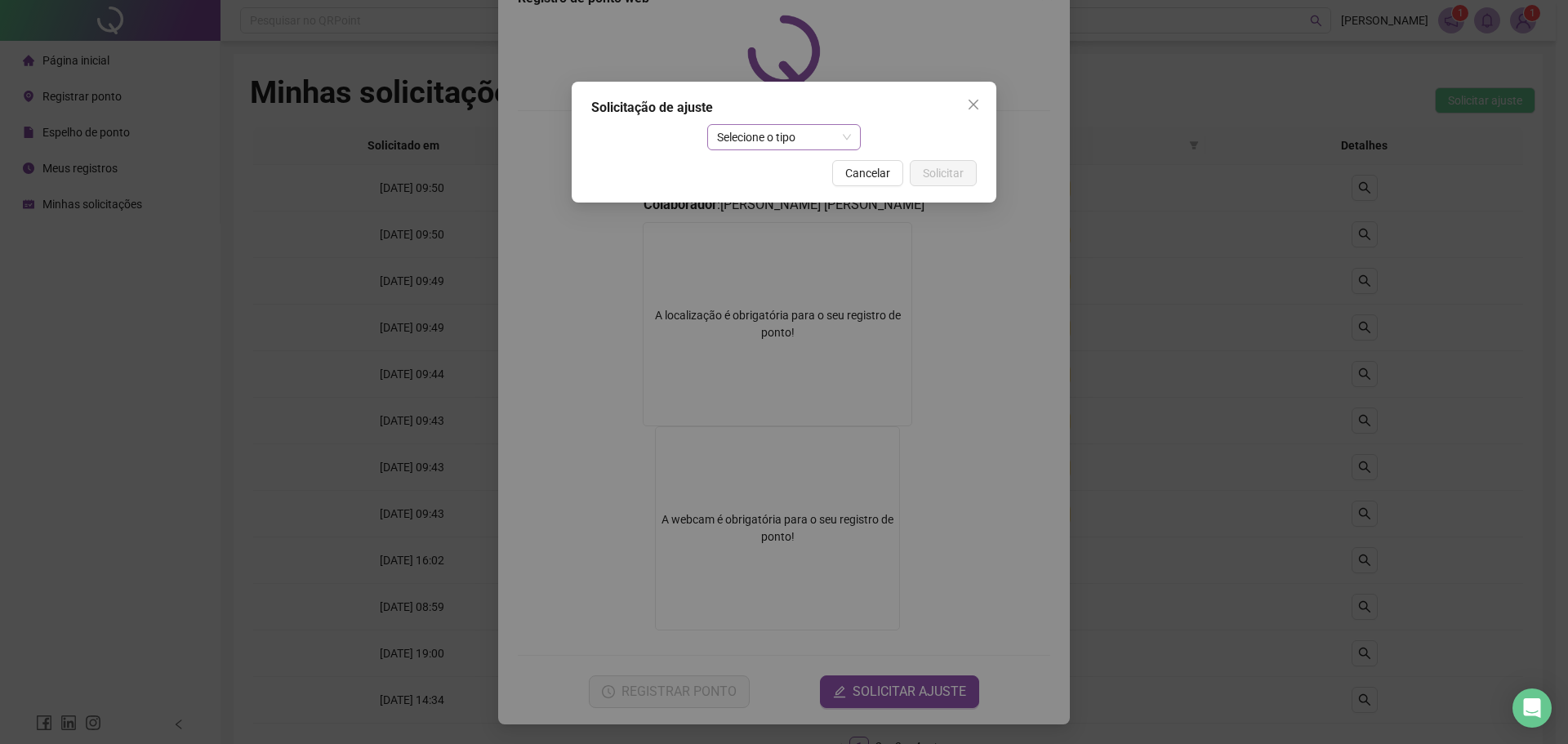
click at [739, 135] on span "Selecione o tipo" at bounding box center [784, 137] width 135 height 25
click at [796, 169] on div "Ajuste manual" at bounding box center [784, 169] width 129 height 18
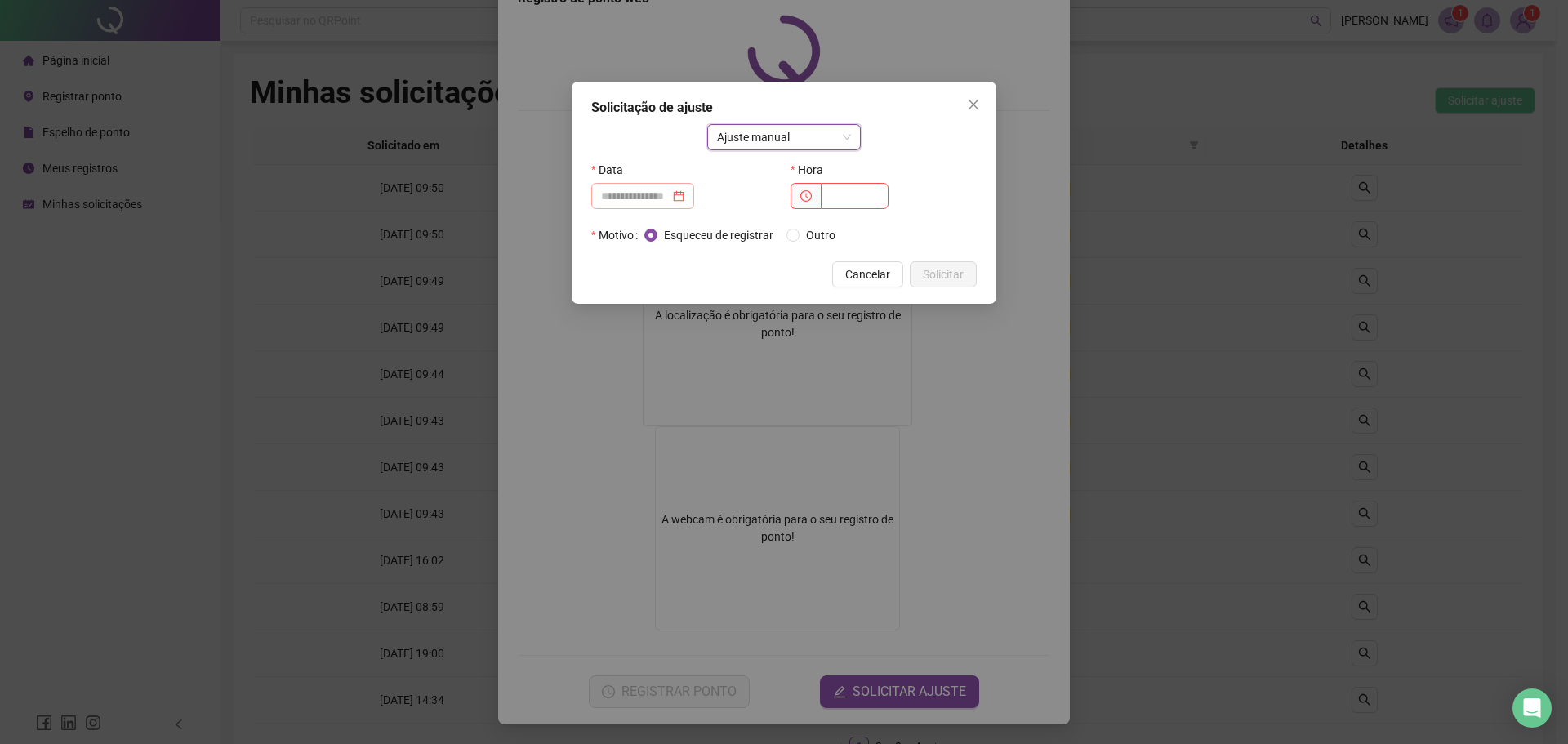
click at [644, 186] on div at bounding box center [642, 196] width 103 height 26
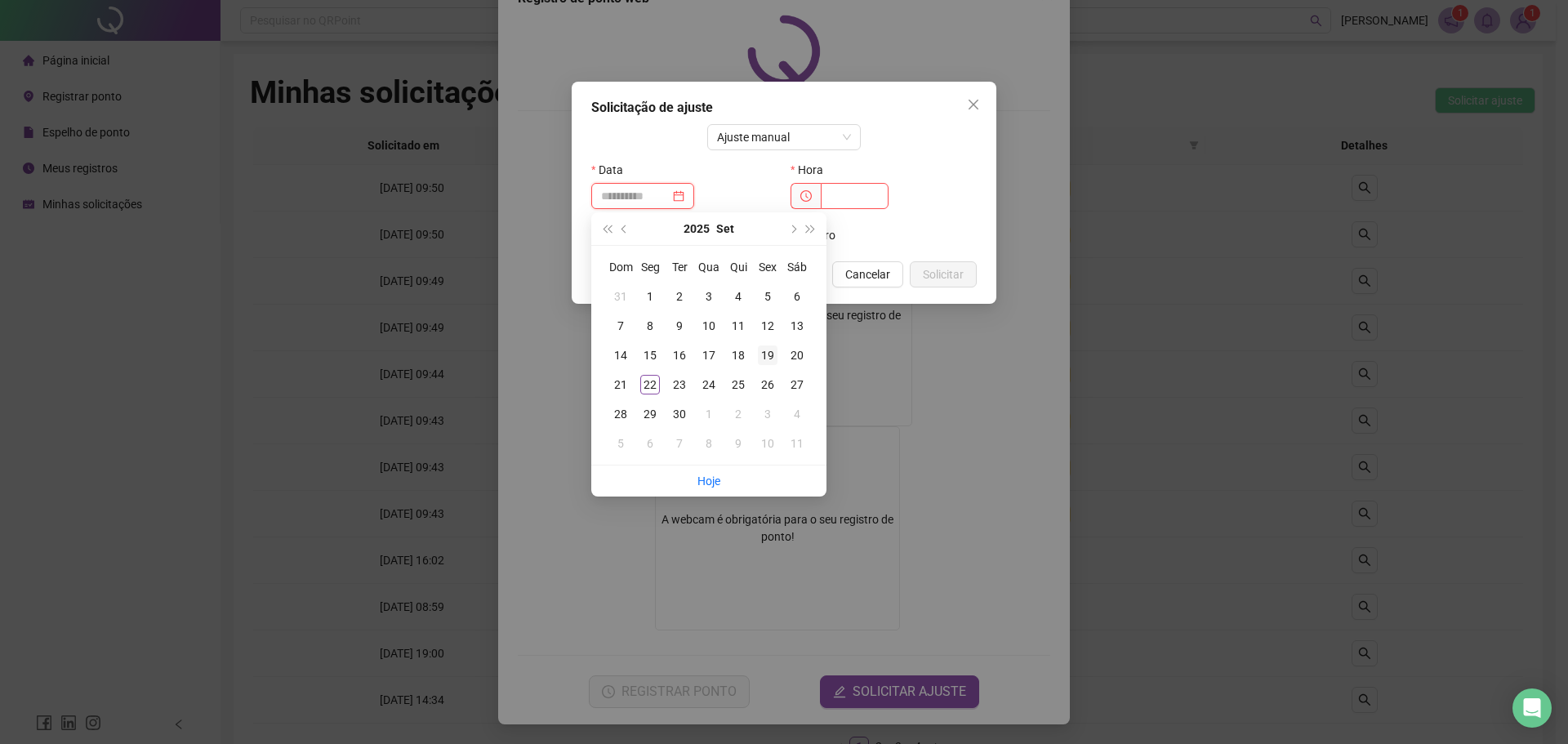
type input "**********"
click at [766, 354] on div "19" at bounding box center [767, 355] width 20 height 20
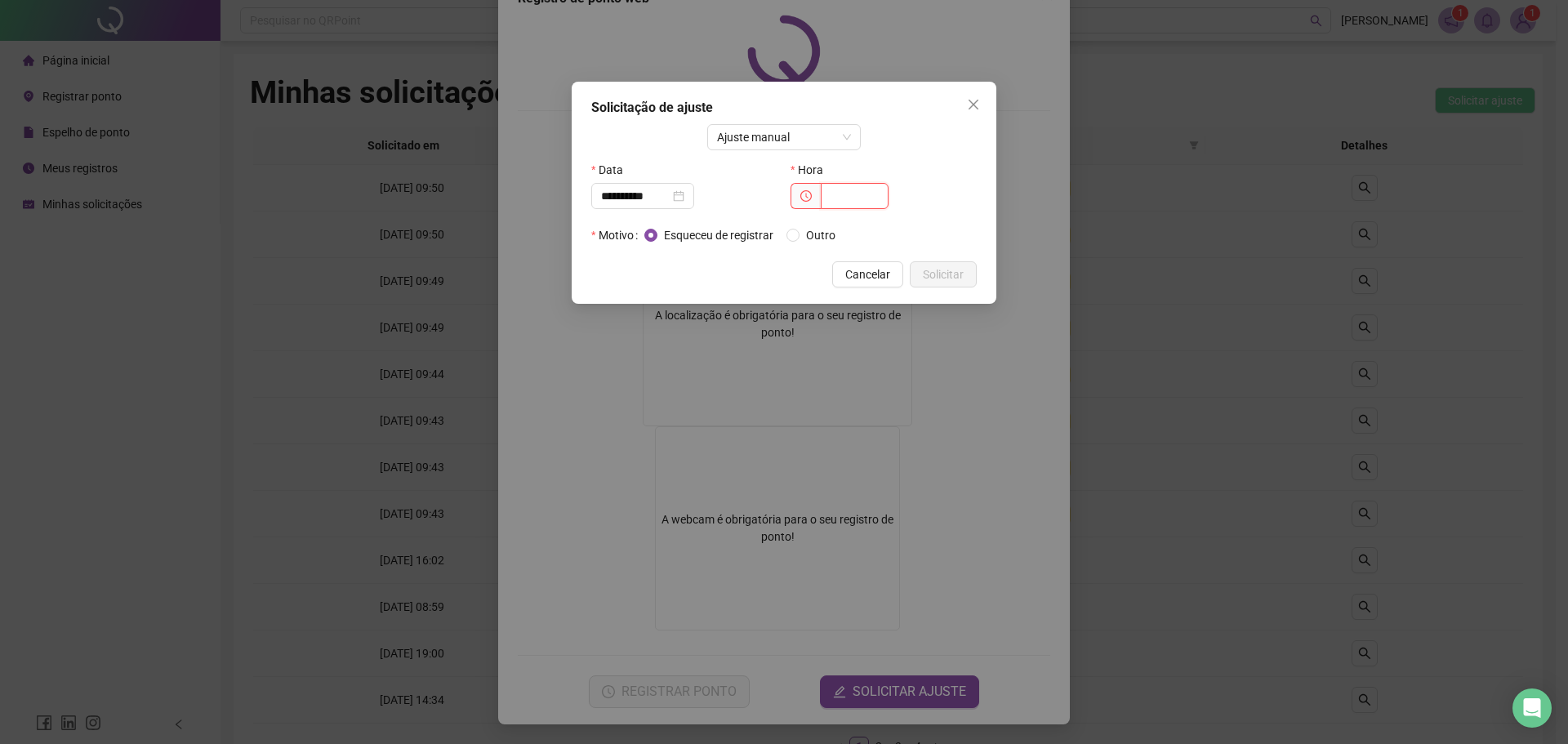
click at [850, 192] on input "text" at bounding box center [855, 196] width 68 height 26
type input "*****"
click at [945, 278] on span "Solicitar" at bounding box center [944, 274] width 41 height 18
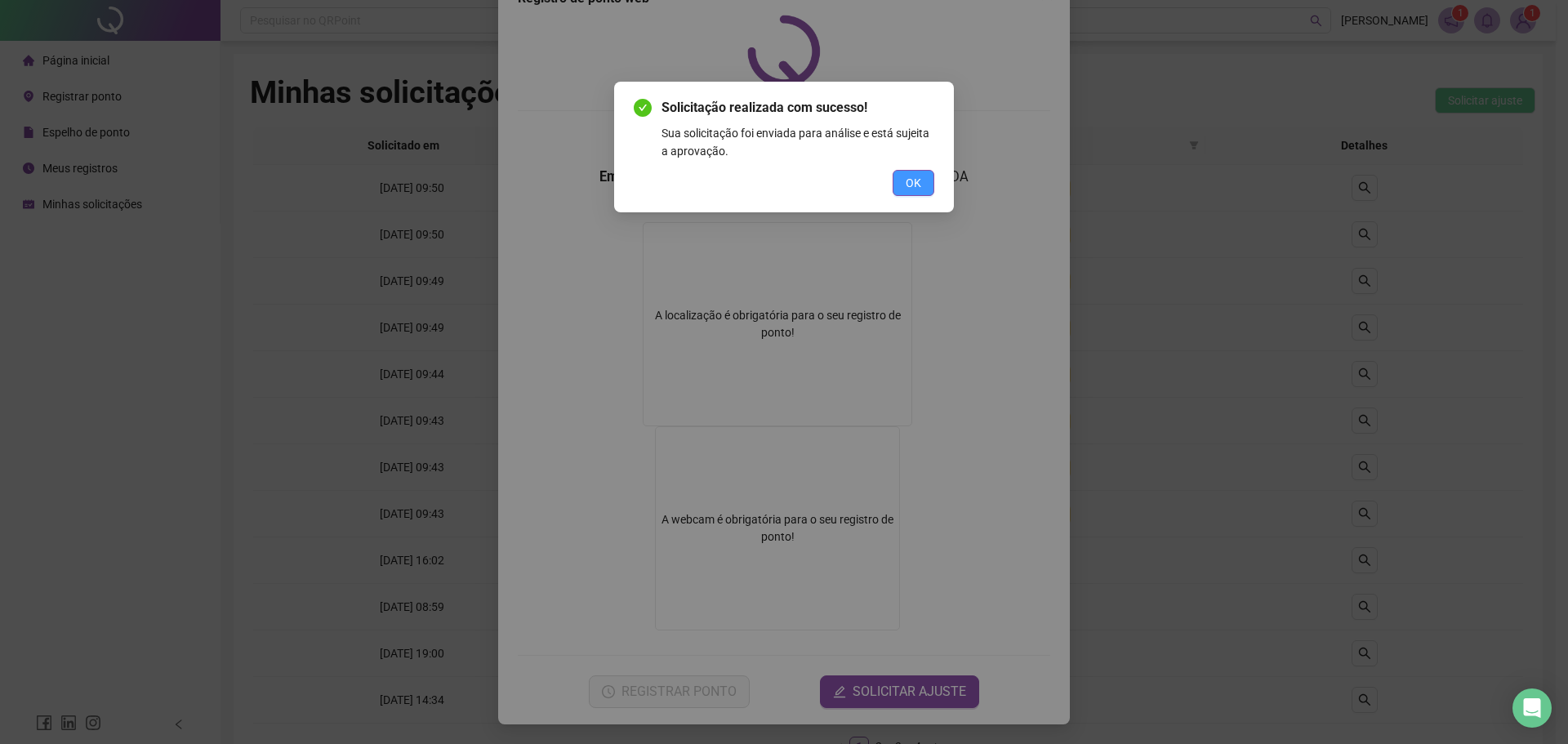
click at [915, 190] on span "OK" at bounding box center [913, 182] width 15 height 18
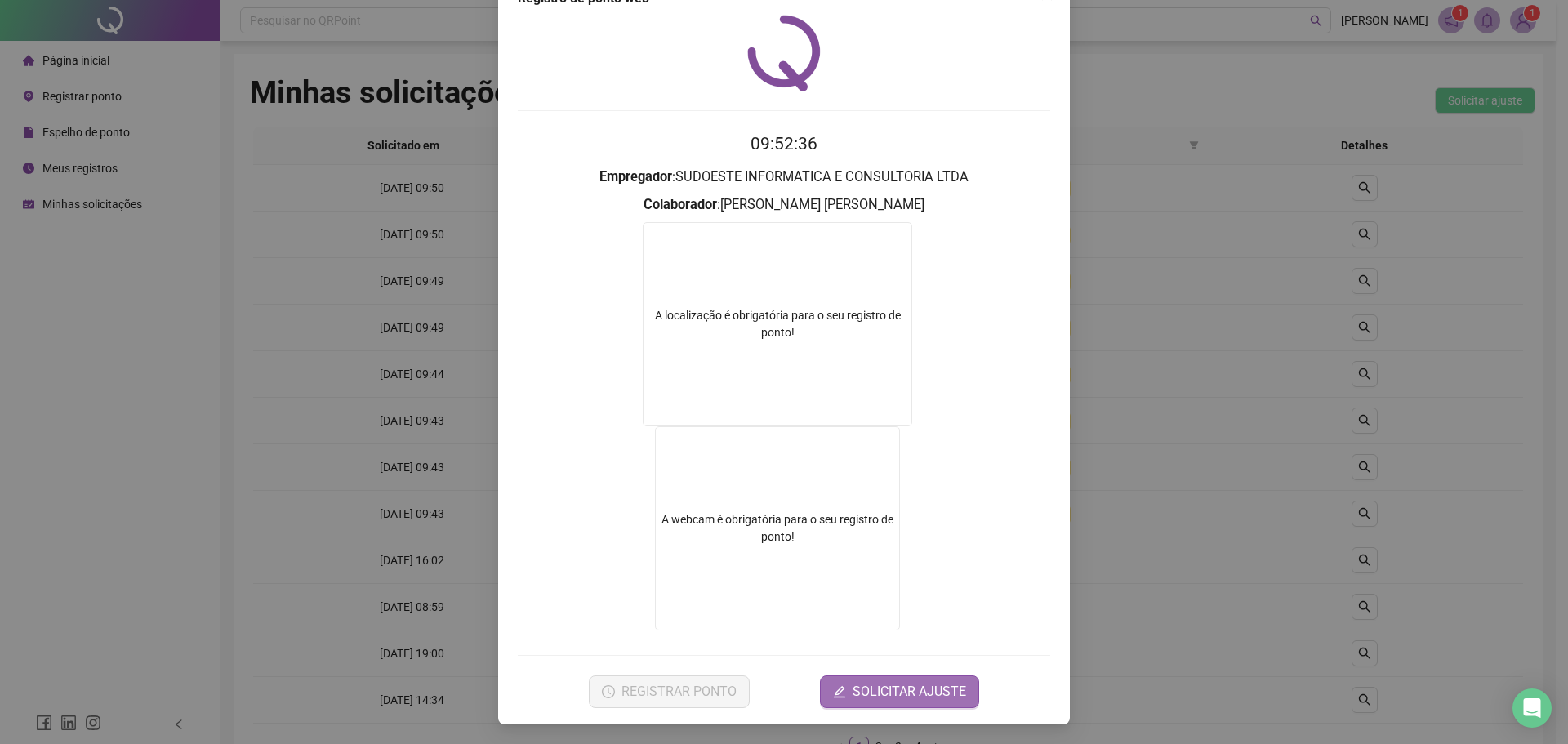
click at [913, 684] on span "SOLICITAR AJUSTE" at bounding box center [909, 691] width 113 height 20
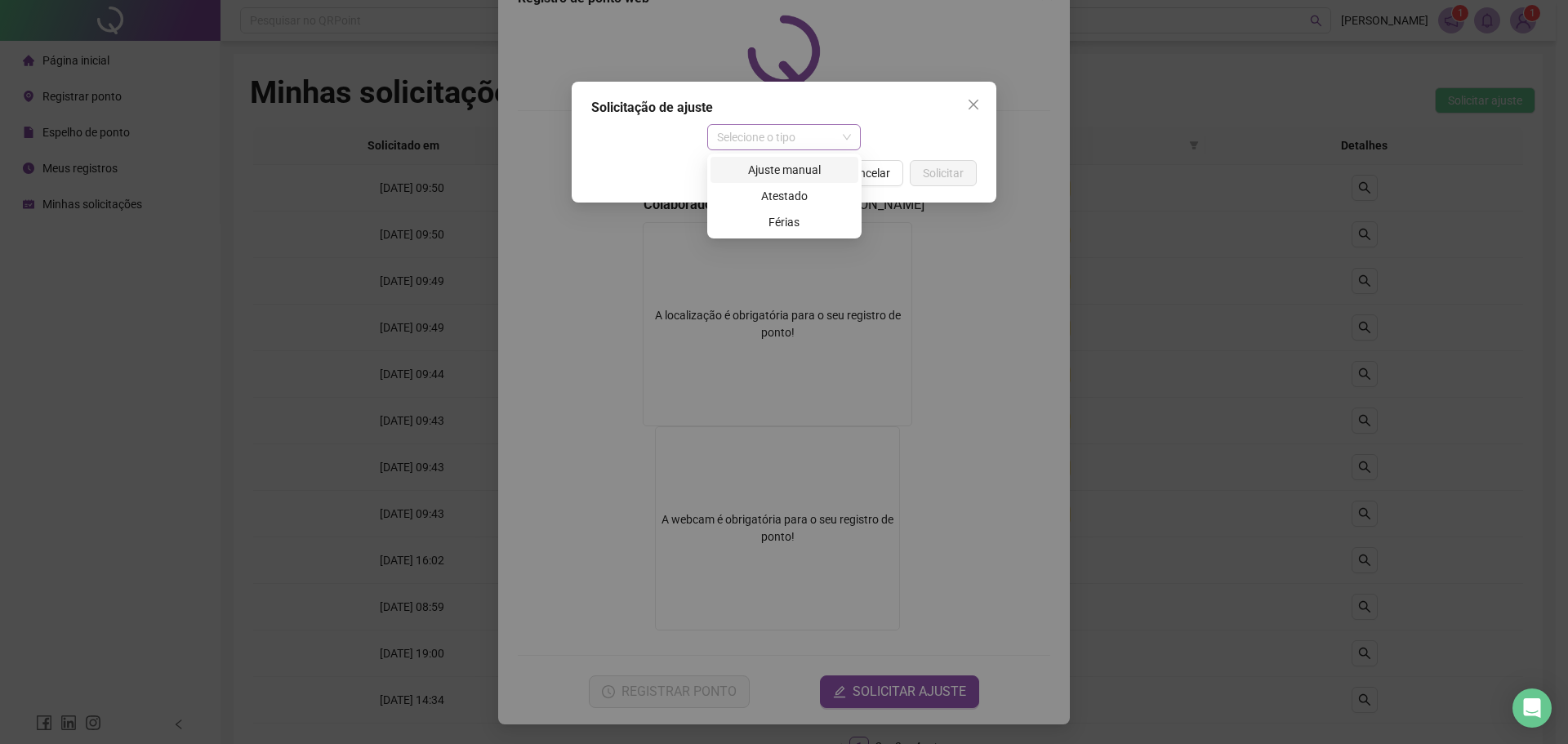
click at [766, 141] on span "Selecione o tipo" at bounding box center [784, 137] width 135 height 25
click at [775, 173] on div "Ajuste manual" at bounding box center [784, 169] width 129 height 18
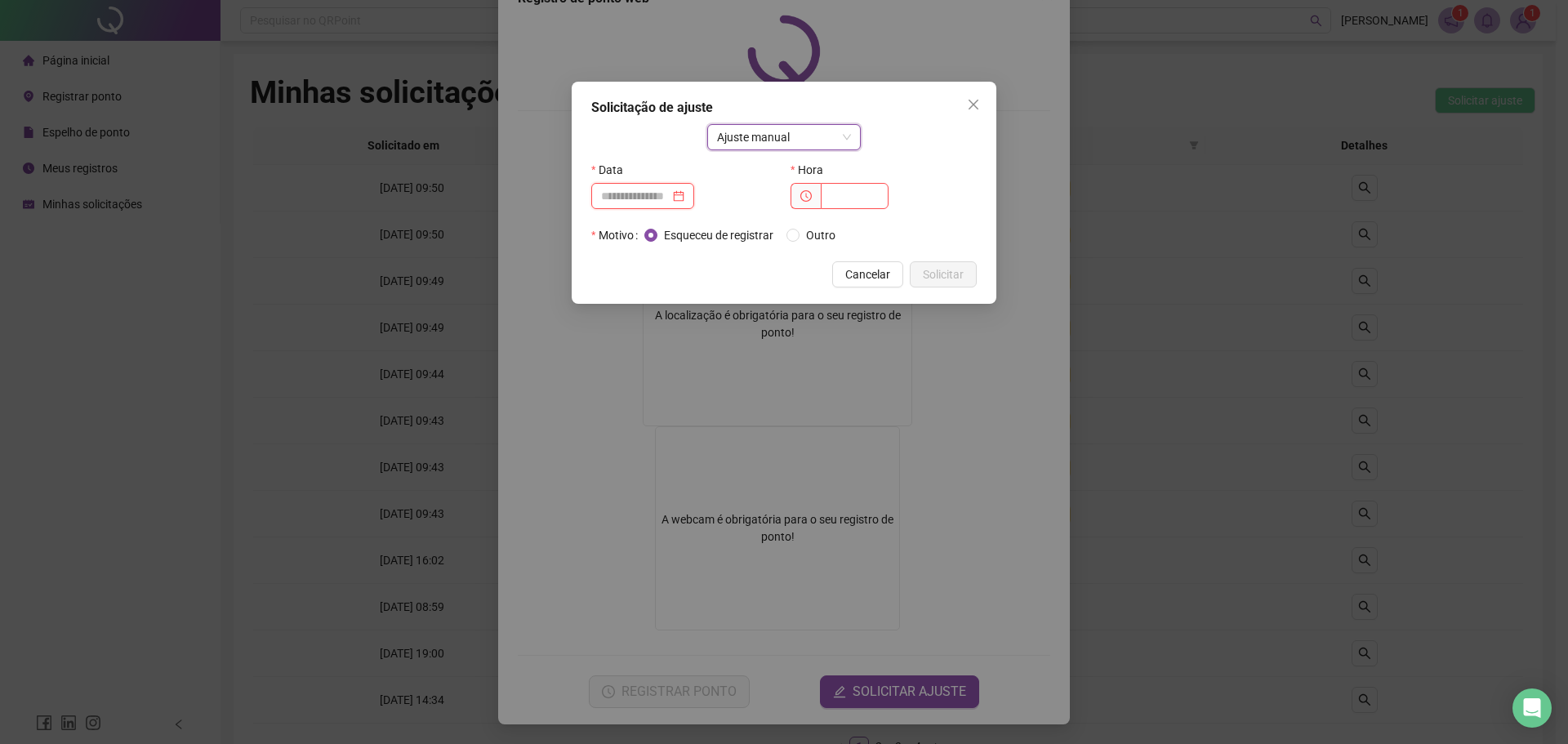
click at [621, 197] on input at bounding box center [635, 196] width 69 height 18
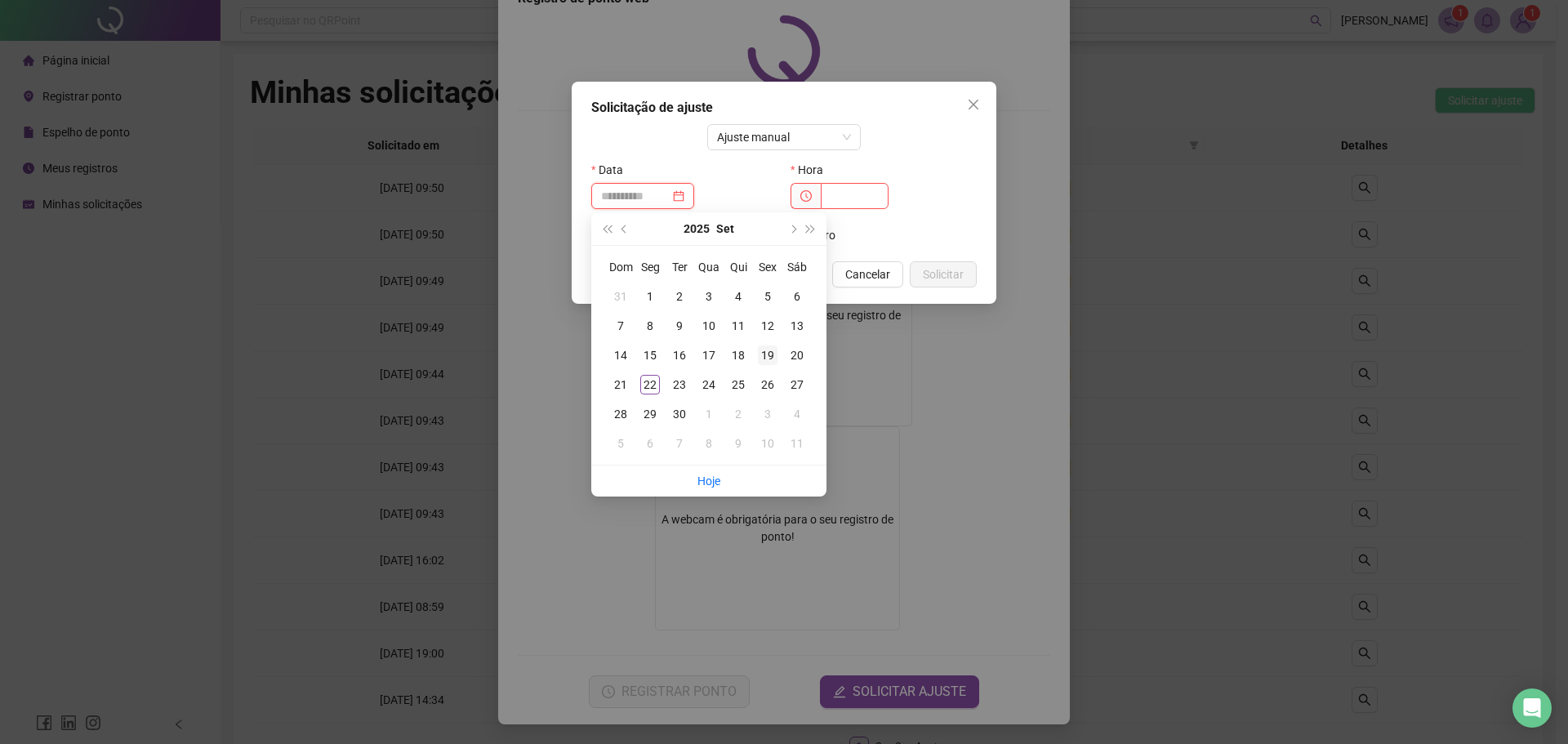
type input "**********"
click at [768, 353] on div "19" at bounding box center [767, 355] width 20 height 20
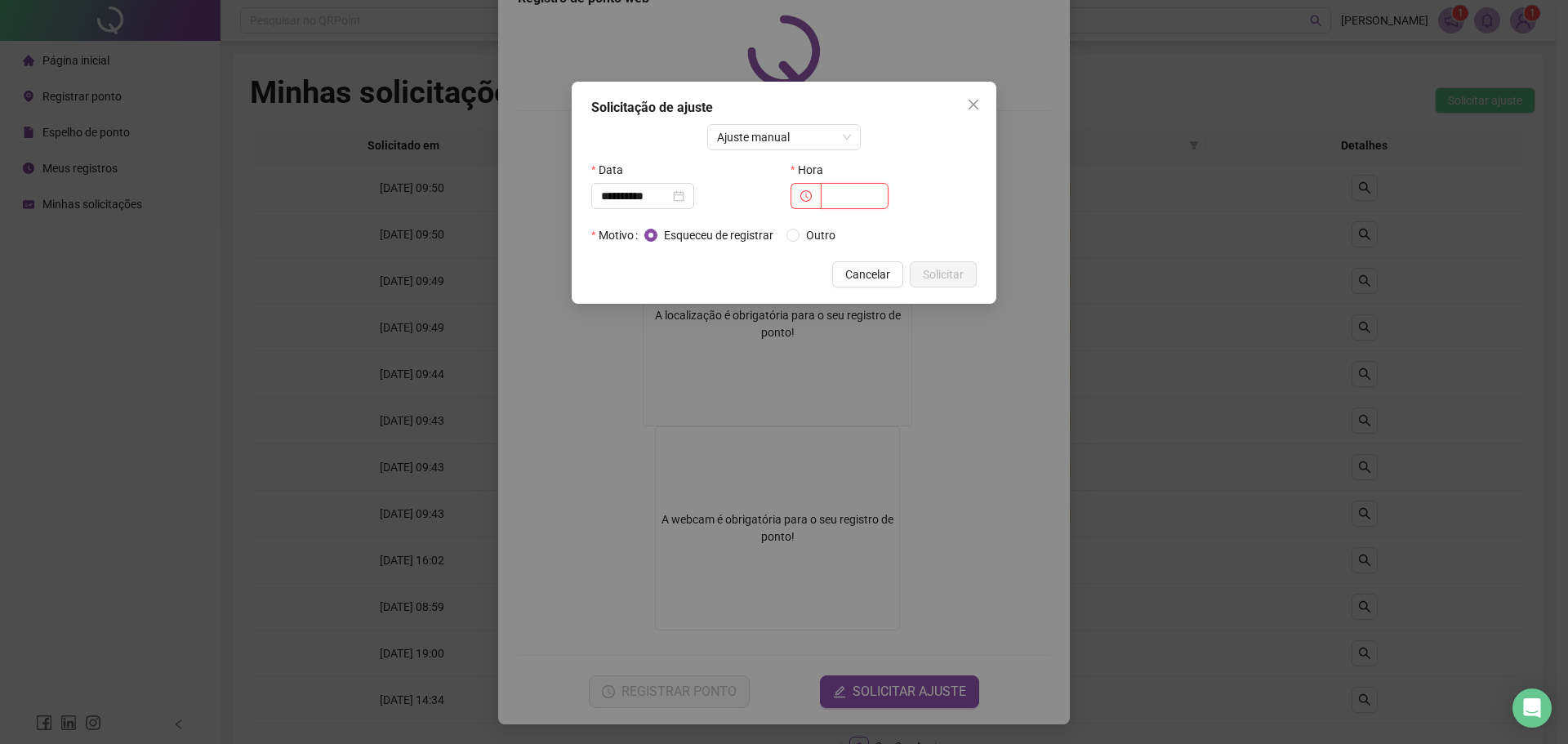
click at [839, 194] on input "text" at bounding box center [855, 196] width 68 height 26
type input "*****"
click at [968, 268] on button "Solicitar" at bounding box center [943, 274] width 67 height 26
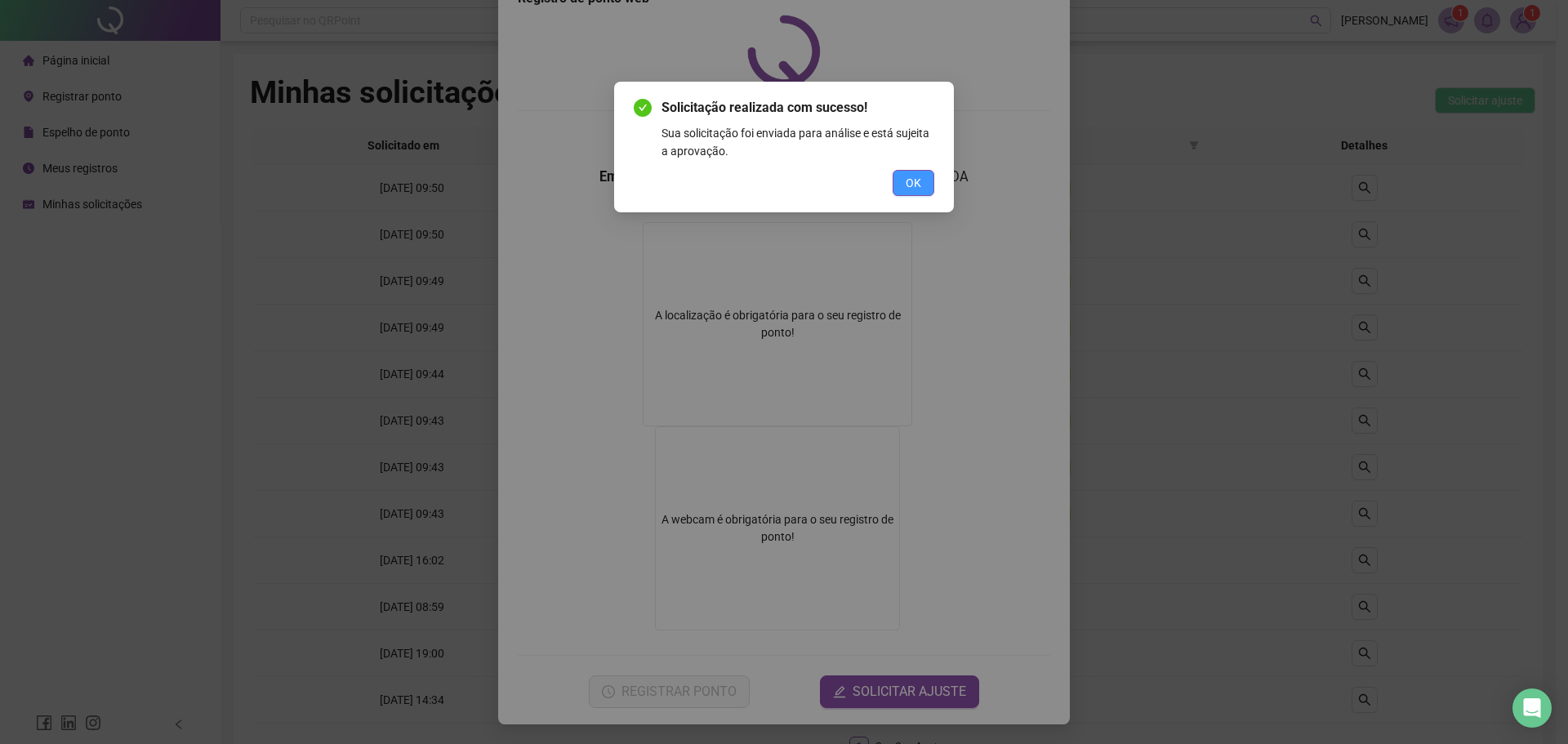
click at [922, 175] on button "OK" at bounding box center [913, 182] width 42 height 26
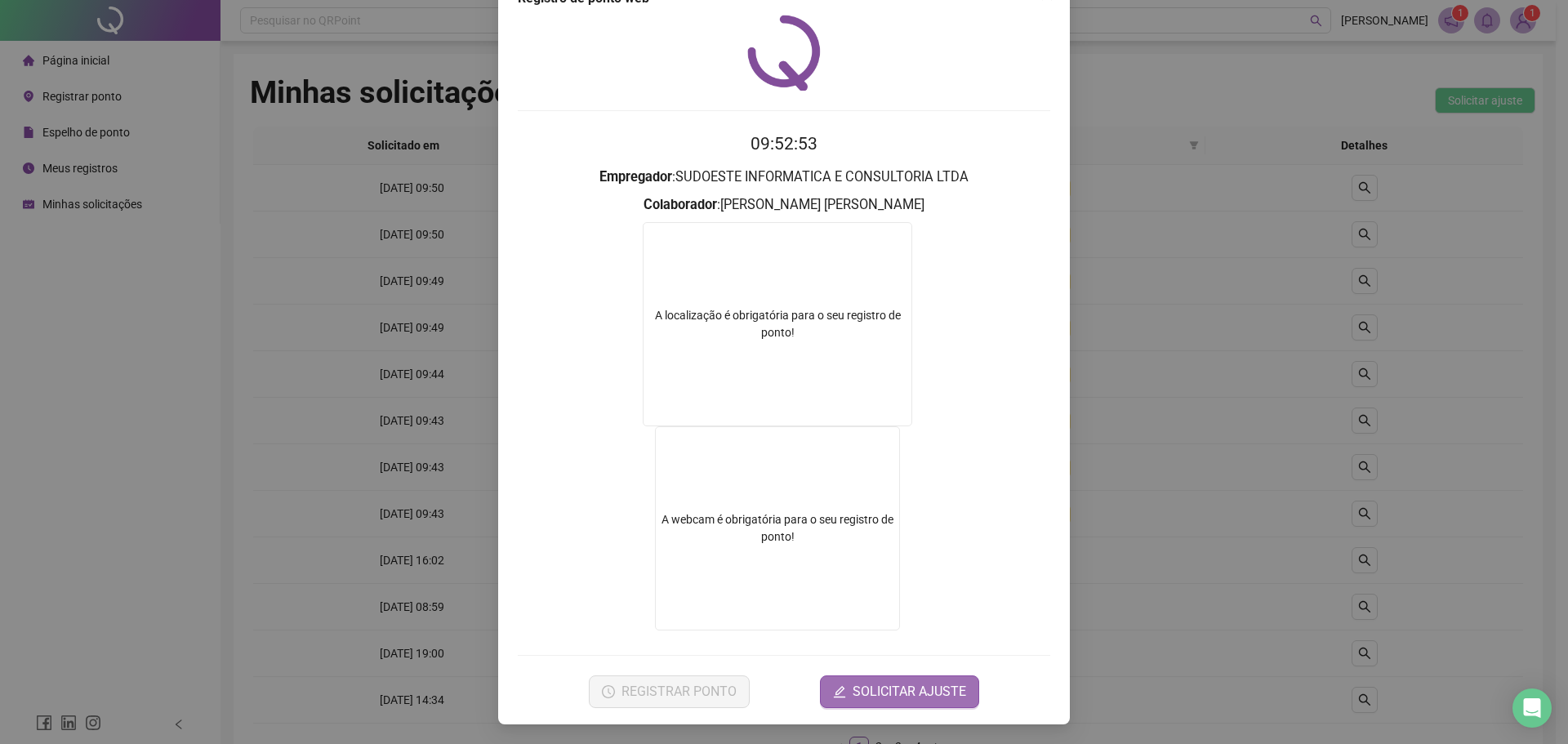
click at [877, 701] on span "SOLICITAR AJUSTE" at bounding box center [909, 691] width 113 height 20
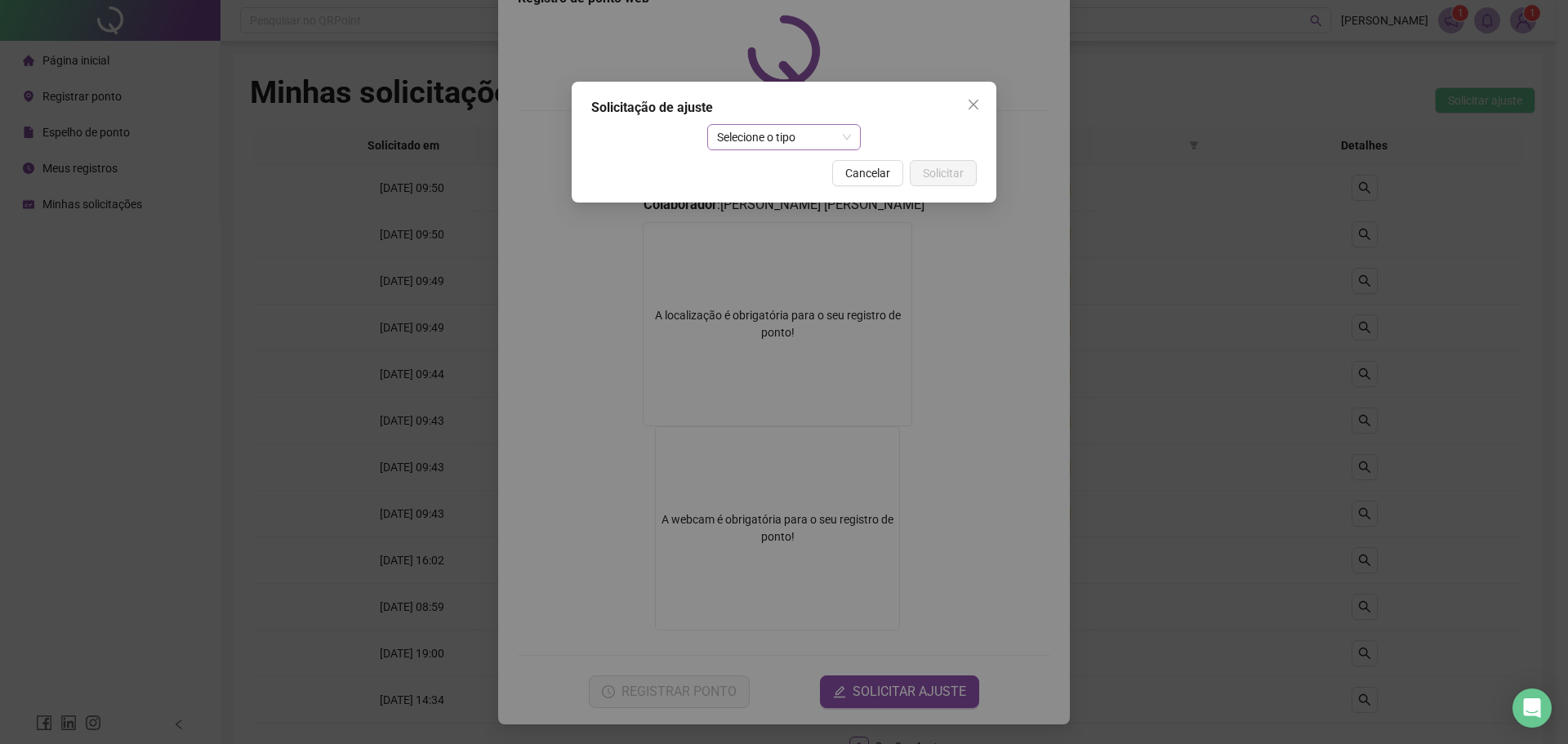
click at [738, 129] on span "Selecione o tipo" at bounding box center [784, 137] width 135 height 25
click at [766, 166] on div "Ajuste manual" at bounding box center [784, 169] width 129 height 18
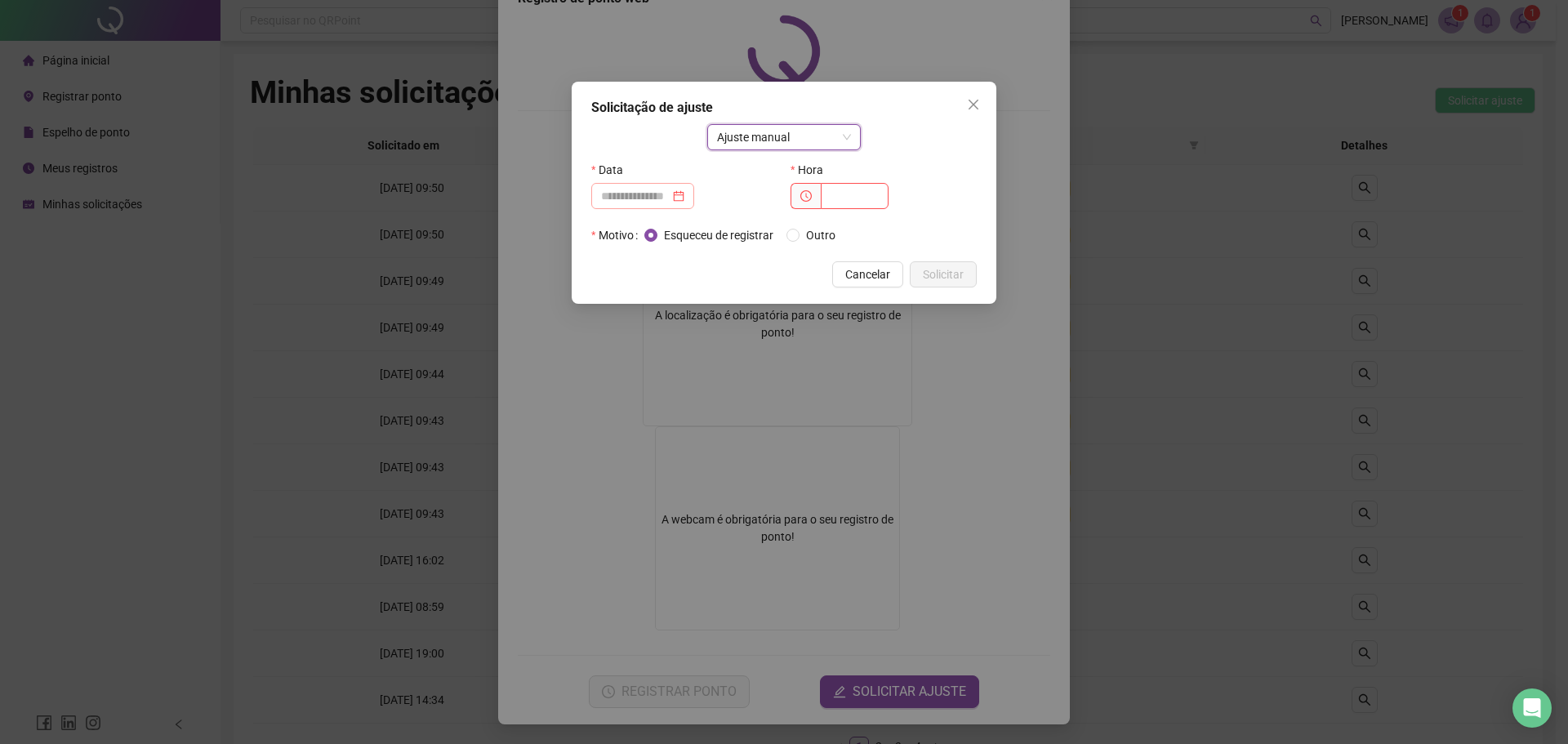
click at [656, 205] on div at bounding box center [642, 196] width 103 height 26
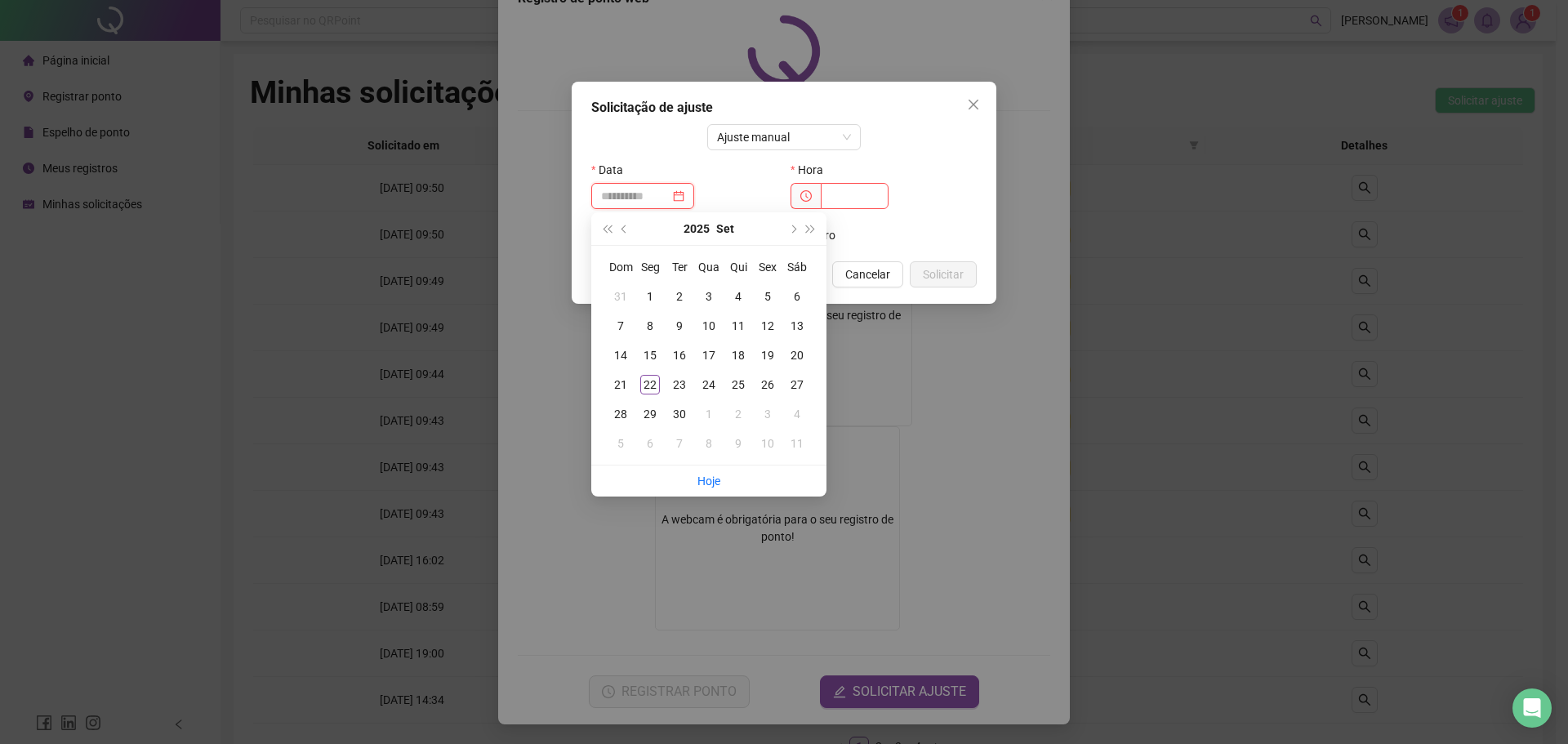
type input "**********"
click at [656, 384] on div "22" at bounding box center [650, 384] width 20 height 20
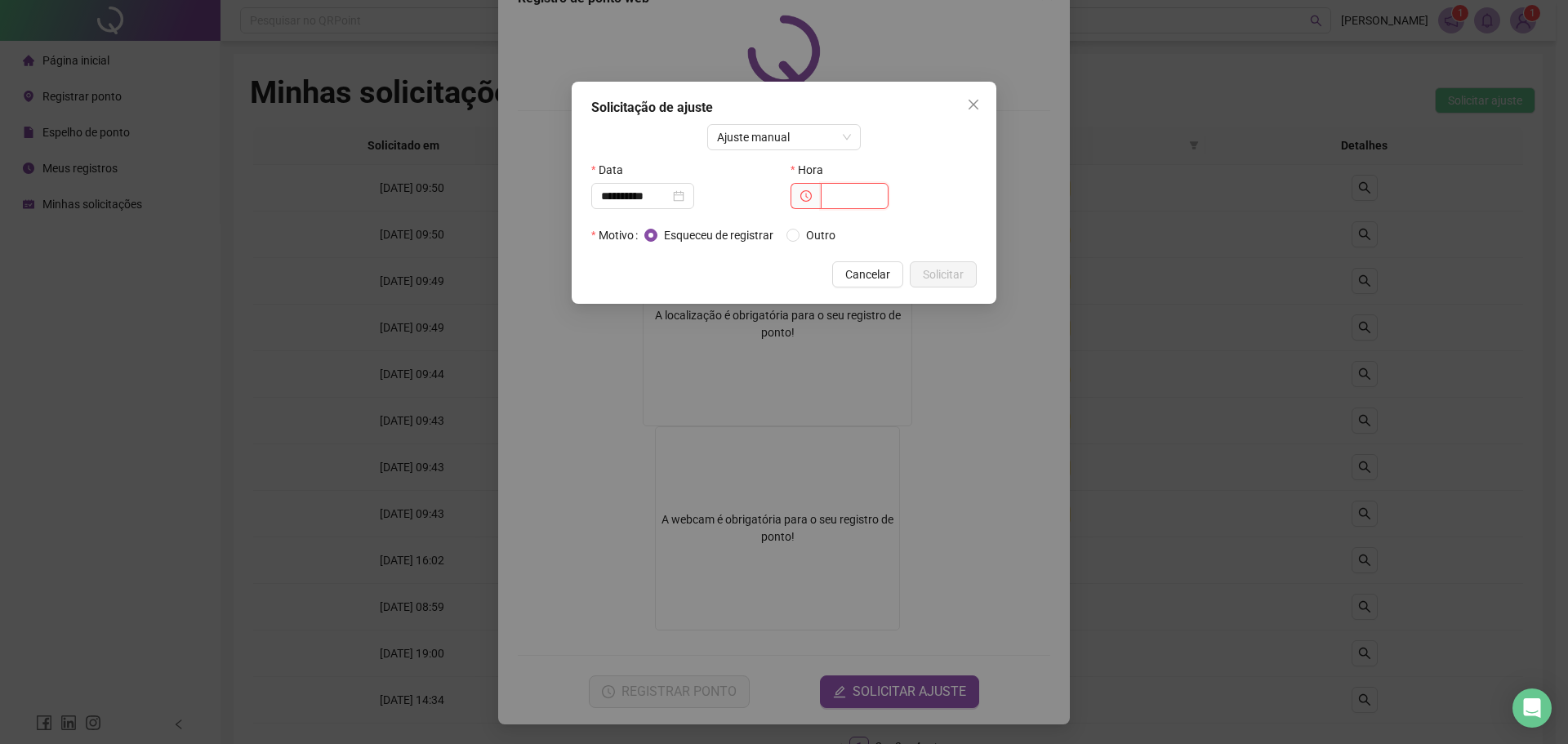
click at [849, 192] on input "text" at bounding box center [855, 196] width 68 height 26
type input "*****"
click at [925, 266] on span "Solicitar" at bounding box center [944, 274] width 41 height 18
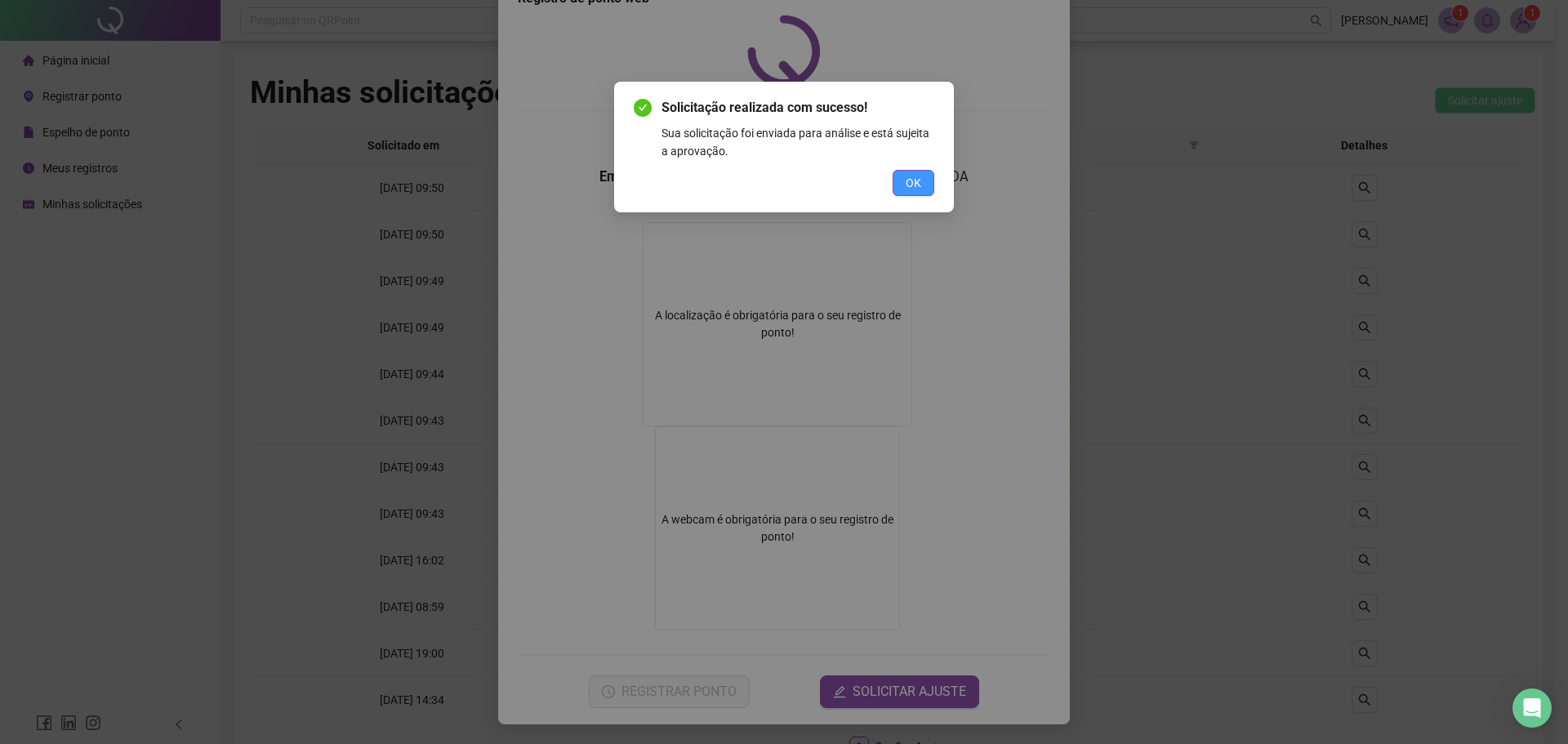
click at [906, 181] on span "OK" at bounding box center [913, 182] width 15 height 18
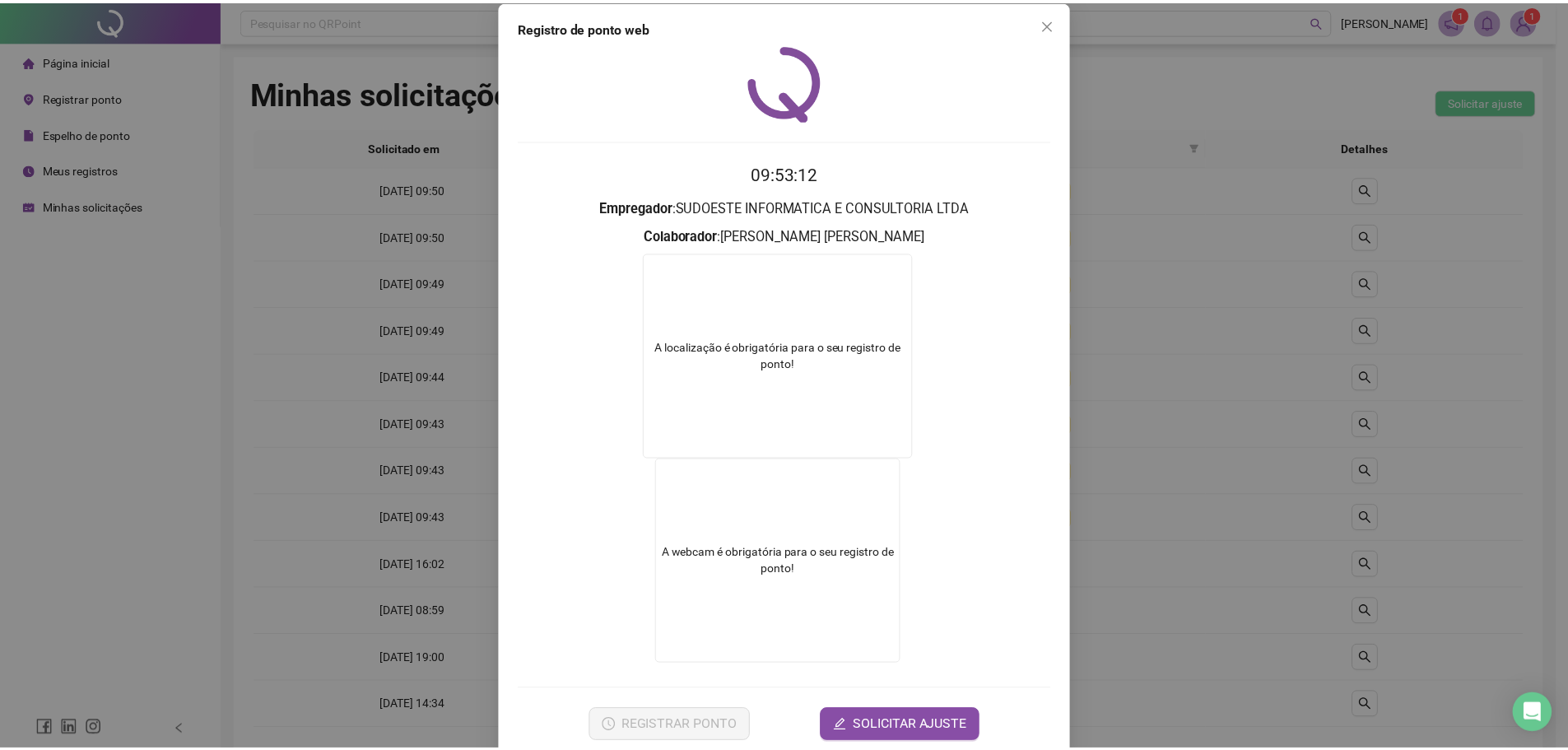
scroll to position [0, 0]
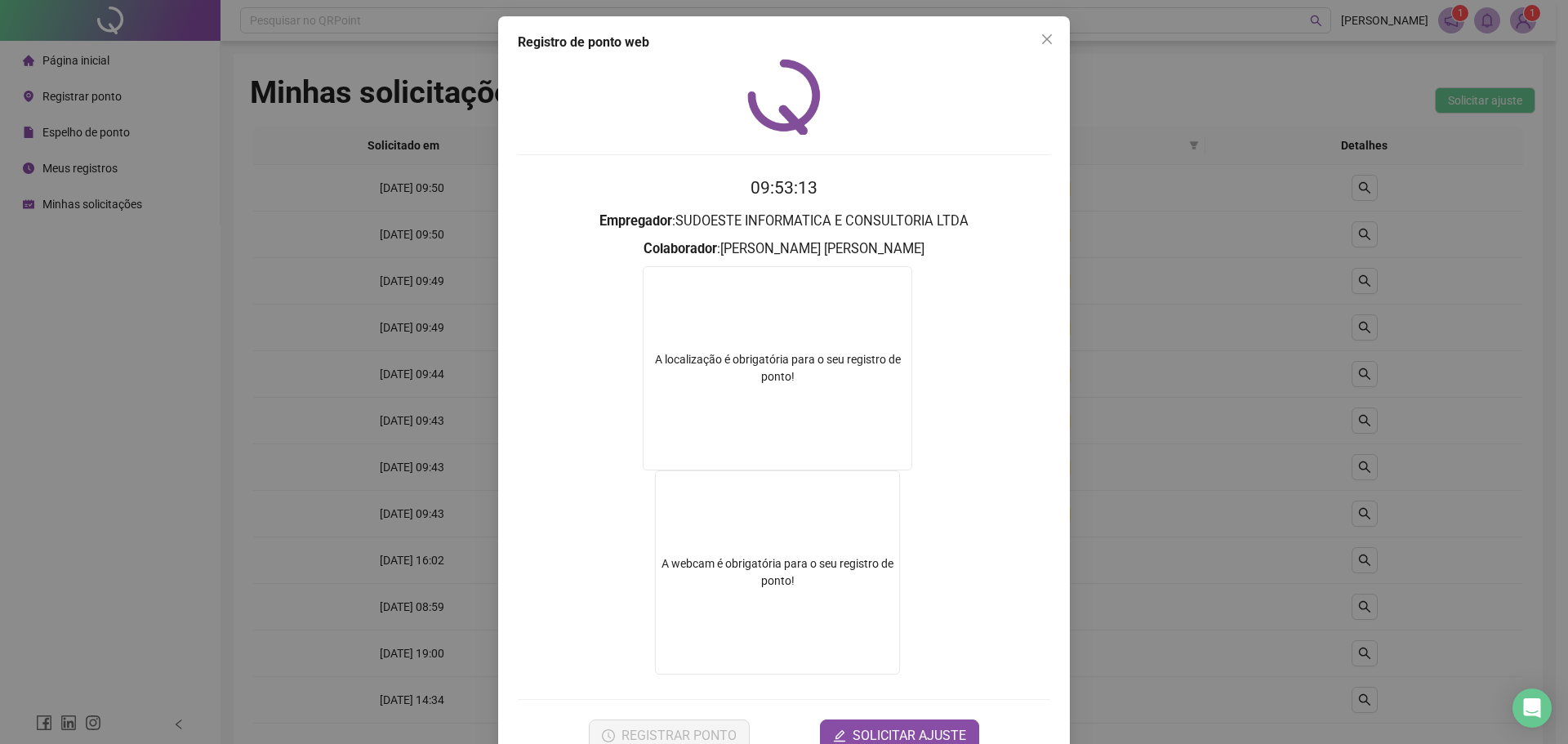
click at [1034, 43] on span "Close" at bounding box center [1047, 38] width 26 height 13
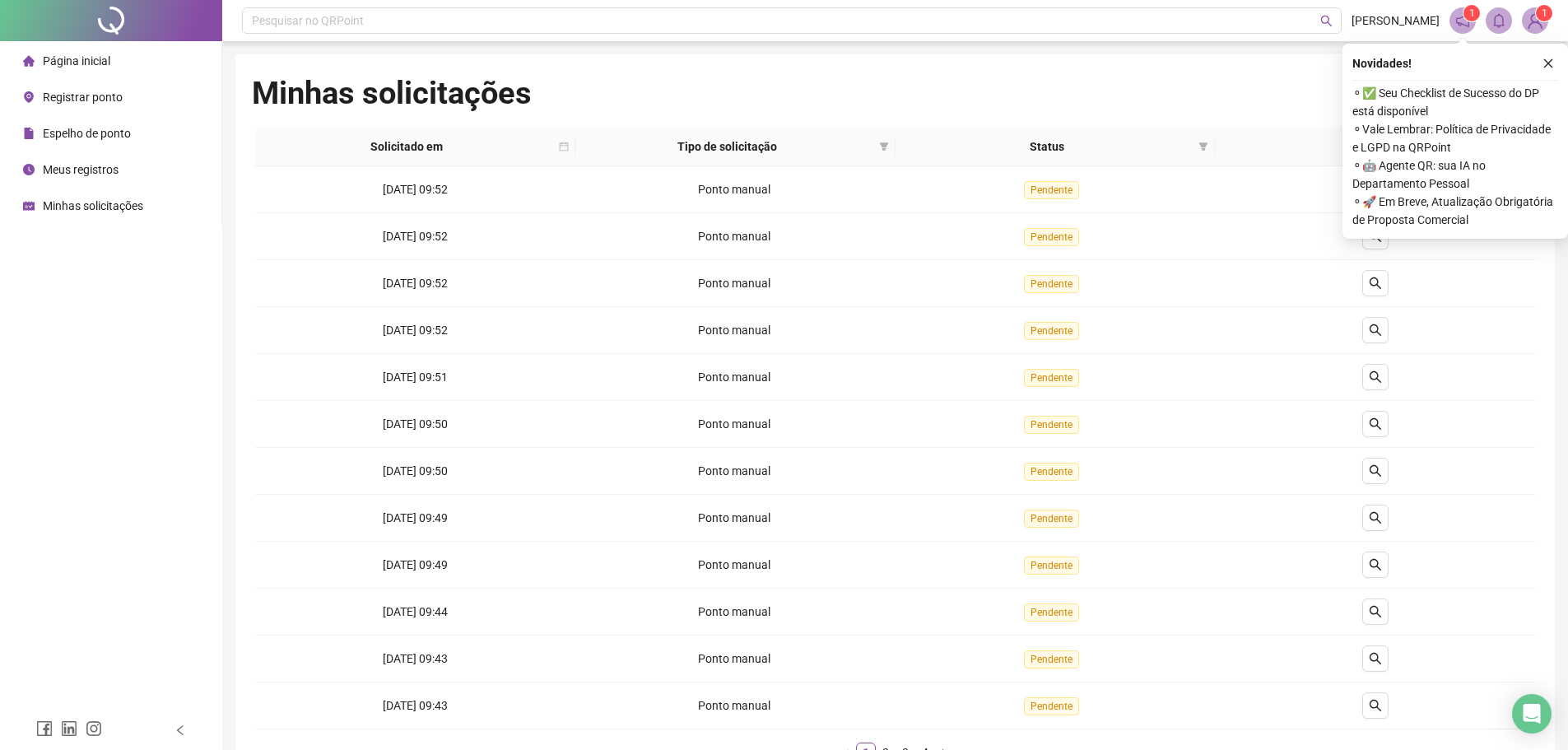
click at [1535, 13] on img at bounding box center [1535, 21] width 25 height 25
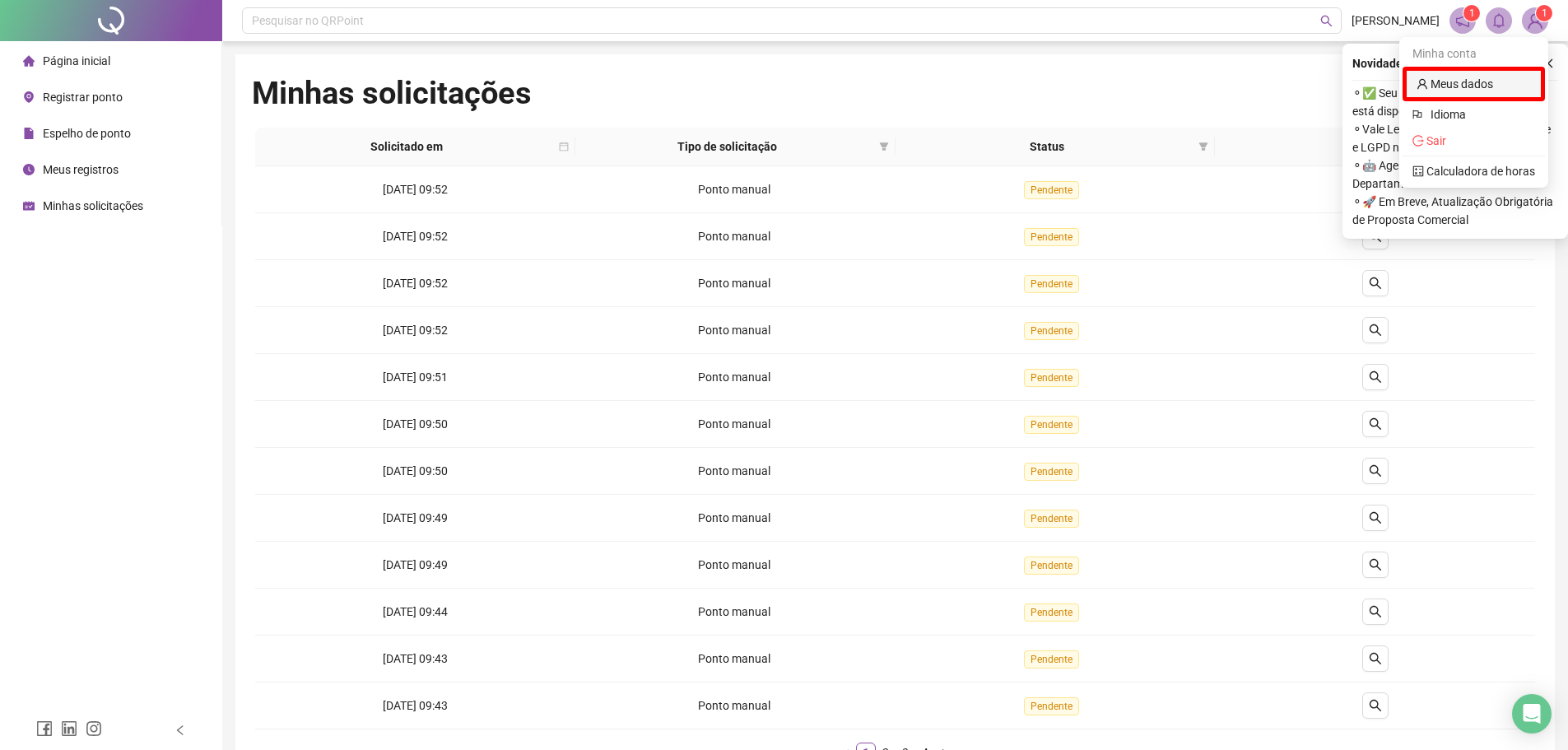
click at [1460, 79] on link "Meus dados" at bounding box center [1454, 83] width 76 height 13
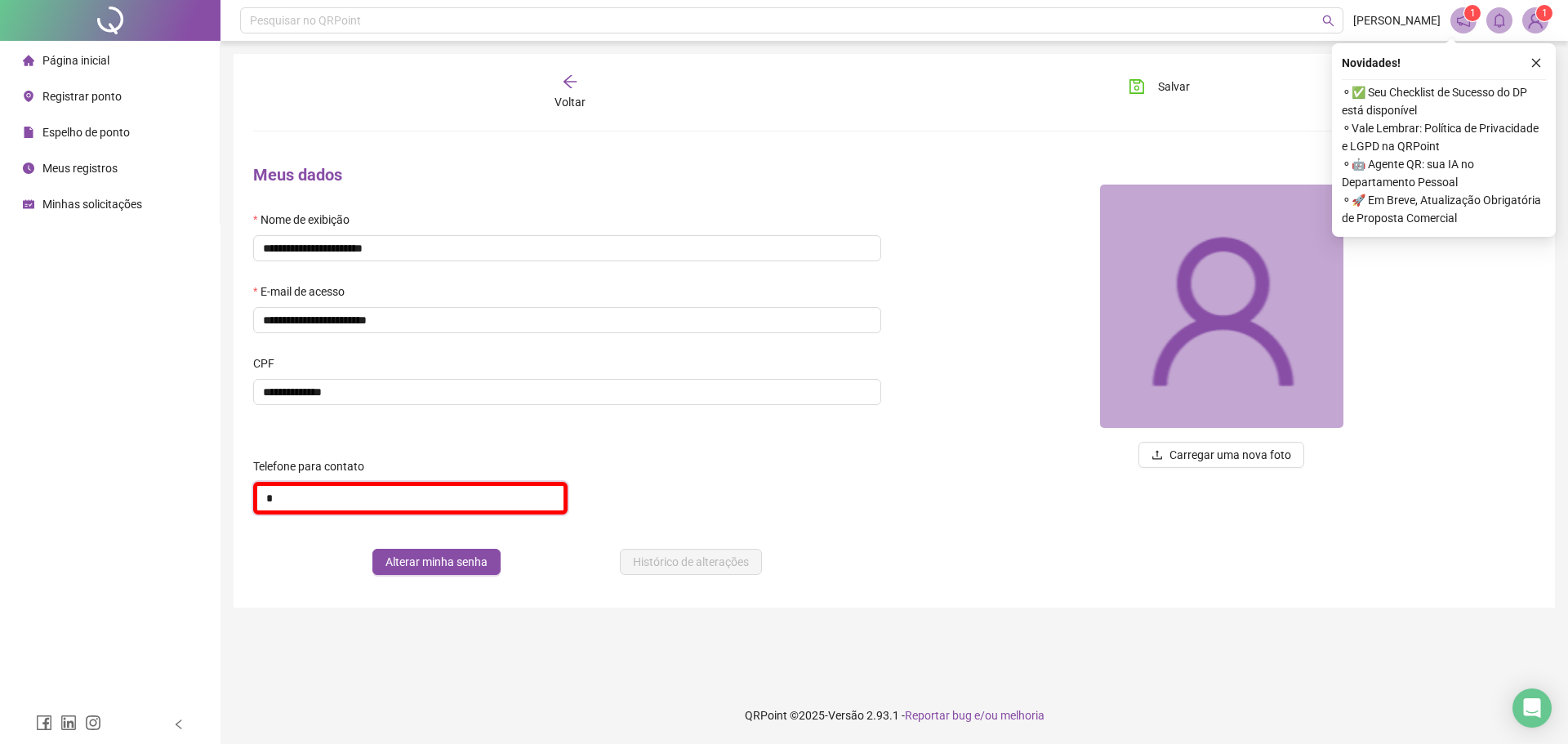
click at [370, 502] on input "*" at bounding box center [410, 498] width 314 height 32
click at [203, 346] on div "Página inicial Registrar ponto Espelho de ponto Meus registros Minhas solicitaç…" at bounding box center [110, 352] width 221 height 705
click at [577, 76] on icon "arrow-left" at bounding box center [570, 81] width 16 height 16
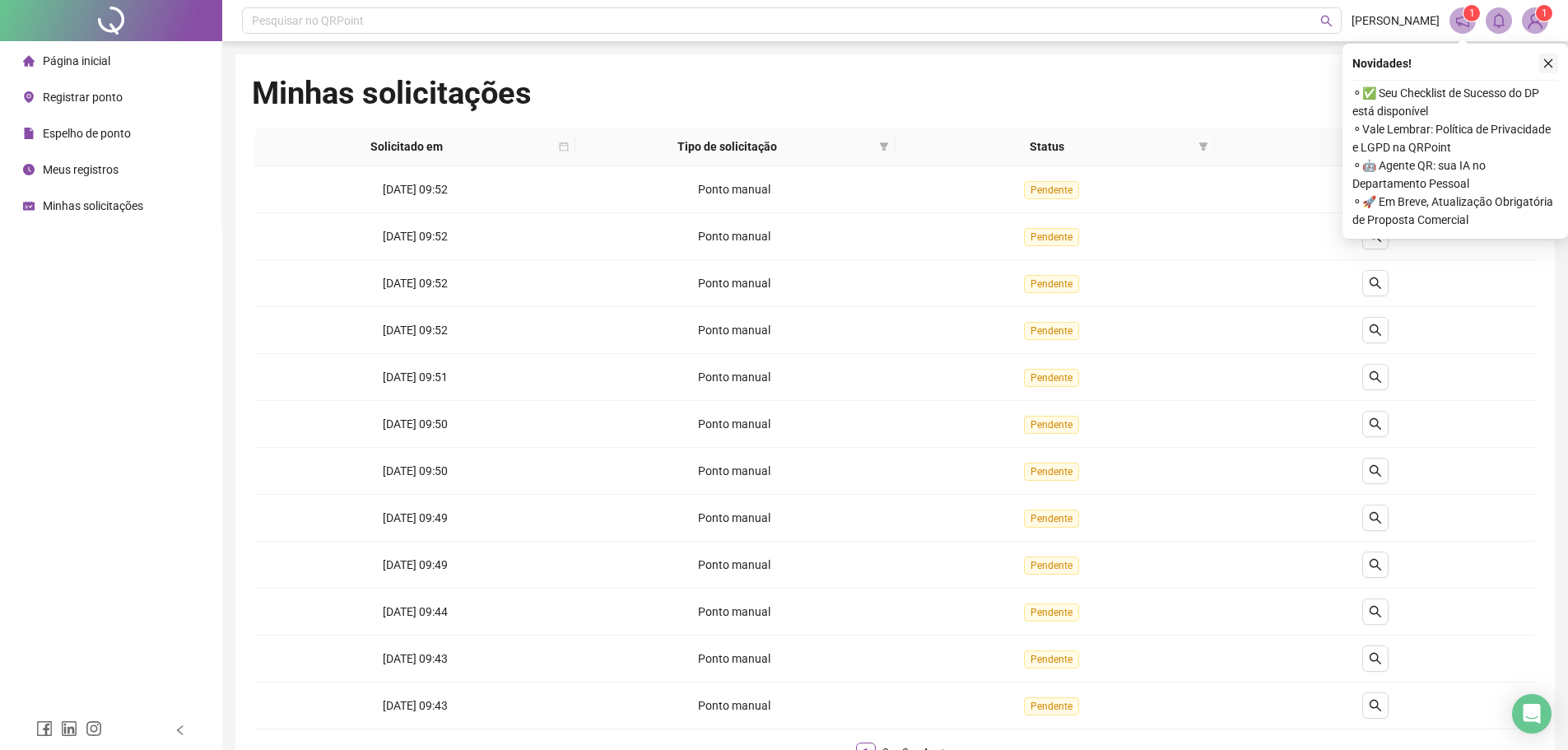
click at [1547, 61] on icon "close" at bounding box center [1547, 63] width 11 height 11
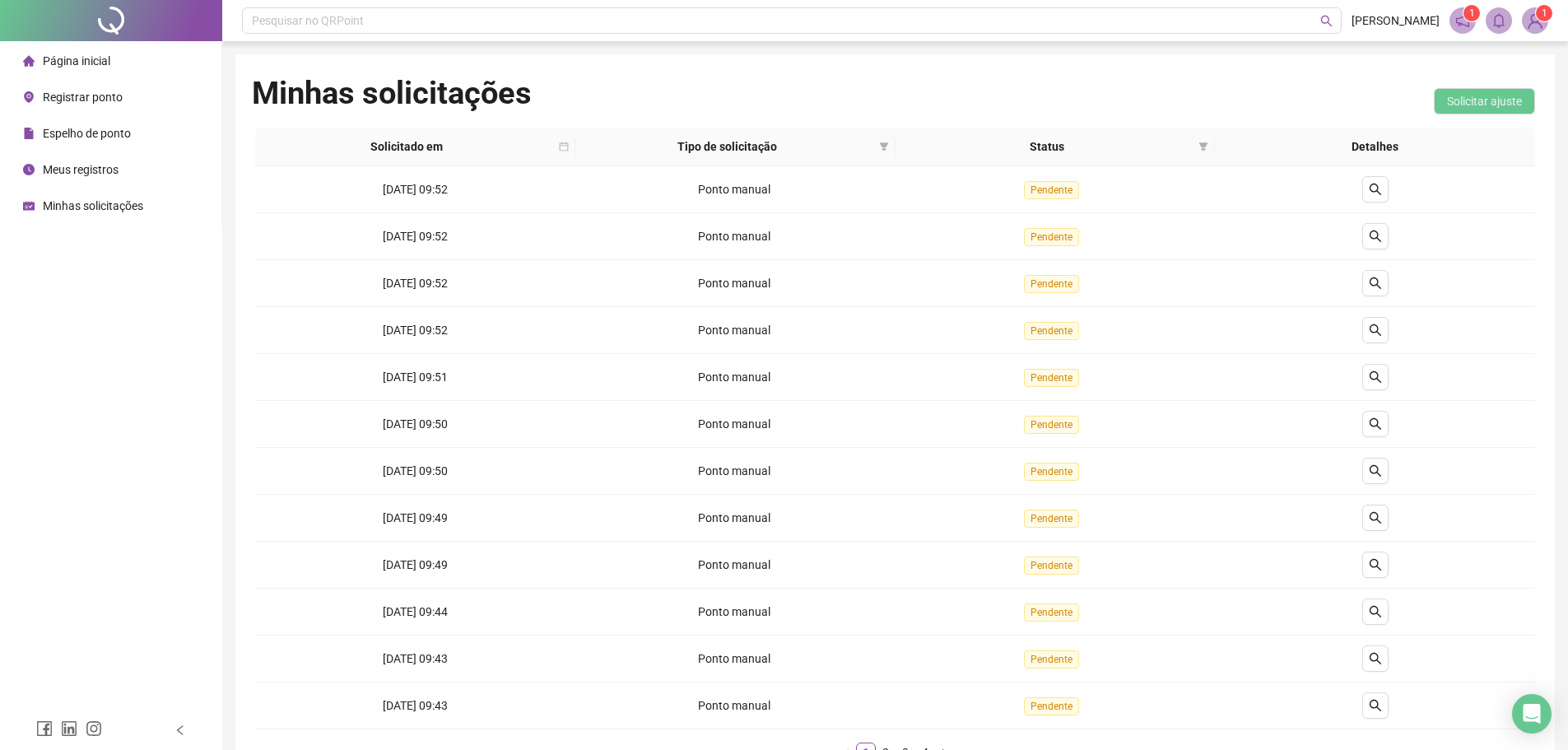
click at [1457, 23] on icon "notification" at bounding box center [1462, 20] width 13 height 13
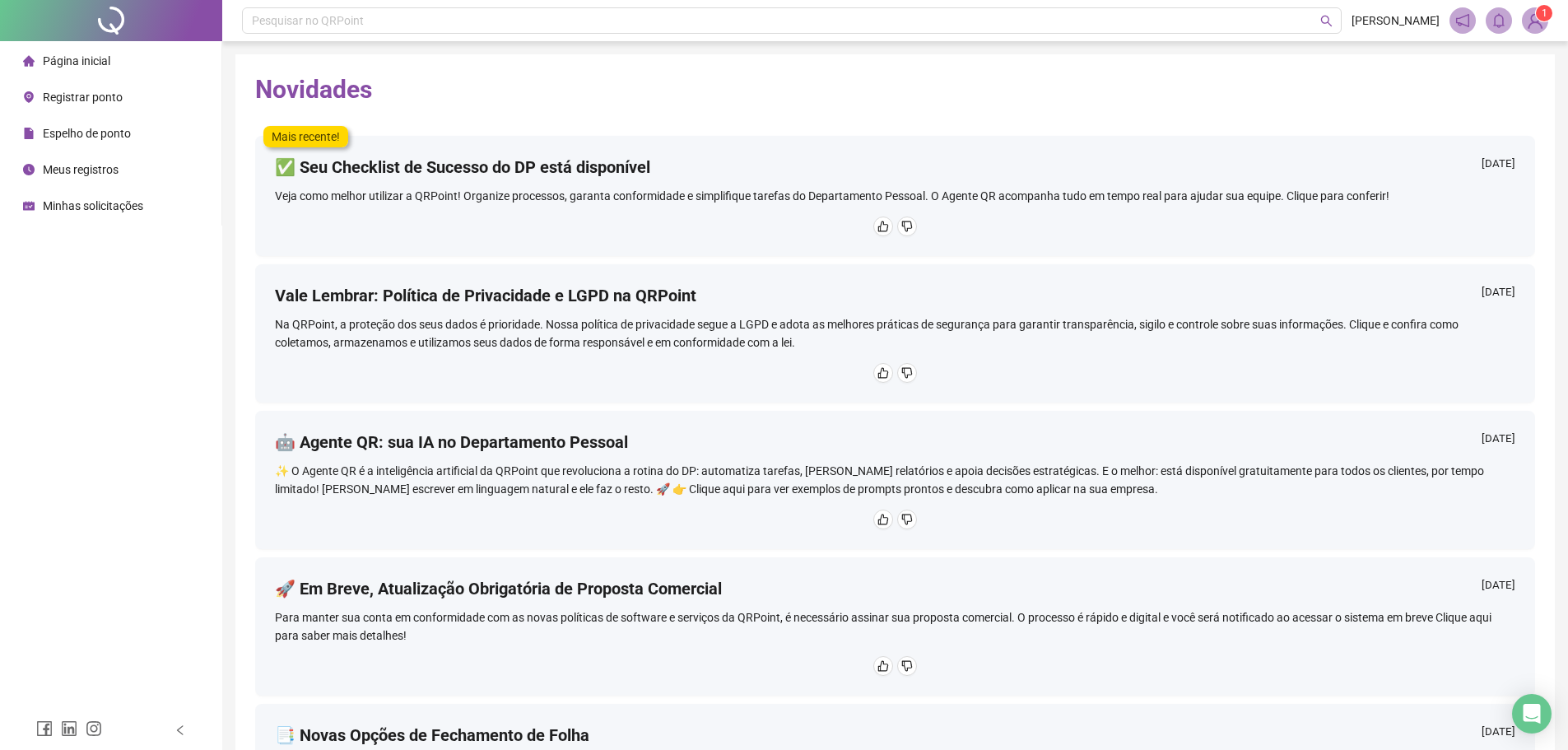
click at [89, 141] on div "Espelho de ponto" at bounding box center [77, 133] width 108 height 33
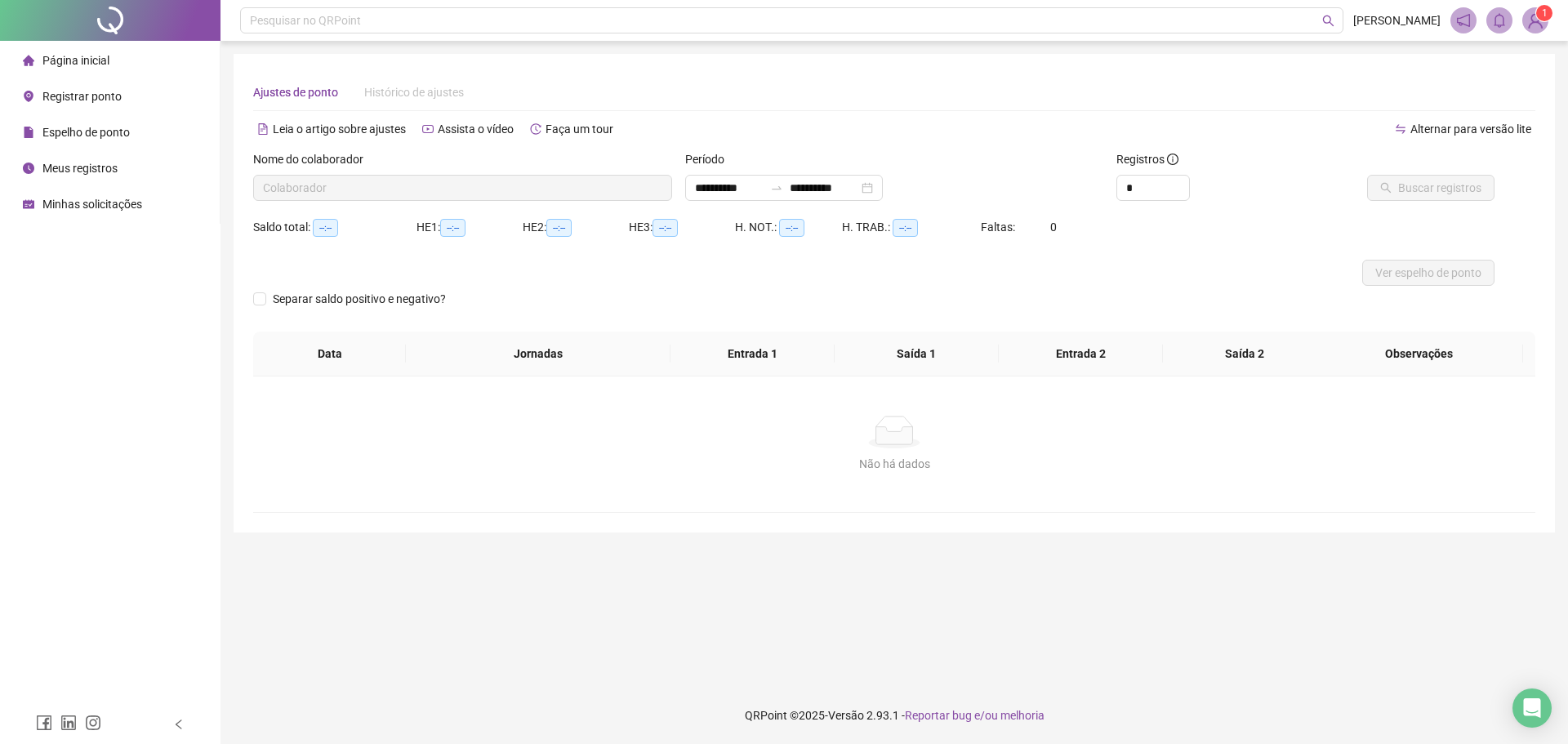
type input "**********"
click at [96, 169] on span "Meus registros" at bounding box center [80, 168] width 75 height 13
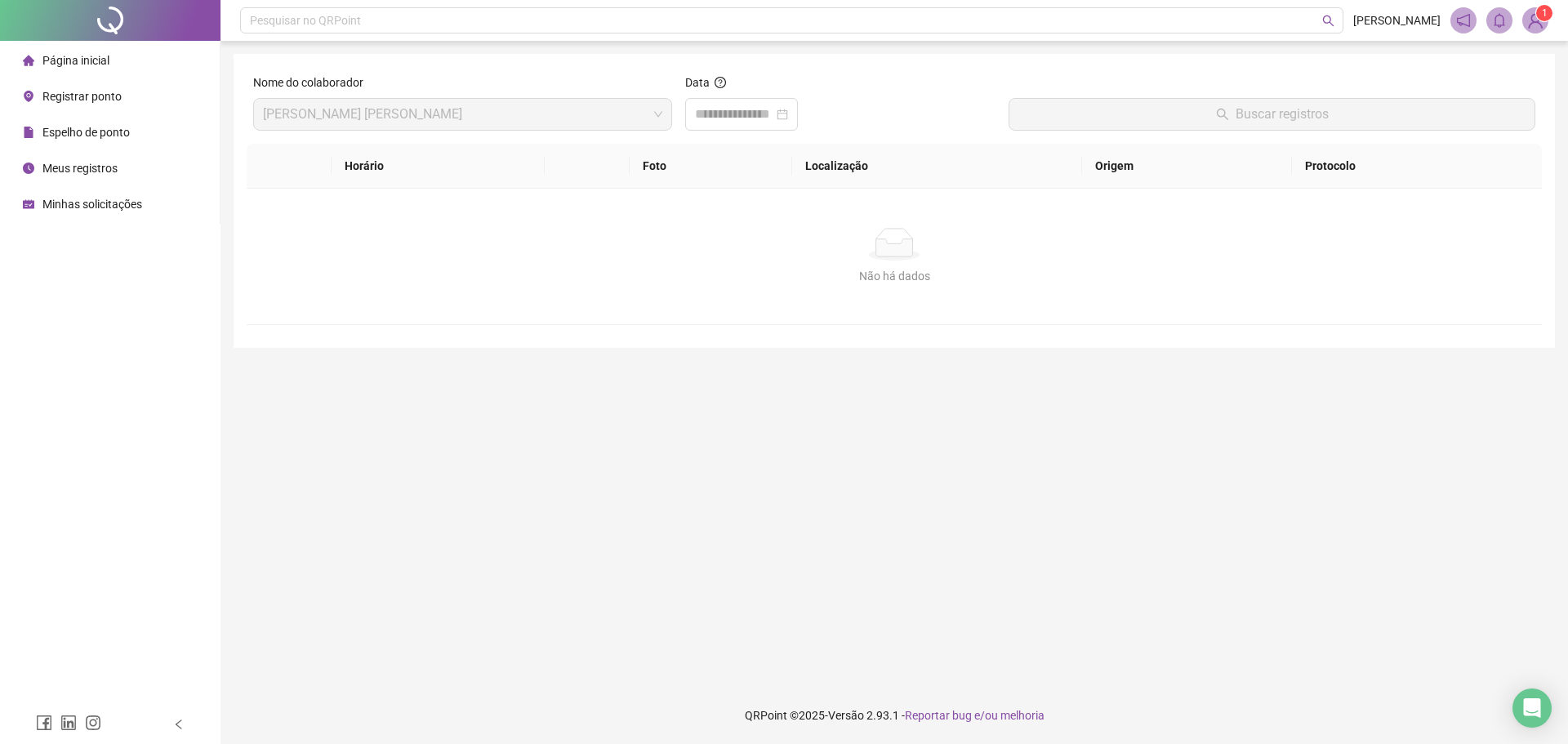
click at [101, 214] on div "Minhas solicitações" at bounding box center [83, 204] width 119 height 32
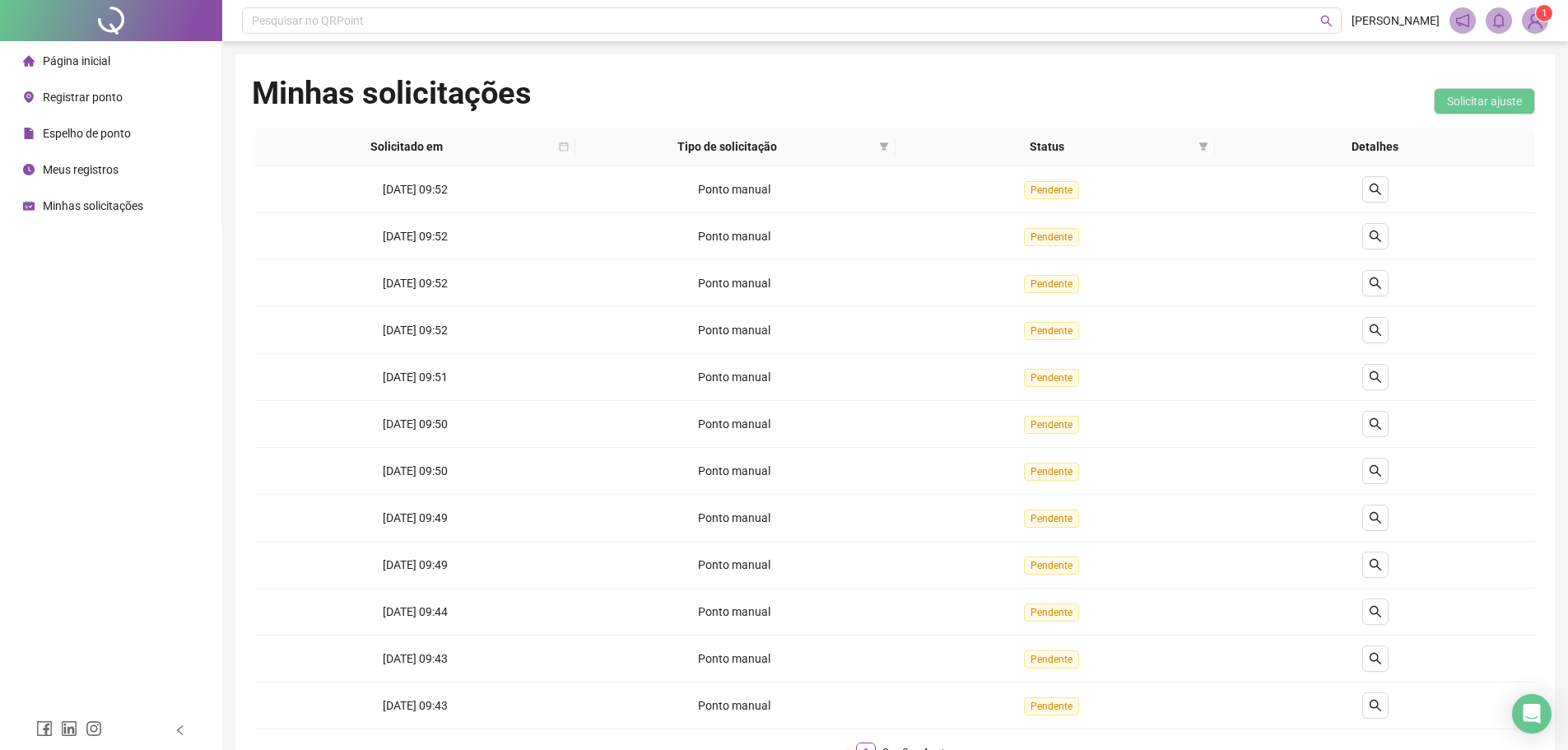
click at [36, 50] on div "Página inicial" at bounding box center [67, 61] width 88 height 33
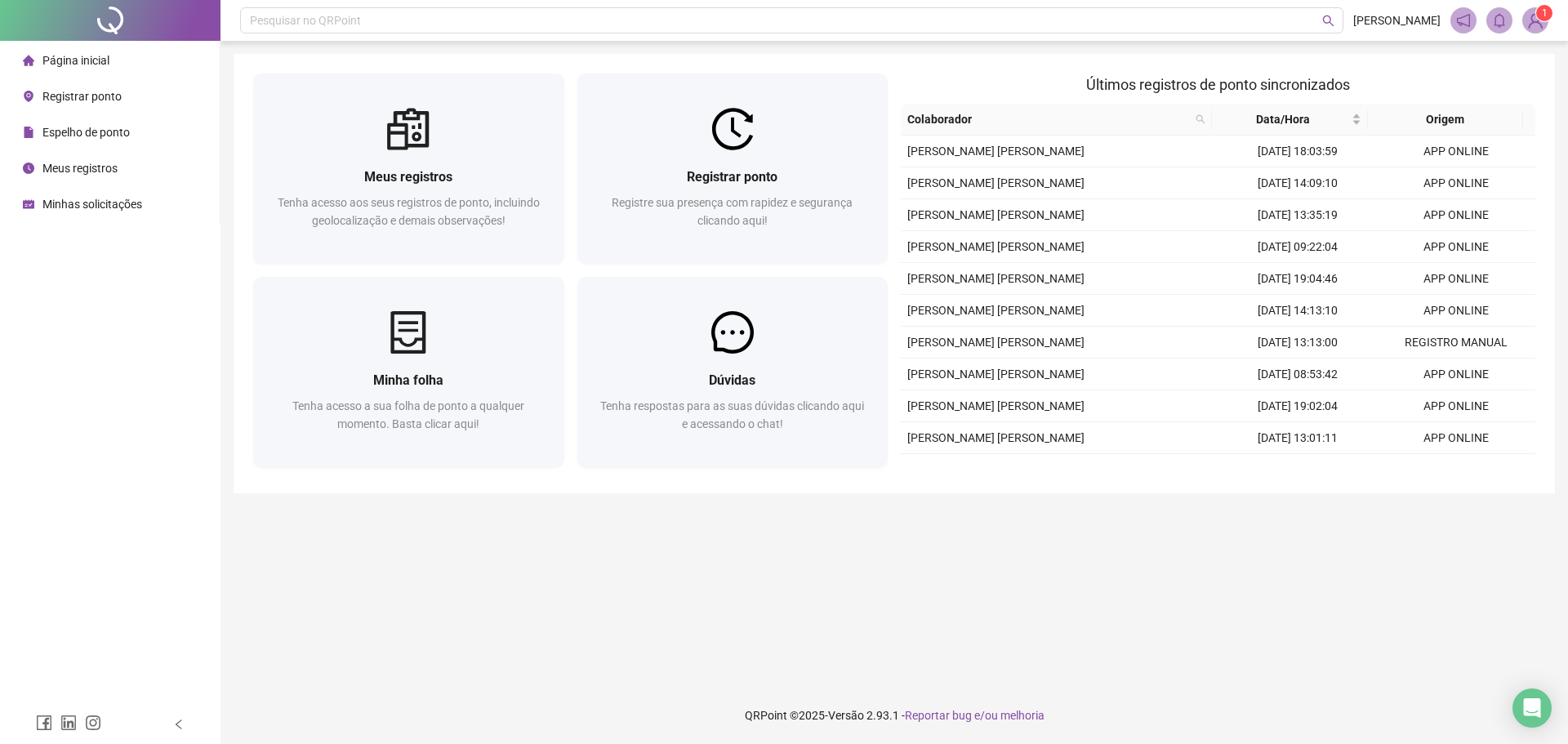
click at [125, 346] on div "Página inicial Registrar ponto Espelho de ponto Meus registros Minhas solicitaç…" at bounding box center [110, 352] width 221 height 705
